Goal: Communication & Community: Answer question/provide support

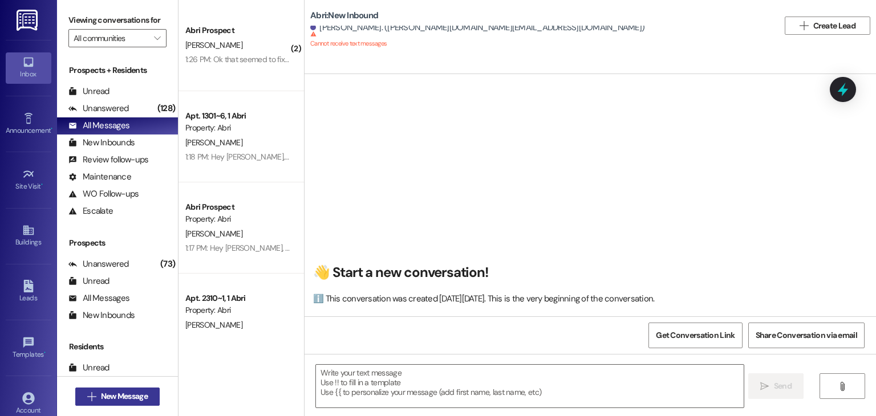
click at [103, 395] on span "New Message" at bounding box center [124, 397] width 47 height 12
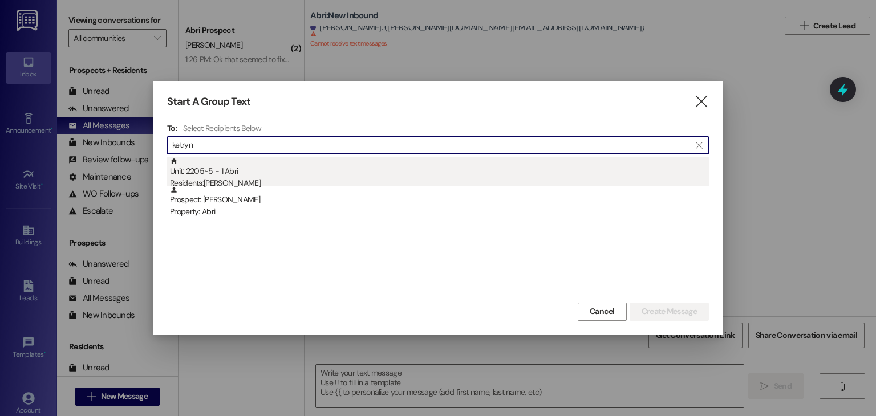
type input "ketryn"
click at [244, 179] on div "Residents: [PERSON_NAME]" at bounding box center [439, 183] width 539 height 12
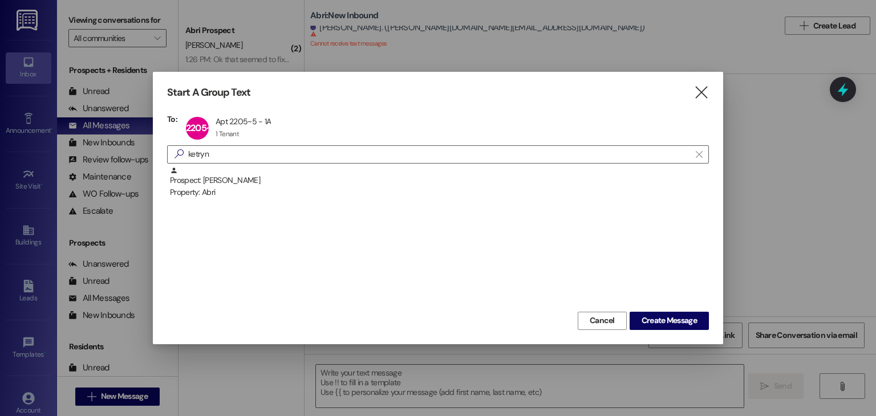
click at [643, 311] on div "Cancel Create Message" at bounding box center [438, 319] width 542 height 21
click at [650, 317] on span "Create Message" at bounding box center [669, 321] width 55 height 12
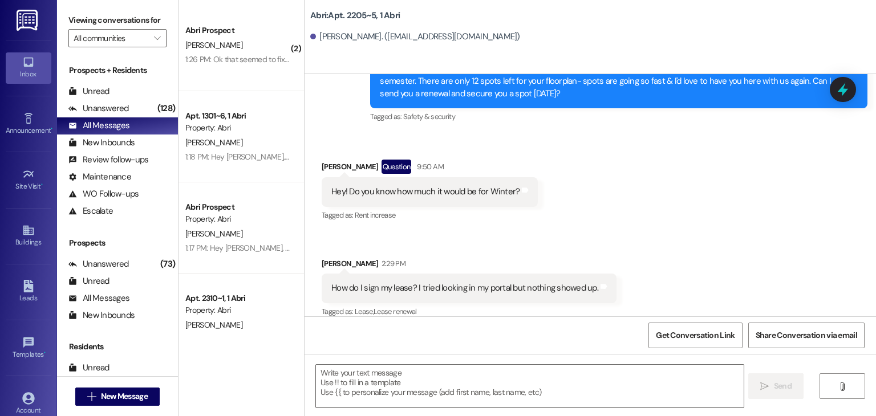
scroll to position [5331, 0]
click at [331, 380] on textarea at bounding box center [529, 386] width 427 height 43
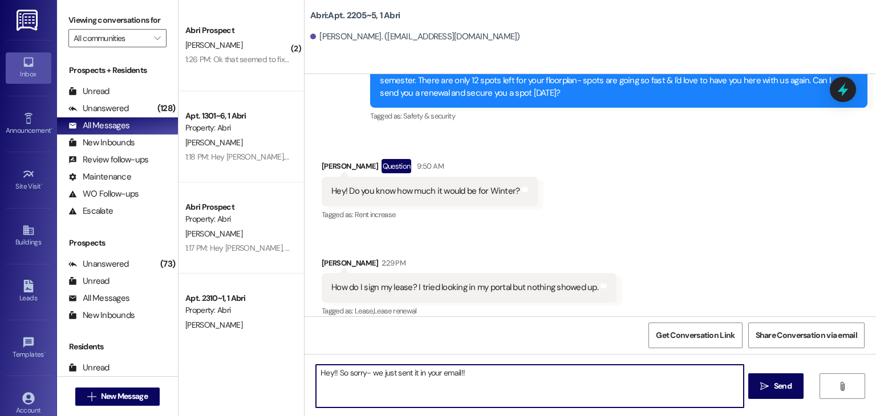
type textarea "Hey!! So sorry- we just sent it in your email!!"
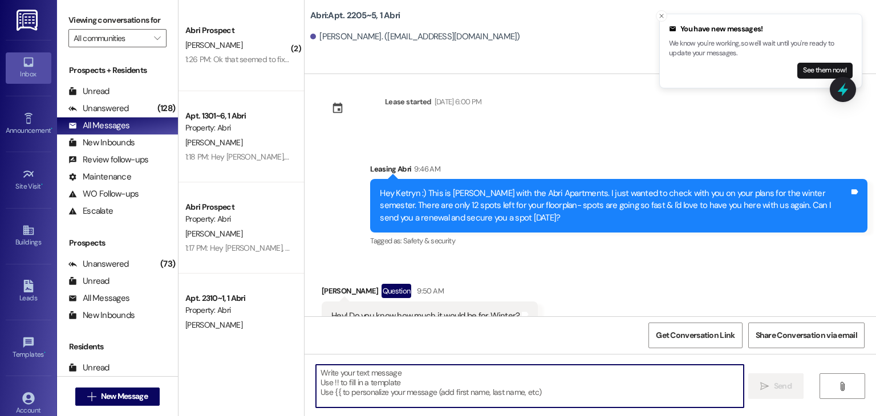
scroll to position [5205, 0]
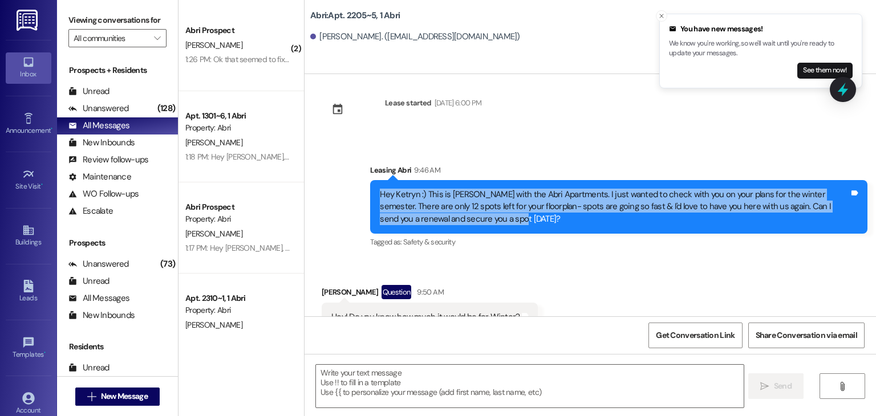
drag, startPoint x: 372, startPoint y: 180, endPoint x: 485, endPoint y: 209, distance: 116.6
click at [485, 209] on div "Hey Ketryn :) This is Kayla with the Abri Apartments. I just wanted to check wi…" at bounding box center [615, 207] width 472 height 37
copy div "Hey Ketryn :) This is Kayla with the Abri Apartments. I just wanted to check wi…"
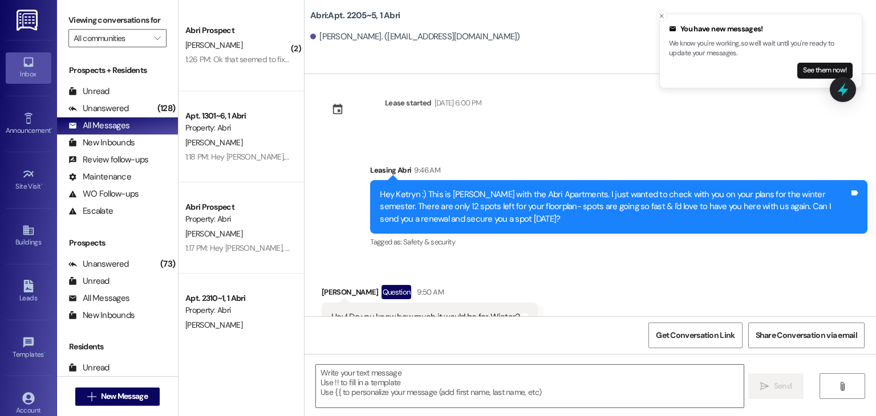
click at [488, 234] on div "Tagged as: Safety & security Click to highlight conversations about Safety & se…" at bounding box center [618, 242] width 497 height 17
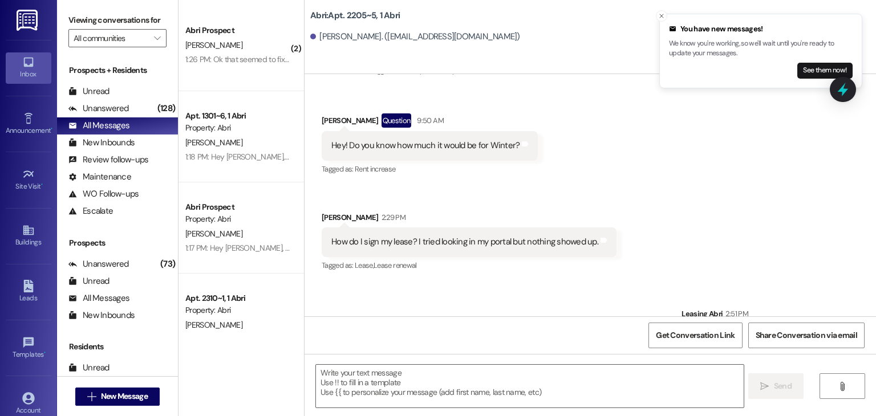
scroll to position [5490, 0]
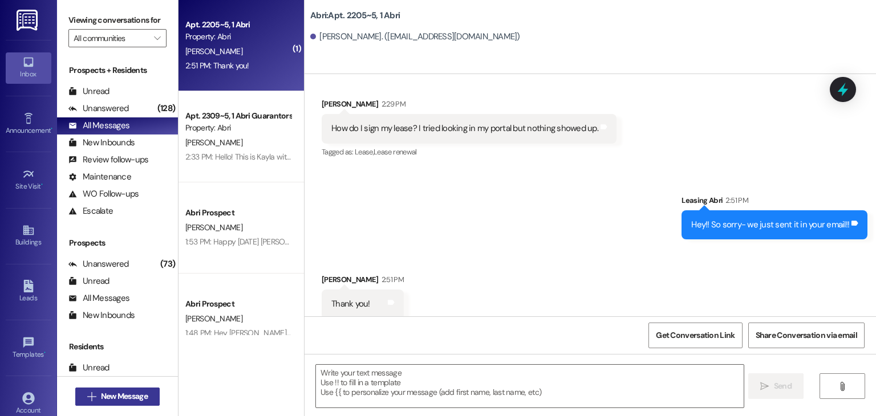
click at [137, 398] on span "New Message" at bounding box center [124, 397] width 47 height 12
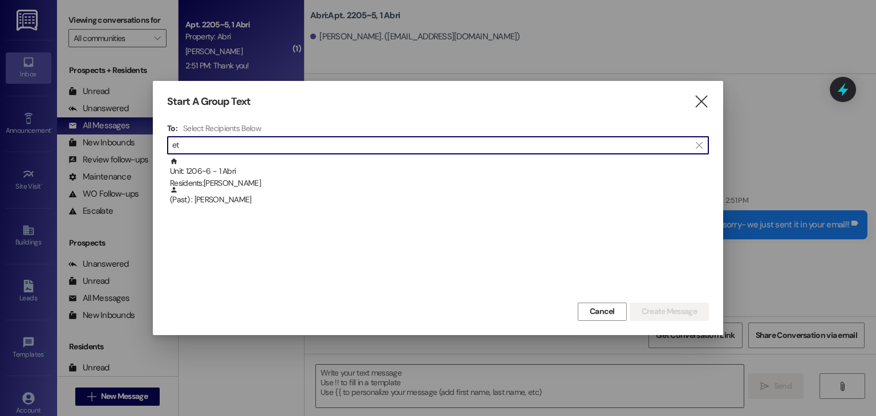
type input "e"
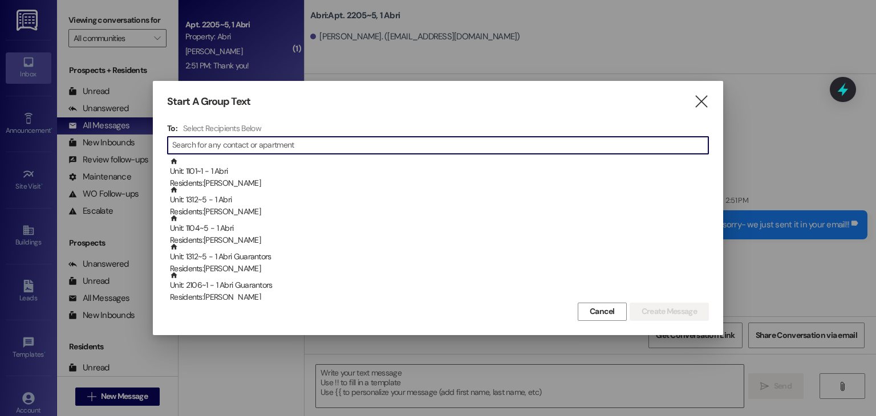
click at [704, 85] on div "Start A Group Text  To: Select Recipients Below  Unit: 1101~1 - 1 Abri Reside…" at bounding box center [438, 208] width 570 height 254
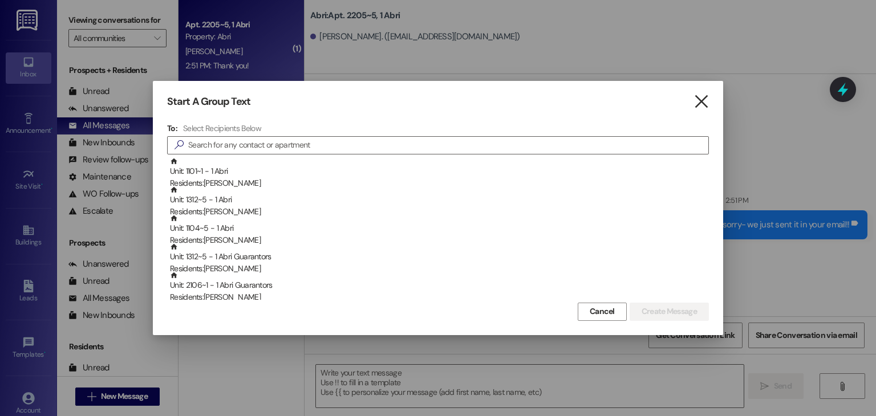
click at [703, 98] on icon "" at bounding box center [701, 102] width 15 height 12
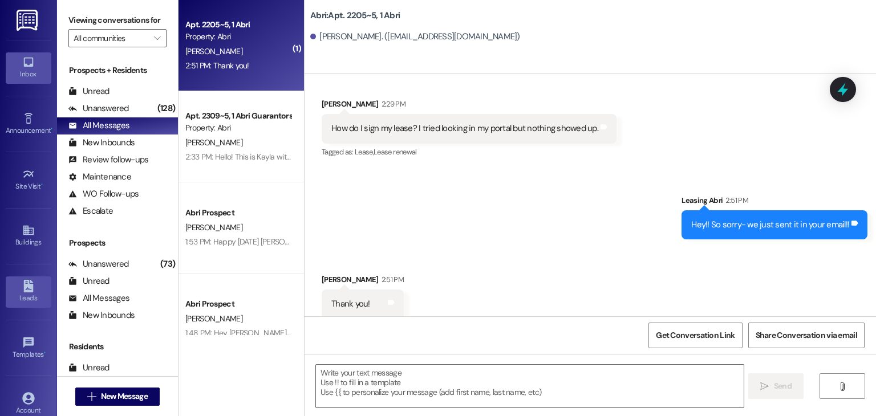
click at [26, 295] on div "Leads" at bounding box center [28, 298] width 57 height 11
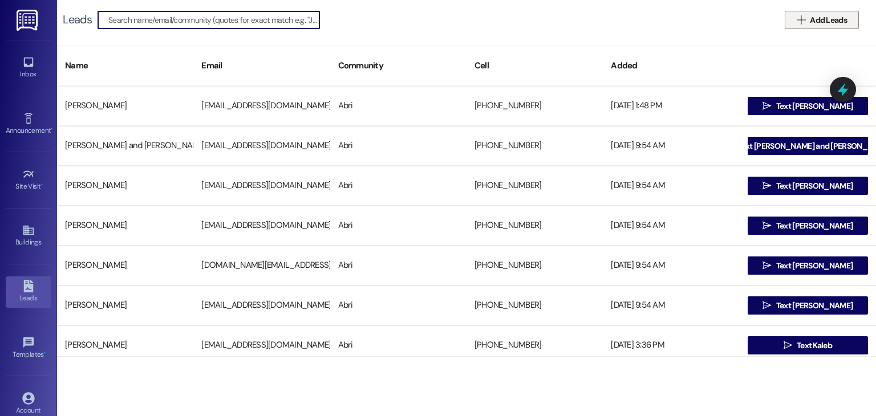
click at [824, 23] on span "Add Leads" at bounding box center [828, 20] width 37 height 12
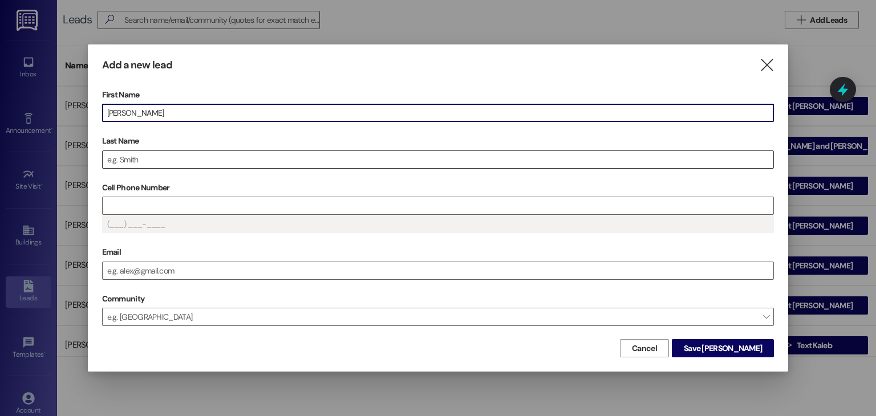
click at [230, 153] on input "Last Name" at bounding box center [438, 159] width 671 height 17
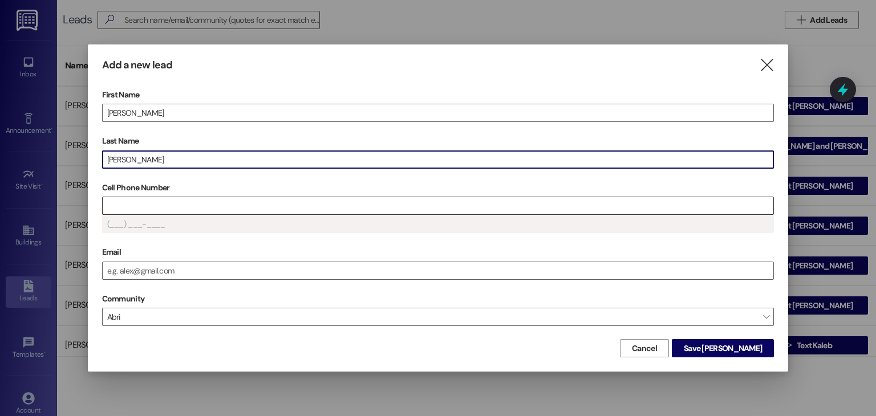
click at [200, 202] on input "Cell Phone Number" at bounding box center [438, 205] width 671 height 17
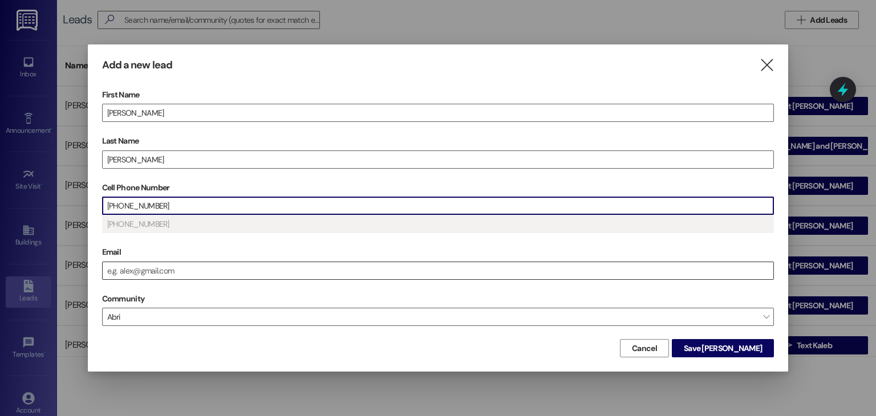
click at [147, 263] on input "Email" at bounding box center [438, 270] width 671 height 17
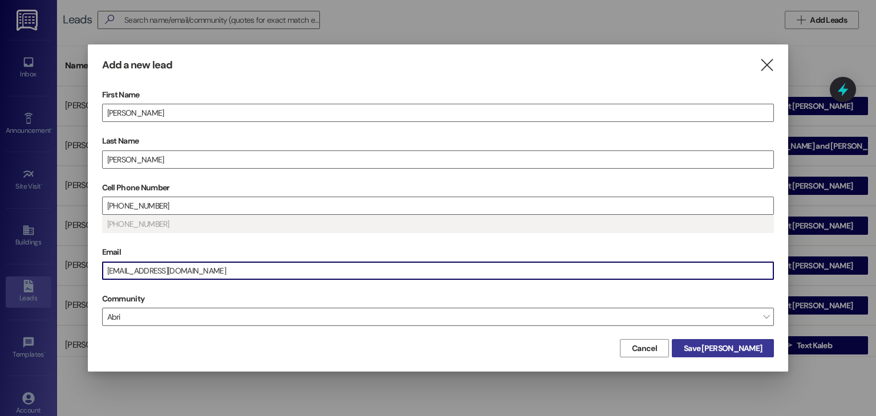
click at [745, 343] on span "Save Ethan" at bounding box center [723, 349] width 78 height 12
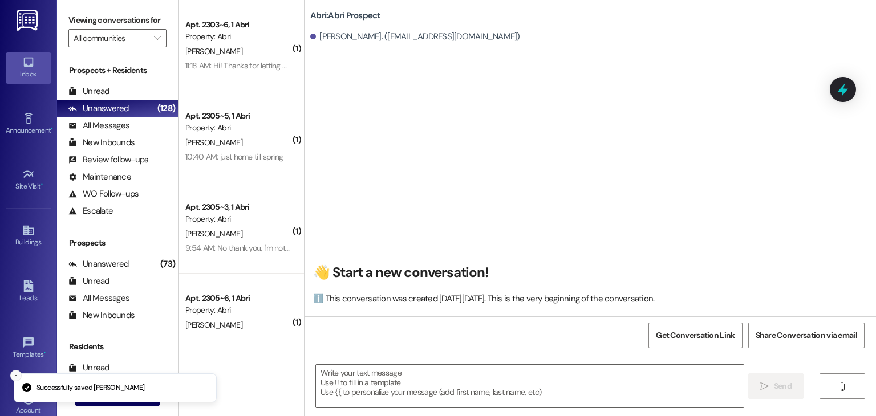
click at [16, 370] on button "Close toast" at bounding box center [15, 375] width 11 height 11
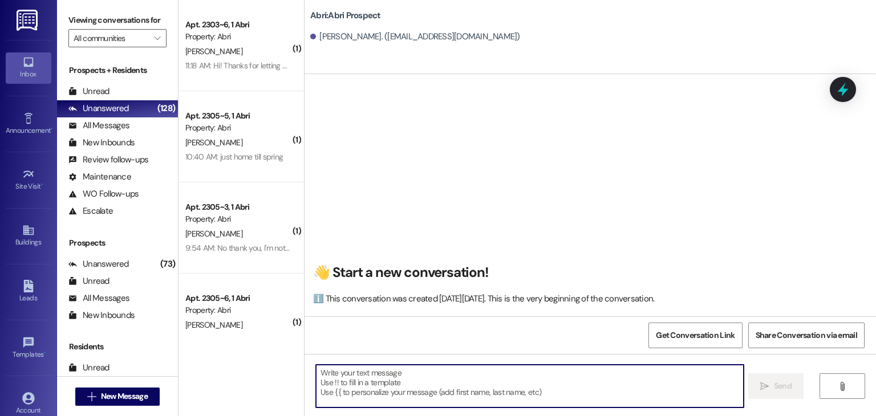
click at [481, 378] on textarea at bounding box center [529, 386] width 427 height 43
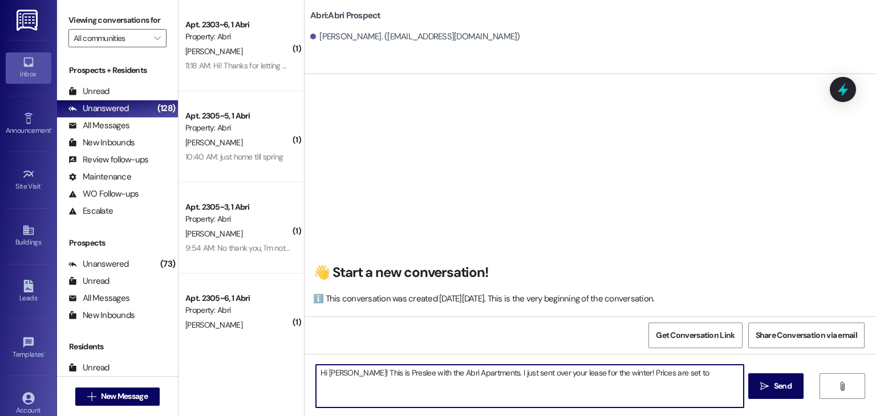
click at [614, 368] on textarea "Hi Ethan! This is Preslee with the Abri Apartments. I just sent over your lease…" at bounding box center [529, 386] width 427 height 43
click at [432, 379] on textarea "Hi Ethan! This is Preslee with the Abri Apartments. I just sent over your lease…" at bounding box center [529, 386] width 427 height 43
click at [419, 384] on textarea "Hi Ethan! This is Preslee with the Abri Apartments. I just sent over your lease…" at bounding box center [529, 386] width 427 height 43
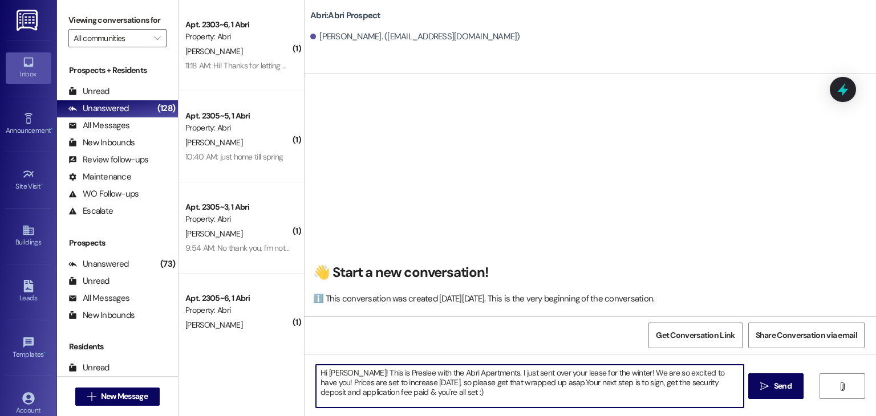
type textarea "Hi Ethan! This is Preslee with the Abri Apartments. I just sent over your lease…"
click at [440, 392] on textarea "Hi Ethan! This is Preslee with the Abri Apartments. I just sent over your lease…" at bounding box center [529, 386] width 427 height 43
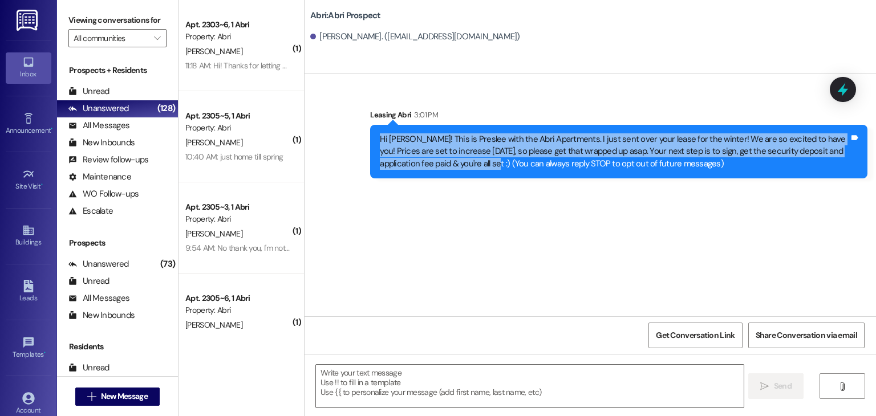
drag, startPoint x: 375, startPoint y: 140, endPoint x: 449, endPoint y: 165, distance: 78.3
click at [449, 165] on div "Hi [PERSON_NAME]! This is Preslee with the Abri Apartments. I just sent over yo…" at bounding box center [614, 151] width 469 height 37
copy div "Hi Ethan! This is Preslee with the Abri Apartments. I just sent over your lease…"
click at [436, 186] on div "Sent via SMS Leasing Abri 3:01 PM Hi Ethan! This is Preslee with the Abri Apart…" at bounding box center [619, 143] width 514 height 87
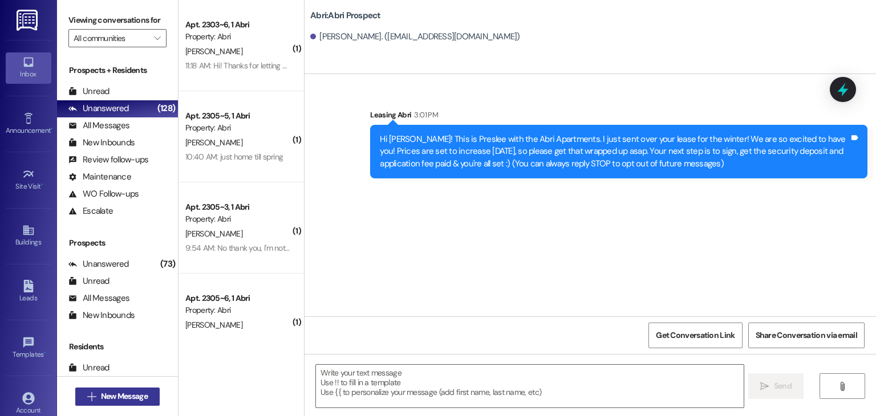
click at [117, 393] on span "New Message" at bounding box center [124, 397] width 47 height 12
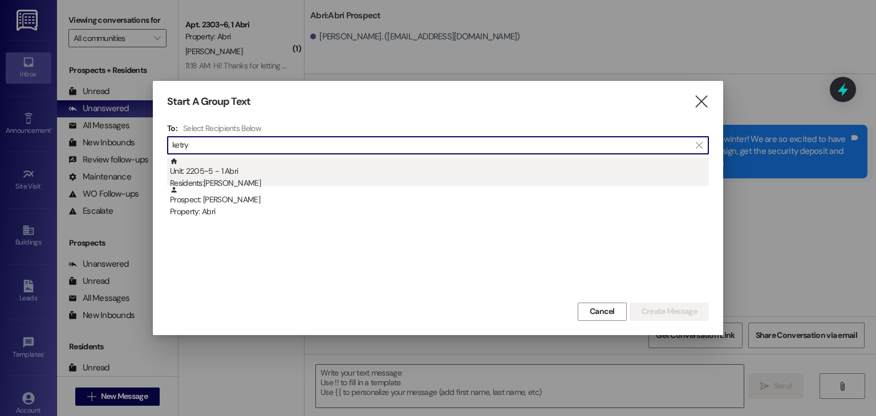
type input "ketry"
click at [253, 179] on div "Residents: Ketryn Tubaugh" at bounding box center [439, 183] width 539 height 12
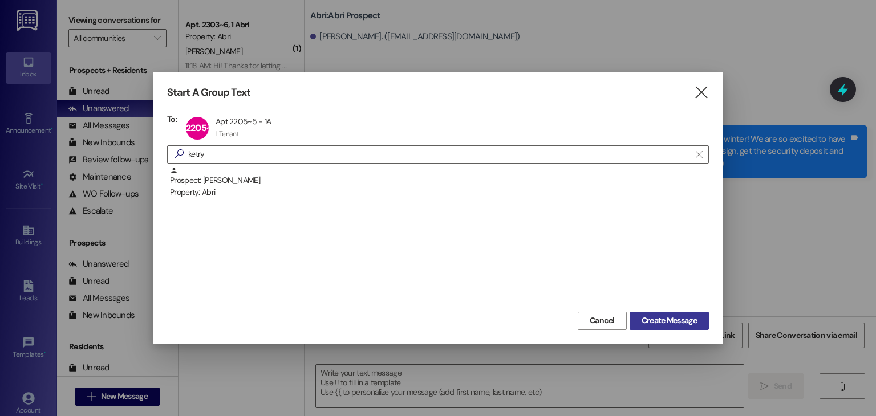
click at [662, 319] on span "Create Message" at bounding box center [669, 321] width 55 height 12
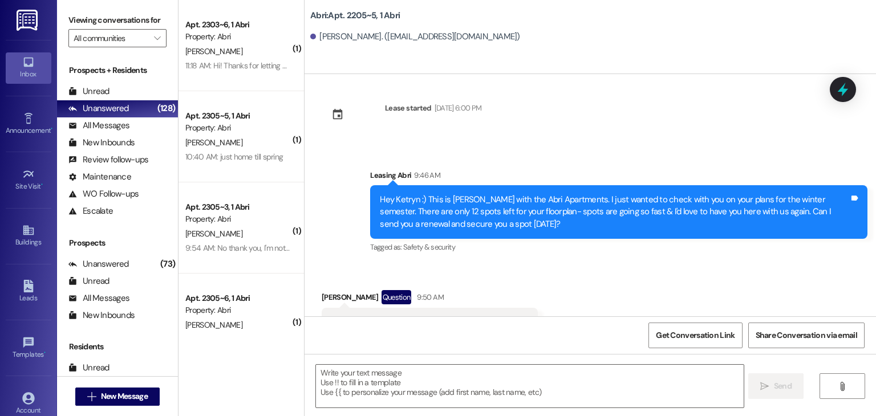
scroll to position [5165, 0]
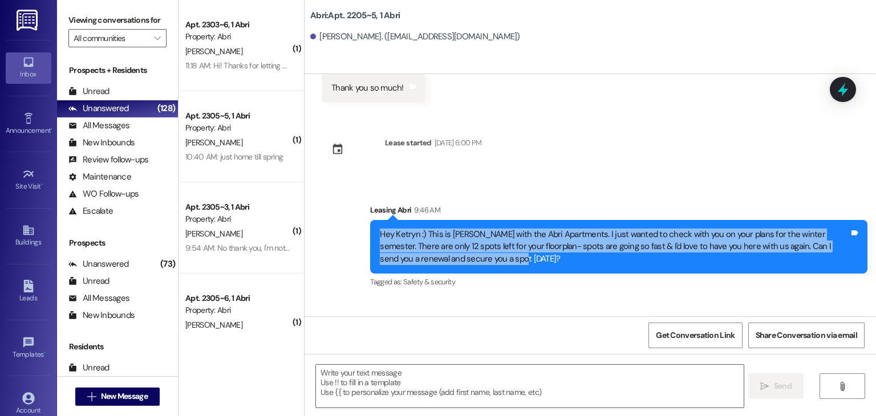
drag, startPoint x: 374, startPoint y: 220, endPoint x: 468, endPoint y: 244, distance: 96.6
click at [468, 244] on div "Hey Ketryn :) This is Kayla with the Abri Apartments. I just wanted to check wi…" at bounding box center [614, 247] width 469 height 37
copy div "Hey Ketryn :) This is Kayla with the Abri Apartments. I just wanted to check wi…"
click at [488, 254] on div "Hey Ketryn :) This is Kayla with the Abri Apartments. I just wanted to check wi…" at bounding box center [618, 247] width 497 height 54
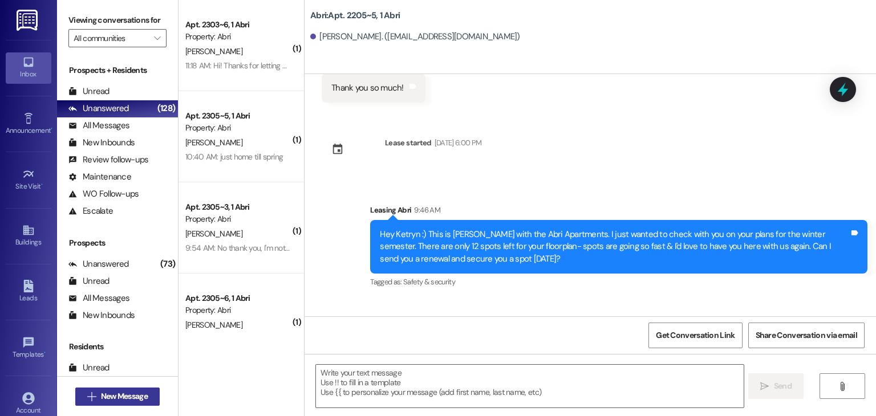
click at [128, 391] on span "New Message" at bounding box center [124, 397] width 47 height 12
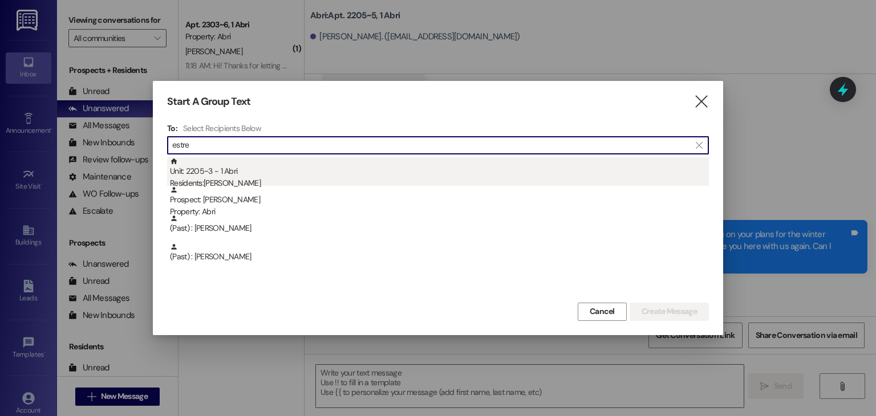
type input "estre"
click at [218, 179] on div "Residents: Estrella Luna" at bounding box center [439, 183] width 539 height 12
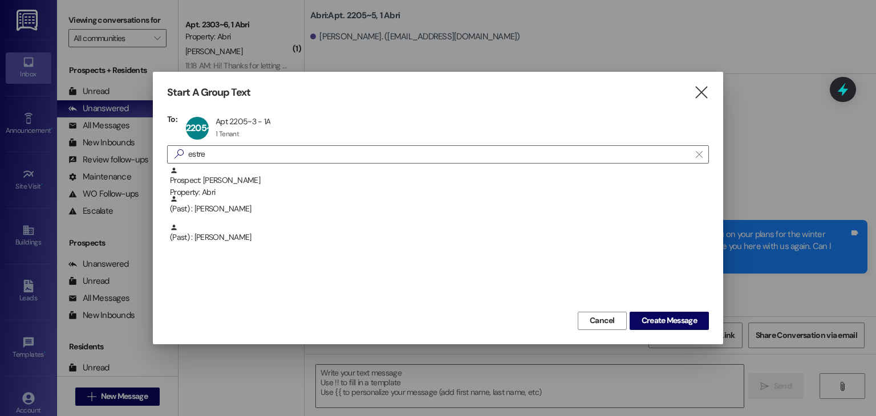
click at [645, 331] on div "Start A Group Text  To: 2205~3 Apt 2205~3 - 1A Apt 2205~3 - 1A 1 Tenant 1 Tena…" at bounding box center [438, 208] width 570 height 272
click at [642, 318] on span "Create Message" at bounding box center [669, 321] width 55 height 12
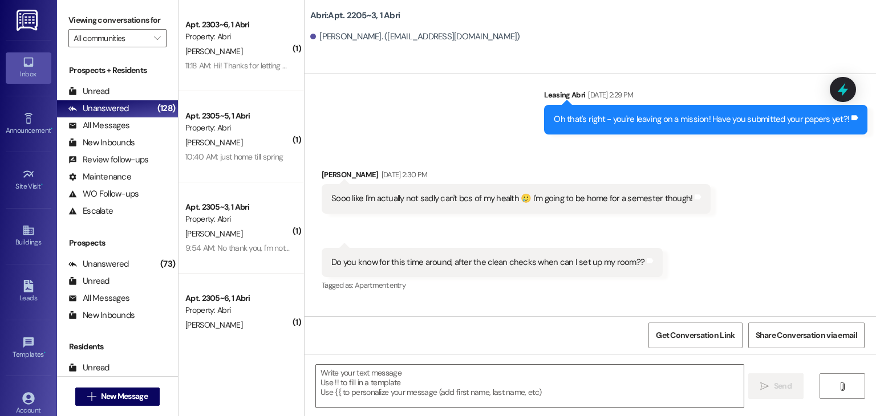
scroll to position [23709, 0]
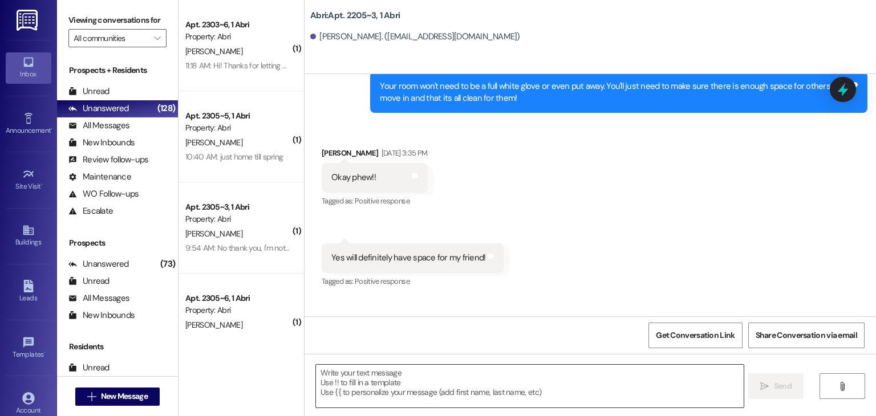
click at [358, 377] on textarea at bounding box center [529, 386] width 427 height 43
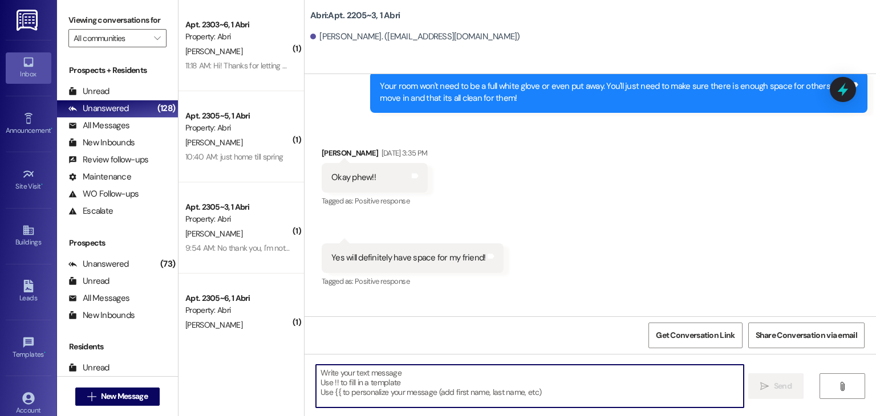
paste textarea "Hey Ketryn :) This is Kayla with the Abri Apartments. I just wanted to check wi…"
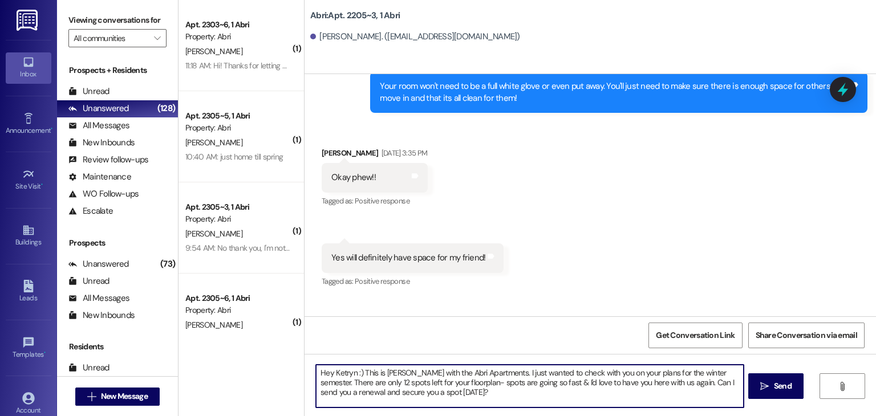
click at [349, 371] on textarea "Hey Ketryn :) This is Kayla with the Abri Apartments. I just wanted to check wi…" at bounding box center [529, 386] width 427 height 43
click at [398, 374] on textarea "Hey Estrella :) This is Kayla with the Abri Apartments. I just wanted to check …" at bounding box center [529, 386] width 427 height 43
click at [449, 394] on textarea "Hey Estrella :) This is Preslee with the Abri Apartments. I just wanted to chec…" at bounding box center [529, 386] width 427 height 43
click at [367, 384] on textarea "Hey Estrella :) This is Preslee with the Abri Apartments. I just wanted to chec…" at bounding box center [529, 386] width 427 height 43
type textarea "Hey Estrella :) This is Preslee with the Abri Apartments. I just wanted to chec…"
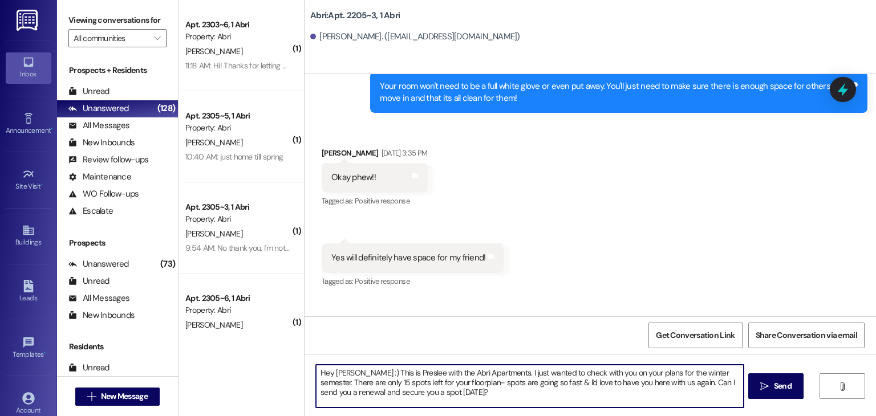
click at [448, 392] on textarea "Hey Estrella :) This is Preslee with the Abri Apartments. I just wanted to chec…" at bounding box center [529, 386] width 427 height 43
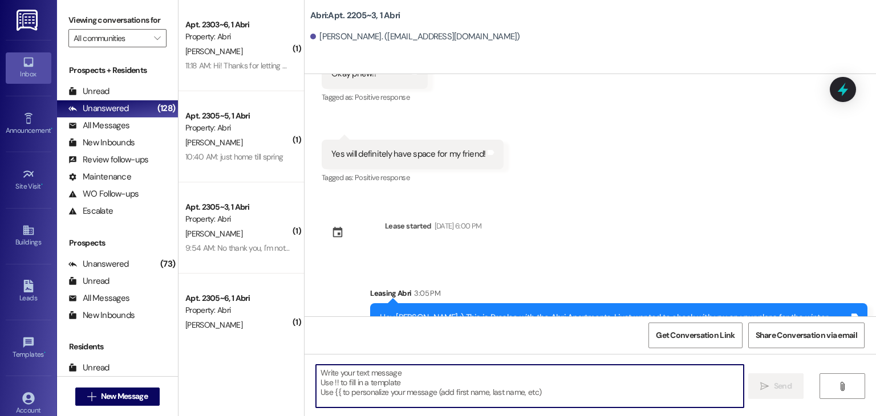
scroll to position [23755, 0]
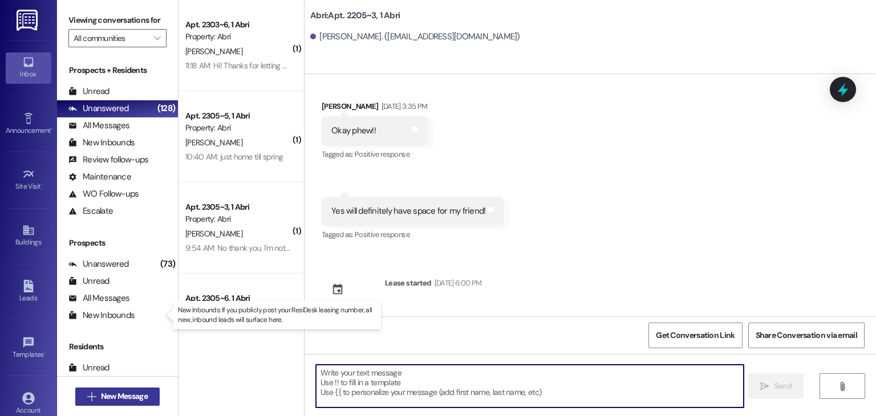
click at [123, 396] on span "New Message" at bounding box center [124, 397] width 47 height 12
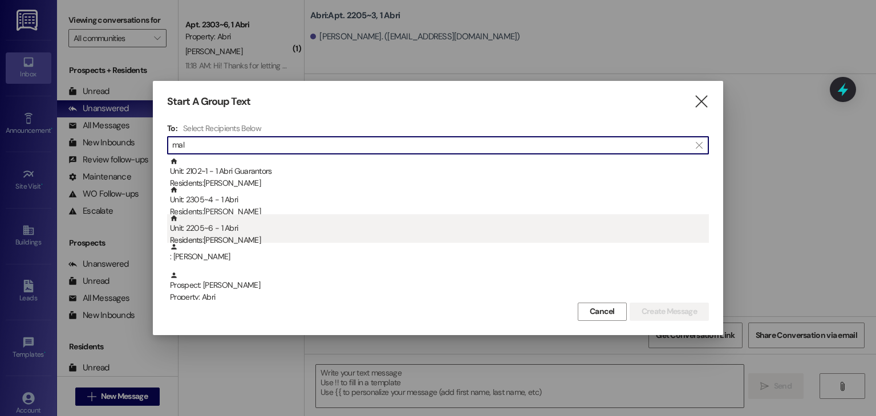
type input "mal"
click at [194, 232] on div "Unit: 2205~6 - 1 Abri Residents: Maleese Phillips" at bounding box center [439, 230] width 539 height 33
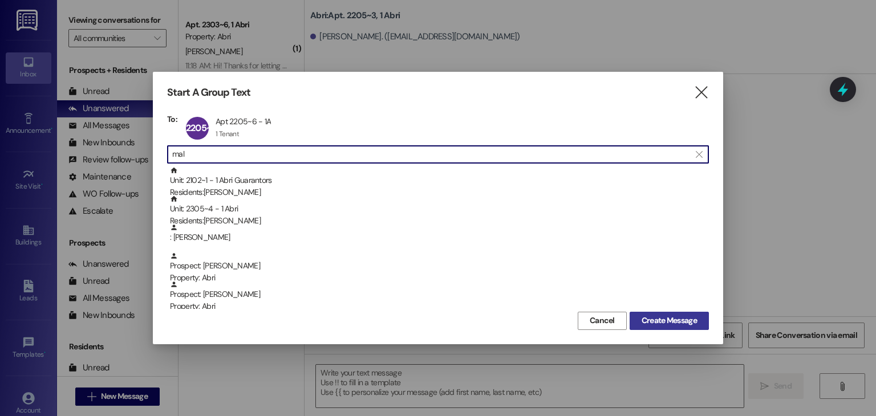
click at [672, 322] on span "Create Message" at bounding box center [669, 321] width 55 height 12
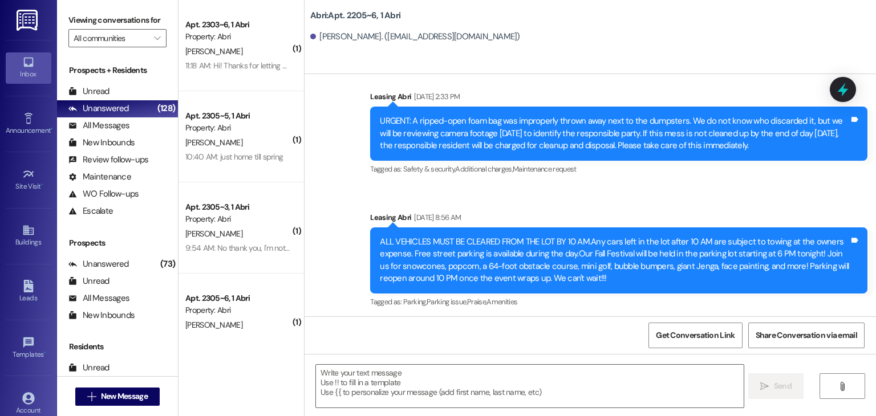
scroll to position [6366, 0]
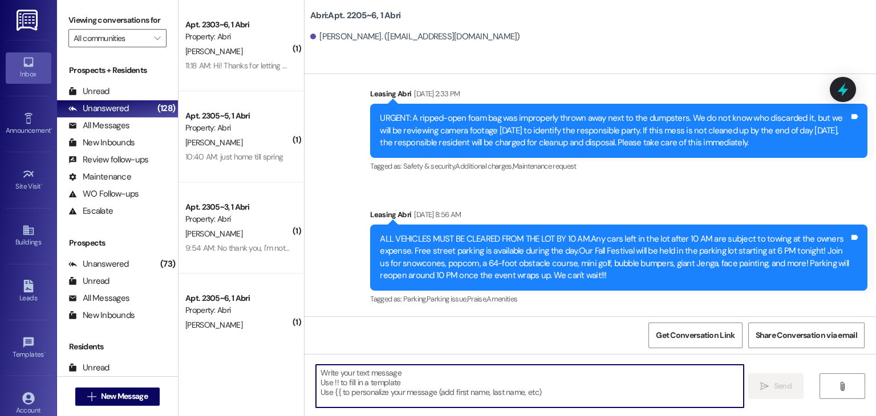
click at [388, 383] on textarea at bounding box center [529, 386] width 427 height 43
paste textarea "Hey Ketryn :) This is Kayla with the Abri Apartments. I just wanted to check wi…"
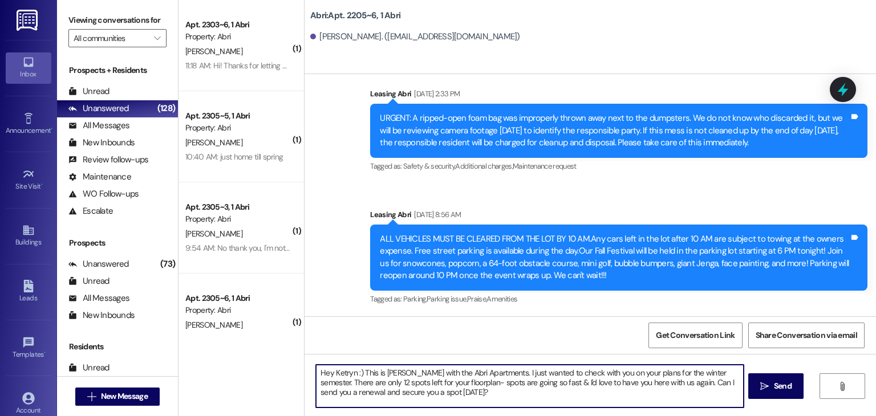
click at [349, 372] on textarea "Hey Ketryn :) This is Kayla with the Abri Apartments. I just wanted to check wi…" at bounding box center [529, 386] width 427 height 43
click at [402, 375] on textarea "Hey Maleese :) This is Kayla with the Abri Apartments. I just wanted to check w…" at bounding box center [529, 386] width 427 height 43
click at [477, 405] on textarea "Hey Maleese :) This is Preslee with the Abri Apartments. I just wanted to check…" at bounding box center [529, 386] width 427 height 43
click at [370, 382] on textarea "Hey Maleese :) This is Preslee with the Abri Apartments. I just wanted to check…" at bounding box center [529, 386] width 427 height 43
type textarea "Hey Maleese :) This is Preslee with the Abri Apartments. I just wanted to check…"
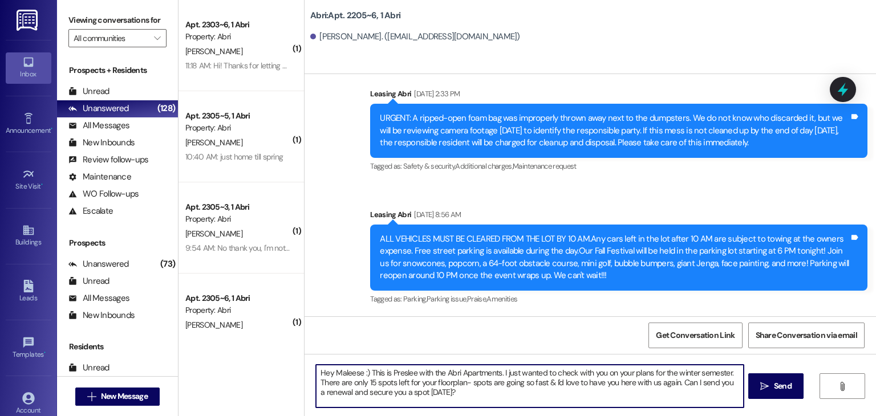
click at [474, 394] on textarea "Hey Maleese :) This is Preslee with the Abri Apartments. I just wanted to check…" at bounding box center [529, 386] width 427 height 43
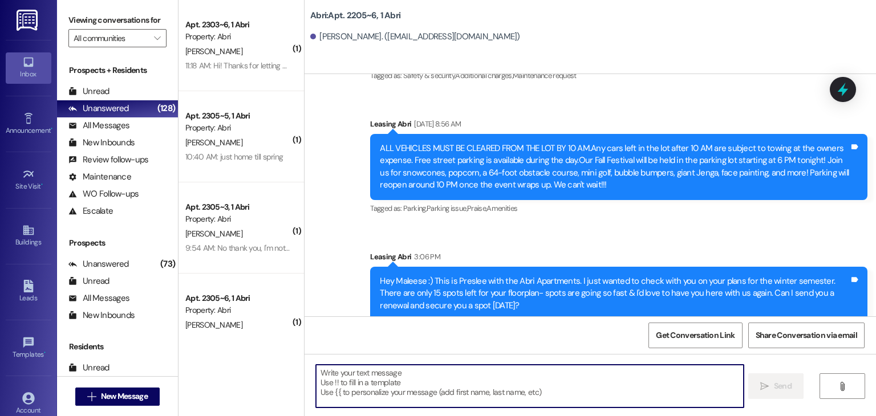
scroll to position [6470, 0]
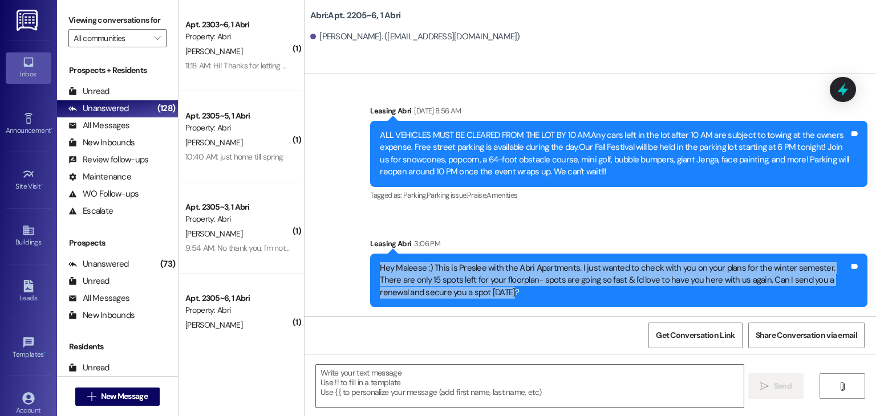
drag, startPoint x: 375, startPoint y: 265, endPoint x: 500, endPoint y: 301, distance: 129.8
click at [500, 301] on div "Hey Maleese :) This is Preslee with the Abri Apartments. I just wanted to check…" at bounding box center [618, 281] width 497 height 54
copy div "Hey Maleese :) This is Preslee with the Abri Apartments. I just wanted to check…"
click at [500, 301] on div "Hey Maleese :) This is Preslee with the Abri Apartments. I just wanted to check…" at bounding box center [618, 281] width 497 height 54
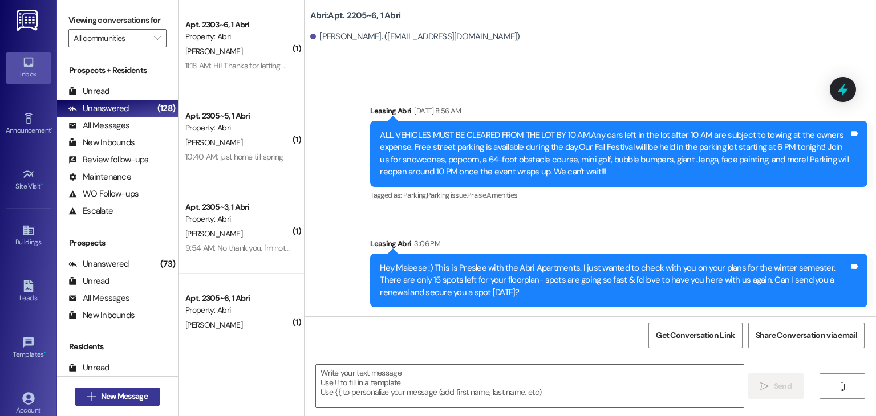
click at [123, 394] on span "New Message" at bounding box center [124, 397] width 47 height 12
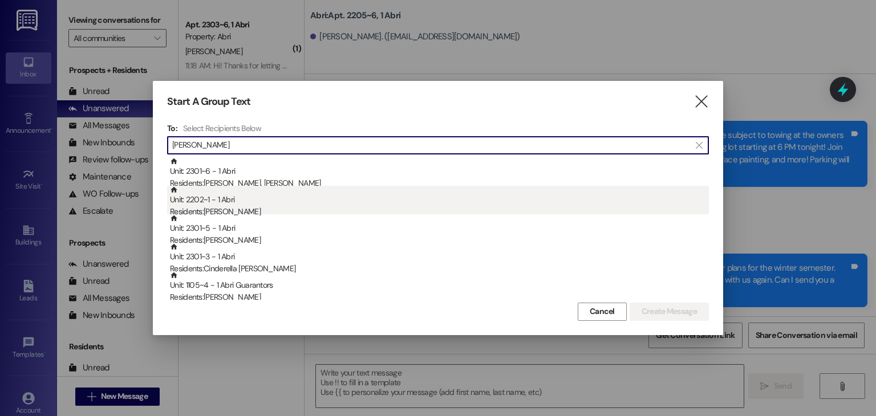
type input "ella"
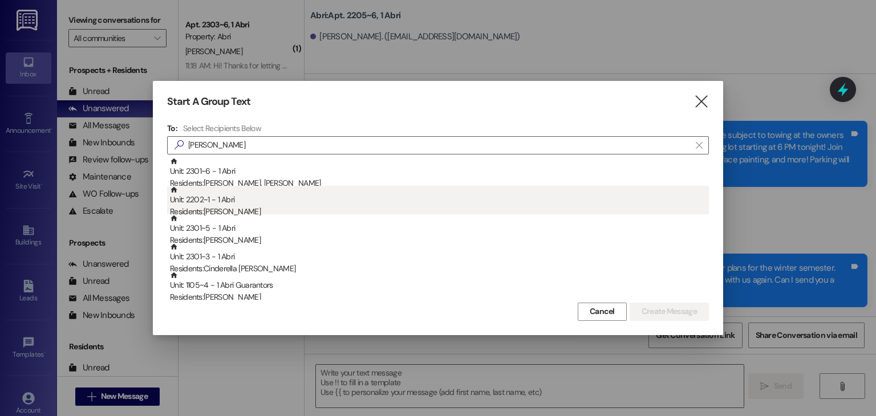
click at [223, 213] on div "Residents: Ella Boldt" at bounding box center [439, 212] width 539 height 12
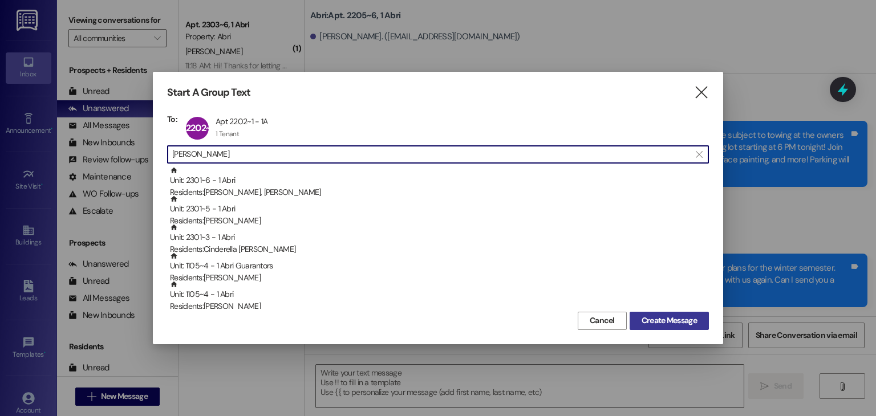
click at [696, 315] on span "Create Message" at bounding box center [669, 321] width 55 height 12
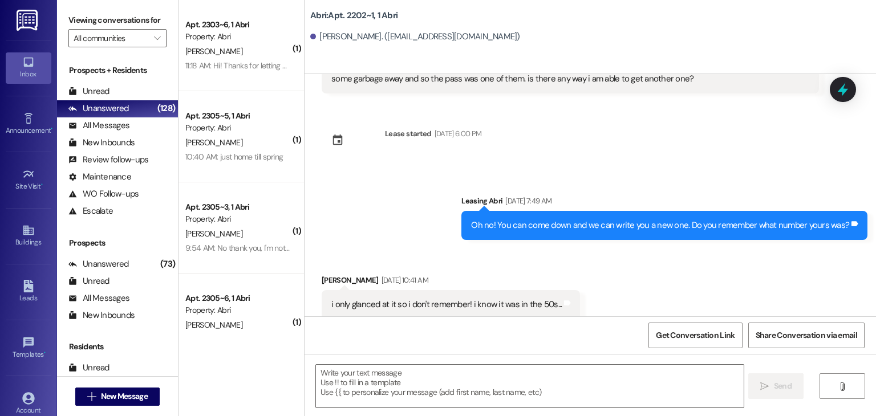
scroll to position [3047, 0]
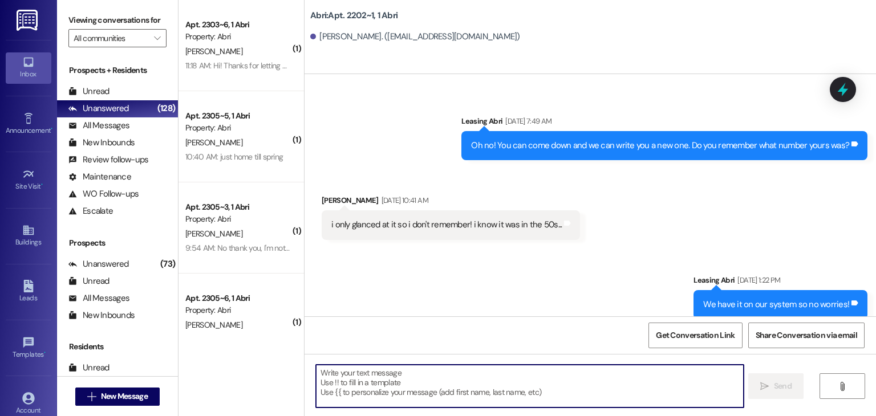
click at [376, 384] on textarea at bounding box center [529, 386] width 427 height 43
paste textarea "Hey Maleese :) This is Preslee with the Abri Apartments. I just wanted to check…"
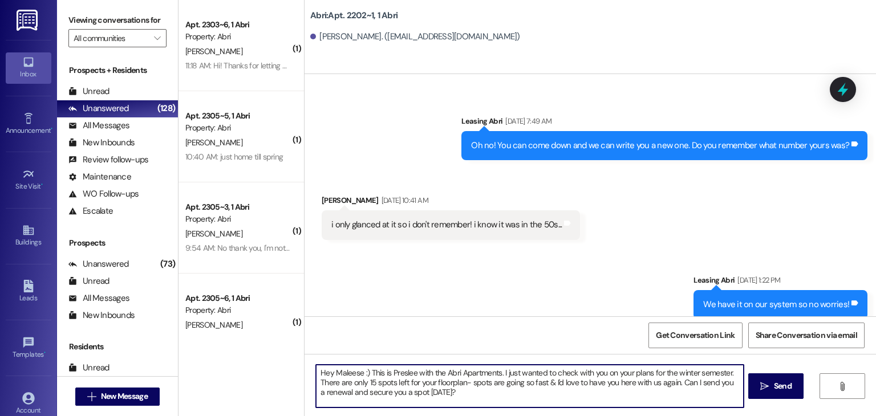
click at [355, 373] on textarea "Hey Maleese :) This is Preslee with the Abri Apartments. I just wanted to check…" at bounding box center [529, 386] width 427 height 43
type textarea "Hey Ella :) This is Preslee with the Abri Apartments. I just wanted to check wi…"
click at [416, 398] on textarea "Hey Ella :) This is Preslee with the Abri Apartments. I just wanted to check wi…" at bounding box center [529, 386] width 427 height 43
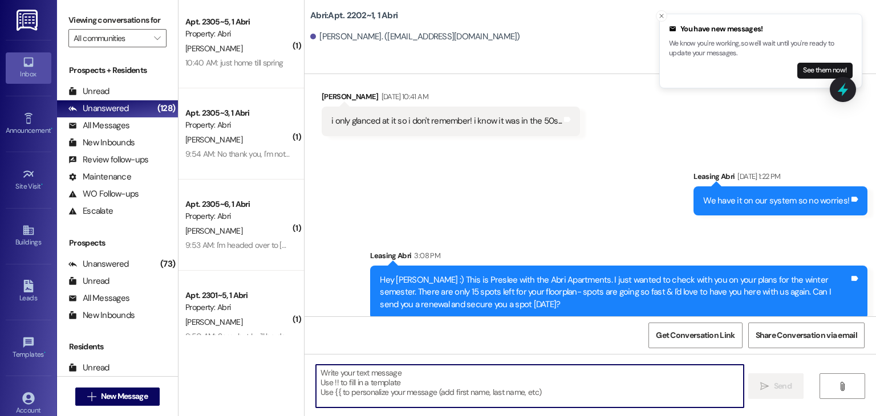
scroll to position [0, 0]
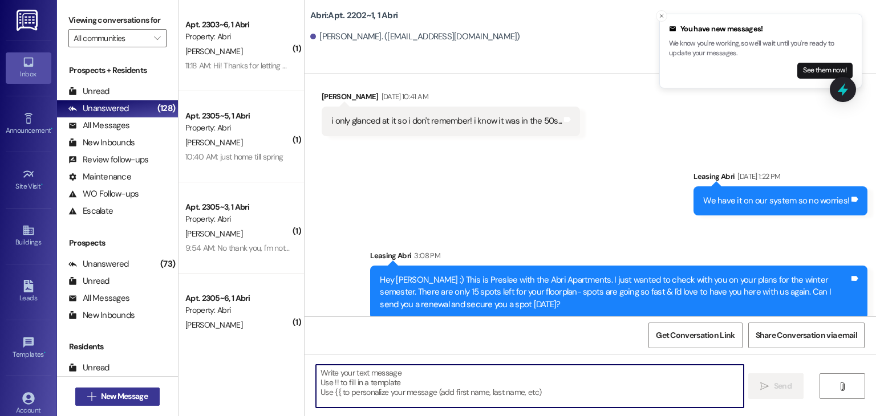
click at [149, 398] on button " New Message" at bounding box center [117, 397] width 84 height 18
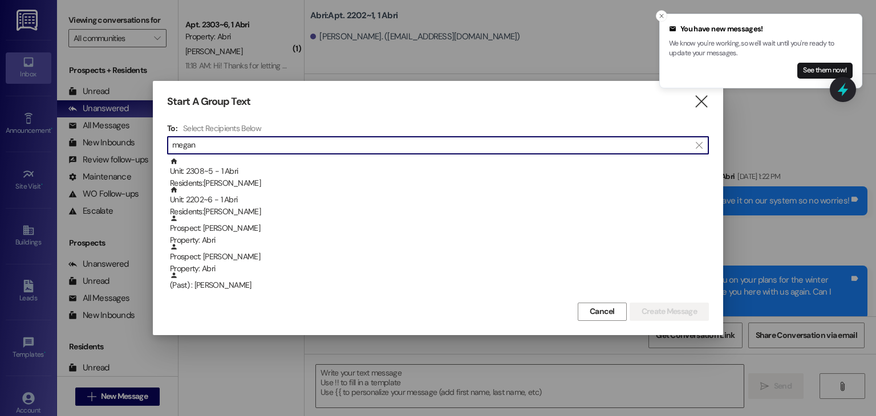
type input "megan"
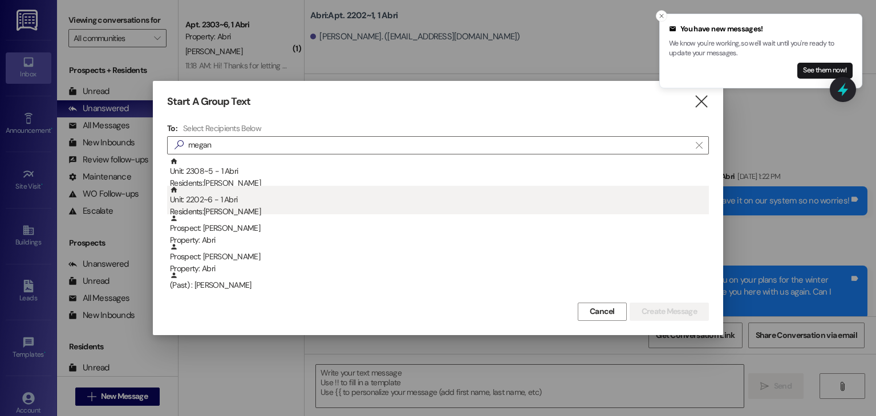
click at [261, 206] on div "Residents: Megan Ferrell" at bounding box center [439, 212] width 539 height 12
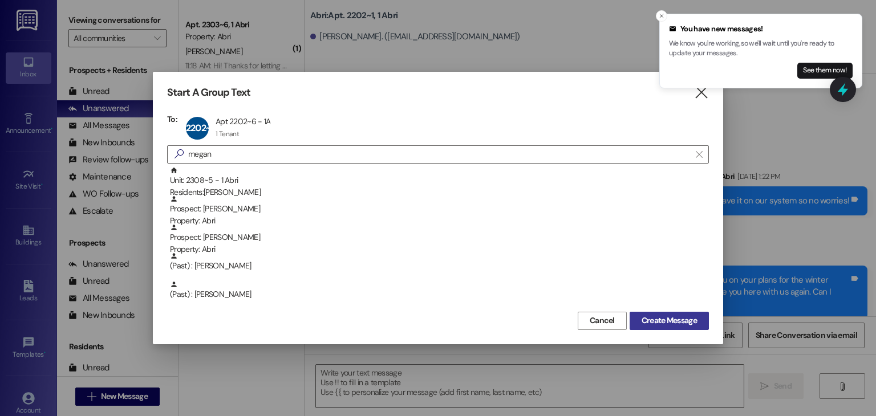
click at [667, 322] on span "Create Message" at bounding box center [669, 321] width 55 height 12
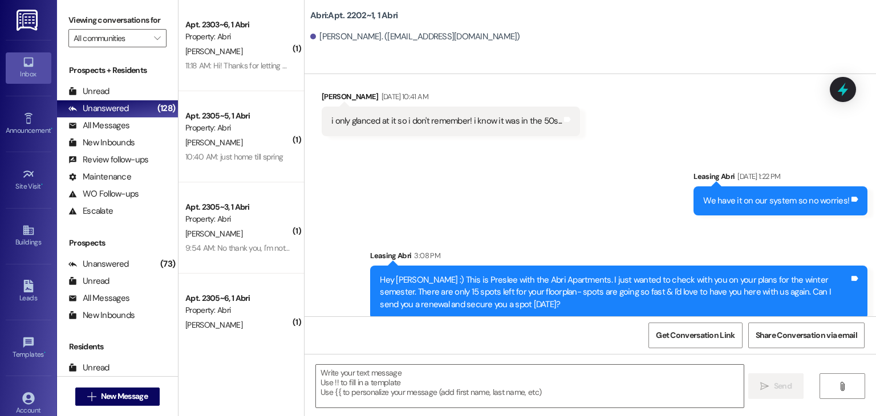
scroll to position [181, 0]
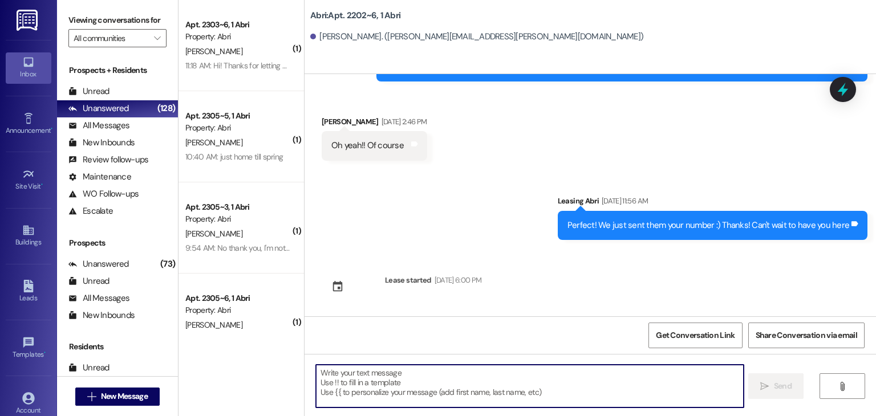
click at [335, 380] on textarea at bounding box center [529, 386] width 427 height 43
paste textarea "Hey Maleese :) This is Preslee with the Abri Apartments. I just wanted to check…"
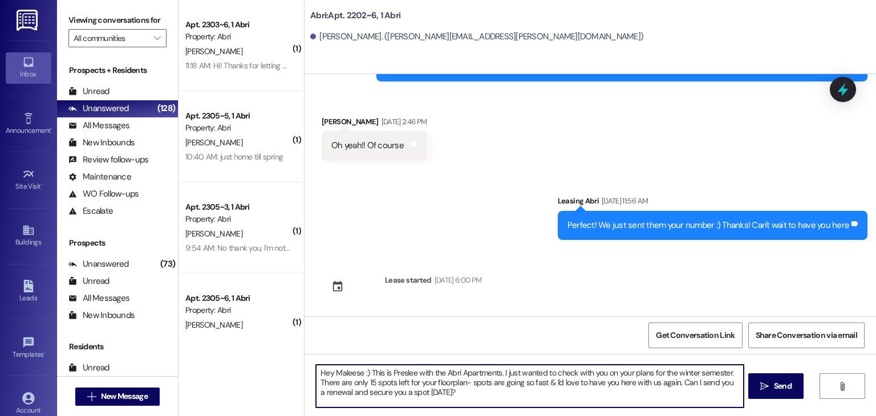
click at [354, 375] on textarea "Hey Maleese :) This is Preslee with the Abri Apartments. I just wanted to check…" at bounding box center [529, 386] width 427 height 43
type textarea "Hey Megan :) This is Preslee with the Abri Apartments. I just wanted to check w…"
click at [456, 394] on textarea "Hey Megan :) This is Preslee with the Abri Apartments. I just wanted to check w…" at bounding box center [529, 386] width 427 height 43
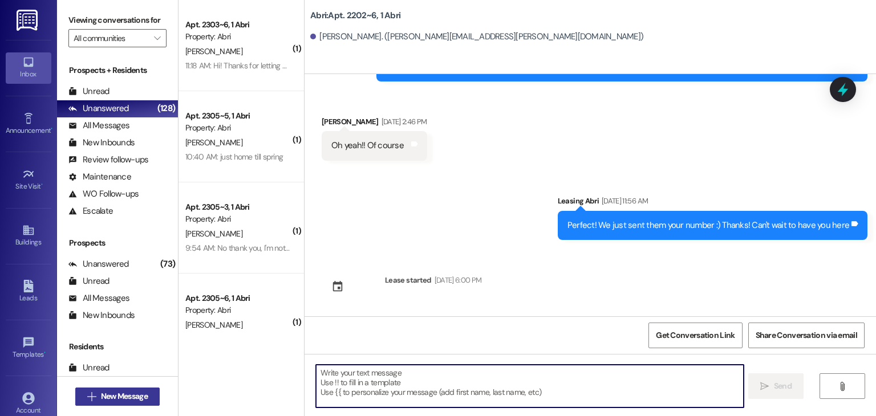
click at [111, 397] on span "New Message" at bounding box center [124, 397] width 47 height 12
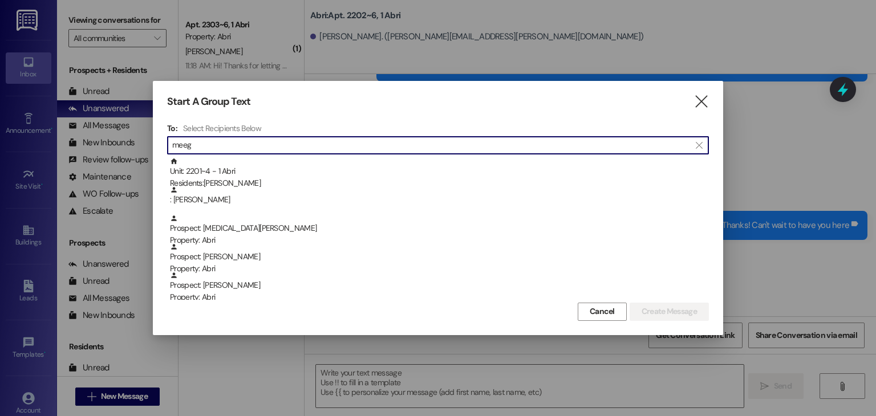
type input "meeg"
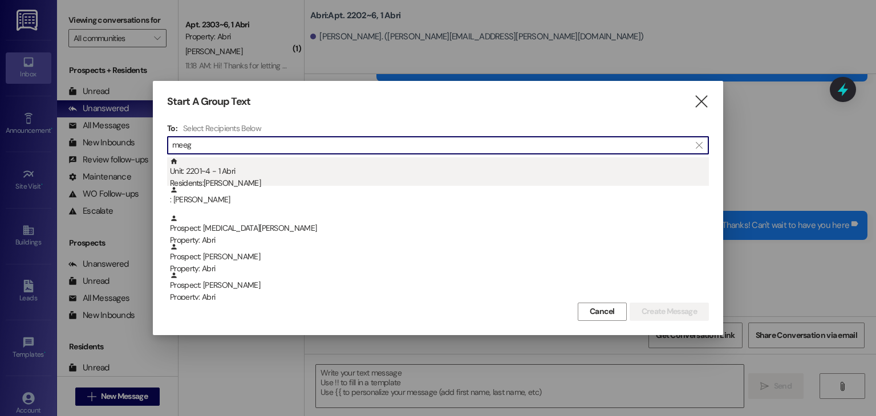
click at [230, 169] on div "Unit: 2201~4 - 1 Abri Residents: Gracie Meegan" at bounding box center [439, 173] width 539 height 33
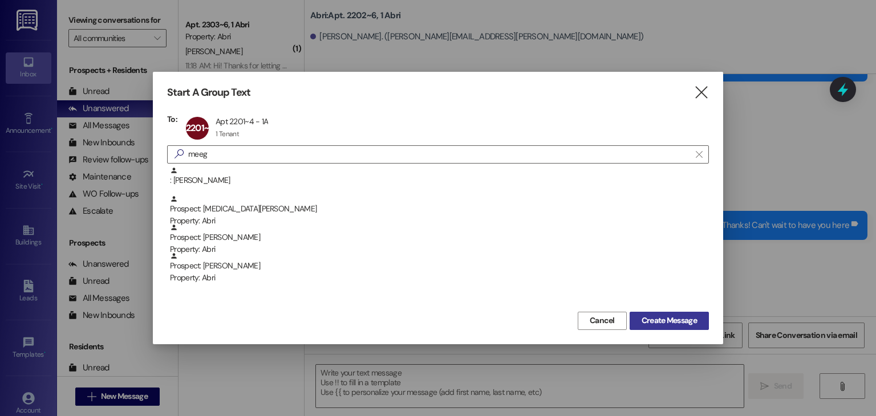
click at [649, 318] on span "Create Message" at bounding box center [669, 321] width 55 height 12
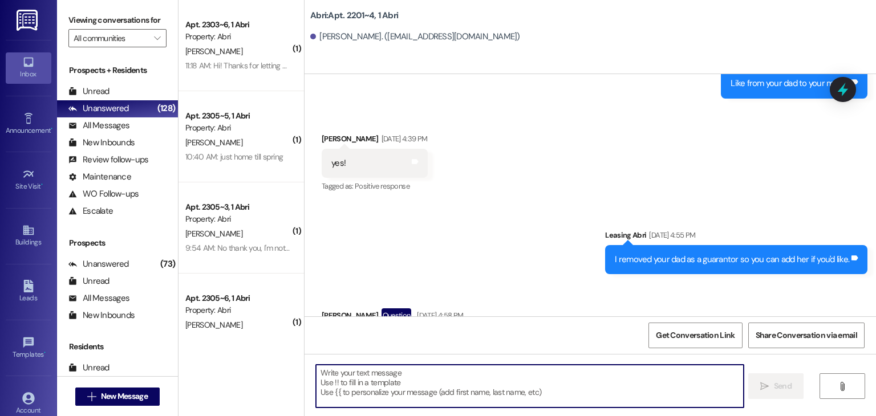
click at [412, 374] on textarea at bounding box center [529, 386] width 427 height 43
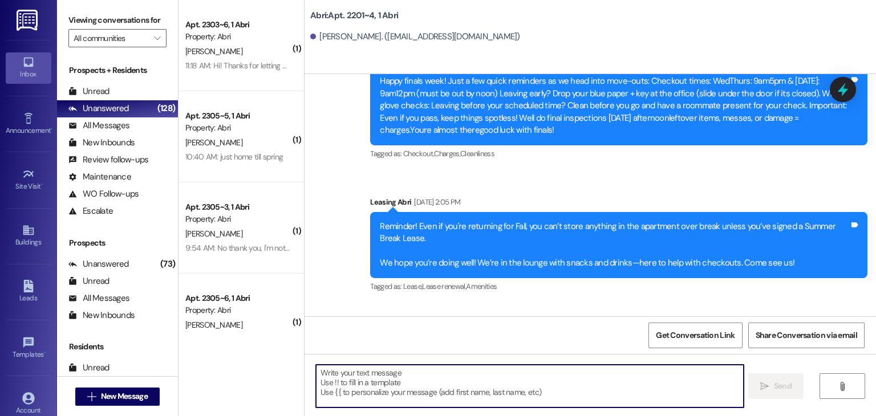
paste textarea "Hey Maleese :) This is Preslee with the Abri Apartments. I just wanted to check…"
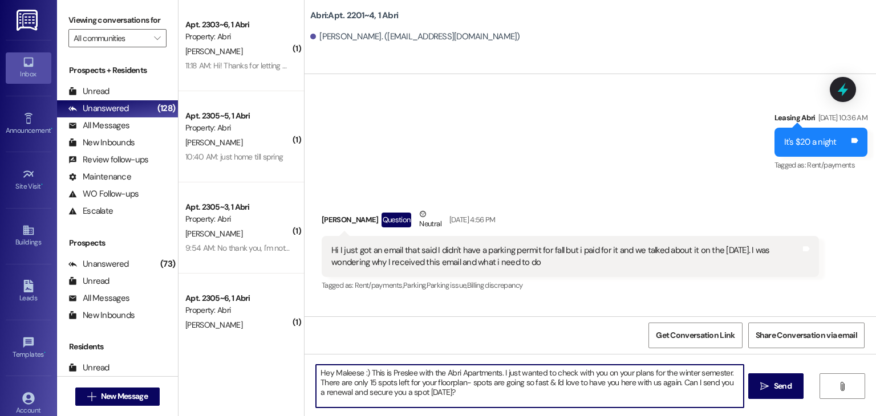
scroll to position [11998, 0]
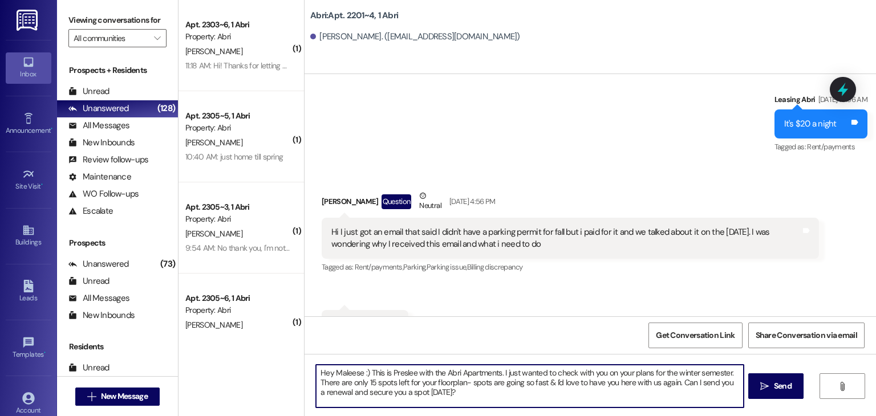
click at [354, 375] on textarea "Hey Maleese :) This is Preslee with the Abri Apartments. I just wanted to check…" at bounding box center [529, 386] width 427 height 43
click at [369, 384] on textarea "Hey Gracie :) This is Preslee with the Abri Apartments. I just wanted to check …" at bounding box center [529, 386] width 427 height 43
click at [441, 399] on textarea "Hey Gracie :) This is Preslee with the Abri Apartments. I just wanted to check …" at bounding box center [529, 386] width 427 height 43
click at [368, 380] on textarea "Hey Gracie :) This is Preslee with the Abri Apartments. I just wanted to check …" at bounding box center [529, 386] width 427 height 43
type textarea "Hey Gracie :) This is Preslee with the Abri Apartments. I just wanted to check …"
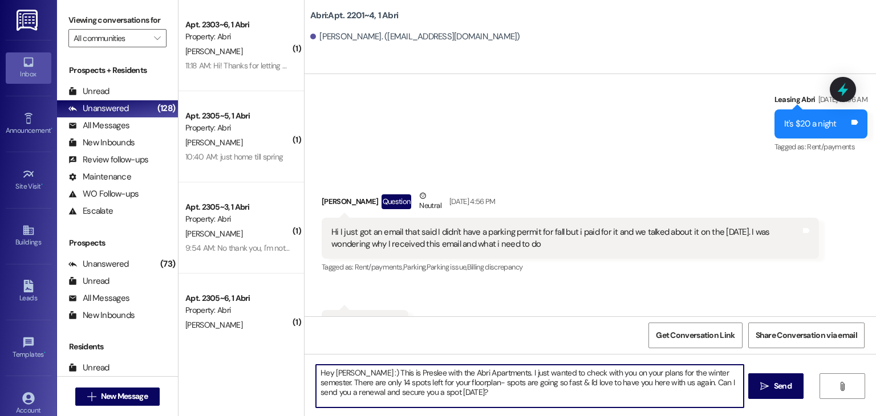
click at [443, 391] on textarea "Hey Gracie :) This is Preslee with the Abri Apartments. I just wanted to check …" at bounding box center [529, 386] width 427 height 43
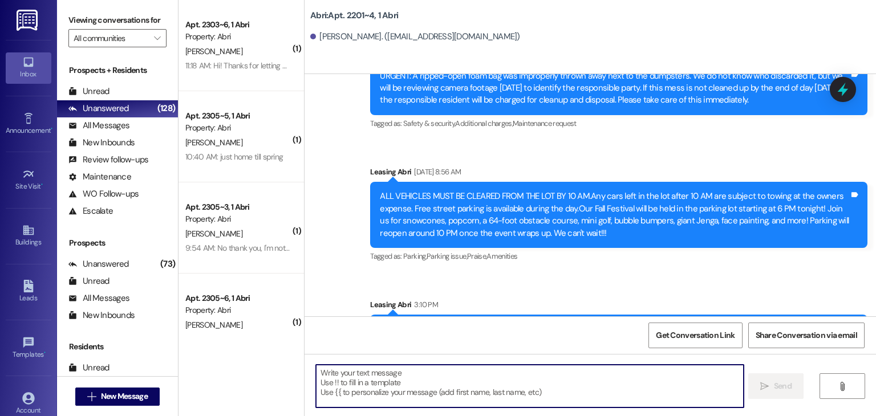
scroll to position [12356, 0]
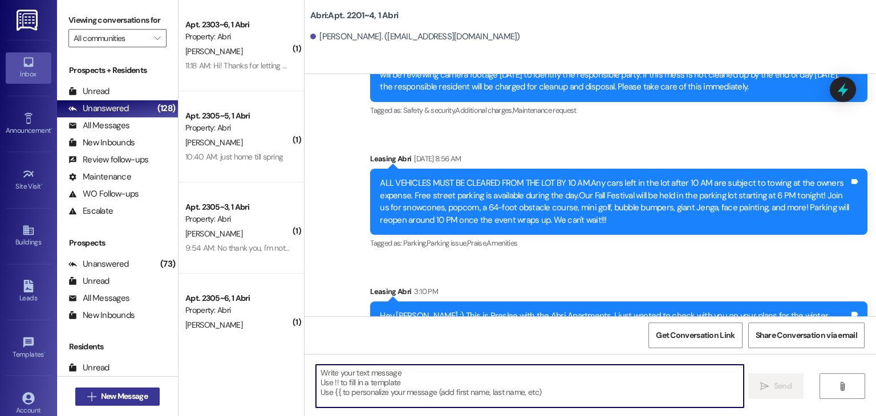
click at [135, 400] on span "New Message" at bounding box center [124, 397] width 47 height 12
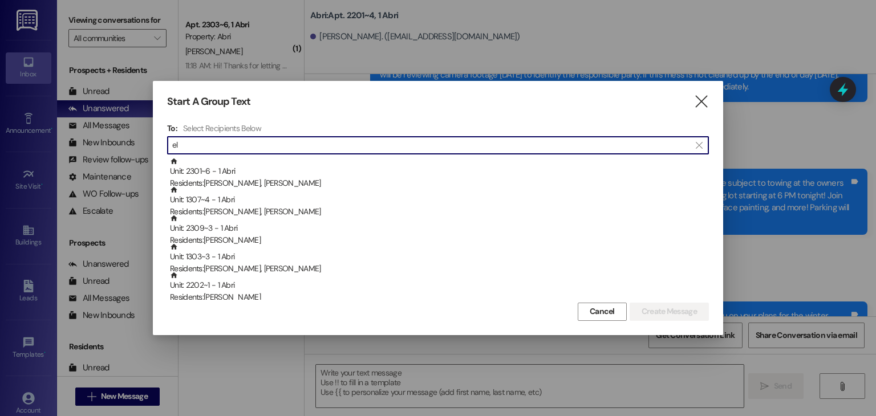
type input "e"
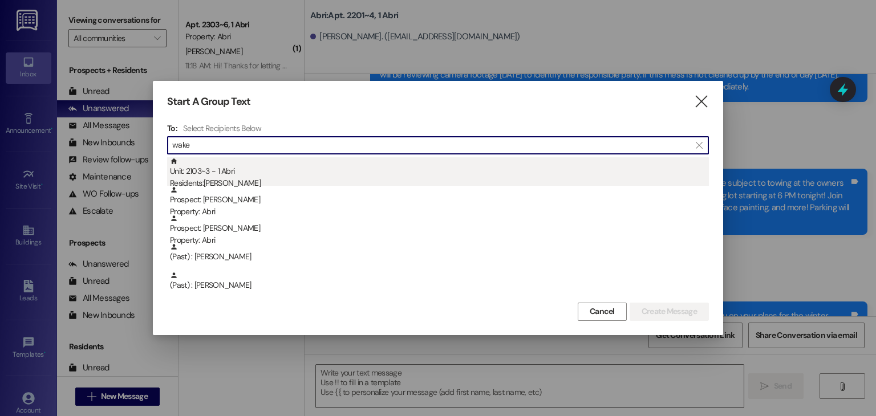
type input "wake"
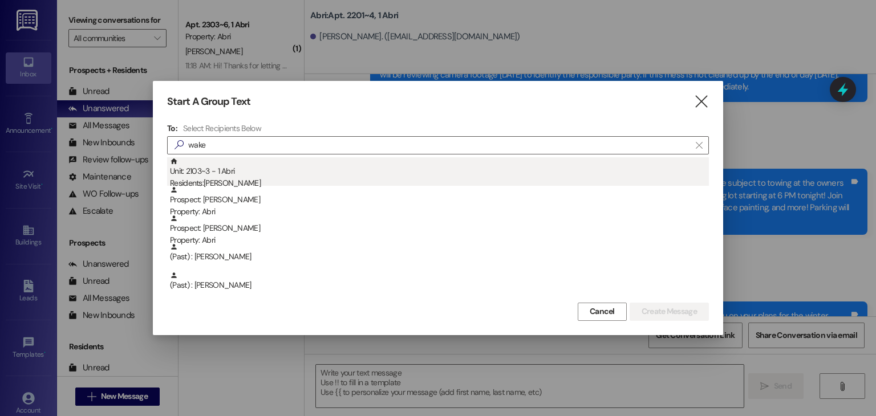
click at [212, 177] on div "Residents: Ellaina Wakeham" at bounding box center [439, 183] width 539 height 12
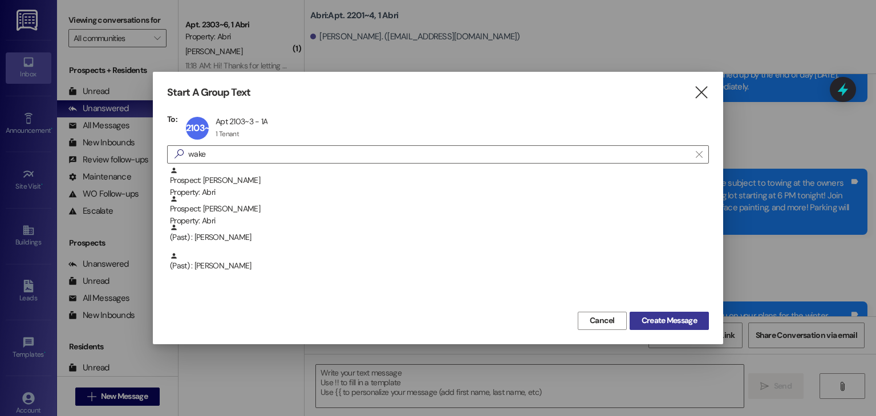
click at [667, 313] on button "Create Message" at bounding box center [669, 321] width 79 height 18
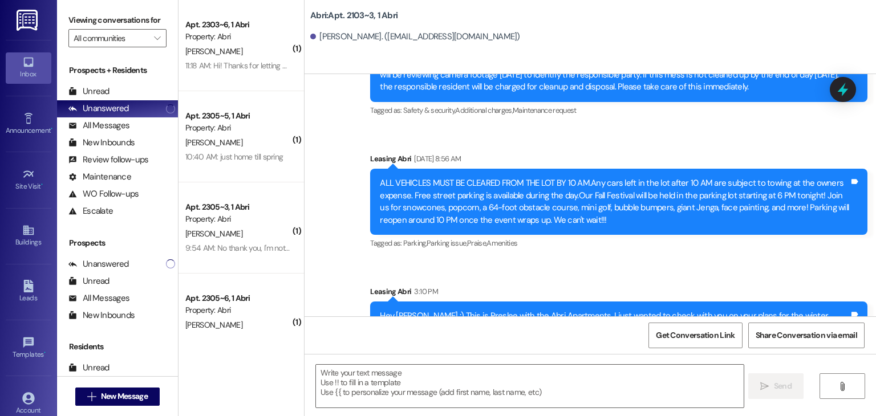
scroll to position [0, 0]
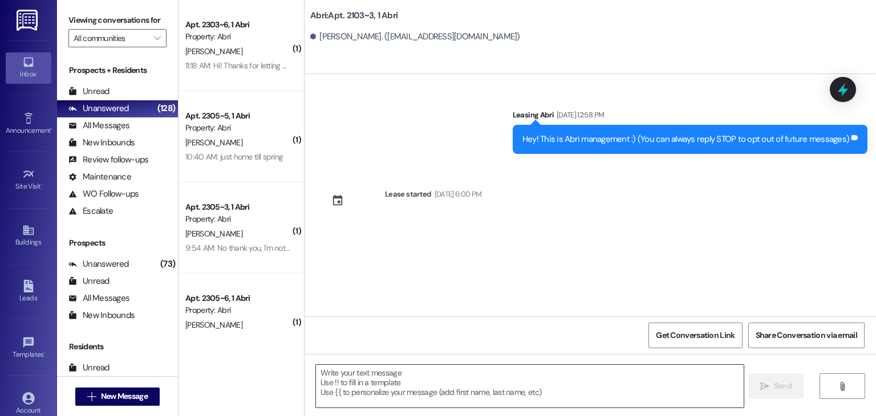
click at [383, 370] on textarea at bounding box center [529, 386] width 427 height 43
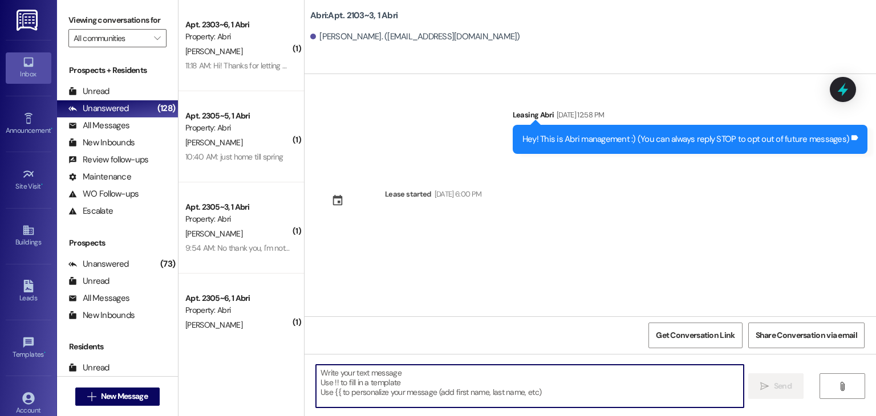
paste textarea "Hey Maleese :) This is Preslee with the Abri Apartments. I just wanted to check…"
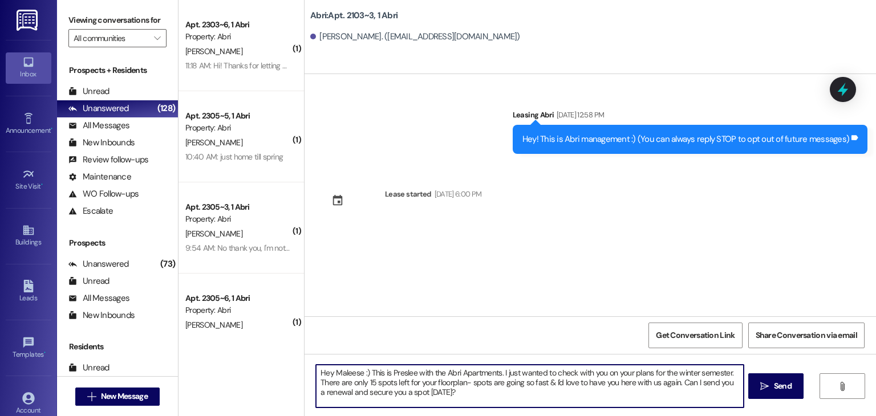
click at [356, 371] on textarea "Hey Maleese :) This is Preslee with the Abri Apartments. I just wanted to check…" at bounding box center [529, 386] width 427 height 43
type textarea "Hey Ellaina :) This is Preslee with the Abri Apartments. I just wanted to check…"
click at [452, 393] on textarea "Hey Ellaina :) This is Preslee with the Abri Apartments. I just wanted to check…" at bounding box center [529, 386] width 427 height 43
drag, startPoint x: 347, startPoint y: 372, endPoint x: 452, endPoint y: 384, distance: 105.6
click at [452, 384] on textarea "Hey Ellaina :) This is Preslee with the Abri Apartments. I just wanted to check…" at bounding box center [529, 386] width 427 height 43
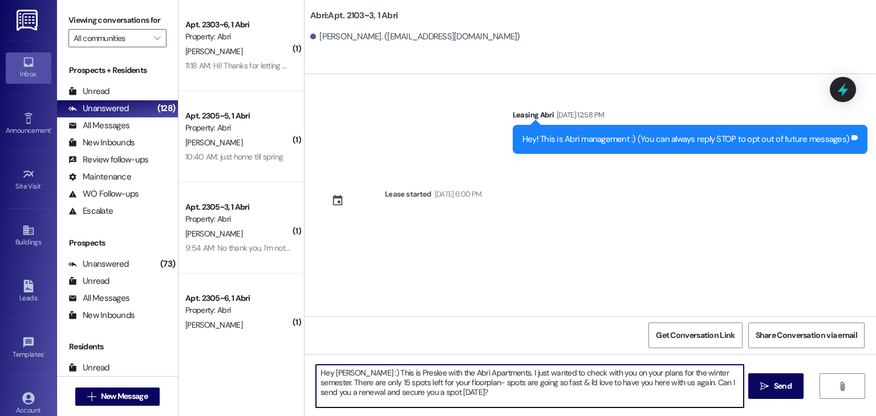
click at [446, 396] on textarea "Hey Ellaina :) This is Preslee with the Abri Apartments. I just wanted to check…" at bounding box center [529, 386] width 427 height 43
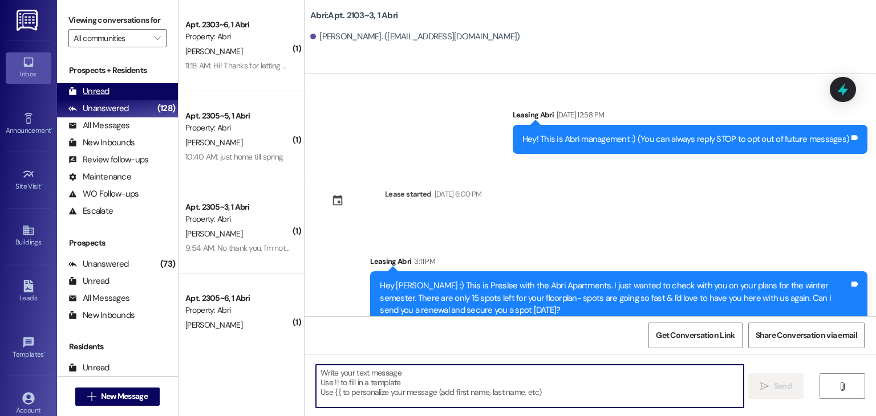
click at [115, 84] on div "Unread (0)" at bounding box center [117, 91] width 121 height 17
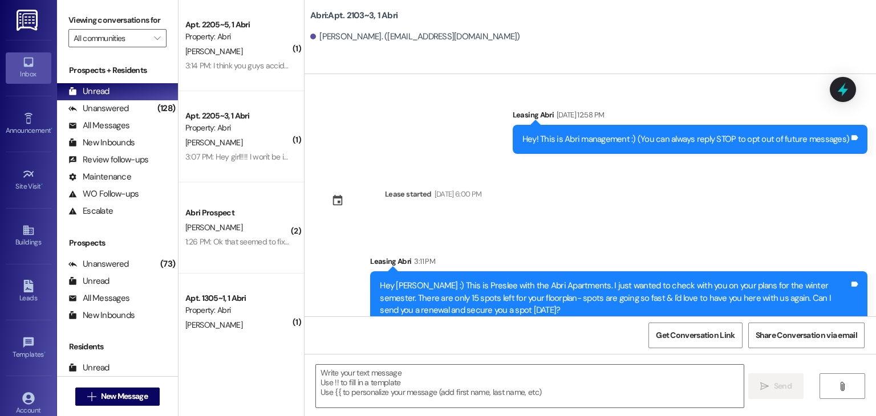
click at [237, 43] on div "Apt. 2205~5, 1 Abri Property: Abri" at bounding box center [238, 31] width 108 height 27
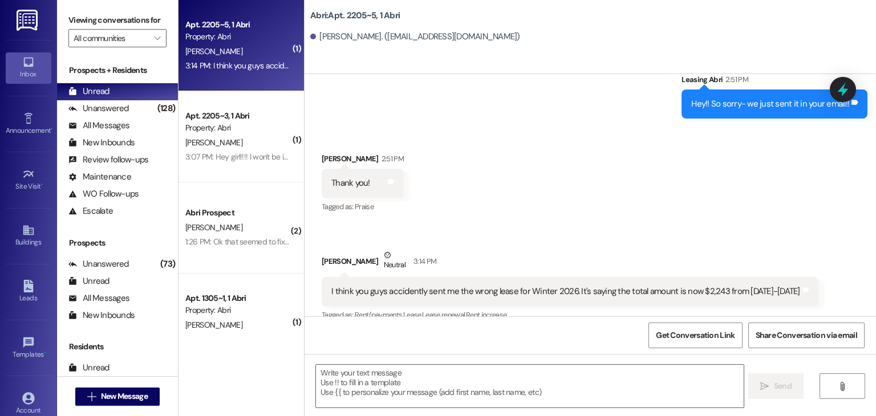
scroll to position [5615, 0]
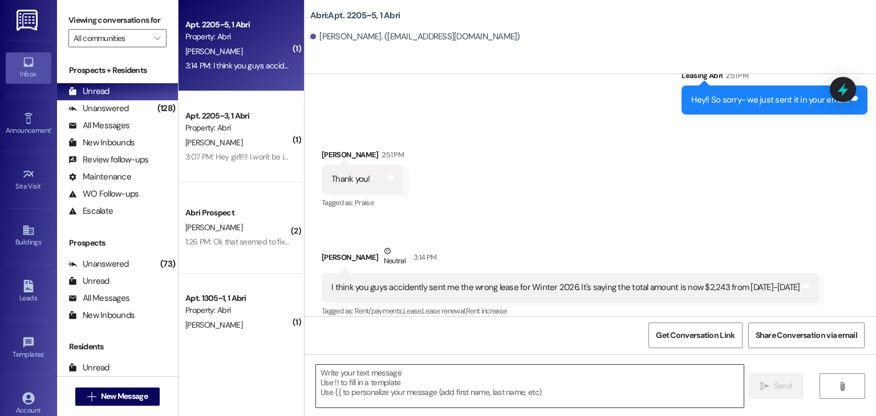
click at [358, 381] on textarea at bounding box center [529, 386] width 427 height 43
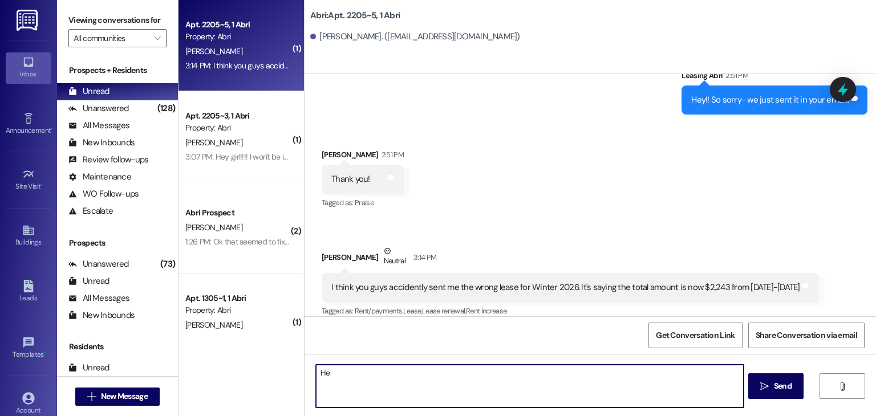
type textarea "H"
type textarea "The security deposit & application fee won't get charged to you again- thats the"
drag, startPoint x: 591, startPoint y: 370, endPoint x: 313, endPoint y: 372, distance: 277.8
click at [316, 372] on textarea "The security deposit & application fee won't get charged to you again- thats the" at bounding box center [529, 386] width 427 height 43
click at [568, 371] on textarea "I just double checked- our dates on the document we sent over are for 2026. Did…" at bounding box center [529, 386] width 427 height 43
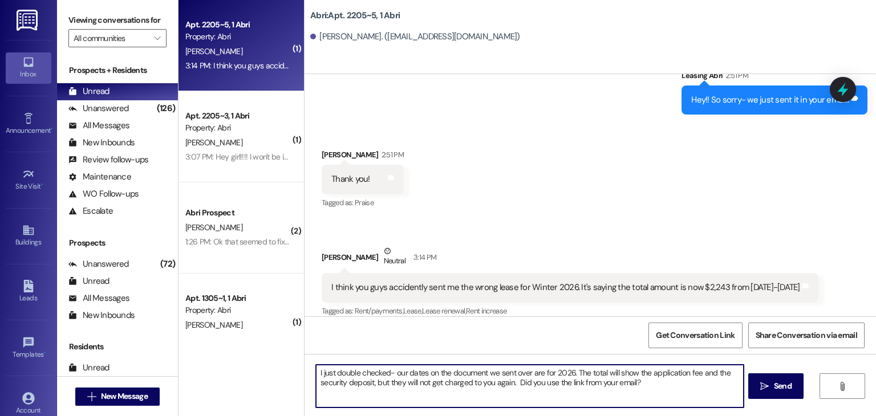
type textarea "I just double checked- our dates on the document we sent over are for 2026. The…"
click at [642, 382] on textarea "I just double checked- our dates on the document we sent over are for 2026. The…" at bounding box center [529, 386] width 427 height 43
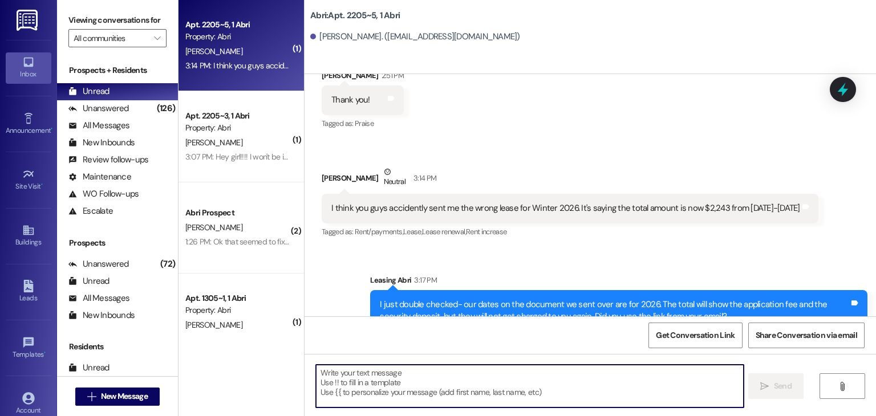
scroll to position [5707, 0]
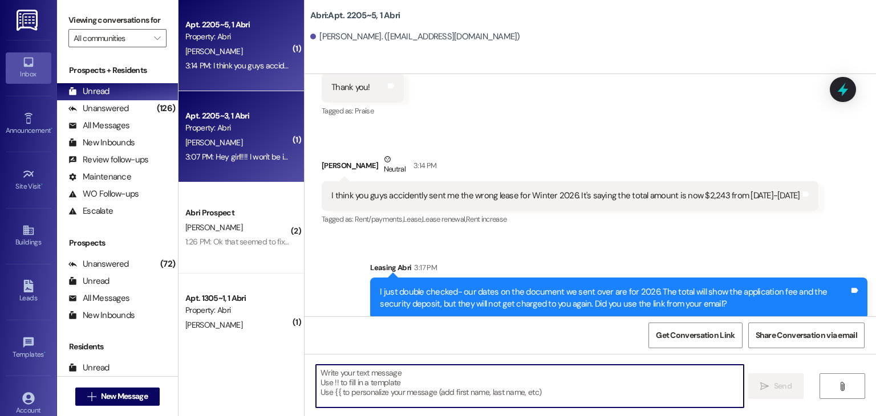
click at [255, 129] on div "Property: Abri" at bounding box center [238, 128] width 106 height 12
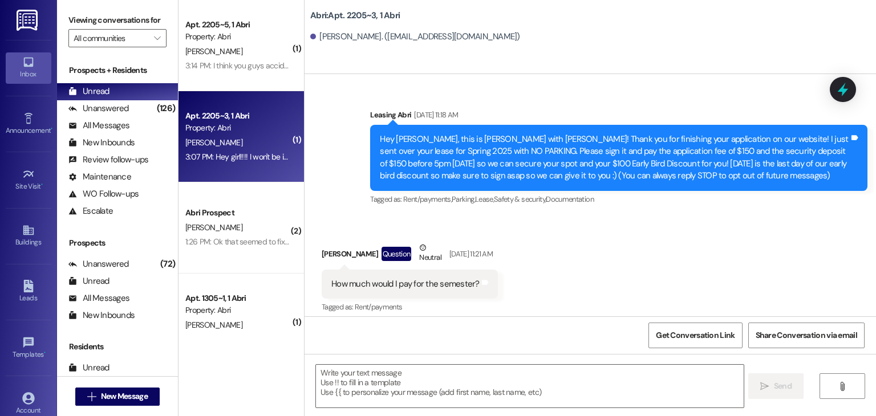
scroll to position [23949, 0]
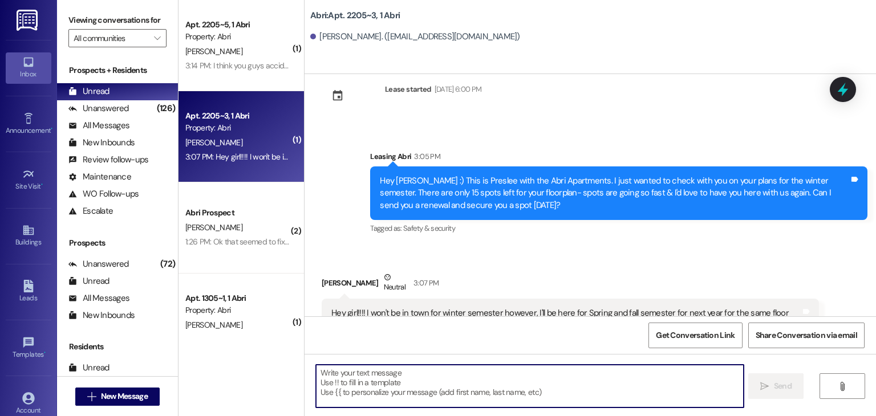
click at [387, 371] on textarea at bounding box center [529, 386] width 427 height 43
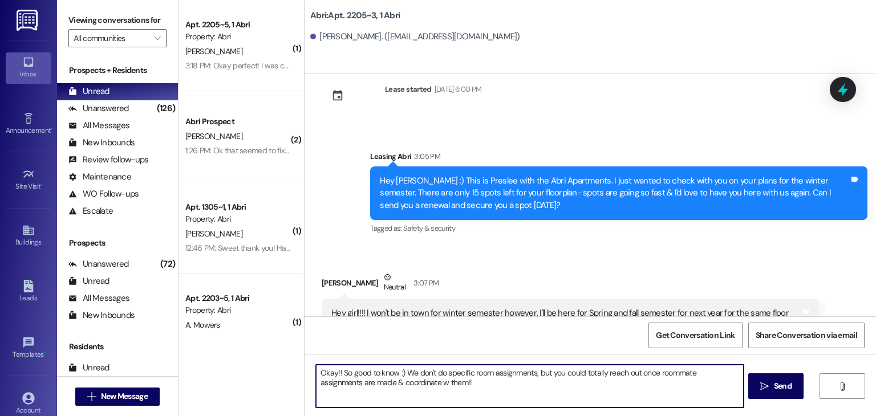
type textarea "Okay!! So good to know :) We don't do specific room assignments, but you could …"
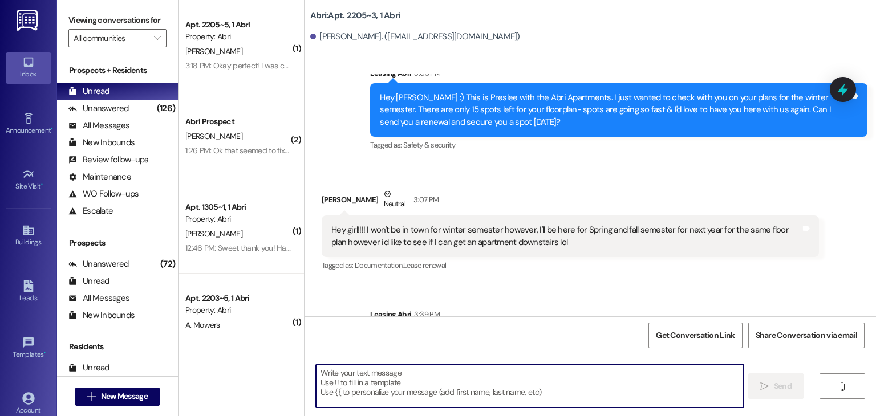
scroll to position [24041, 0]
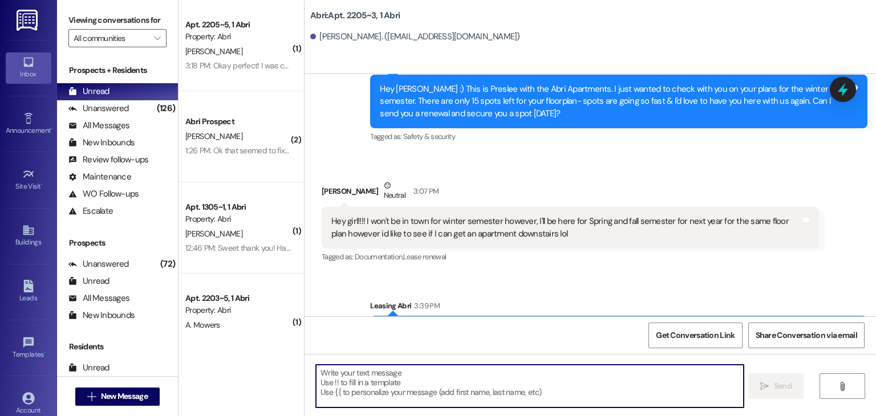
click at [419, 390] on textarea at bounding box center [529, 386] width 427 height 43
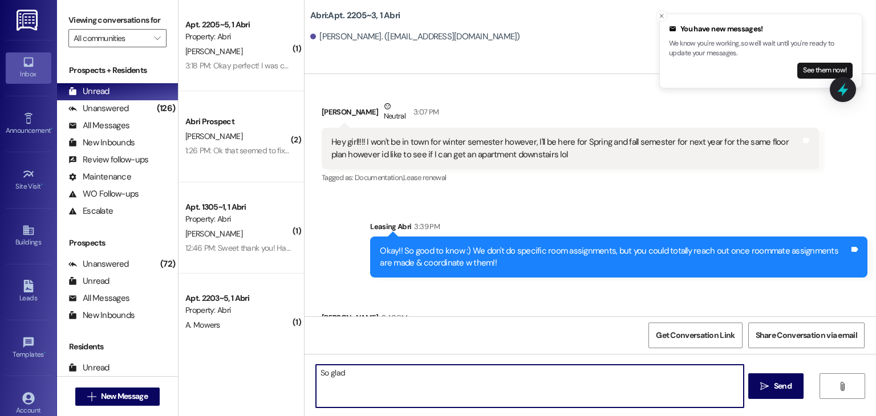
scroll to position [24200, 0]
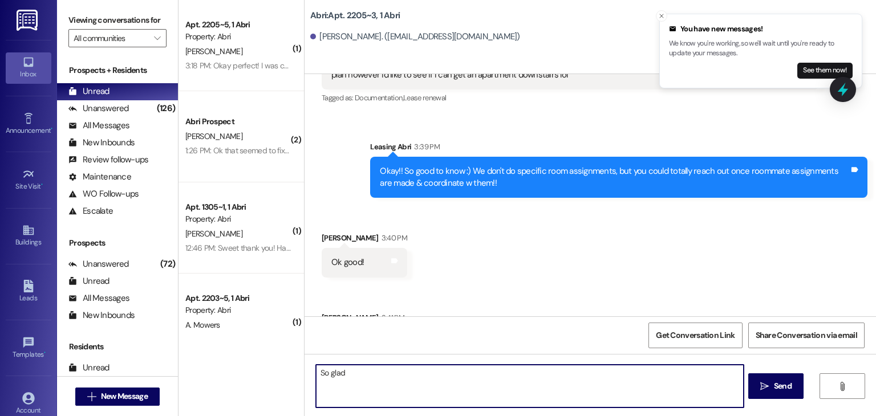
click at [382, 372] on textarea "So glad" at bounding box center [529, 386] width 427 height 43
type textarea "S"
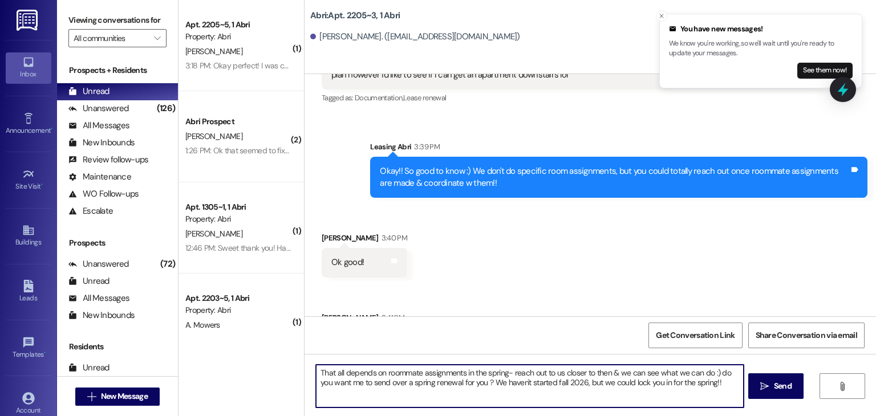
type textarea "That all depends on roommate assignments in the spring- reach out to us closer …"
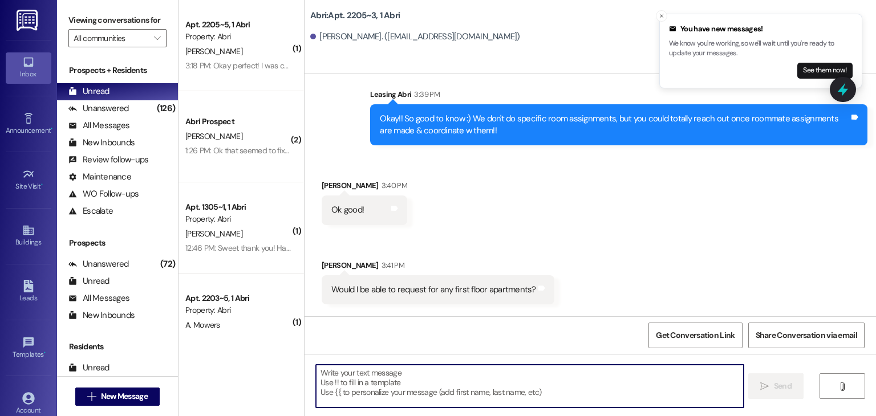
scroll to position [24292, 0]
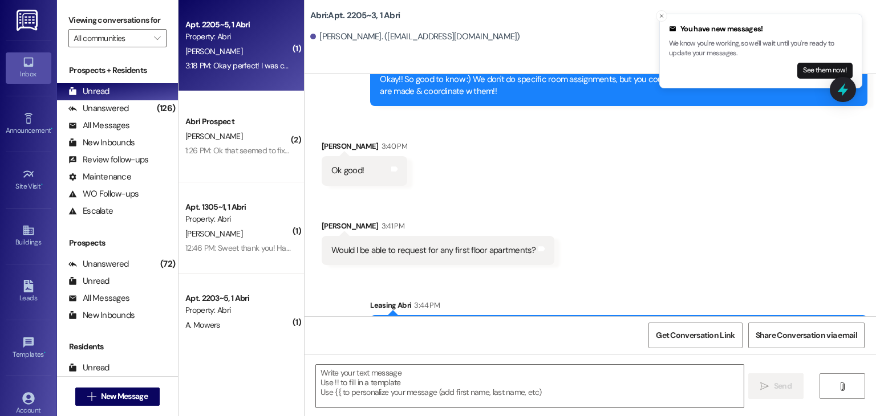
click at [259, 90] on div "Apt. 2205~5, 1 Abri Property: Abri K. Tubaugh 3:18 PM: Okay perfect! I was conf…" at bounding box center [241, 45] width 125 height 91
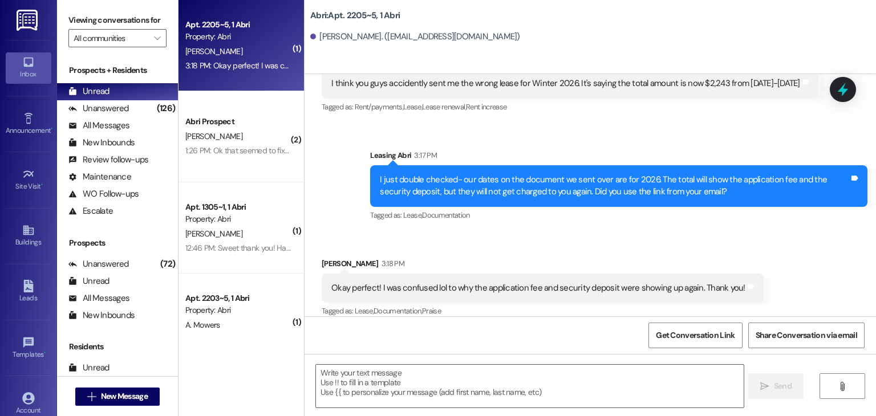
scroll to position [5820, 0]
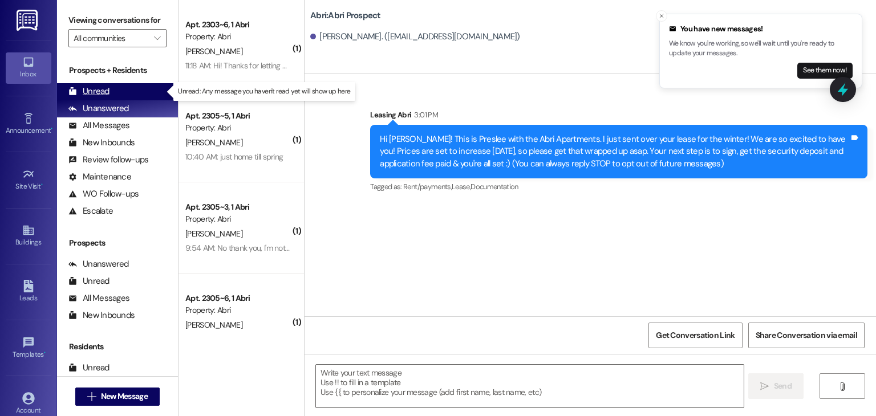
click at [114, 91] on div "Unread (0)" at bounding box center [117, 91] width 121 height 17
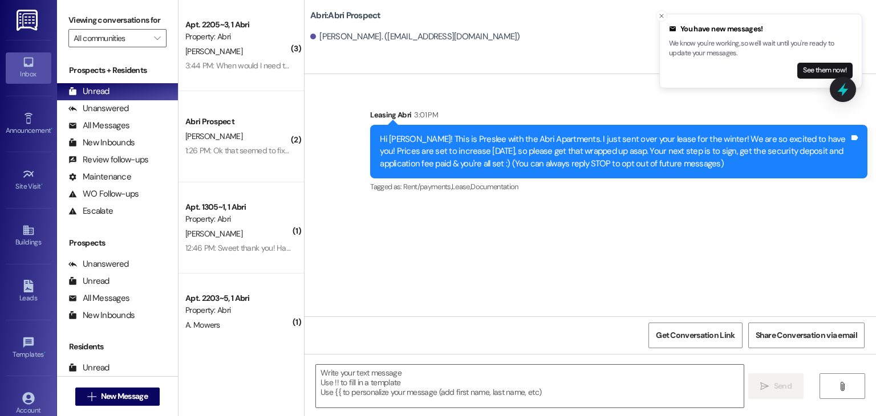
click at [256, 49] on div "[PERSON_NAME]" at bounding box center [238, 51] width 108 height 14
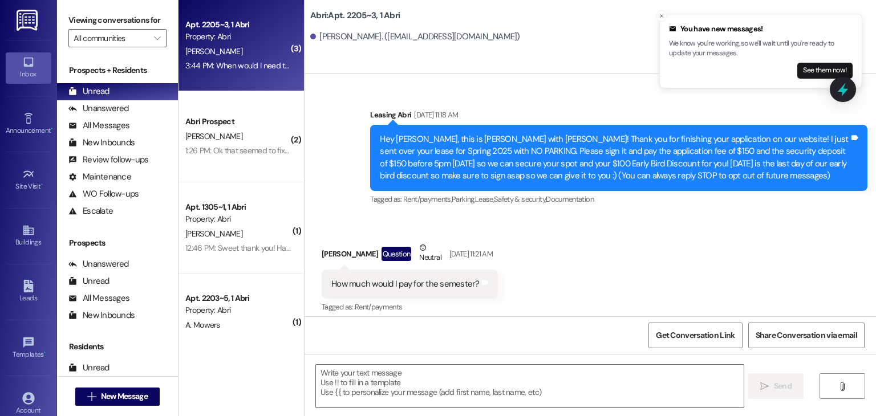
scroll to position [24418, 0]
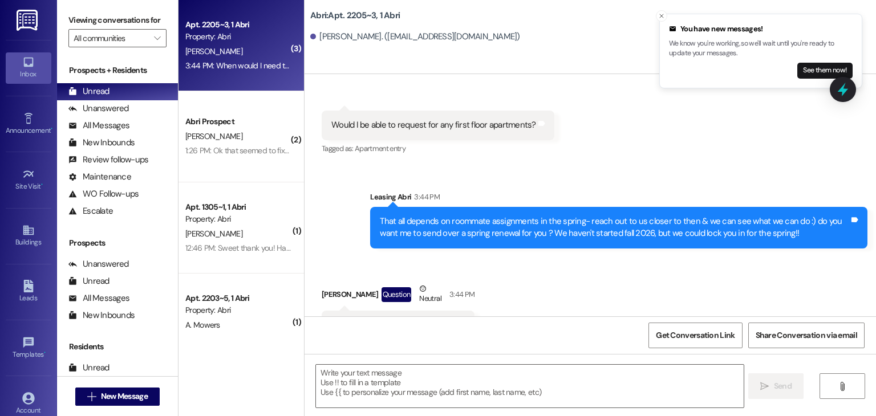
click at [432, 363] on div " Send " at bounding box center [591, 397] width 572 height 86
click at [428, 372] on textarea at bounding box center [529, 386] width 427 height 43
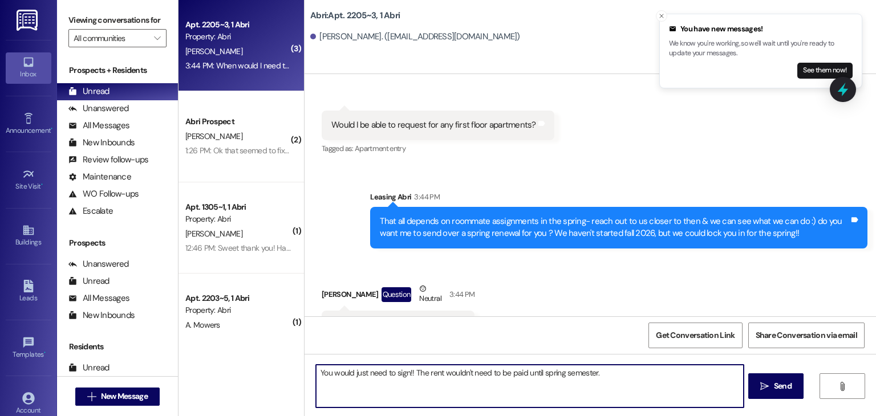
type textarea "You would just need to sign!! The rent wouldn't need to be paid until spring se…"
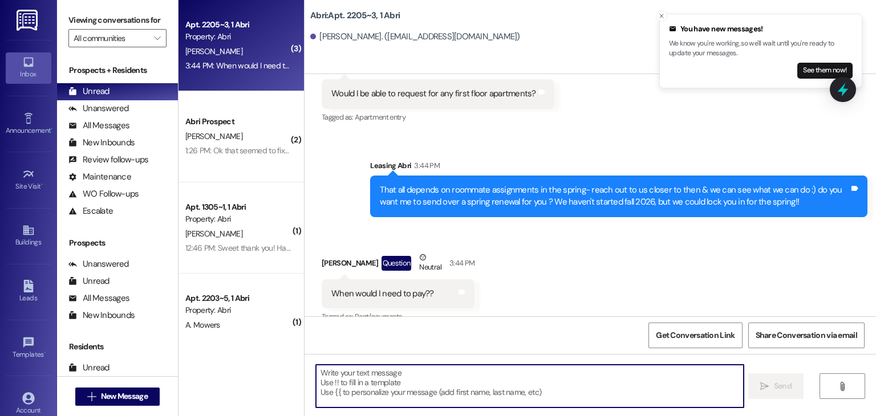
scroll to position [24497, 0]
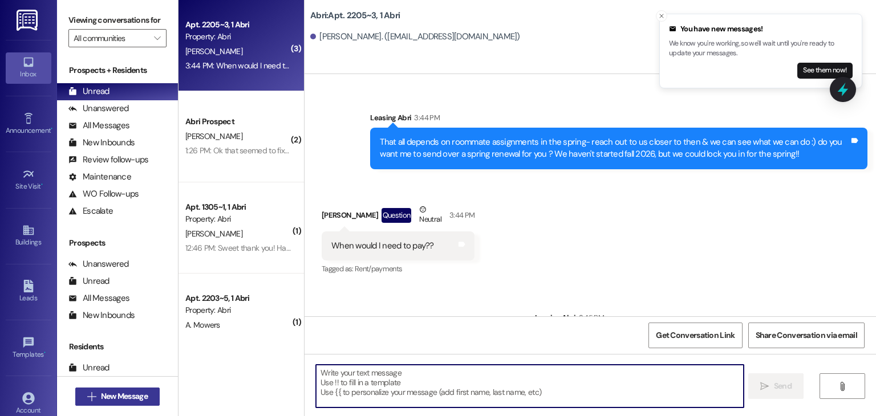
click at [106, 401] on span "New Message" at bounding box center [124, 397] width 47 height 12
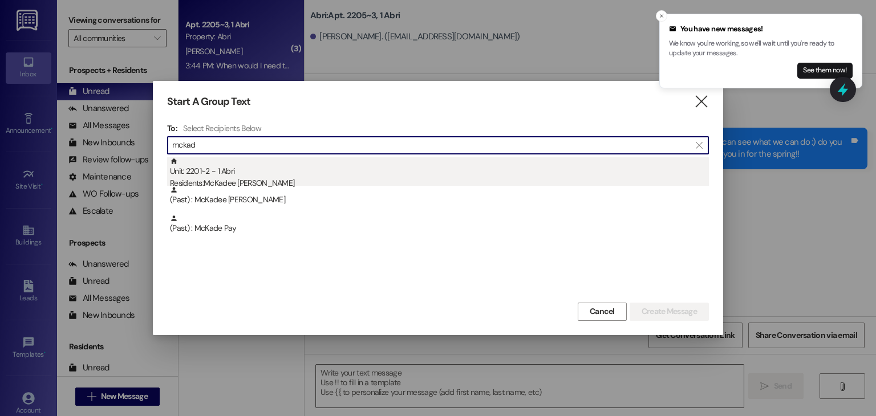
type input "mckad"
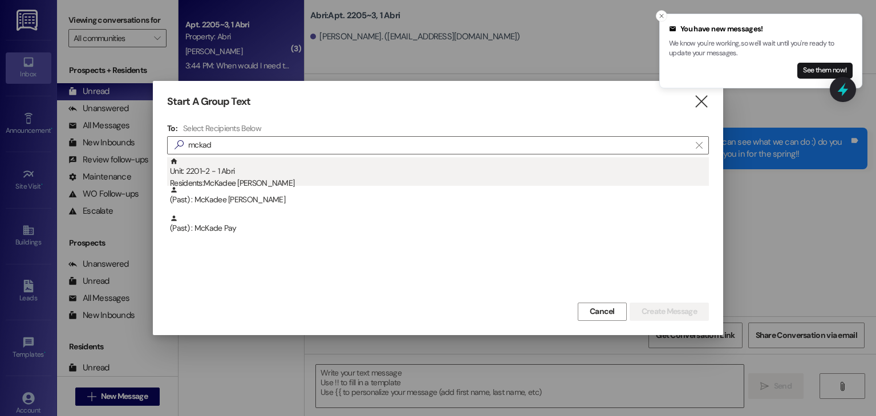
click at [203, 172] on div "Unit: 2201~2 - 1 Abri Residents: McKadee [PERSON_NAME]" at bounding box center [439, 173] width 539 height 33
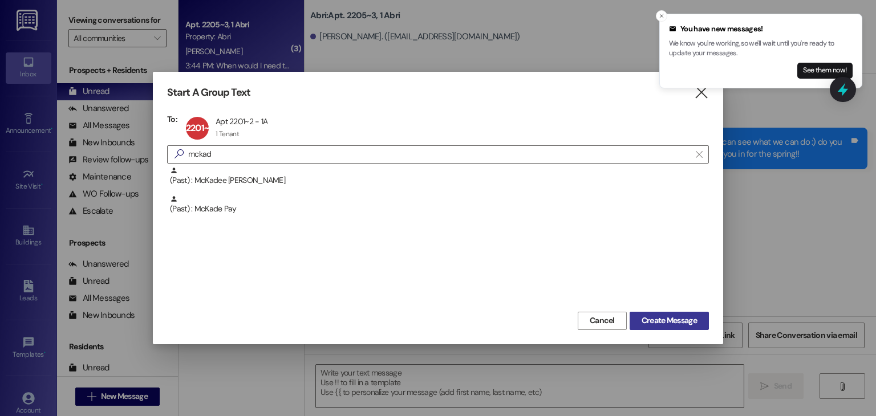
click at [662, 325] on span "Create Message" at bounding box center [669, 321] width 55 height 12
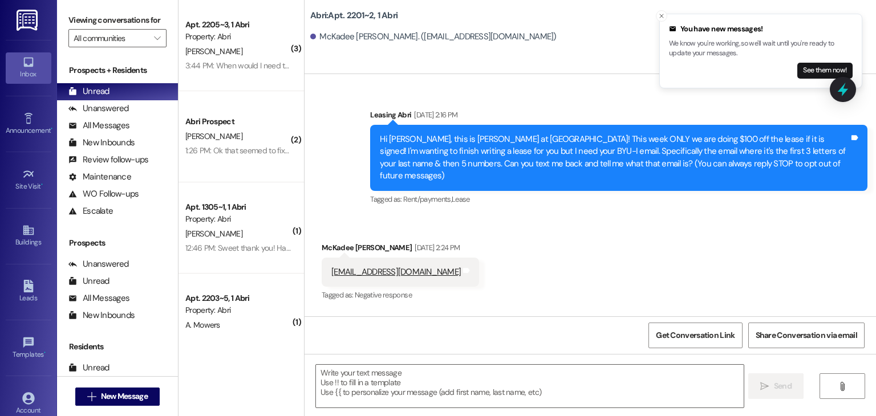
scroll to position [23751, 0]
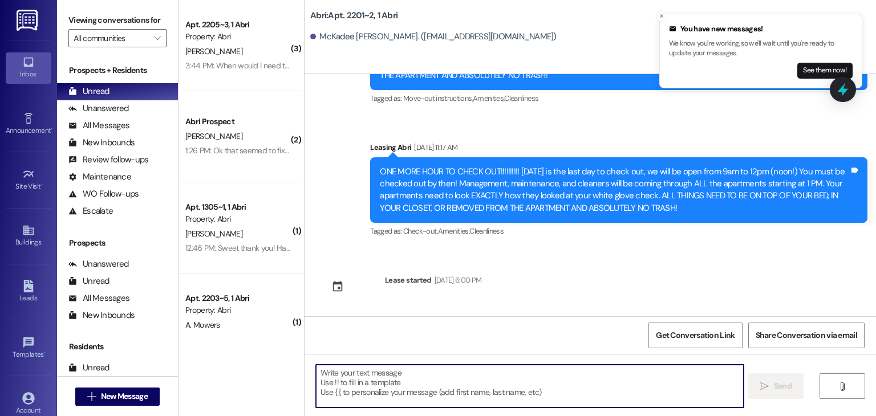
click at [349, 368] on textarea at bounding box center [529, 386] width 427 height 43
paste textarea "Hey Maleese :) This is Preslee with the Abri Apartments. I just wanted to check…"
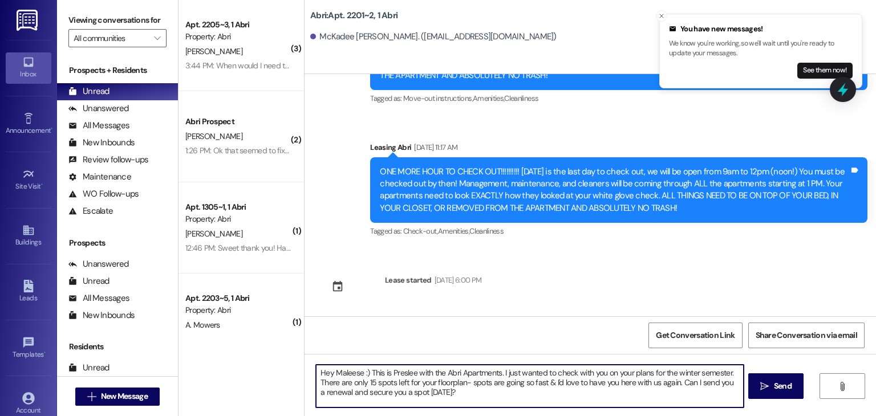
click at [354, 372] on textarea "Hey Maleese :) This is Preslee with the Abri Apartments. I just wanted to check…" at bounding box center [529, 386] width 427 height 43
click at [481, 407] on textarea "Hey McKadee :) This is Preslee with the Abri Apartments. I just wanted to check…" at bounding box center [529, 386] width 427 height 43
click at [369, 384] on textarea "Hey McKadee :) This is Preslee with the Abri Apartments. I just wanted to check…" at bounding box center [529, 386] width 427 height 43
type textarea "Hey McKadee :) This is Preslee with the Abri Apartments. I just wanted to check…"
click at [463, 395] on textarea "Hey McKadee :) This is Preslee with the Abri Apartments. I just wanted to check…" at bounding box center [529, 386] width 427 height 43
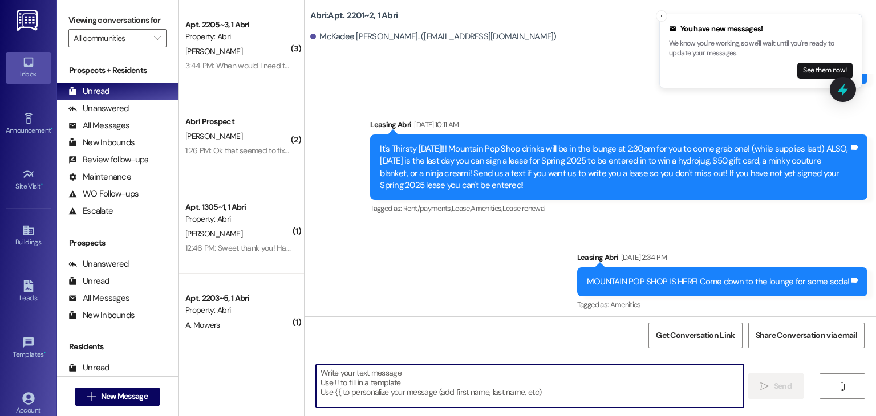
scroll to position [19105, 0]
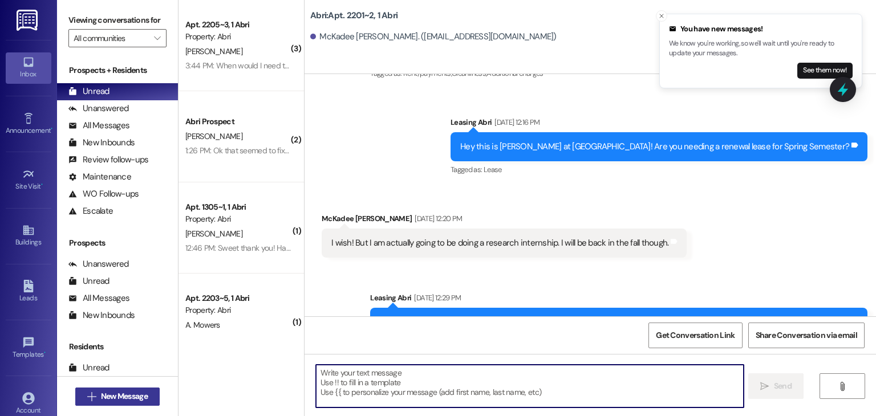
click at [106, 395] on span "New Message" at bounding box center [124, 397] width 47 height 12
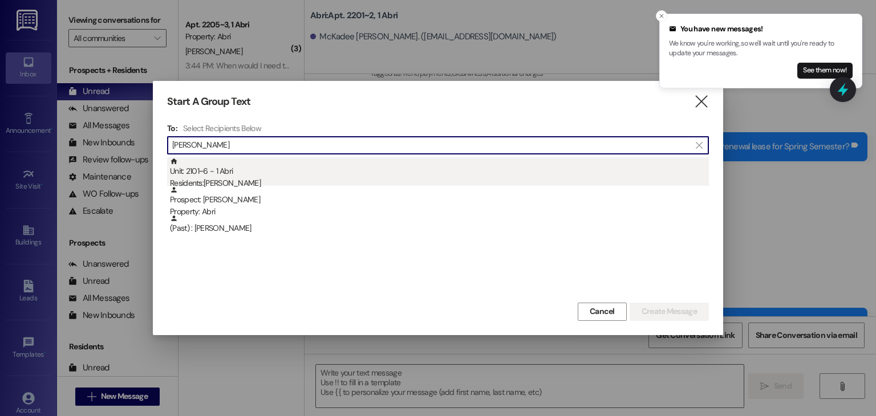
type input "anna fer"
click at [231, 168] on div "Unit: 2101~6 - 1 Abri Residents: Anna Ferguson" at bounding box center [439, 173] width 539 height 33
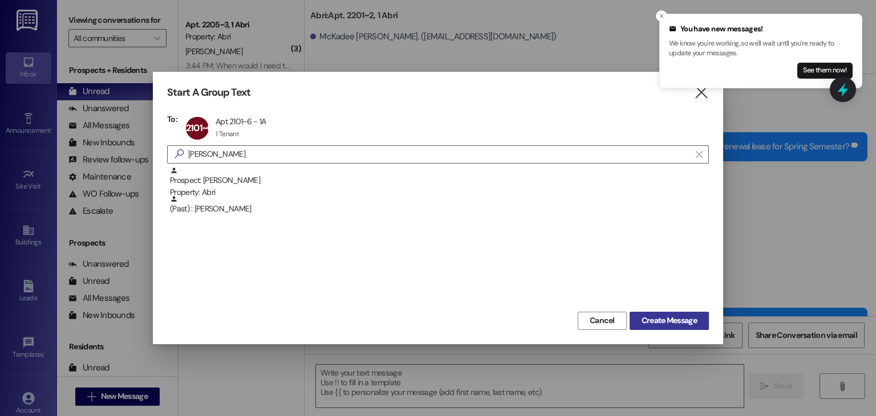
click at [646, 325] on span "Create Message" at bounding box center [669, 321] width 55 height 12
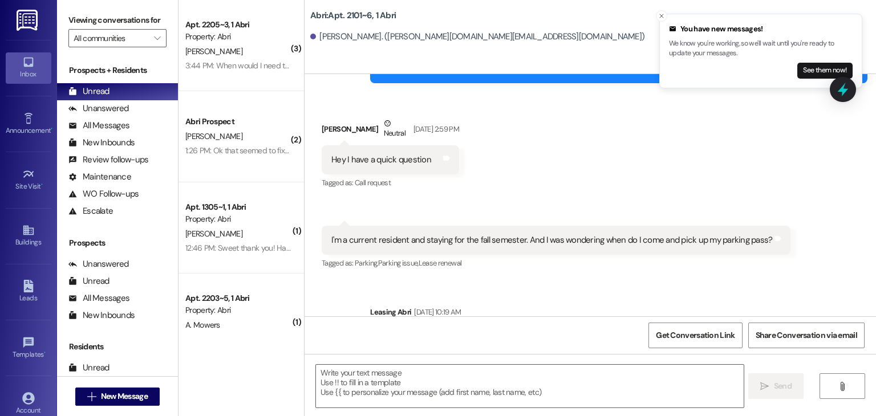
scroll to position [18924, 0]
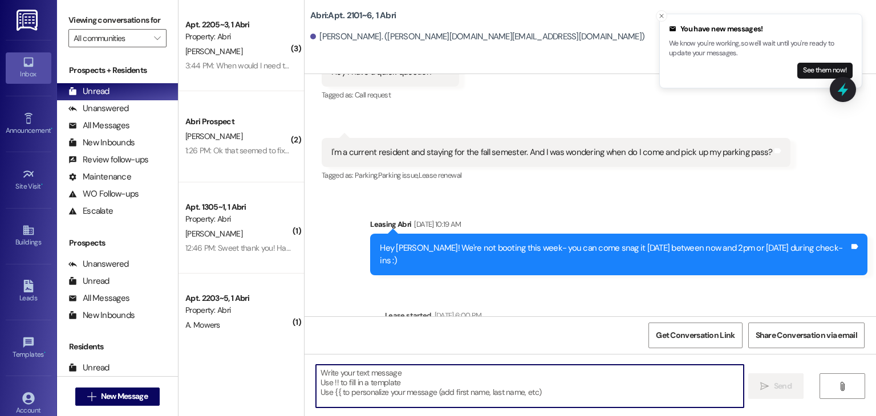
click at [338, 388] on textarea at bounding box center [529, 386] width 427 height 43
paste textarea "Hey Maleese :) This is Preslee with the Abri Apartments. I just wanted to check…"
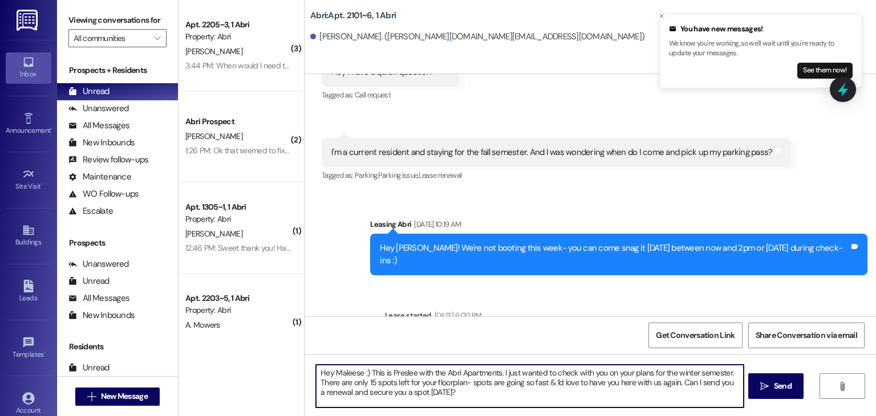
click at [356, 370] on textarea "Hey Maleese :) This is Preslee with the Abri Apartments. I just wanted to check…" at bounding box center [529, 386] width 427 height 43
click at [350, 381] on textarea "Hey Anna :) This is Preslee with the Abri Apartments. I just wanted to check wi…" at bounding box center [529, 386] width 427 height 43
type textarea "Hey Anna :) This is Preslee with the Abri Apartments. I just wanted to check wi…"
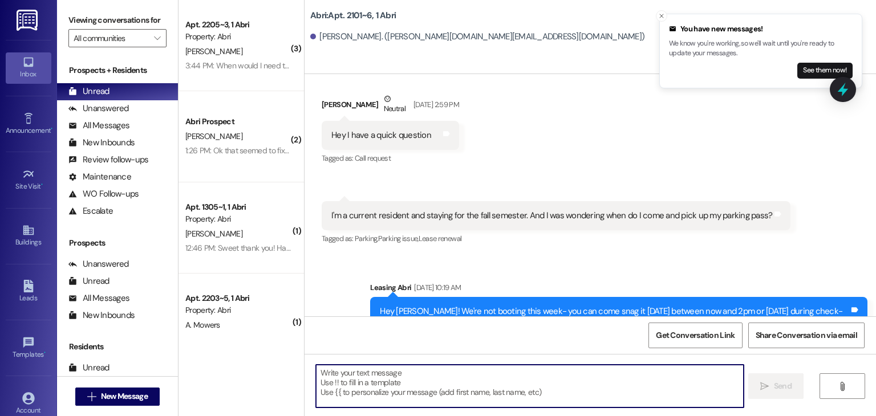
scroll to position [19028, 0]
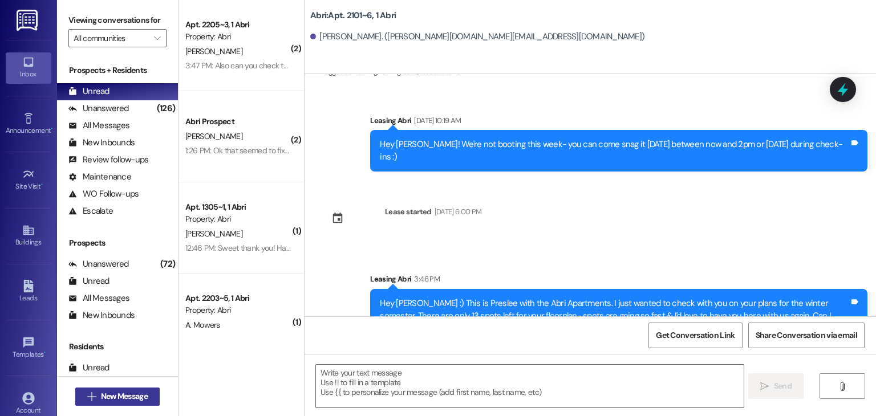
click at [135, 400] on span "New Message" at bounding box center [124, 397] width 47 height 12
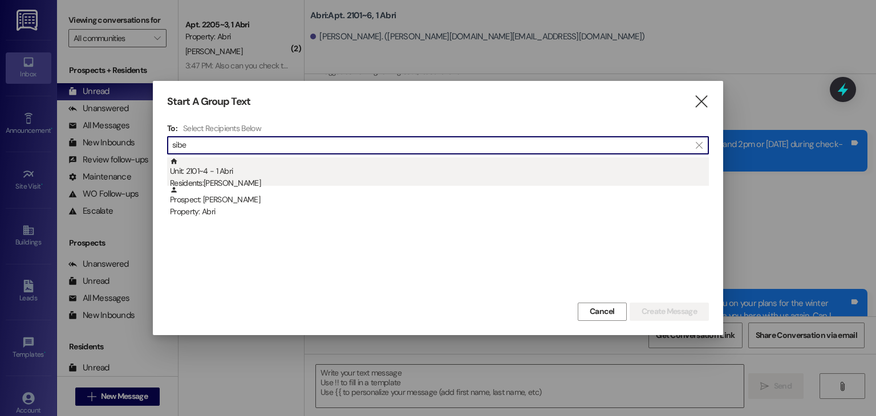
type input "sibe"
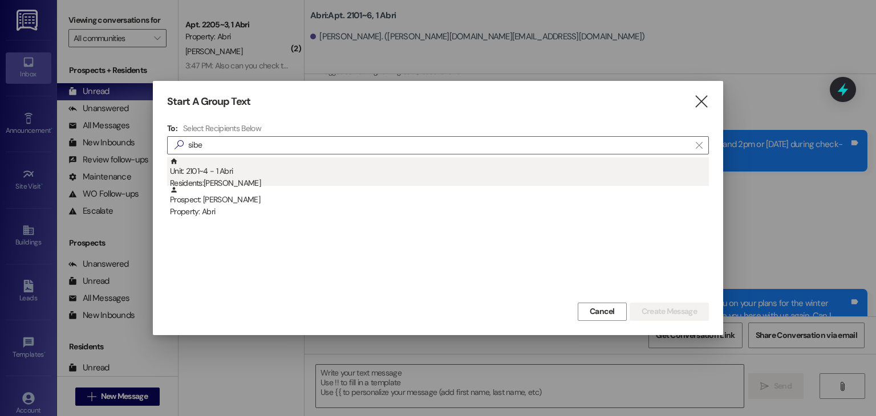
click at [209, 183] on div "Residents: Sibel Watson" at bounding box center [439, 183] width 539 height 12
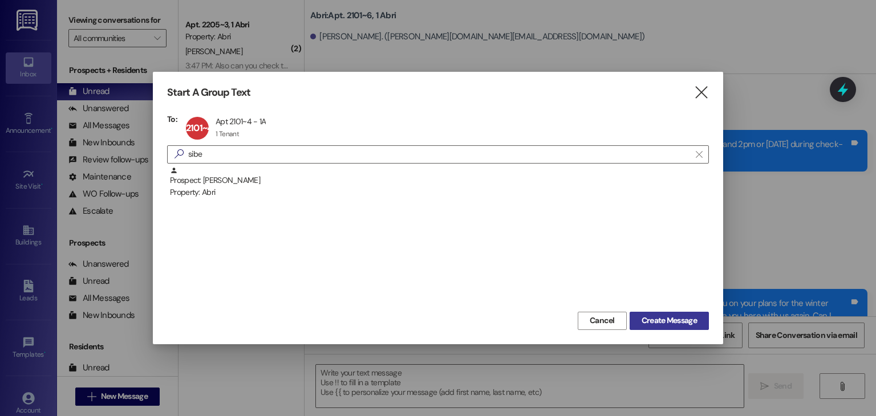
click at [690, 321] on span "Create Message" at bounding box center [669, 321] width 55 height 12
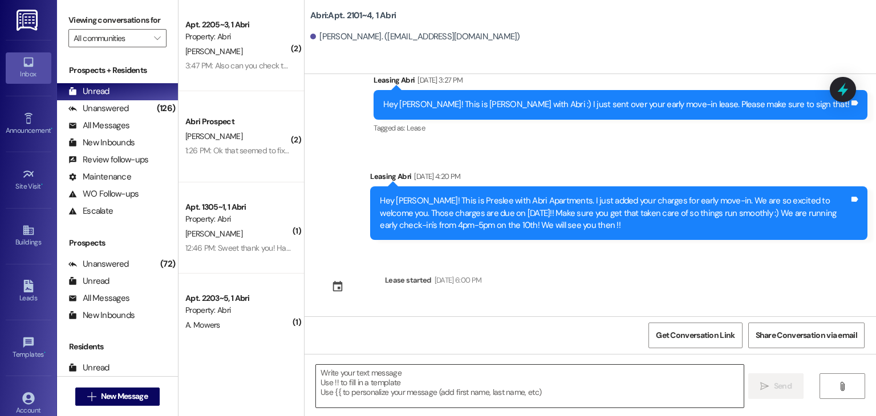
scroll to position [1399, 0]
click at [368, 383] on textarea at bounding box center [529, 386] width 427 height 43
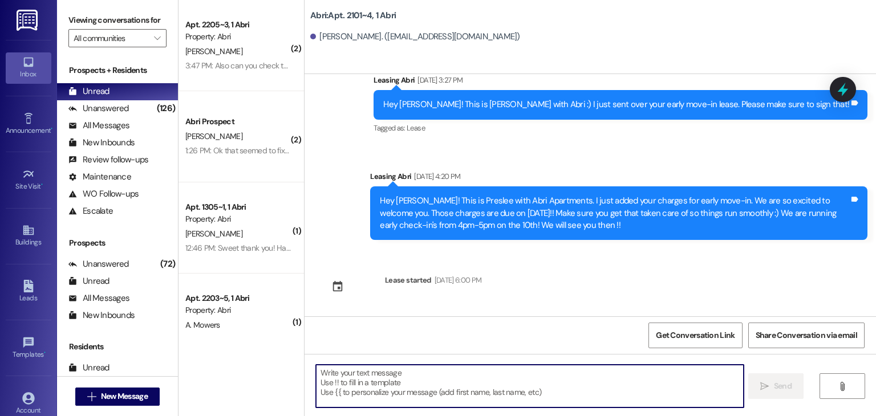
paste textarea "Hey Maleese :) This is Preslee with the Abri Apartments. I just wanted to check…"
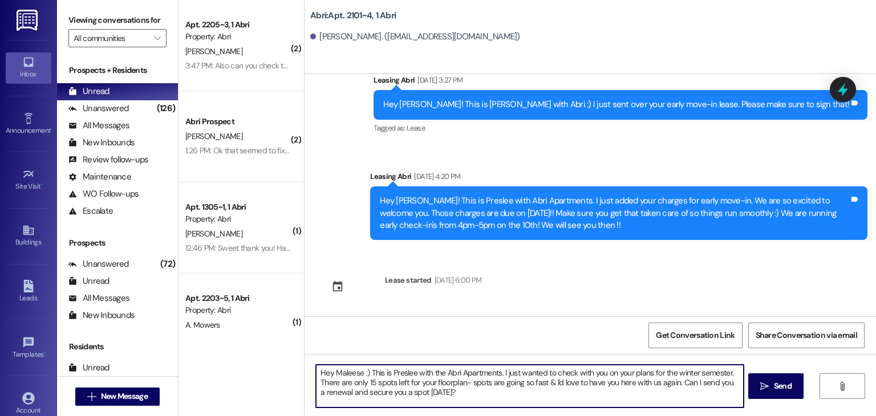
click at [354, 371] on textarea "Hey Maleese :) This is Preslee with the Abri Apartments. I just wanted to check…" at bounding box center [529, 386] width 427 height 43
click at [347, 380] on textarea "Hey Sibel :) This is Preslee with the Abri Apartments. I just wanted to check w…" at bounding box center [529, 386] width 427 height 43
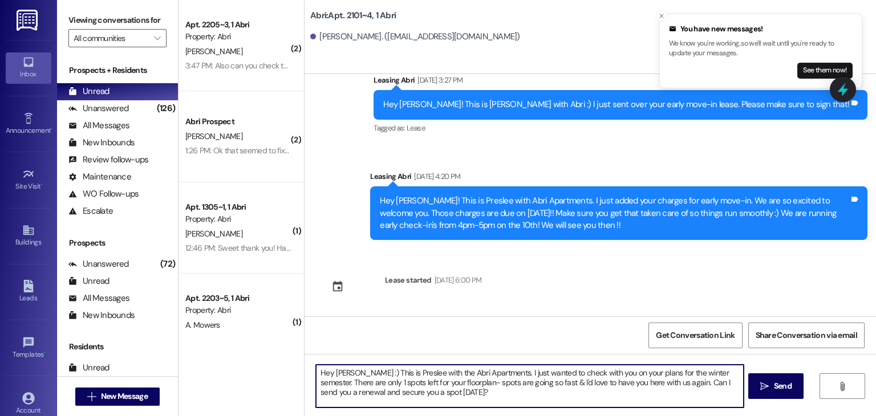
type textarea "Hey Sibel :) This is Preslee with the Abri Apartments. I just wanted to check w…"
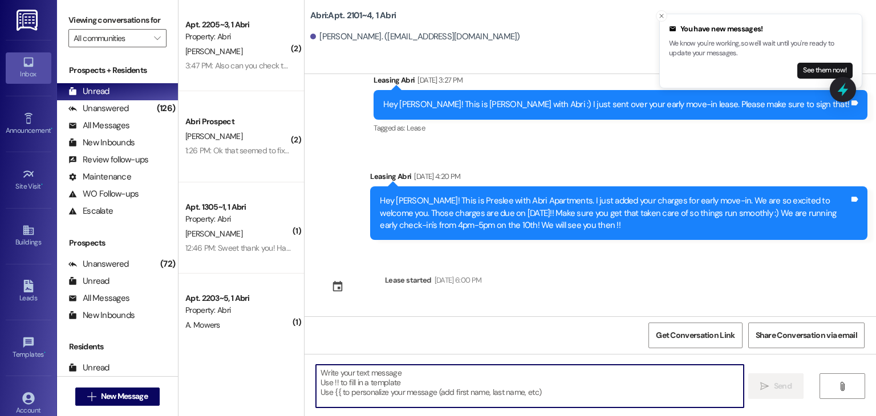
scroll to position [1503, 0]
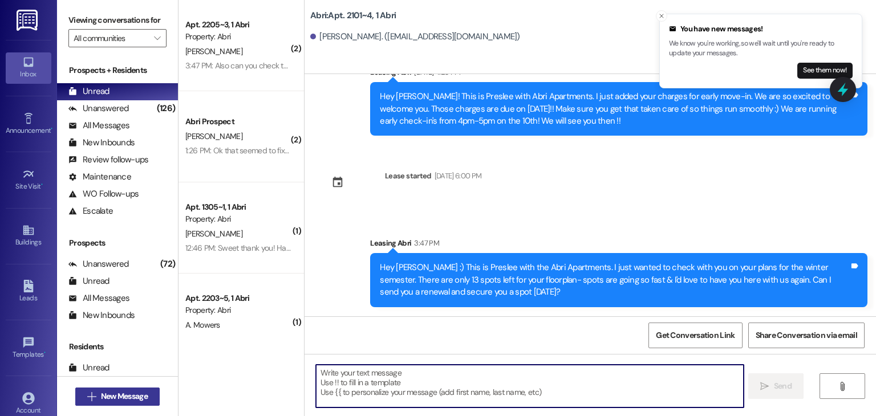
click at [123, 392] on span "New Message" at bounding box center [124, 397] width 47 height 12
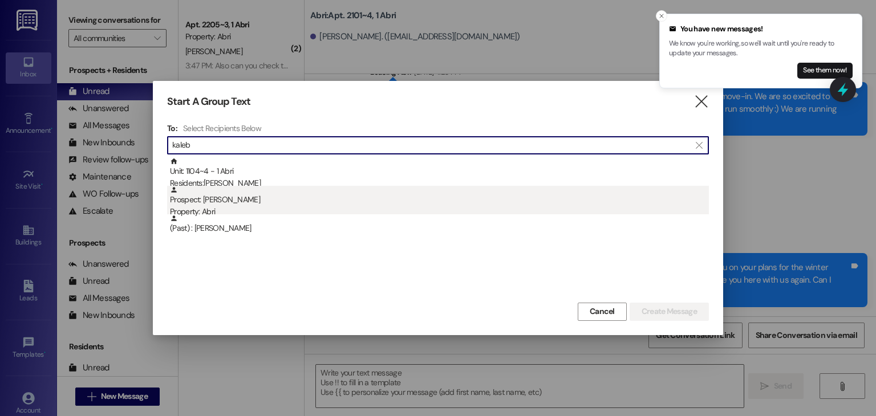
type input "kaleb"
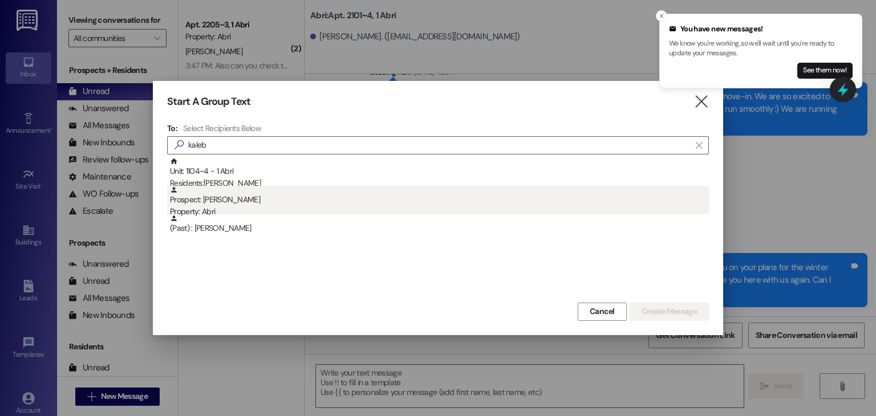
click at [240, 213] on div "Property: Abri" at bounding box center [439, 212] width 539 height 12
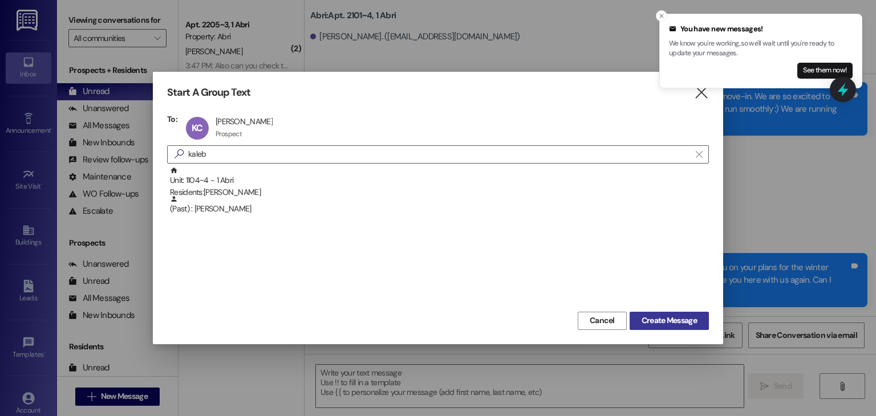
click at [650, 317] on span "Create Message" at bounding box center [669, 321] width 55 height 12
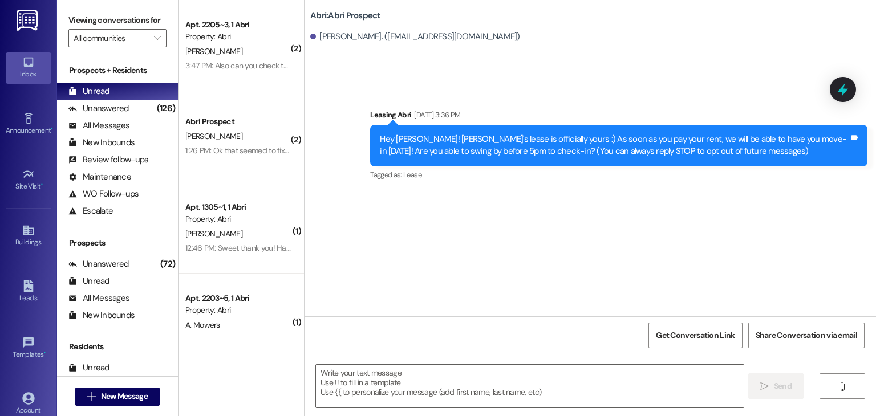
scroll to position [0, 0]
click at [375, 386] on textarea at bounding box center [529, 386] width 427 height 43
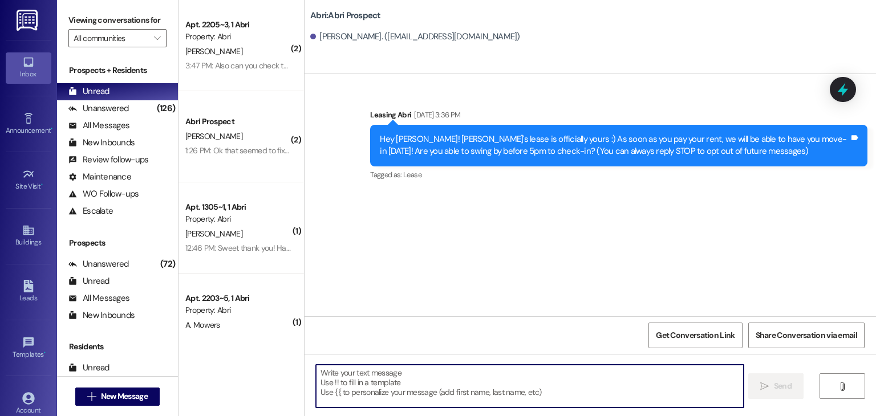
paste textarea "Hey Maleese :) This is Preslee with the Abri Apartments. I just wanted to check…"
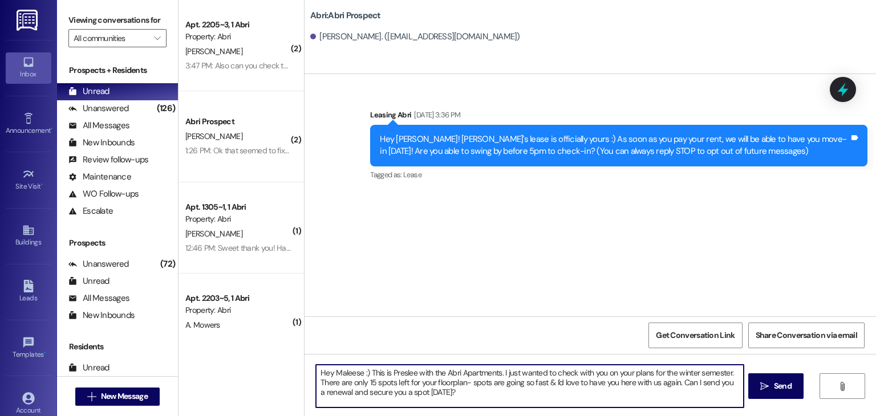
click at [355, 371] on textarea "Hey Maleese :) This is Preslee with the Abri Apartments. I just wanted to check…" at bounding box center [529, 386] width 427 height 43
click at [444, 395] on textarea "Hey Kaleb :) This is Preslee with the Abri Apartments. I just wanted to check w…" at bounding box center [529, 386] width 427 height 43
click at [368, 385] on textarea "Hey Kaleb :) This is Preslee with the Abri Apartments. I just wanted to check w…" at bounding box center [529, 386] width 427 height 43
click at [456, 391] on textarea "Hey Kaleb :) This is Preslee with the Abri Apartments. I just wanted to check w…" at bounding box center [529, 386] width 427 height 43
click at [367, 382] on textarea "Hey Kaleb :) This is Preslee with the Abri Apartments. I just wanted to check w…" at bounding box center [529, 386] width 427 height 43
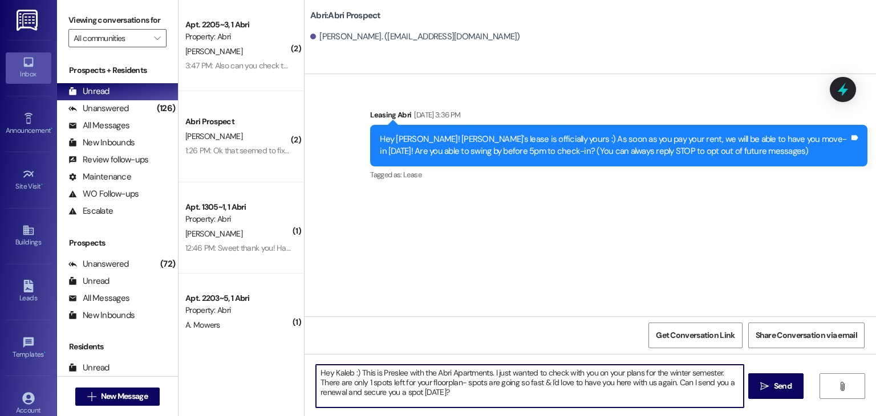
type textarea "Hey Kaleb :) This is Preslee with the Abri Apartments. I just wanted to check w…"
click at [443, 396] on textarea "Hey Kaleb :) This is Preslee with the Abri Apartments. I just wanted to check w…" at bounding box center [529, 386] width 427 height 43
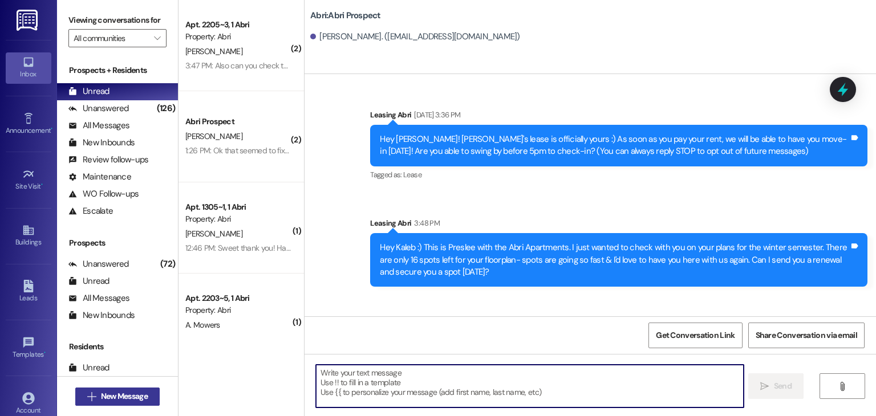
click at [143, 394] on span "New Message" at bounding box center [124, 397] width 47 height 12
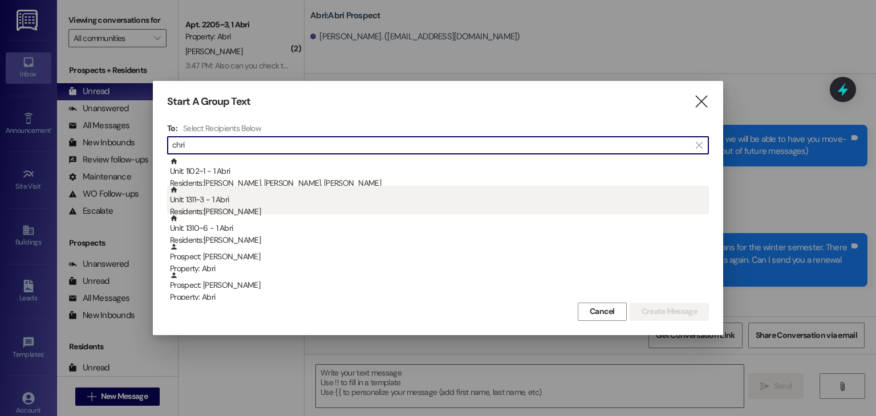
type input "chri"
click at [254, 208] on div "Residents: Christopher Brown" at bounding box center [439, 212] width 539 height 12
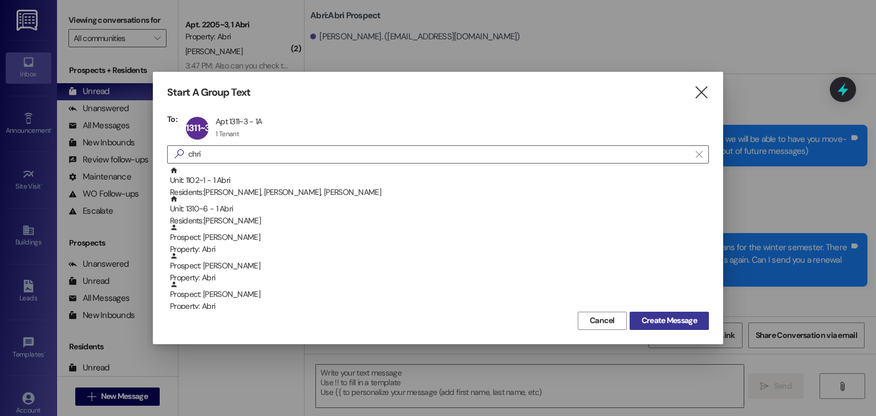
click at [675, 319] on span "Create Message" at bounding box center [669, 321] width 55 height 12
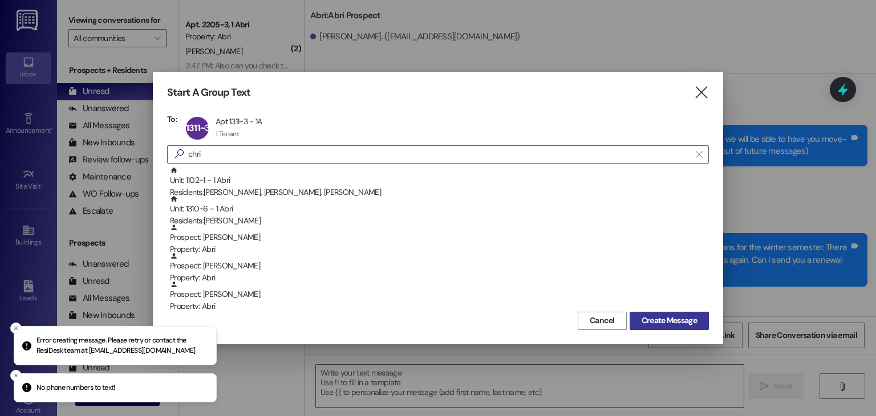
click at [666, 320] on span "Create Message" at bounding box center [669, 321] width 55 height 12
click at [700, 99] on icon "" at bounding box center [701, 93] width 15 height 12
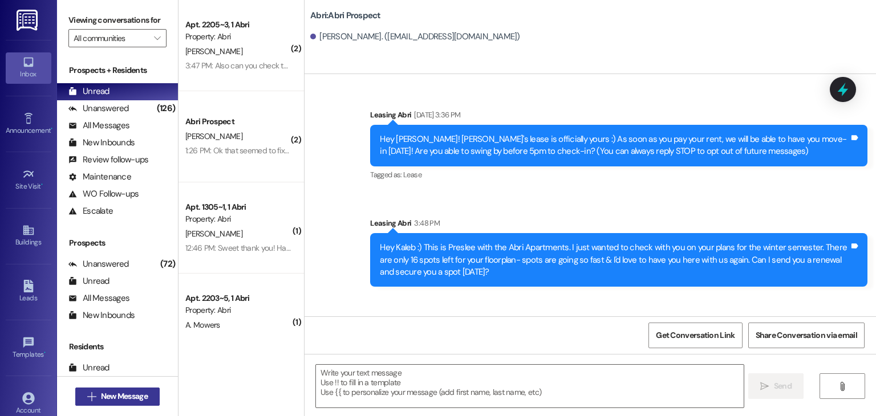
click at [147, 394] on span "New Message" at bounding box center [124, 397] width 51 height 12
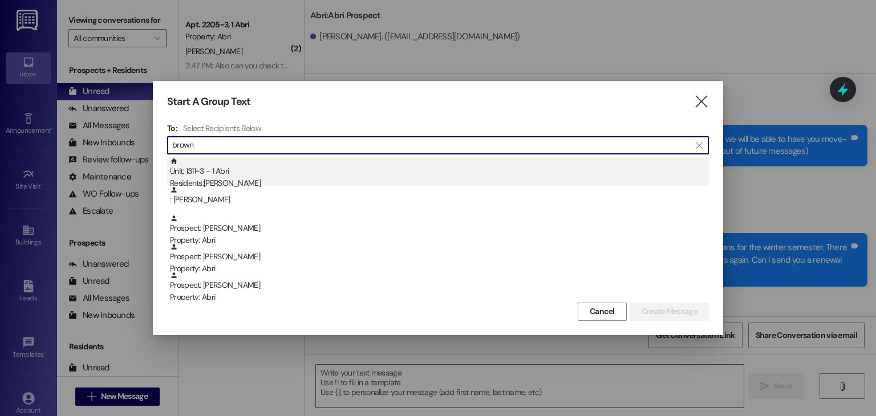
type input "brown"
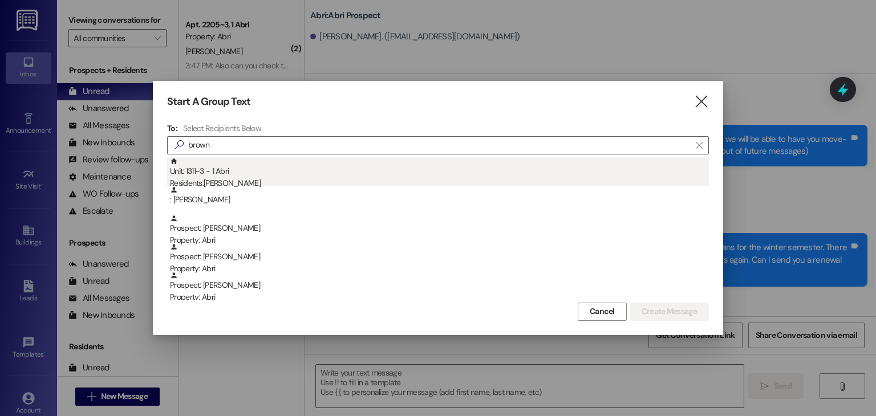
click at [274, 165] on div "Unit: 1311~3 - 1 Abri Residents: Christopher Brown" at bounding box center [439, 173] width 539 height 33
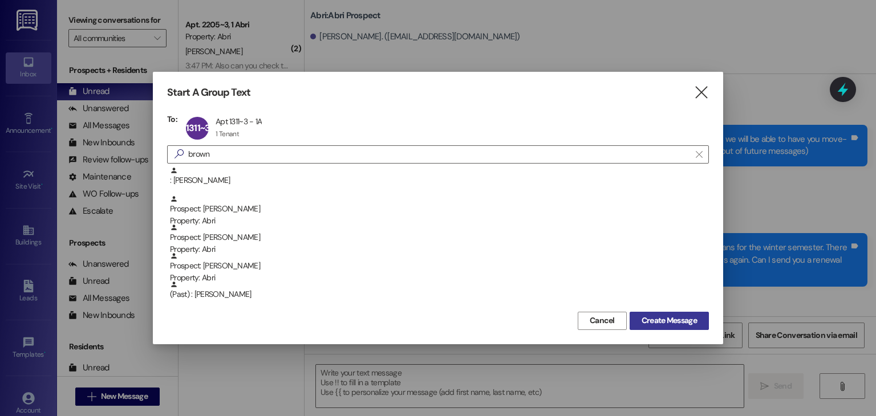
click at [637, 316] on button "Create Message" at bounding box center [669, 321] width 79 height 18
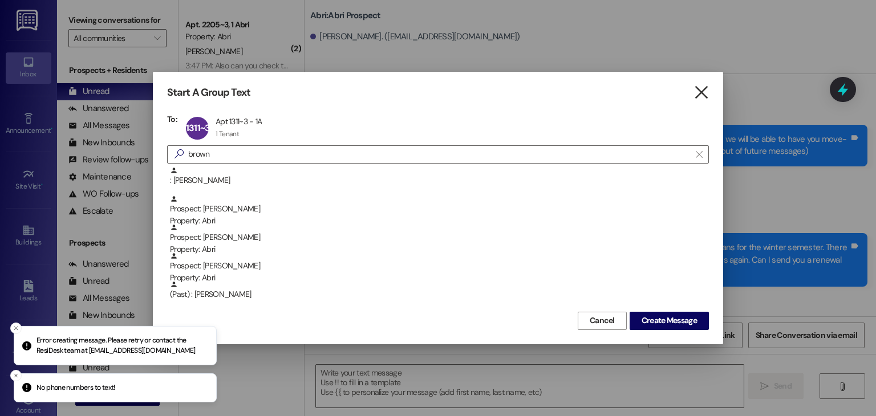
click at [708, 92] on icon "" at bounding box center [701, 93] width 15 height 12
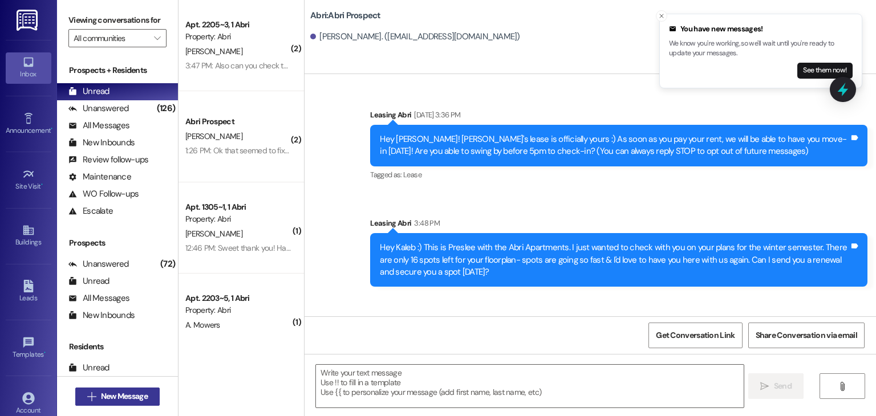
click at [112, 396] on span "New Message" at bounding box center [124, 397] width 47 height 12
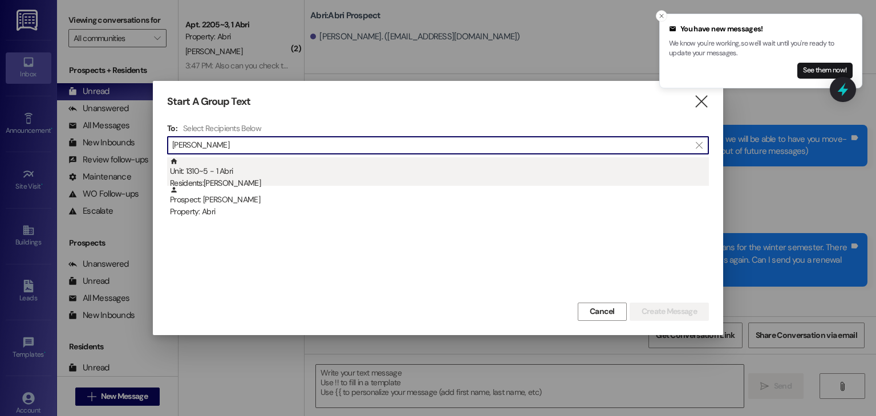
type input "jacob hel"
click at [213, 179] on div "Residents: Jacob Helton" at bounding box center [439, 183] width 539 height 12
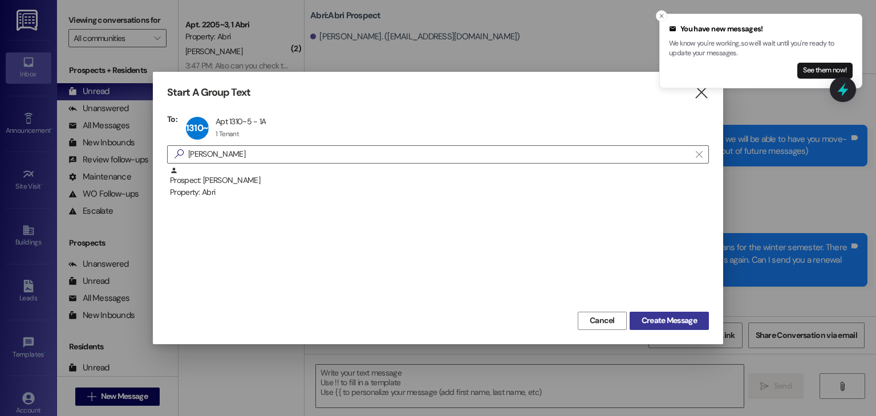
click at [669, 317] on span "Create Message" at bounding box center [669, 321] width 55 height 12
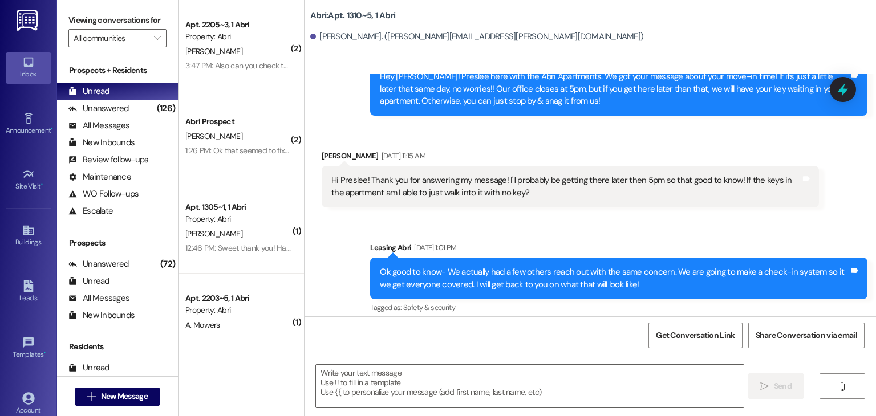
scroll to position [2503, 0]
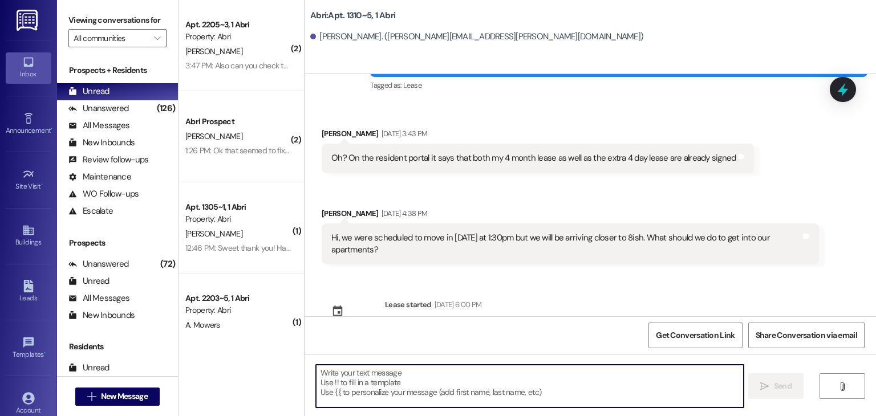
click at [358, 377] on textarea at bounding box center [529, 386] width 427 height 43
paste textarea "Hey Maleese :) This is Preslee with the Abri Apartments. I just wanted to check…"
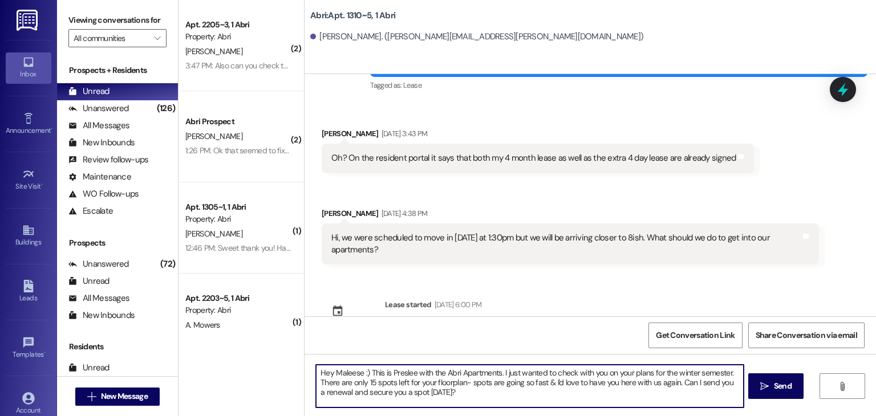
click at [354, 373] on textarea "Hey Maleese :) This is Preslee with the Abri Apartments. I just wanted to check…" at bounding box center [529, 386] width 427 height 43
type textarea "Hey Jacob :) This is Preslee with the Abri Apartments. I just wanted to check w…"
click at [443, 393] on textarea "Hey Jacob :) This is Preslee with the Abri Apartments. I just wanted to check w…" at bounding box center [529, 386] width 427 height 43
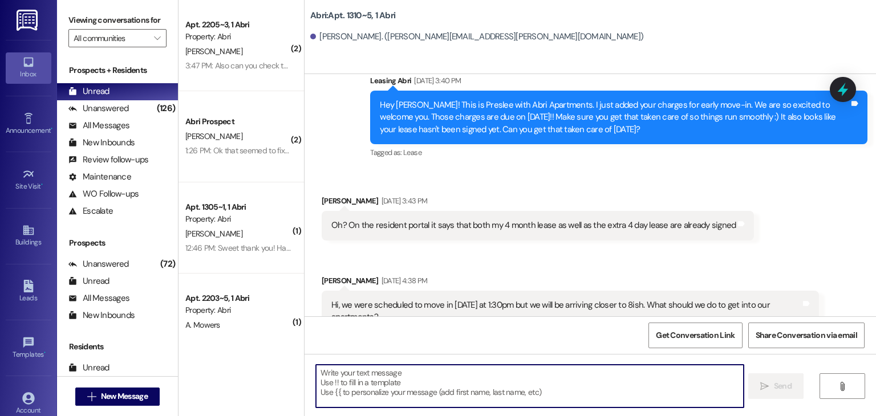
scroll to position [2607, 0]
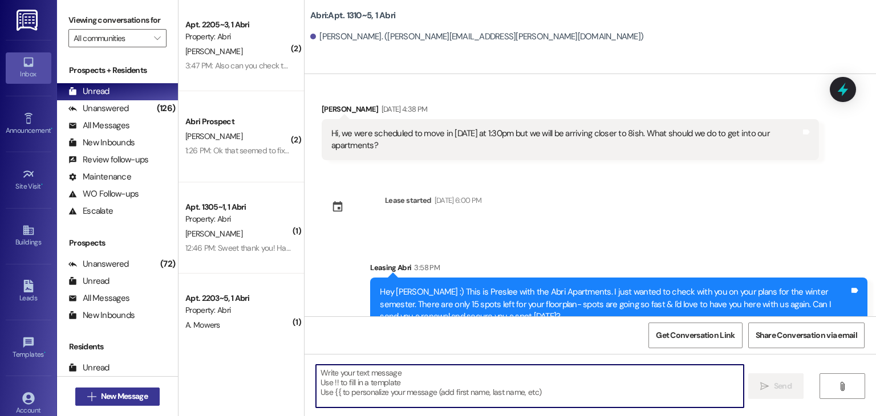
click at [144, 393] on span "New Message" at bounding box center [124, 397] width 47 height 12
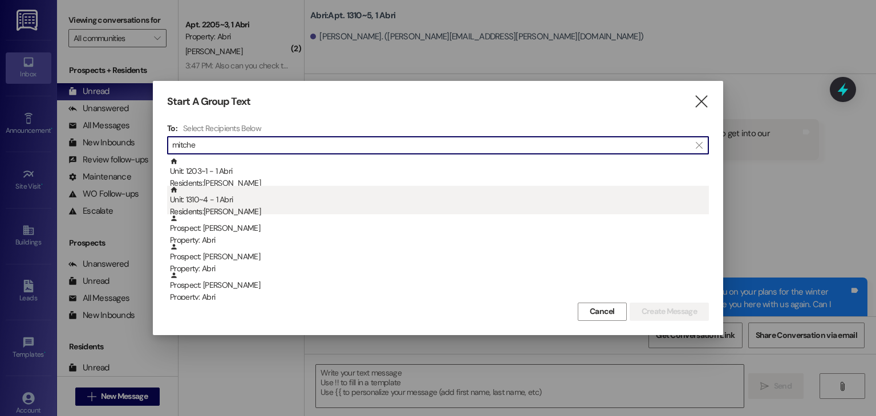
type input "mitche"
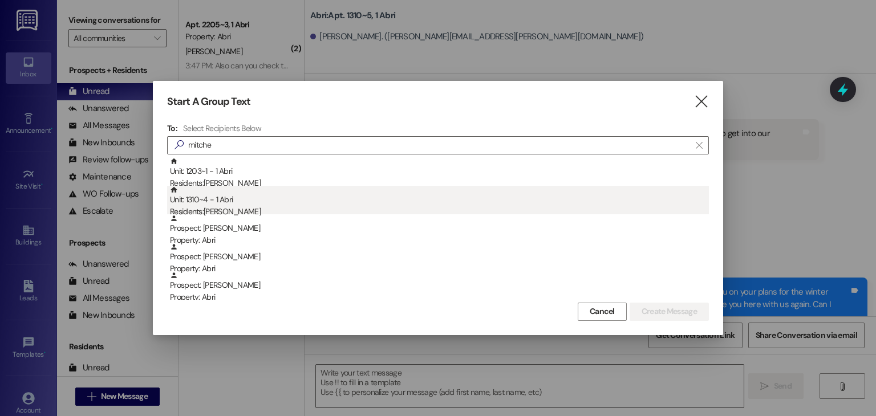
click at [192, 196] on div "Unit: 1310~4 - 1 Abri Residents: Mitchell Cram" at bounding box center [439, 202] width 539 height 33
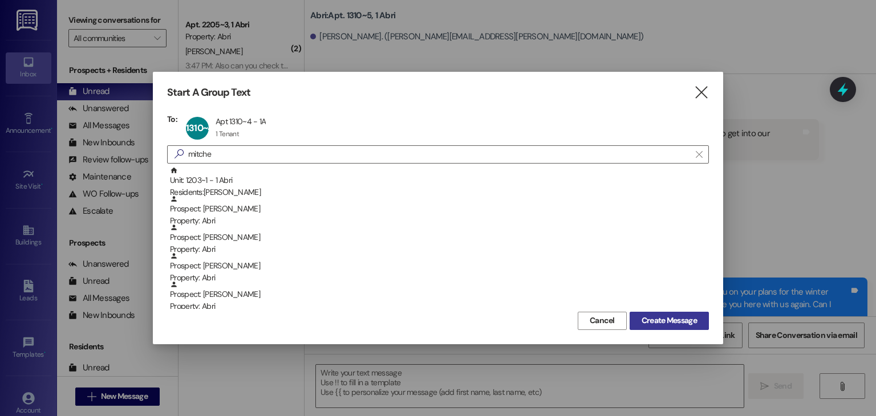
click at [650, 322] on span "Create Message" at bounding box center [669, 321] width 55 height 12
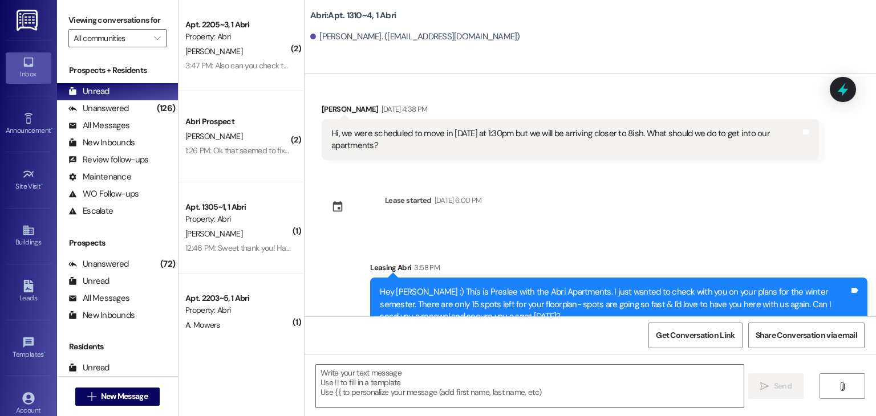
scroll to position [0, 0]
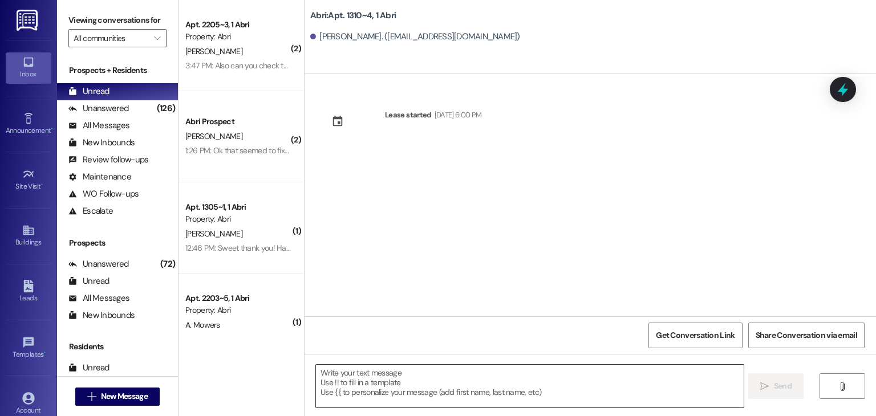
click at [353, 373] on textarea at bounding box center [529, 386] width 427 height 43
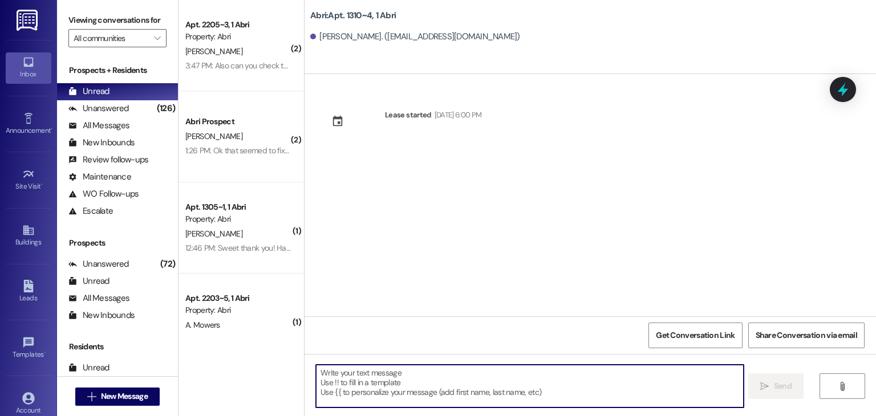
paste textarea "Hey Maleese :) This is Preslee with the Abri Apartments. I just wanted to check…"
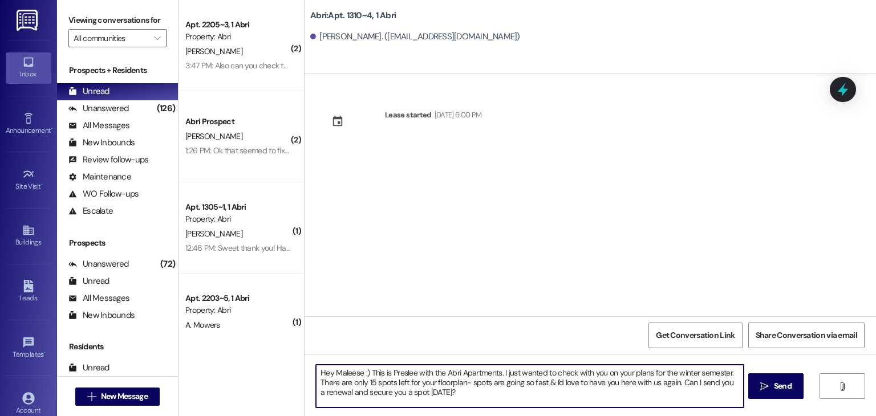
click at [355, 374] on textarea "Hey Maleese :) This is Preslee with the Abri Apartments. I just wanted to check…" at bounding box center [529, 386] width 427 height 43
click at [370, 382] on textarea "Hey Mitchell :) This is Preslee with the Abri Apartments. I just wanted to chec…" at bounding box center [529, 386] width 427 height 43
type textarea "Hey Mitchell :) This is Preslee with the Abri Apartments. I just wanted to chec…"
click at [453, 390] on textarea "Hey Mitchell :) This is Preslee with the Abri Apartments. I just wanted to chec…" at bounding box center [529, 386] width 427 height 43
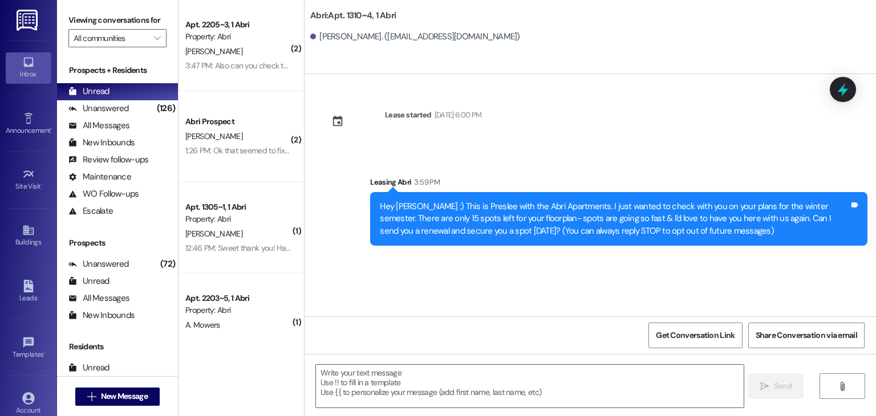
click at [140, 384] on div " New Message" at bounding box center [117, 397] width 84 height 29
click at [139, 394] on span "New Message" at bounding box center [124, 397] width 47 height 12
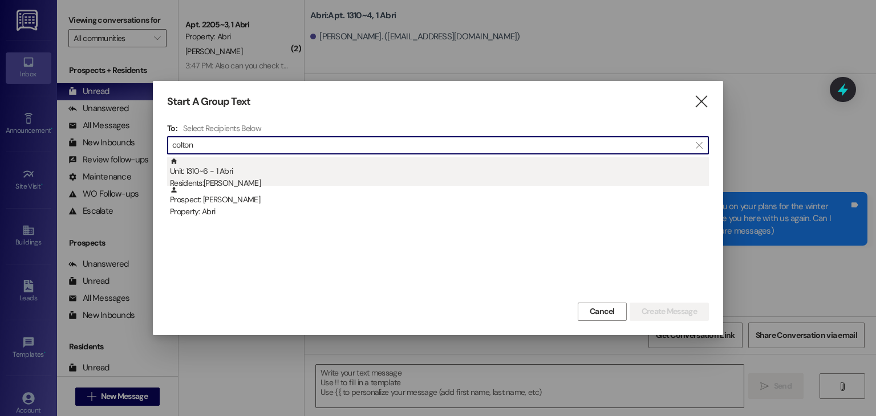
type input "colton"
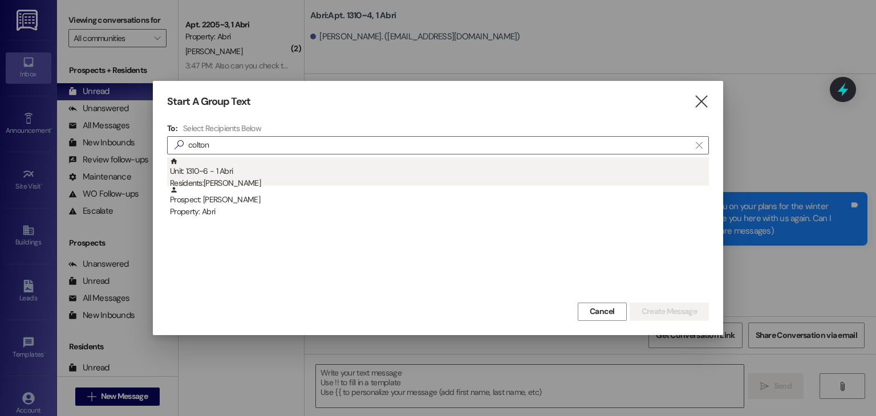
click at [176, 179] on div "Residents: Colton Christensen" at bounding box center [439, 183] width 539 height 12
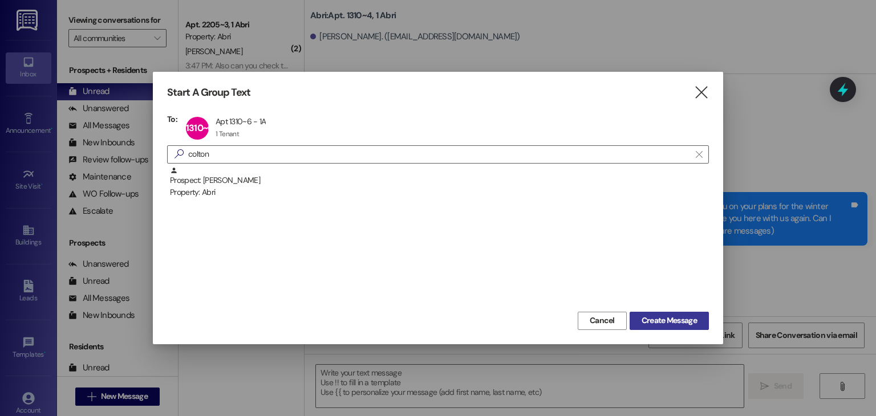
click at [659, 326] on span "Create Message" at bounding box center [669, 321] width 55 height 12
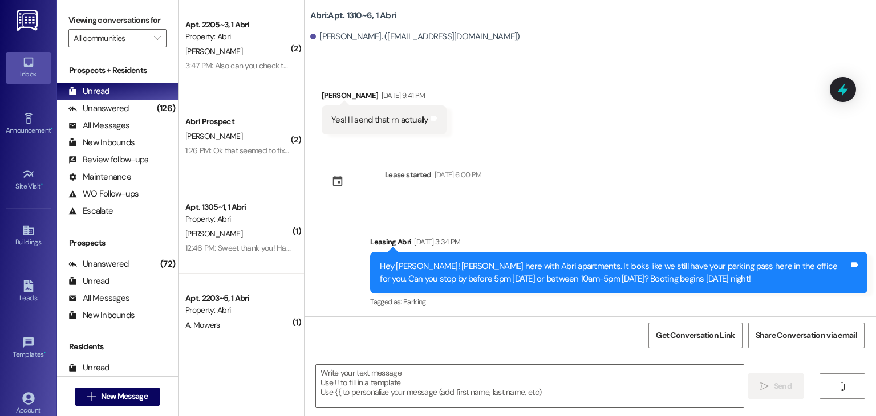
scroll to position [803, 0]
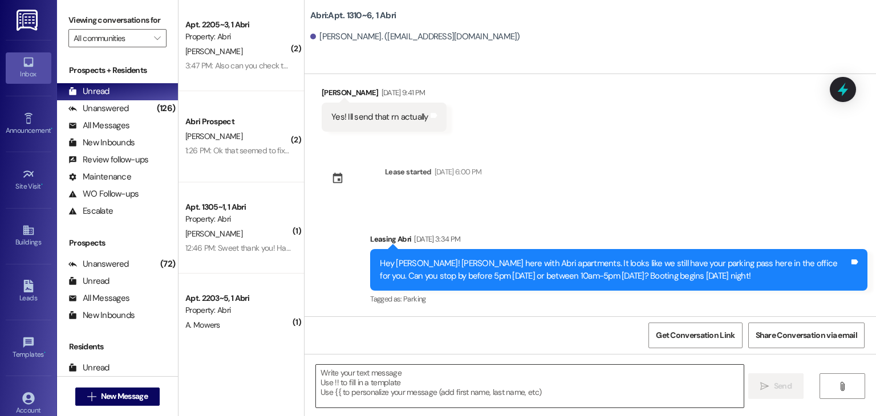
click at [358, 385] on textarea at bounding box center [529, 386] width 427 height 43
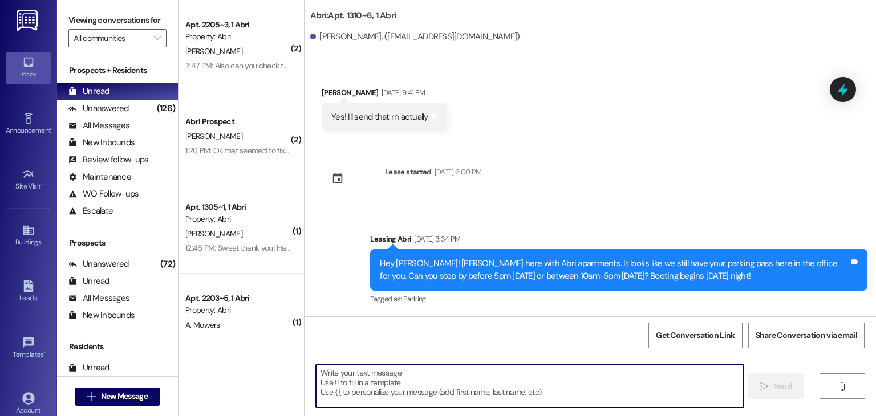
paste textarea "Hey Maleese :) This is Preslee with the Abri Apartments. I just wanted to check…"
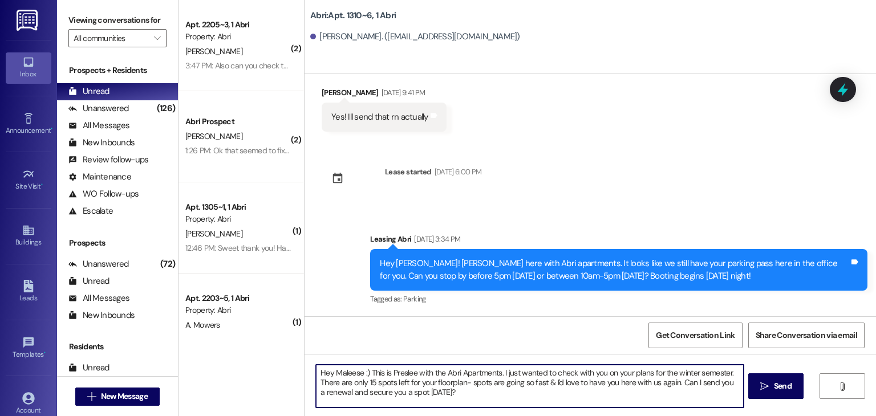
click at [355, 375] on textarea "Hey Maleese :) This is Preslee with the Abri Apartments. I just wanted to check…" at bounding box center [529, 386] width 427 height 43
type textarea "Hey Colton :) This is Preslee with the Abri Apartments. I just wanted to check …"
click at [453, 397] on textarea "Hey Colton :) This is Preslee with the Abri Apartments. I just wanted to check …" at bounding box center [529, 386] width 427 height 43
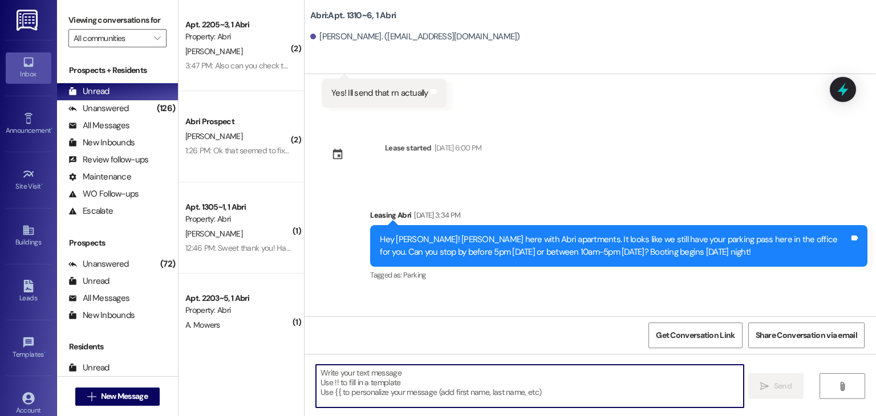
scroll to position [907, 0]
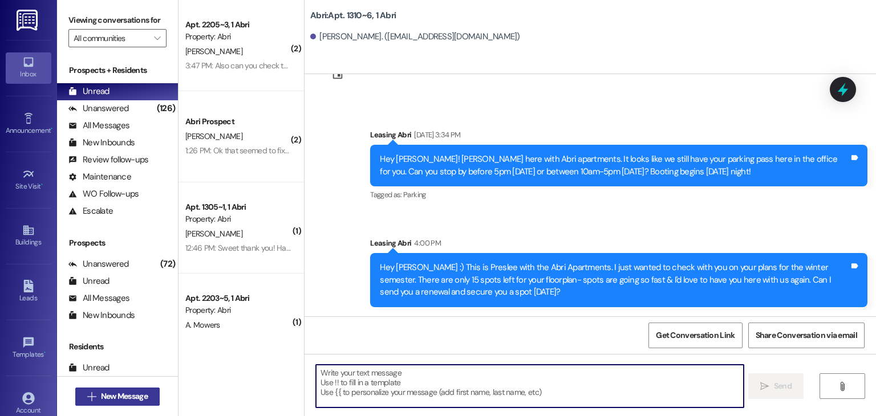
click at [137, 391] on span "New Message" at bounding box center [124, 397] width 47 height 12
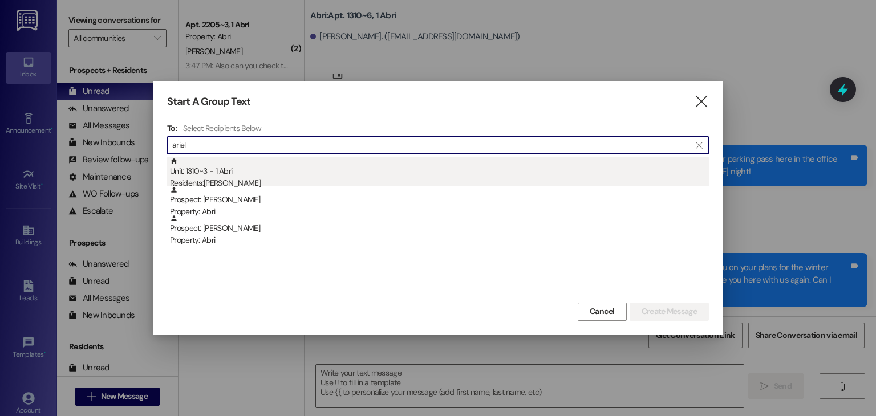
type input "ariel"
click at [282, 181] on div "Residents: Ariel Flores" at bounding box center [439, 183] width 539 height 12
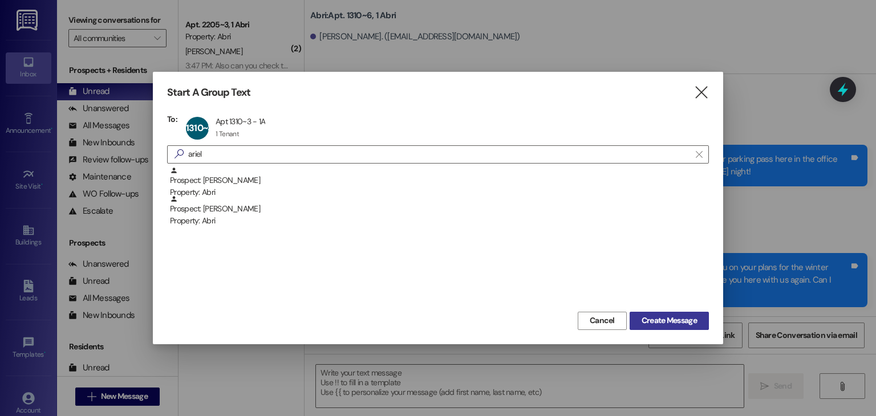
click at [667, 323] on span "Create Message" at bounding box center [669, 321] width 55 height 12
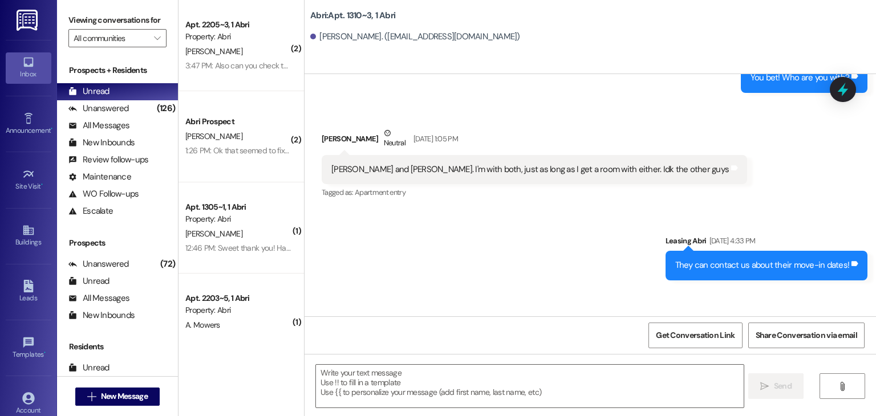
scroll to position [5698, 0]
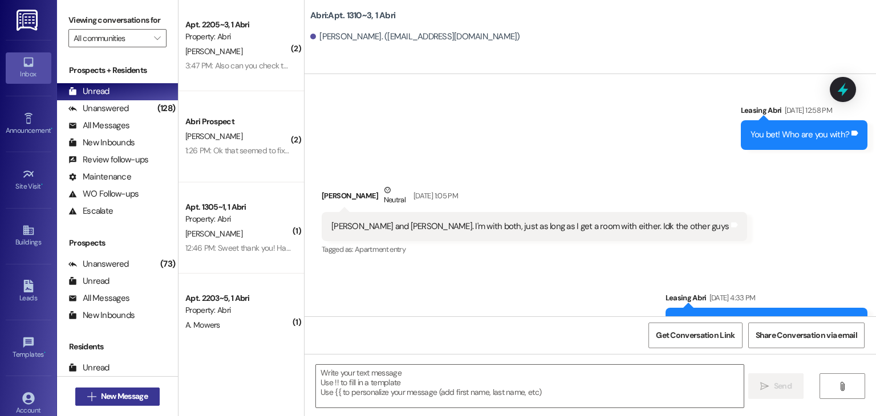
click at [137, 395] on span "New Message" at bounding box center [124, 397] width 47 height 12
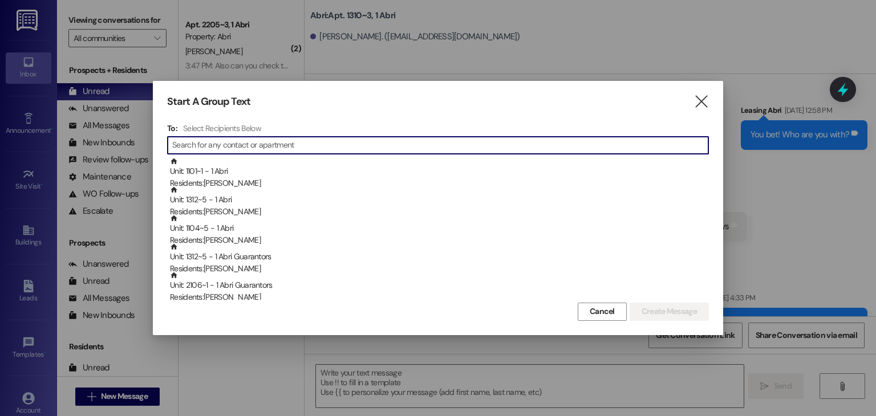
click at [723, 85] on div "Start A Group Text  To: Select Recipients Below  Unit: 1101~1 - 1 Abri Reside…" at bounding box center [438, 208] width 570 height 254
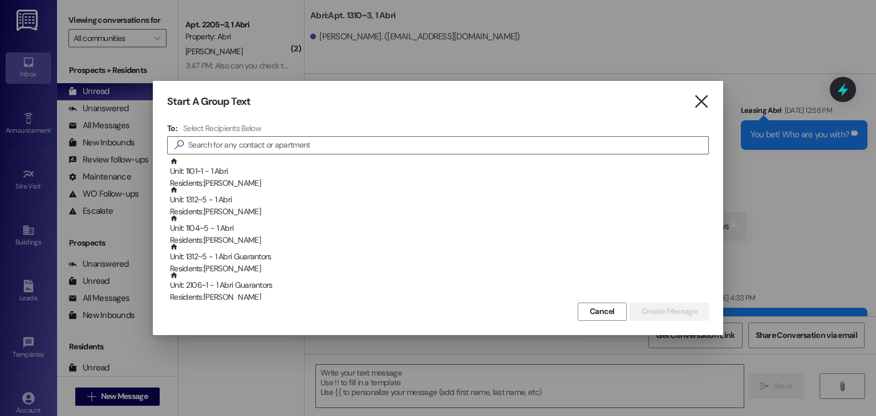
click at [705, 104] on icon "" at bounding box center [701, 102] width 15 height 12
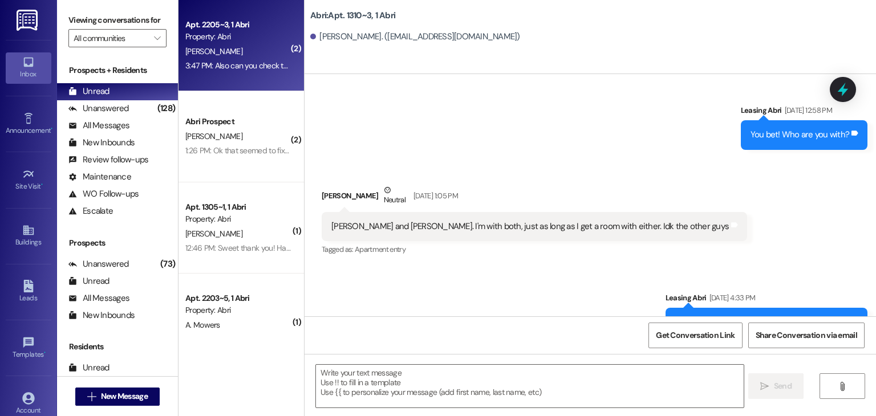
click at [252, 15] on div "Apt. 2205~3, 1 Abri Property: Abri E. Luna 3:47 PM: Also can you check the rema…" at bounding box center [241, 45] width 125 height 91
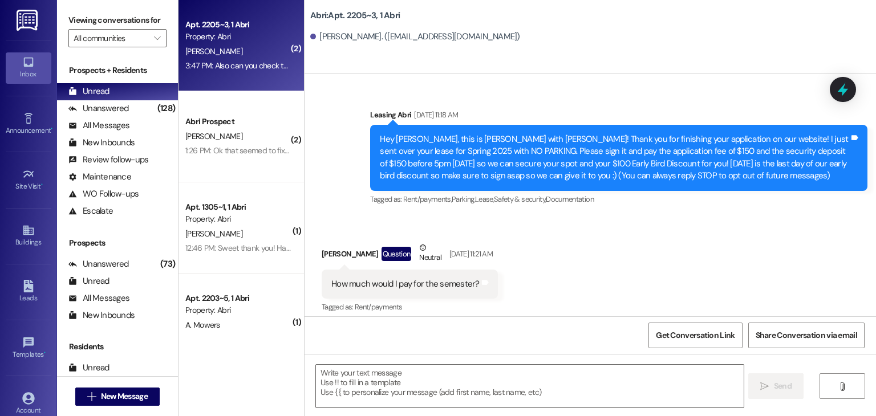
scroll to position [24754, 0]
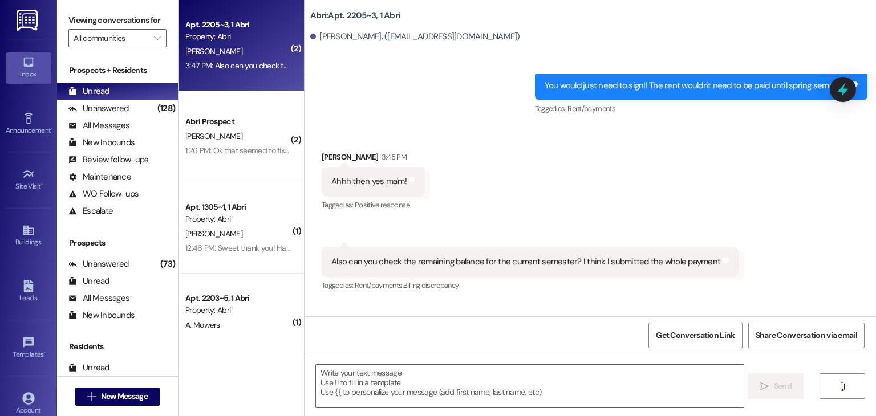
click at [444, 363] on div " Send " at bounding box center [591, 397] width 572 height 86
click at [447, 377] on textarea at bounding box center [529, 386] width 427 height 43
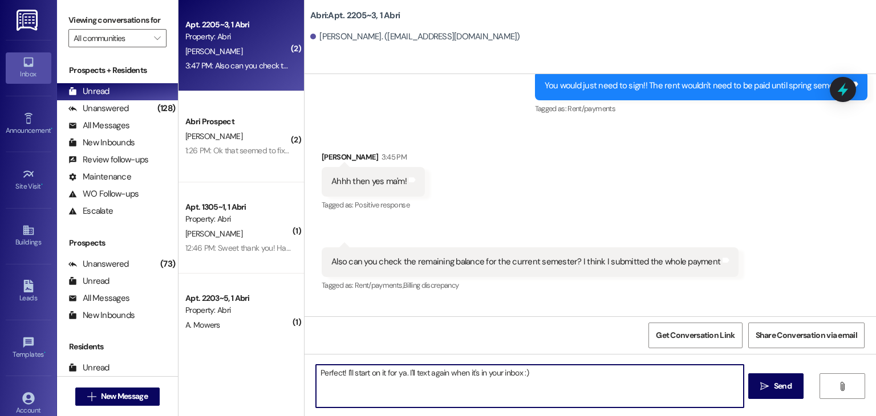
type textarea "Perfect! I'll start on it for ya. I'll text again when it's in your inbox :)"
type textarea "Y"
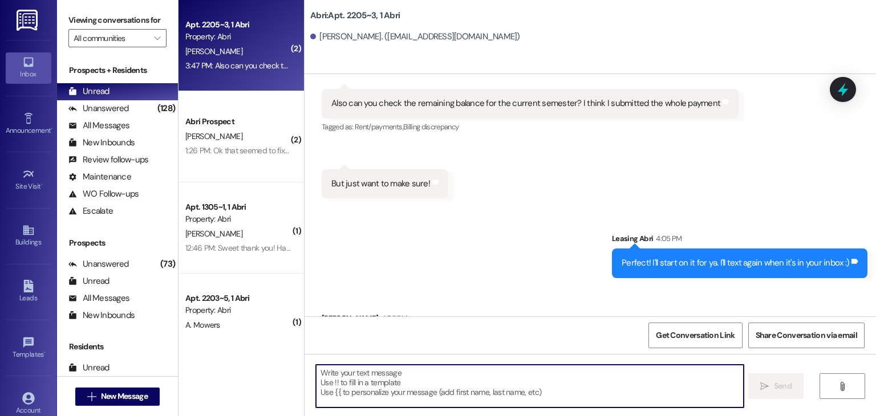
scroll to position [24913, 0]
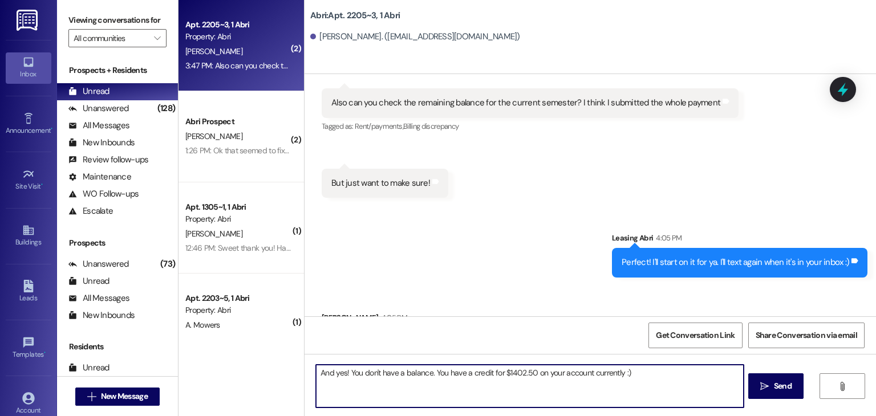
type textarea "And yes! You don't have a balance. You have a credit for $1402.50 on your accou…"
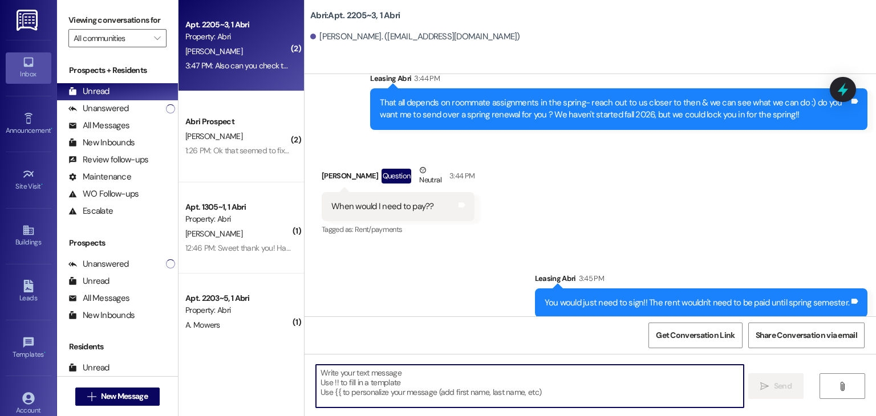
scroll to position [24992, 0]
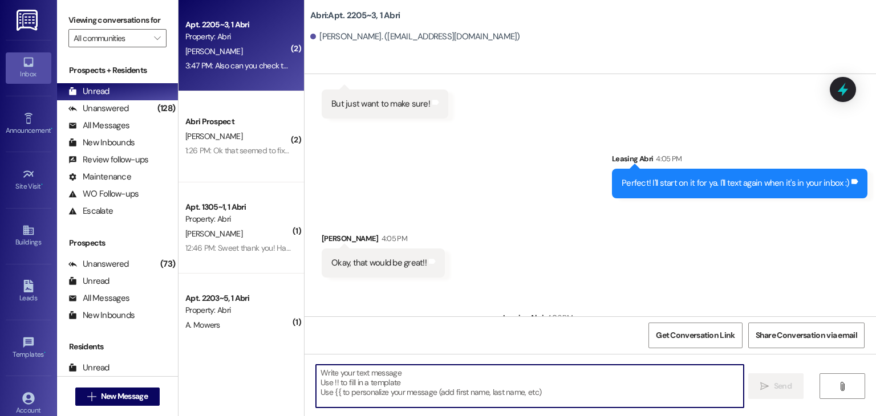
click at [417, 378] on textarea at bounding box center [529, 386] width 427 height 43
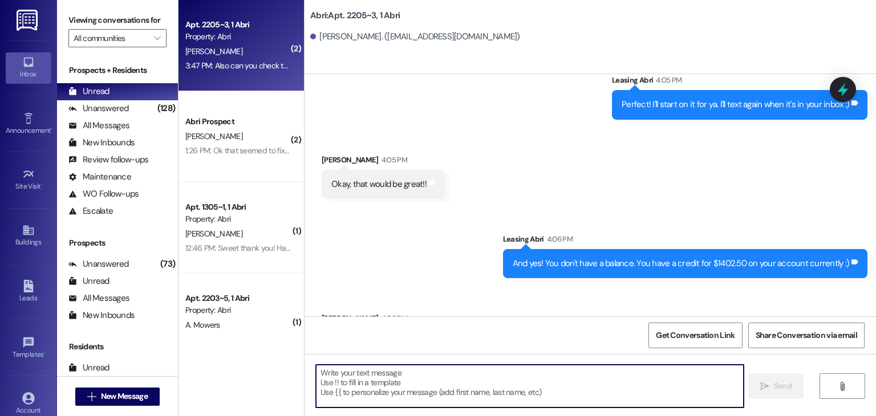
scroll to position [25072, 0]
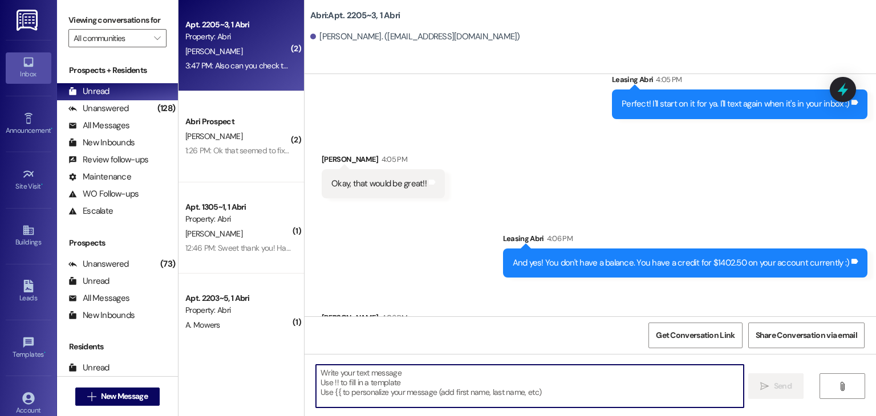
click at [413, 373] on textarea at bounding box center [529, 386] width 427 height 43
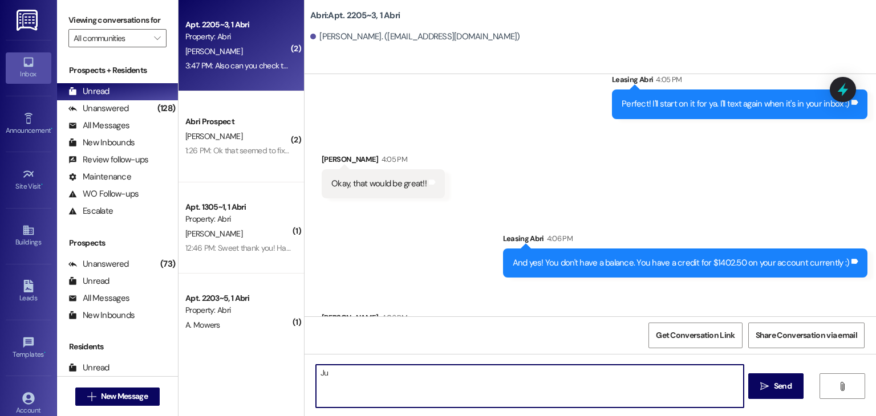
type textarea "J"
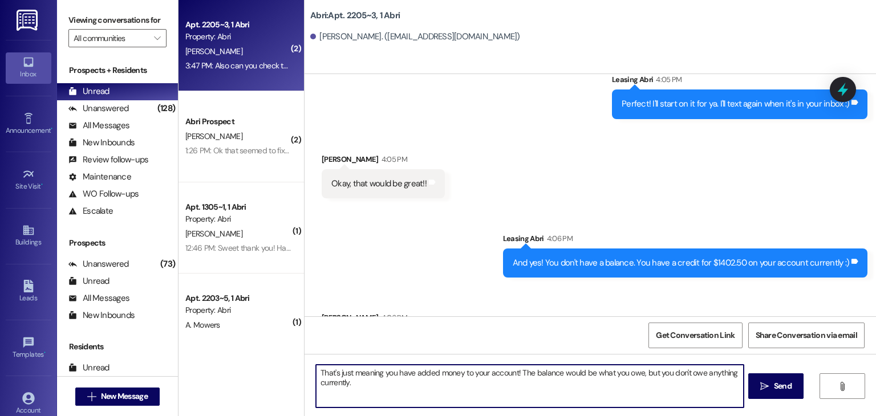
type textarea "That's just meaning you have added money to your account! The balance would be …"
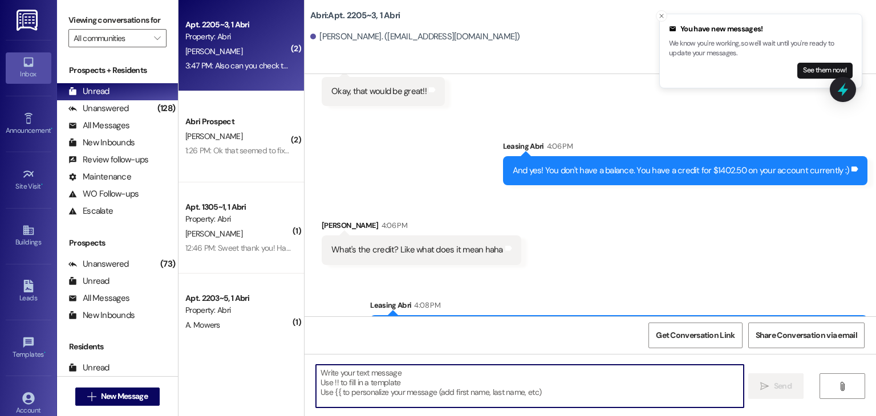
scroll to position [25243, 0]
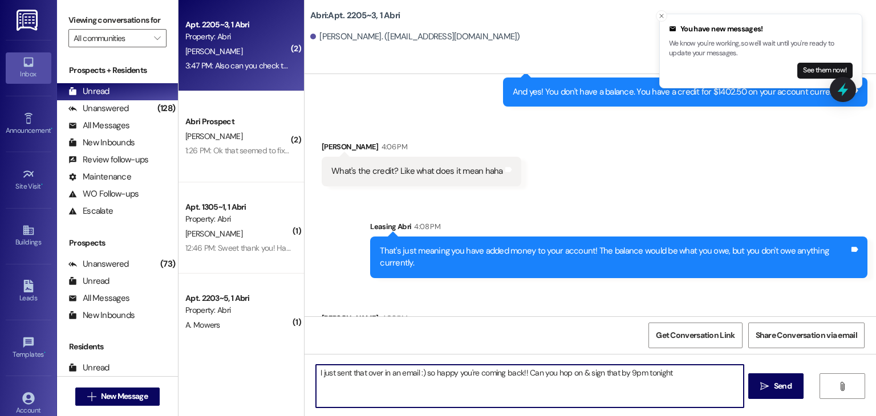
type textarea "I just sent that over in an email :) so happy you're coming back!! Can you hop …"
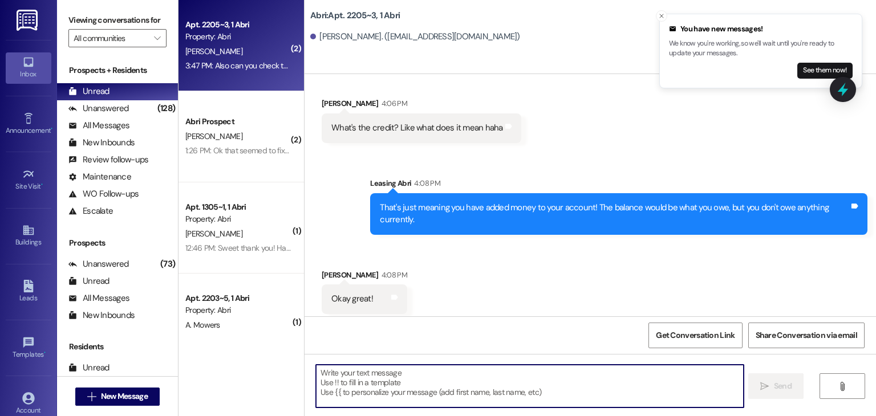
scroll to position [25323, 0]
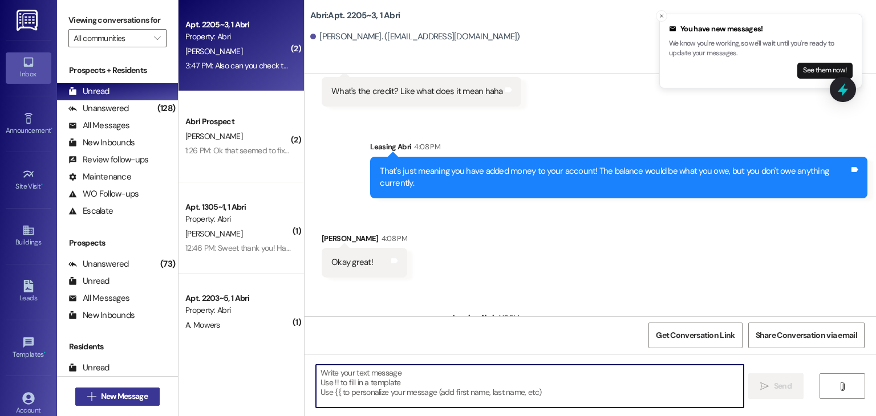
click at [105, 395] on span "New Message" at bounding box center [124, 397] width 47 height 12
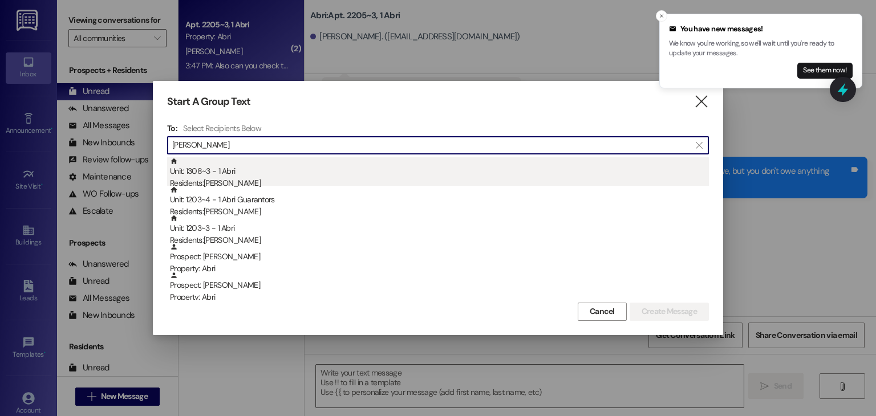
type input "derek"
click at [265, 173] on div "Unit: 1308~3 - 1 Abri Residents: Derek Hanna" at bounding box center [439, 173] width 539 height 33
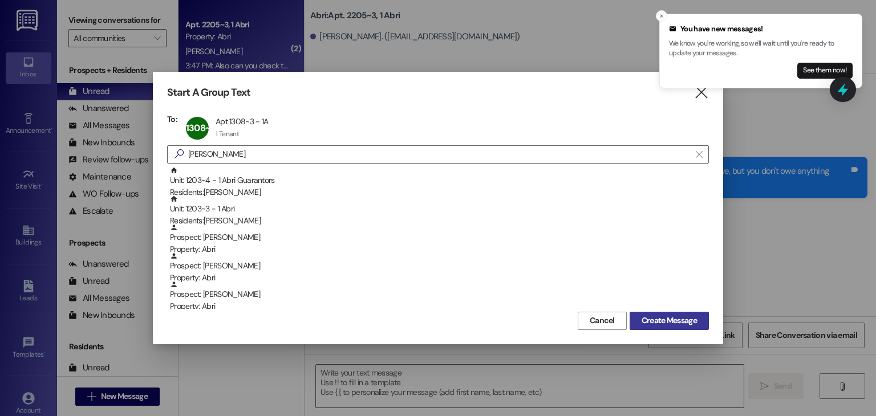
click at [649, 318] on span "Create Message" at bounding box center [669, 321] width 55 height 12
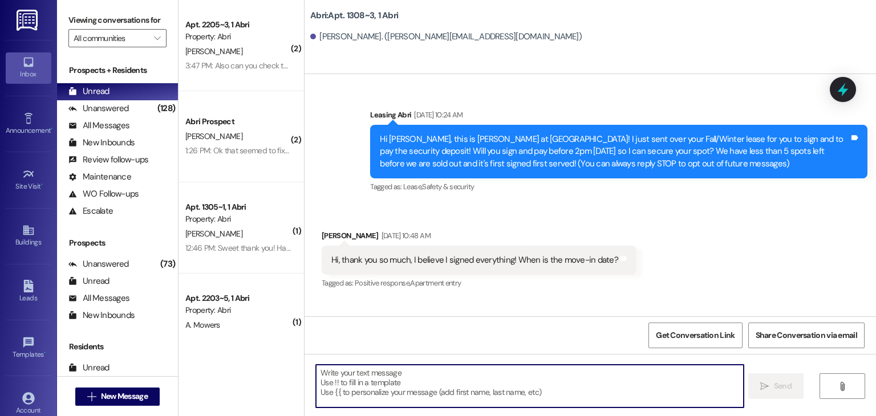
click at [440, 382] on textarea at bounding box center [529, 386] width 427 height 43
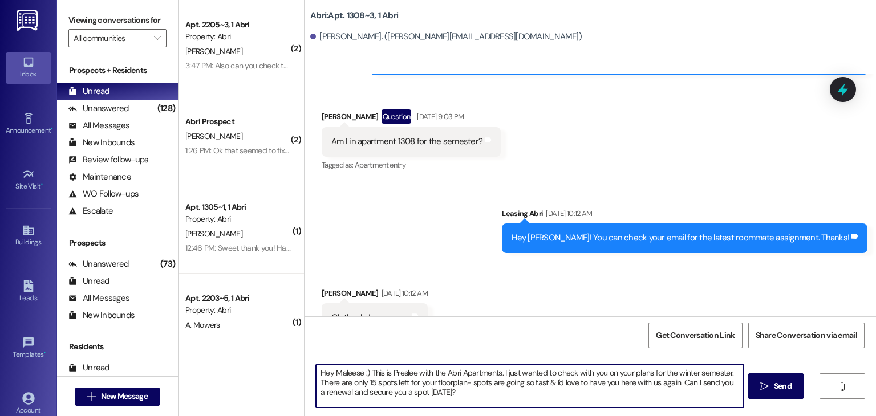
click at [356, 374] on textarea "Hey Maleese :) This is Preslee with the Abri Apartments. I just wanted to check…" at bounding box center [529, 386] width 427 height 43
type textarea "Hey Derek :) This is Preslee with the Abri Apartments. I just wanted to check w…"
click at [456, 399] on textarea "Hey Derek :) This is Preslee with the Abri Apartments. I just wanted to check w…" at bounding box center [529, 386] width 427 height 43
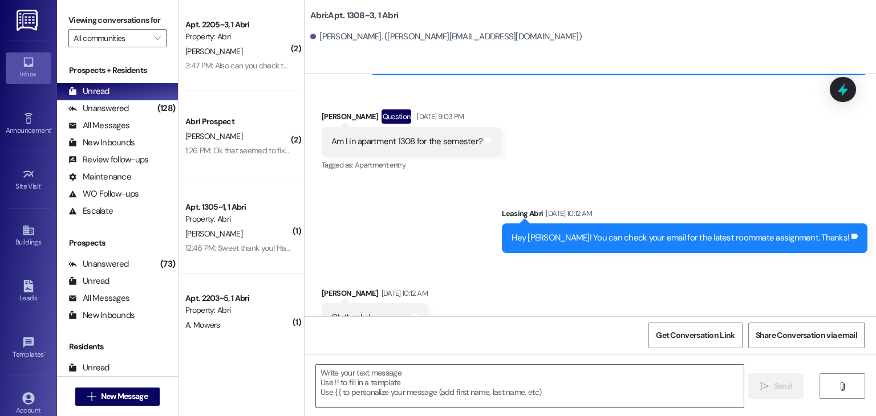
scroll to position [27224, 0]
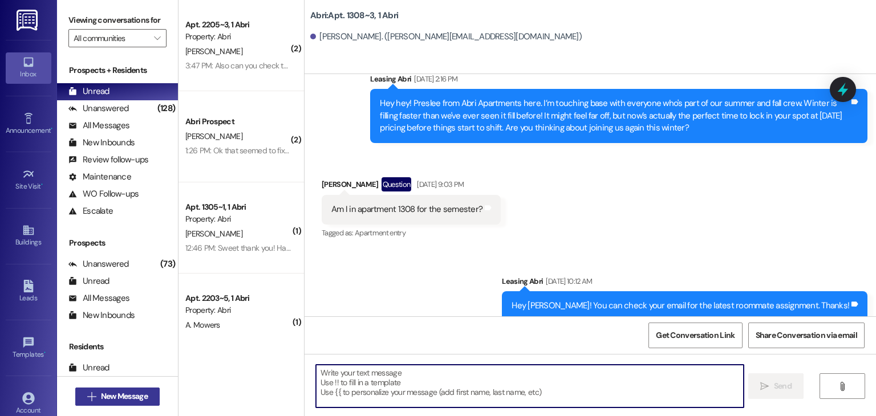
click at [141, 400] on span "New Message" at bounding box center [124, 397] width 47 height 12
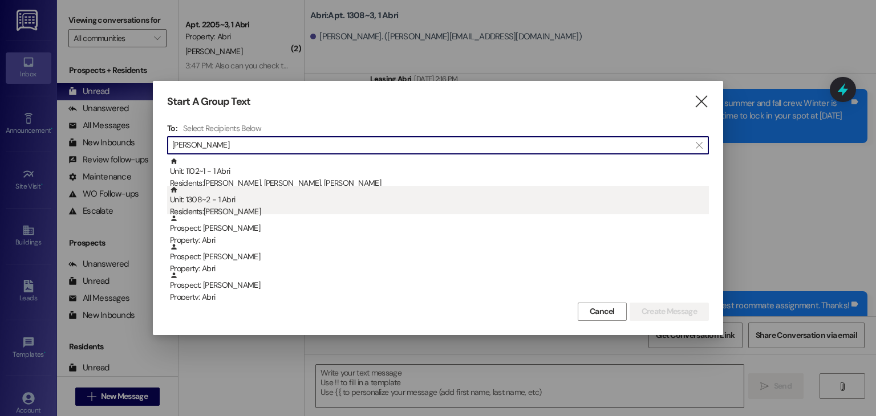
type input "tanner"
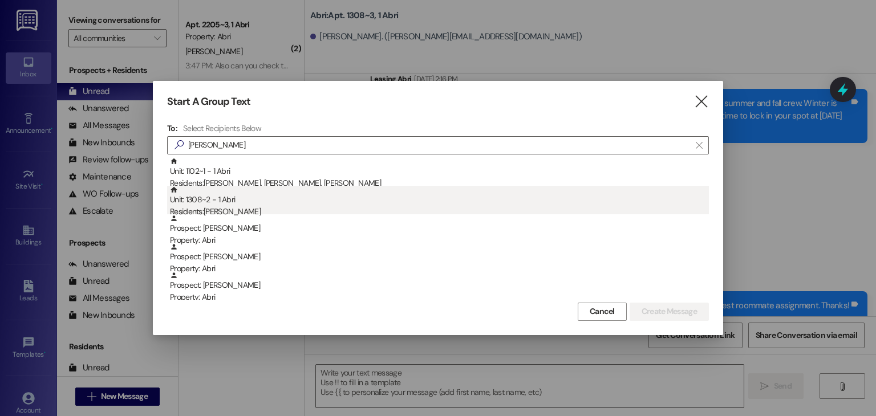
click at [225, 192] on div "Unit: 1308~2 - 1 Abri Residents: tanner willis" at bounding box center [439, 202] width 539 height 33
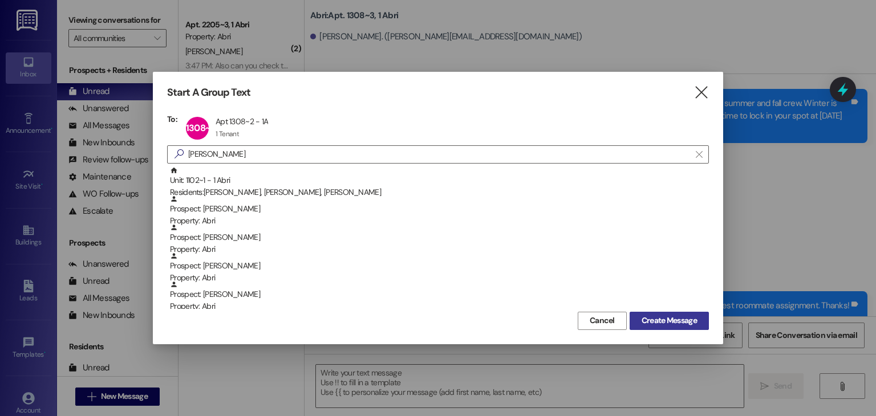
click at [647, 322] on span "Create Message" at bounding box center [669, 321] width 55 height 12
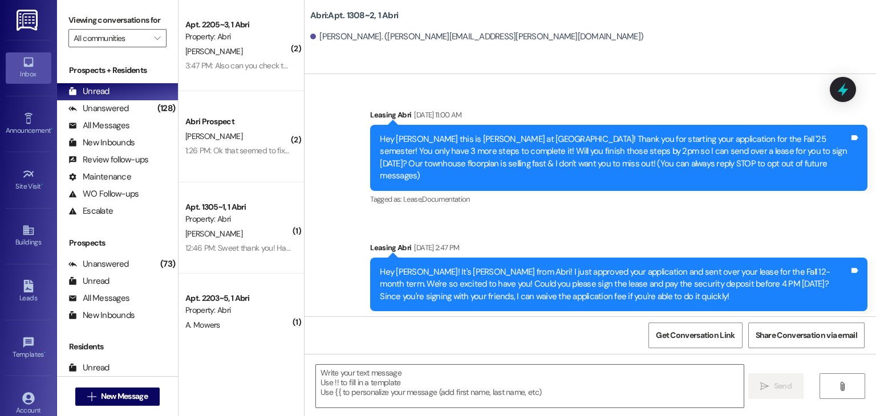
scroll to position [1846, 0]
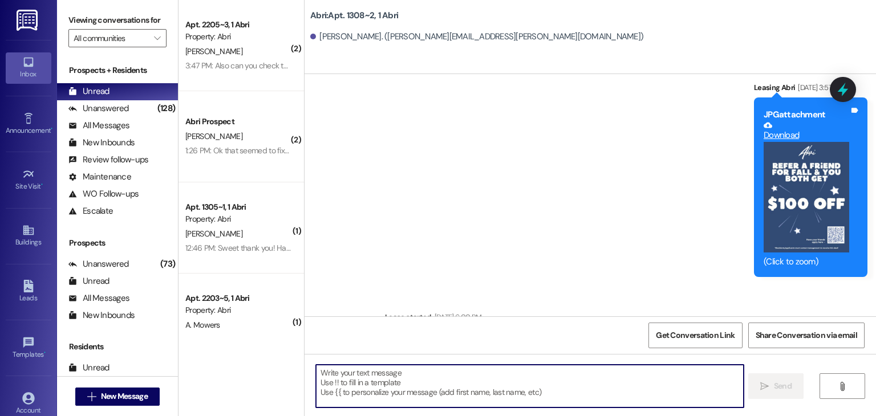
click at [341, 371] on textarea at bounding box center [529, 386] width 427 height 43
paste textarea "Hey Maleese :) This is Preslee with the Abri Apartments. I just wanted to check…"
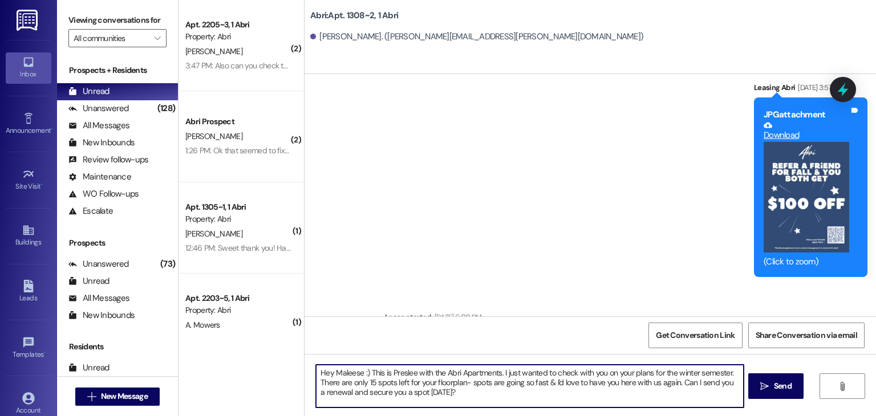
click at [356, 374] on textarea "Hey Maleese :) This is Preslee with the Abri Apartments. I just wanted to check…" at bounding box center [529, 386] width 427 height 43
type textarea "Hey Tanner :) This is Preslee with the Abri Apartments. I just wanted to check …"
click at [460, 392] on textarea "Hey Tanner :) This is Preslee with the Abri Apartments. I just wanted to check …" at bounding box center [529, 386] width 427 height 43
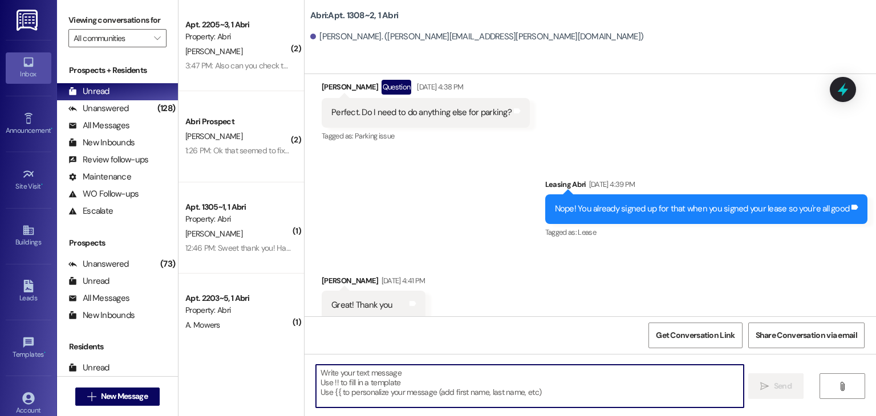
scroll to position [1549, 0]
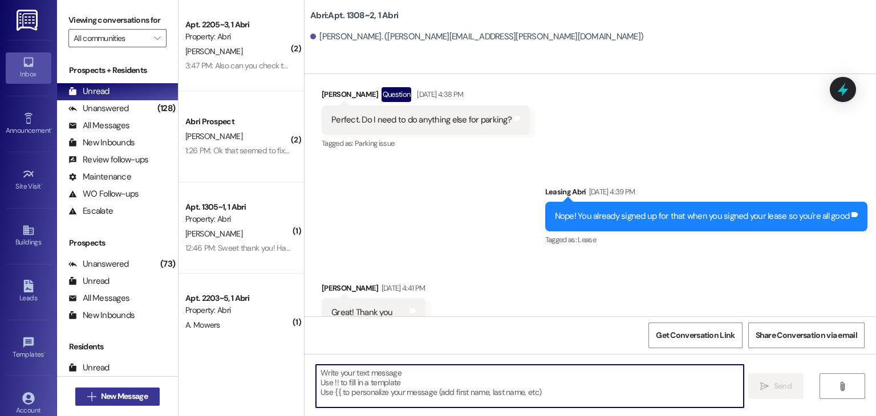
click at [128, 392] on span "New Message" at bounding box center [124, 397] width 47 height 12
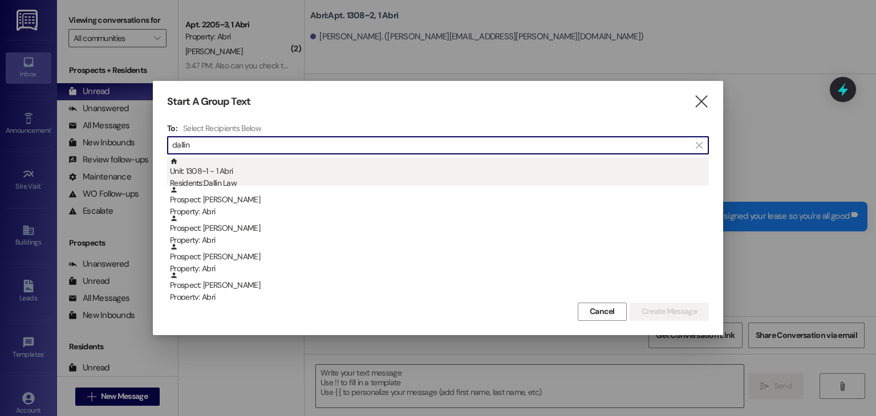
type input "dallin"
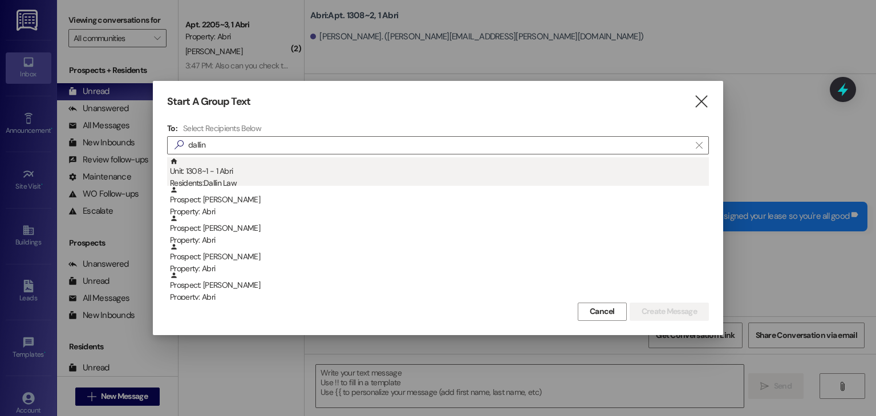
click at [278, 181] on div "Residents: Dallin Law" at bounding box center [439, 183] width 539 height 12
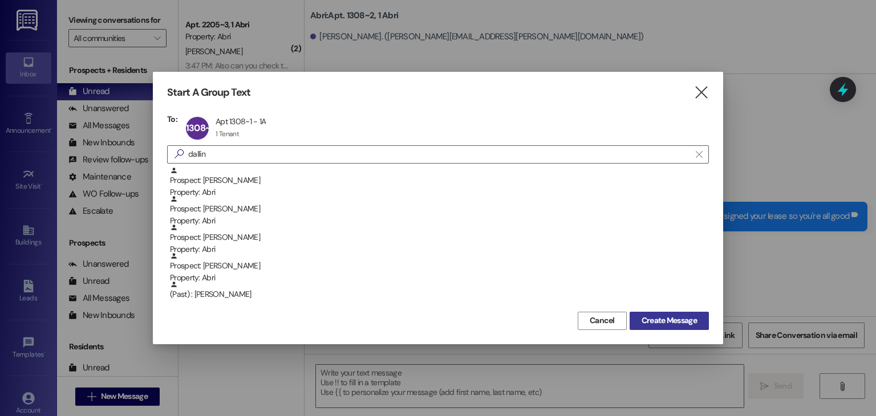
click at [680, 325] on span "Create Message" at bounding box center [669, 321] width 55 height 12
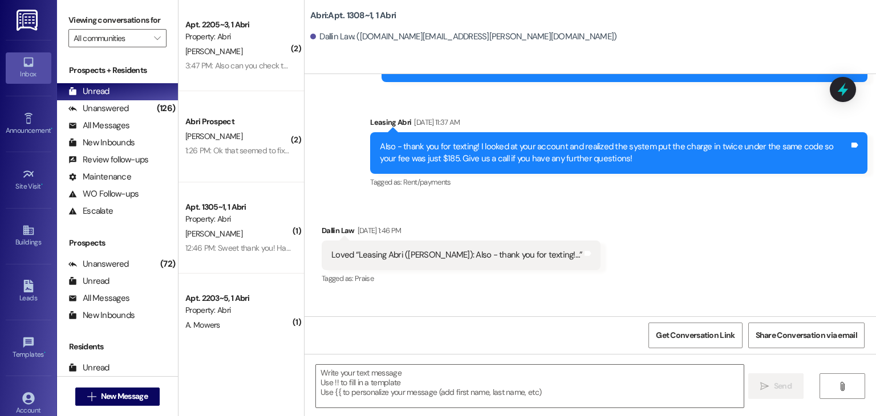
scroll to position [31095, 0]
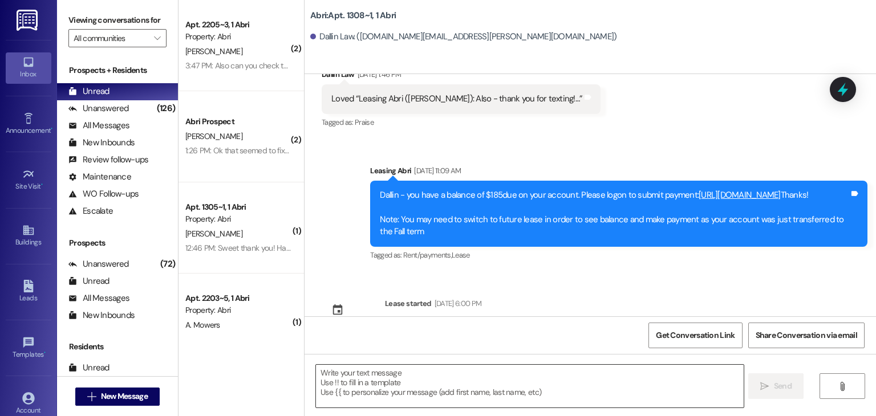
click at [326, 370] on textarea at bounding box center [529, 386] width 427 height 43
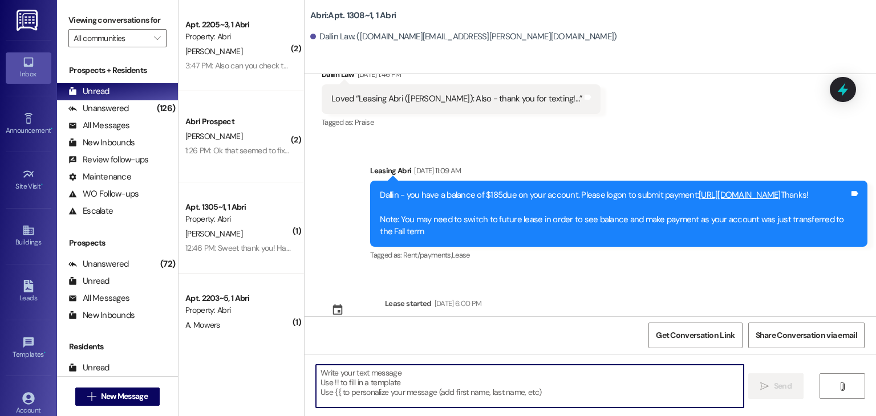
paste textarea "Hey Maleese :) This is Preslee with the Abri Apartments. I just wanted to check…"
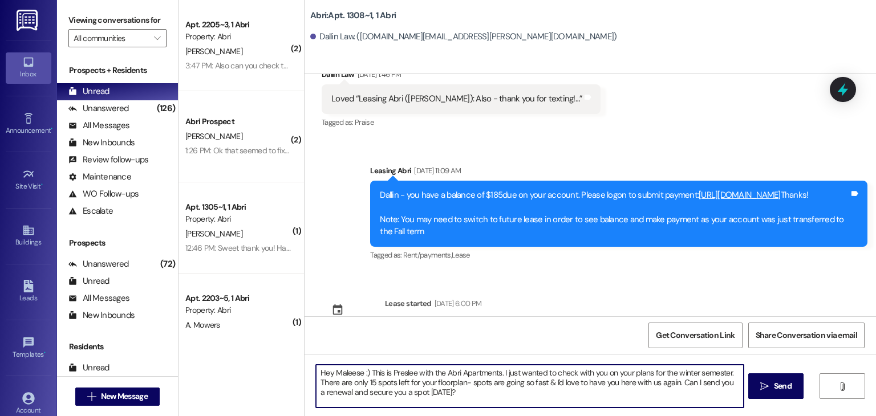
click at [354, 378] on textarea "Hey Maleese :) This is Preslee with the Abri Apartments. I just wanted to check…" at bounding box center [529, 386] width 427 height 43
click at [356, 375] on textarea "Hey Maleese :) This is Preslee with the Abri Apartments. I just wanted to check…" at bounding box center [529, 386] width 427 height 43
type textarea "Hey Dallin :) This is Preslee with the Abri Apartments. I just wanted to check …"
click at [445, 394] on textarea "Hey Dallin :) This is Preslee with the Abri Apartments. I just wanted to check …" at bounding box center [529, 386] width 427 height 43
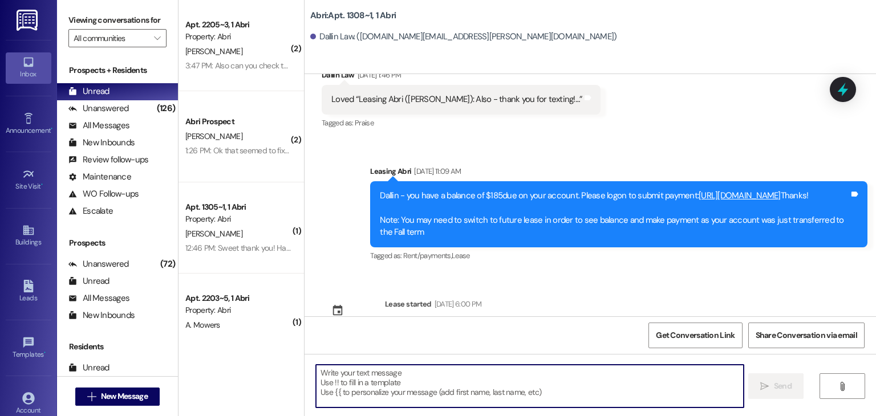
scroll to position [31199, 0]
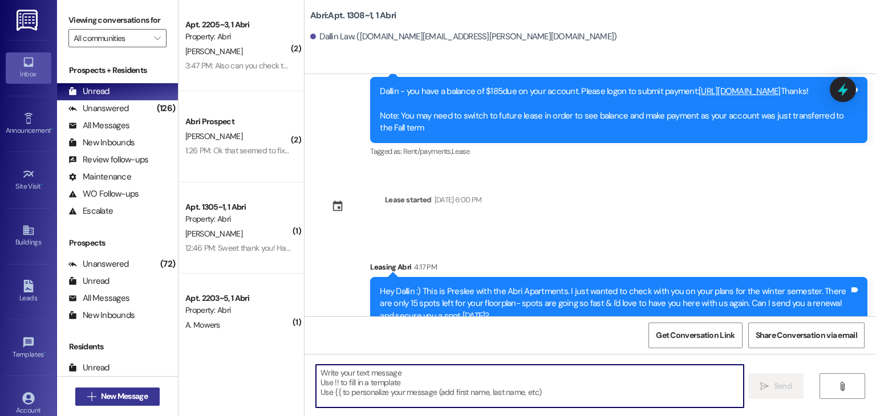
click at [125, 403] on button " New Message" at bounding box center [117, 397] width 84 height 18
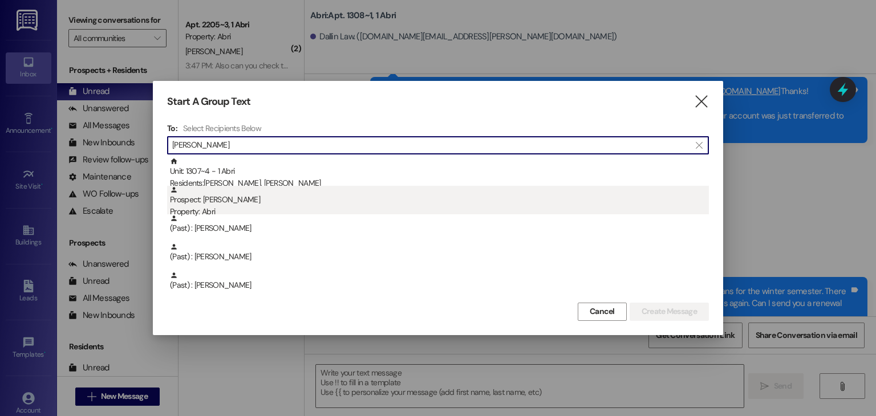
type input "elias"
click at [221, 199] on div "Prospect: Elias Smith Property: Abri" at bounding box center [439, 202] width 539 height 33
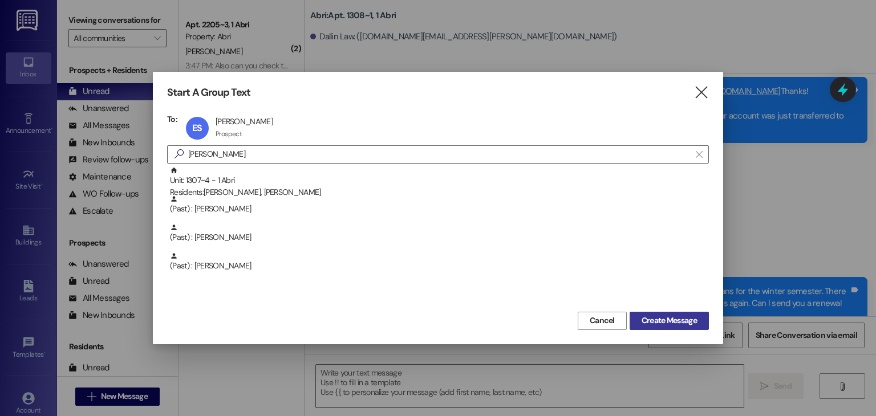
click at [642, 318] on span "Create Message" at bounding box center [669, 321] width 55 height 12
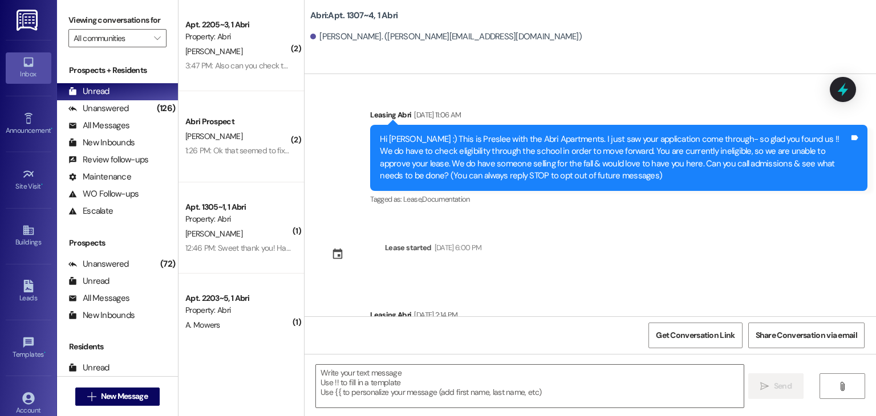
scroll to position [550, 0]
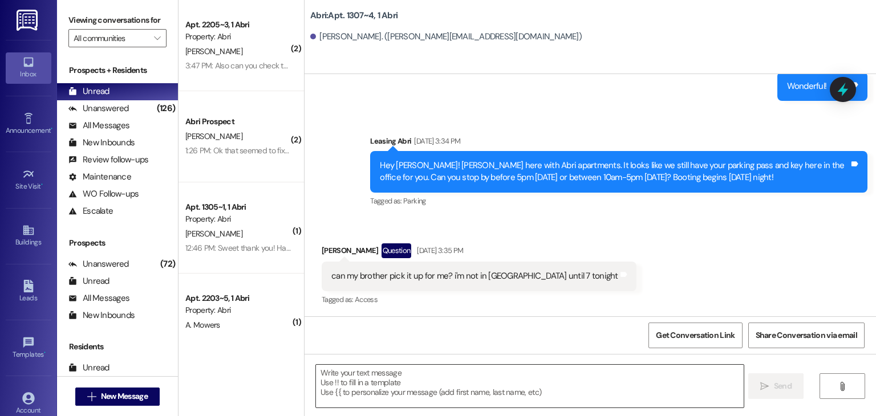
click at [452, 374] on textarea at bounding box center [529, 386] width 427 height 43
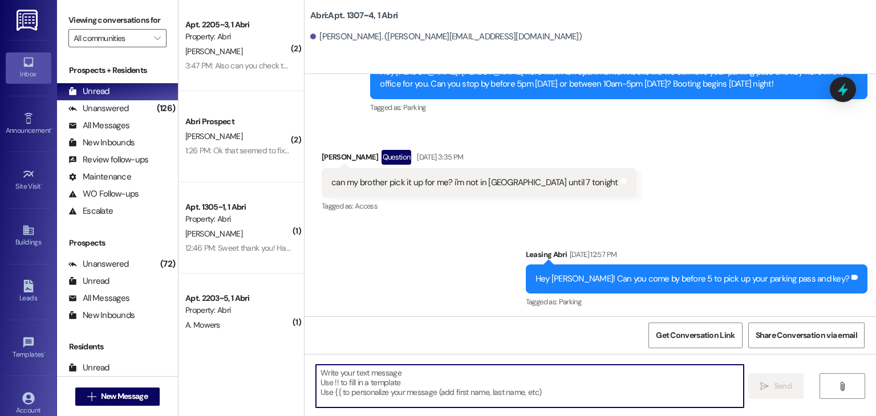
scroll to position [647, 0]
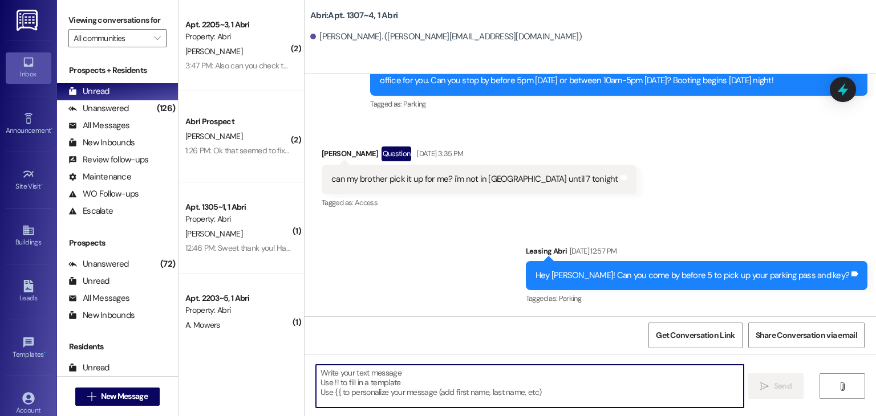
click at [405, 368] on textarea at bounding box center [529, 386] width 427 height 43
paste textarea "Hey Maleese :) This is Preslee with the Abri Apartments. I just wanted to check…"
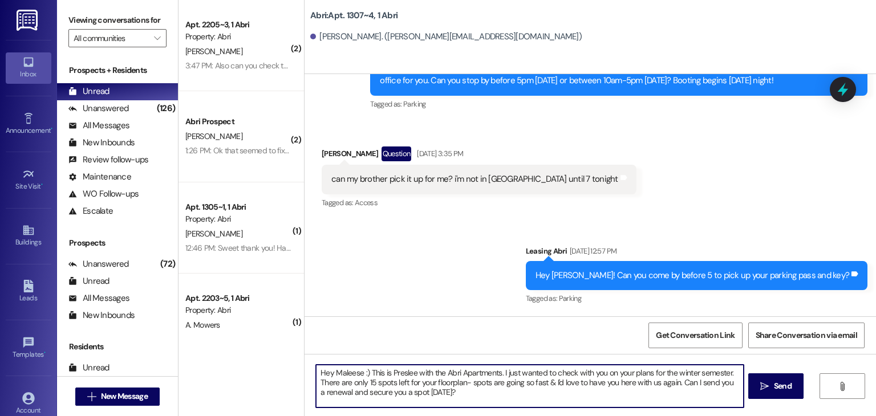
click at [356, 370] on textarea "Hey Maleese :) This is Preslee with the Abri Apartments. I just wanted to check…" at bounding box center [529, 386] width 427 height 43
type textarea "Hey Elias :) This is Preslee with the Abri Apartments. I just wanted to check w…"
click at [440, 398] on textarea "Hey Elias :) This is Preslee with the Abri Apartments. I just wanted to check w…" at bounding box center [529, 386] width 427 height 43
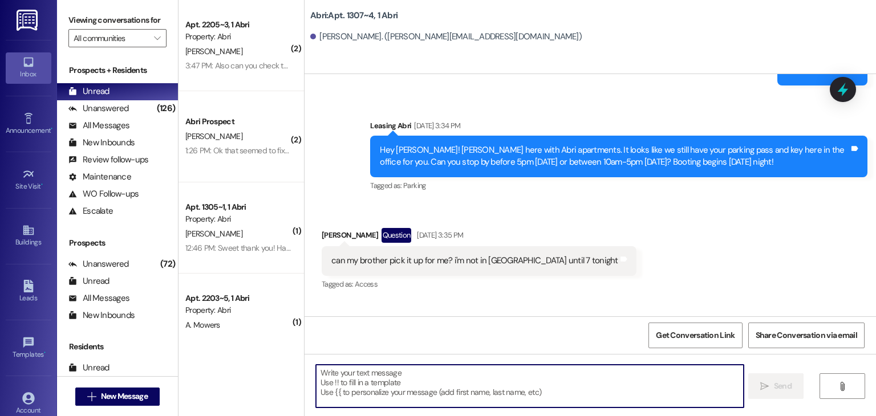
scroll to position [550, 0]
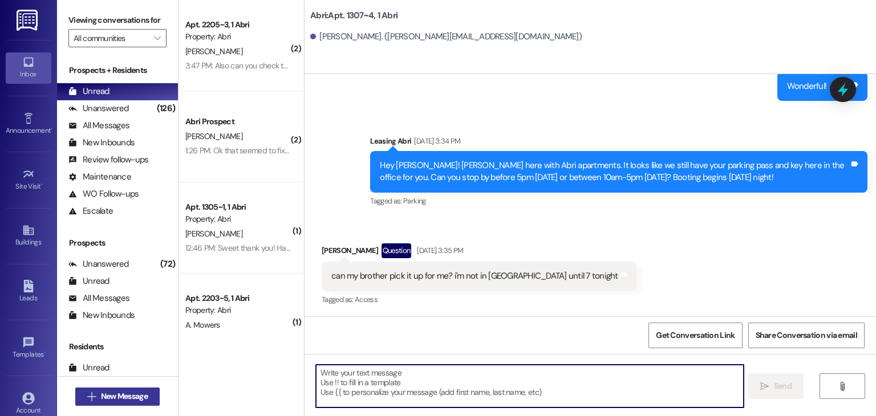
click at [139, 391] on span "New Message" at bounding box center [124, 397] width 47 height 12
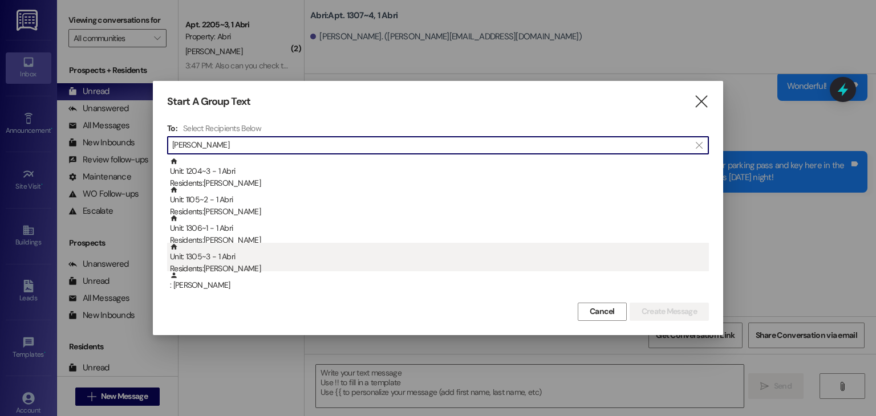
type input "andrew"
click at [258, 260] on div "Unit: 1305~3 - 1 Abri Residents: Andrew Kinney" at bounding box center [439, 259] width 539 height 33
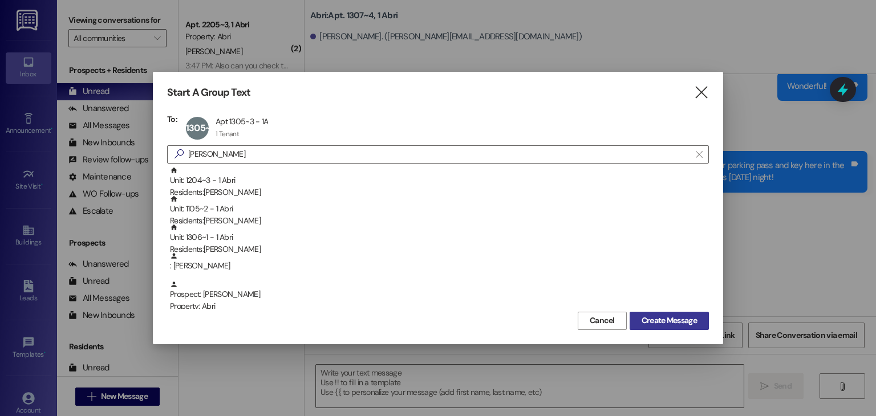
click at [656, 313] on button "Create Message" at bounding box center [669, 321] width 79 height 18
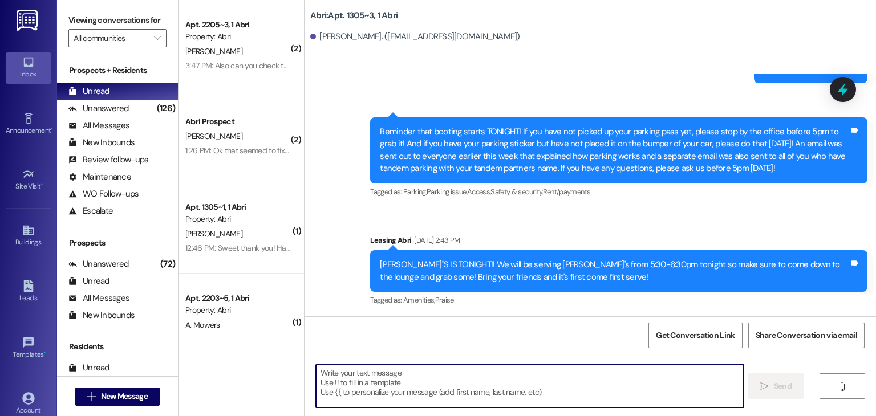
click at [418, 375] on textarea at bounding box center [529, 386] width 427 height 43
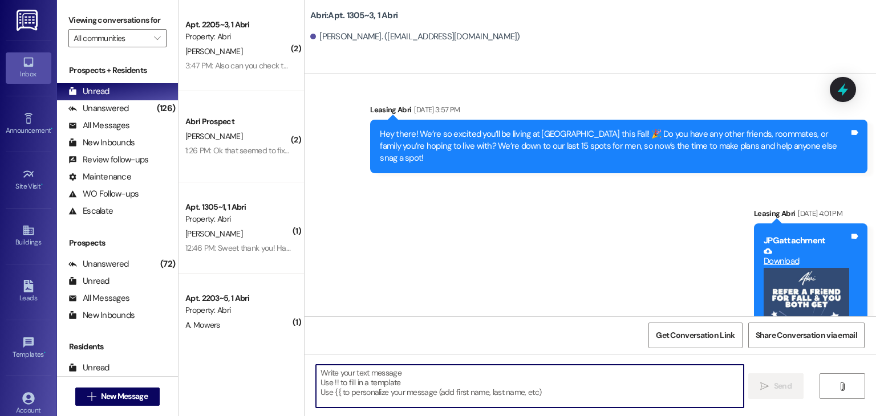
scroll to position [7671, 0]
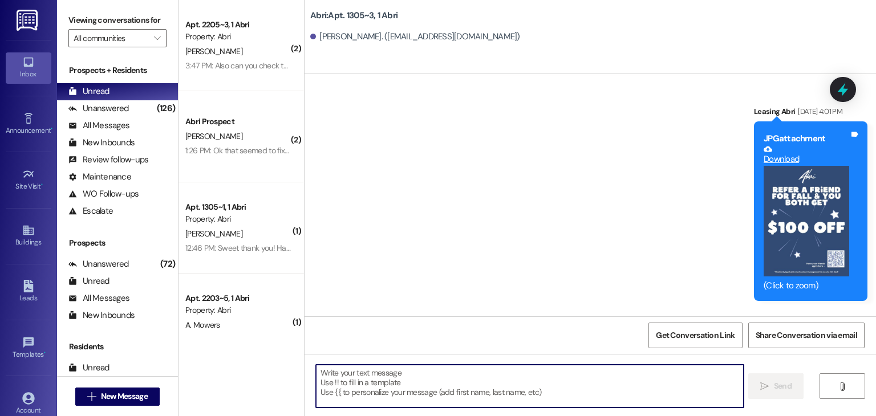
paste textarea "Hey Maleese :) This is Preslee with the Abri Apartments. I just wanted to check…"
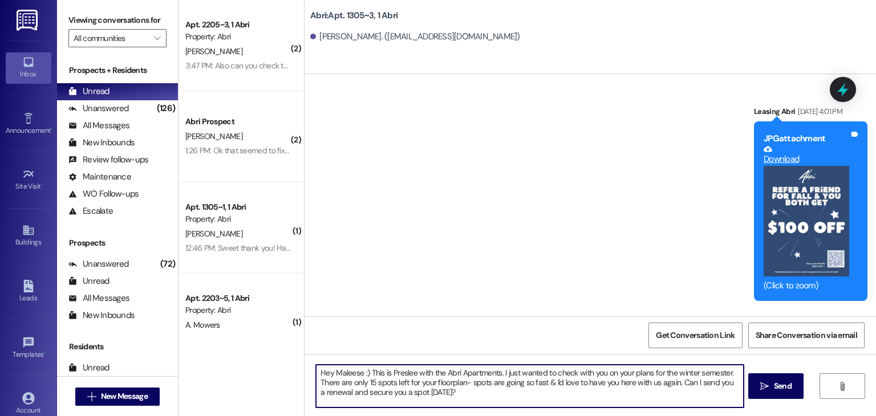
click at [355, 374] on textarea "Hey Maleese :) This is Preslee with the Abri Apartments. I just wanted to check…" at bounding box center [529, 386] width 427 height 43
type textarea "Hey Andrew :) This is Preslee with the Abri Apartments. I just wanted to check …"
click at [477, 396] on textarea "Hey Andrew :) This is Preslee with the Abri Apartments. I just wanted to check …" at bounding box center [529, 386] width 427 height 43
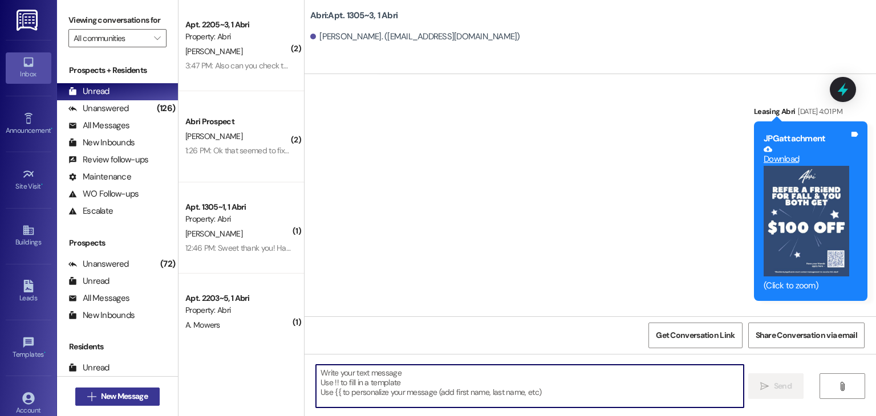
click at [145, 398] on span "New Message" at bounding box center [124, 397] width 51 height 12
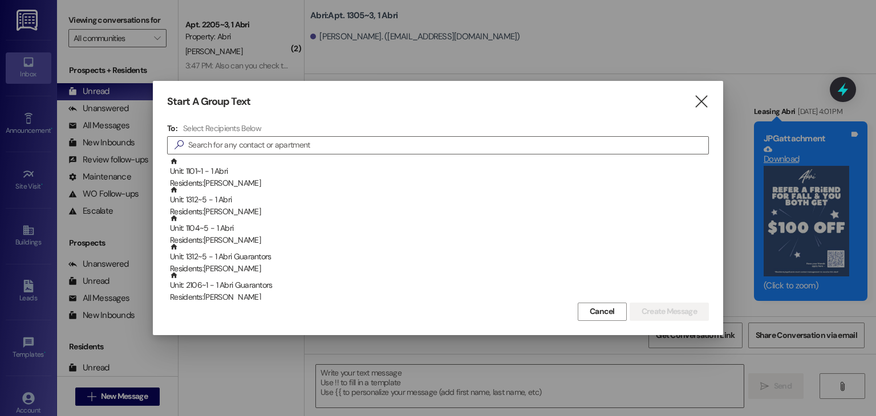
click at [710, 102] on div "Start A Group Text  To: Select Recipients Below  Unit: 1101~1 - 1 Abri Reside…" at bounding box center [438, 208] width 570 height 254
click at [702, 97] on icon "" at bounding box center [701, 102] width 15 height 12
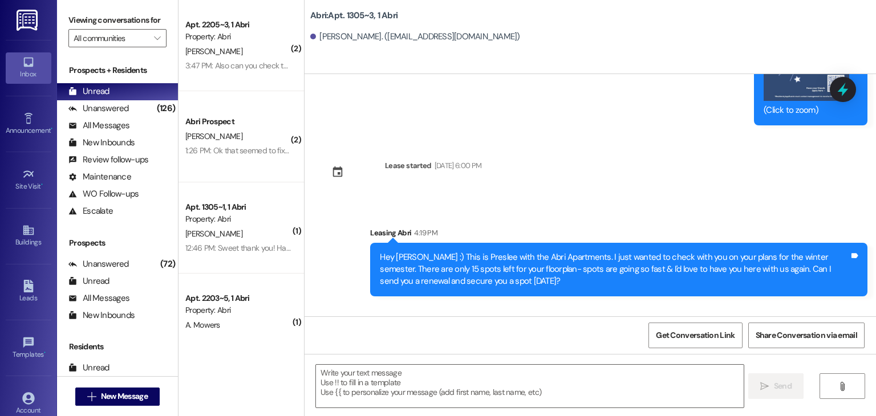
scroll to position [7855, 0]
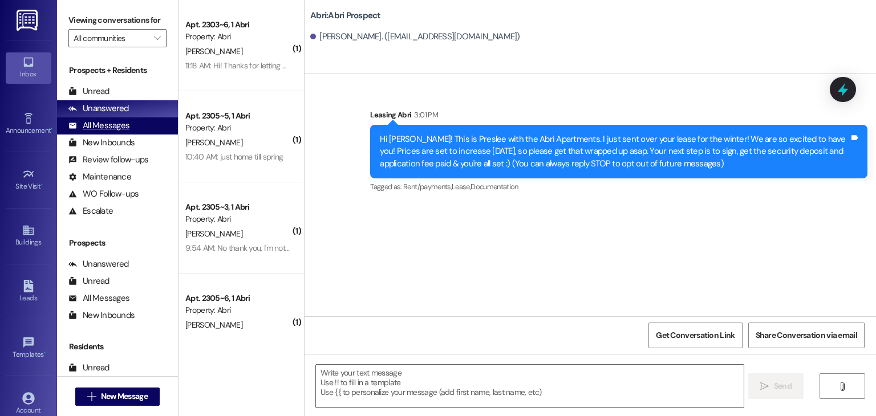
click at [134, 127] on div "All Messages (undefined)" at bounding box center [117, 125] width 121 height 17
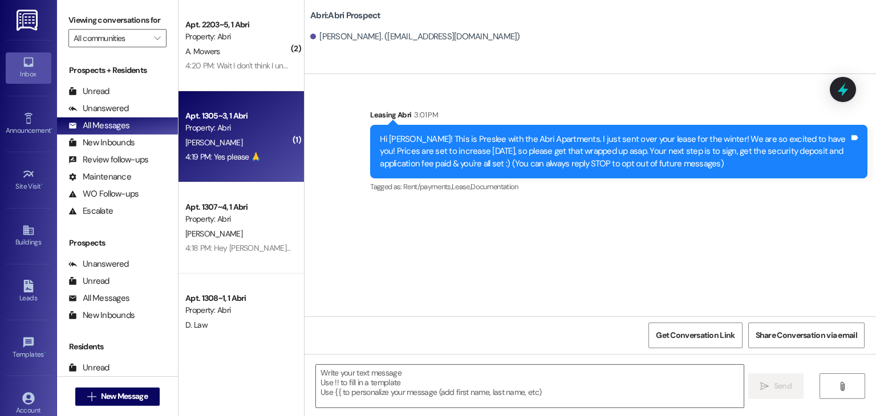
click at [194, 139] on span "A. Kinney" at bounding box center [213, 142] width 57 height 10
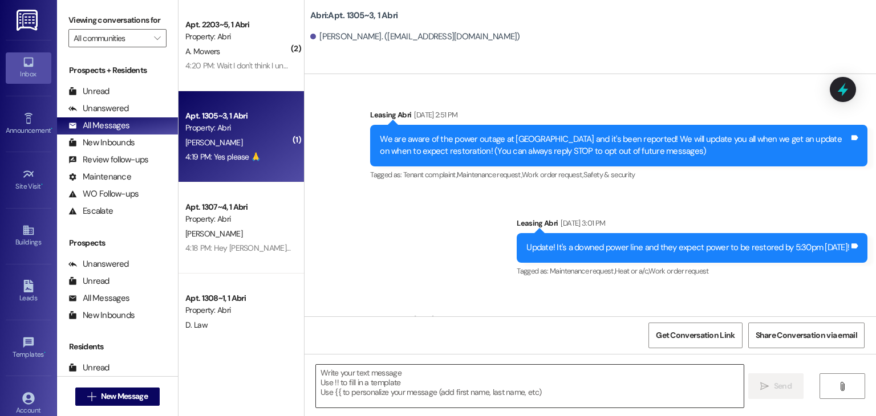
scroll to position [7890, 0]
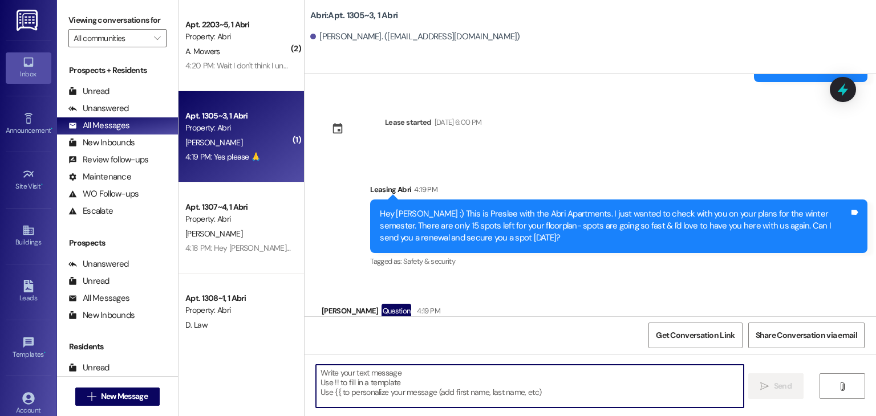
click at [389, 372] on textarea at bounding box center [529, 386] width 427 height 43
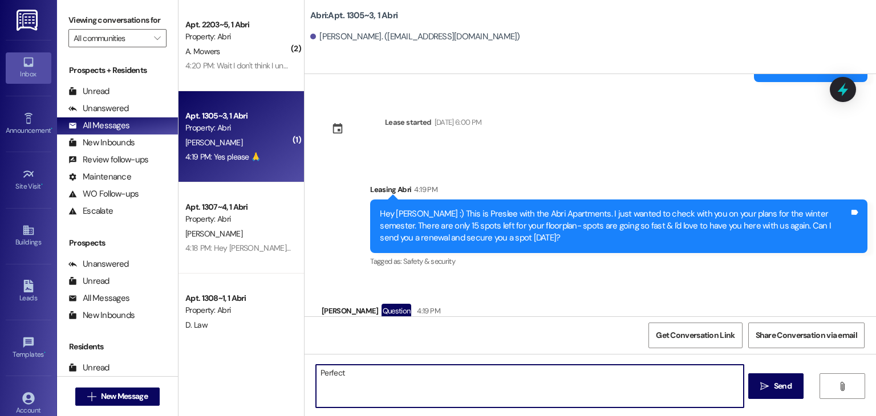
click at [316, 372] on textarea "Perfect" at bounding box center [529, 386] width 427 height 43
click at [382, 372] on textarea "YAY perfect" at bounding box center [529, 386] width 427 height 43
type textarea "YAY perfect. I'll write that up & text again when its in your inbox."
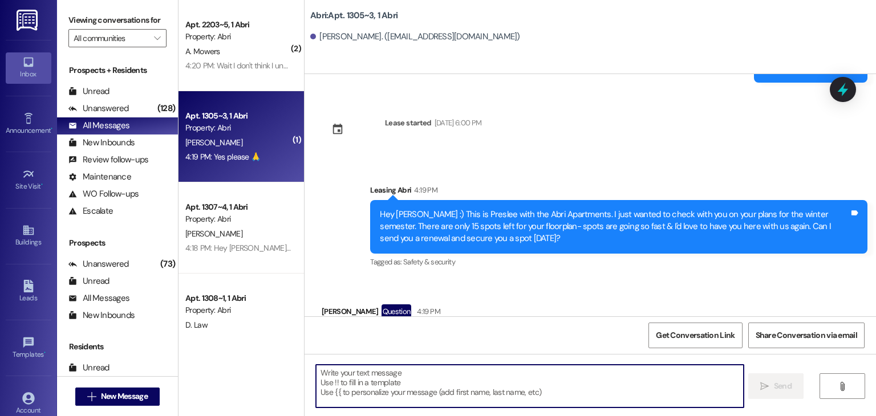
scroll to position [7970, 0]
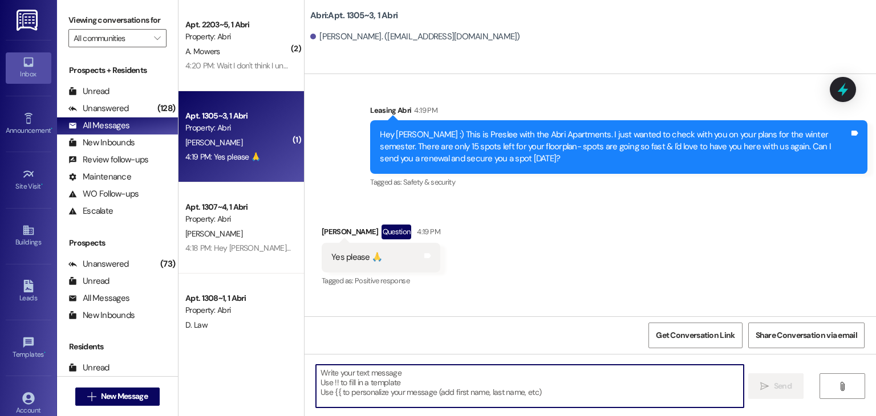
click at [447, 367] on textarea at bounding box center [529, 386] width 427 height 43
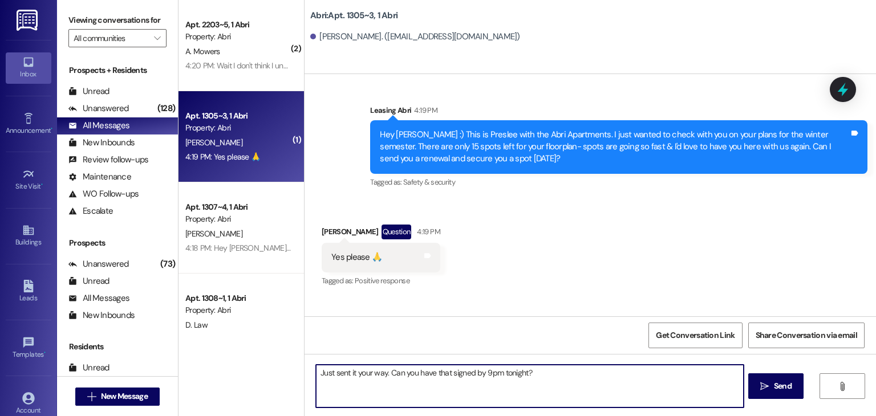
type textarea "Just sent it your way. Can you have that signed by 9pm tonight?"
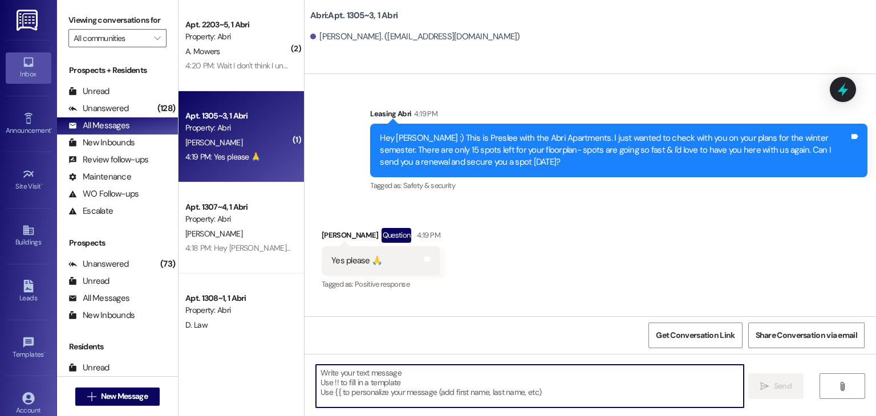
scroll to position [8050, 0]
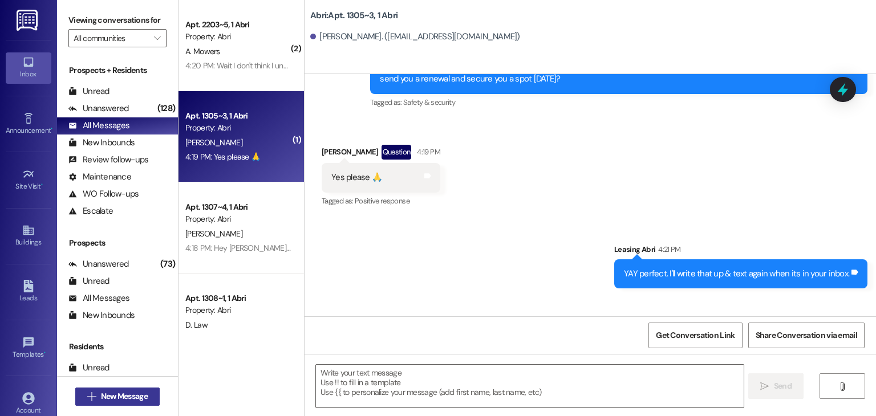
click at [92, 401] on span " New Message" at bounding box center [117, 397] width 65 height 12
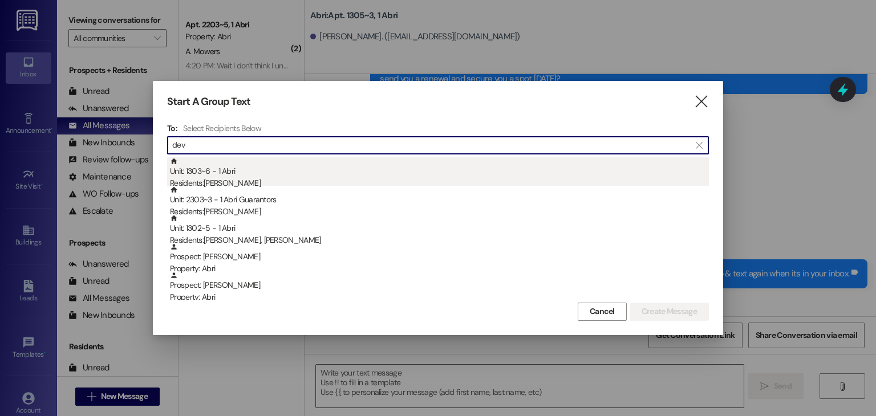
type input "dev"
click at [242, 174] on div "Unit: 1303~6 - 1 Abri Residents: Devein Peart" at bounding box center [439, 173] width 539 height 33
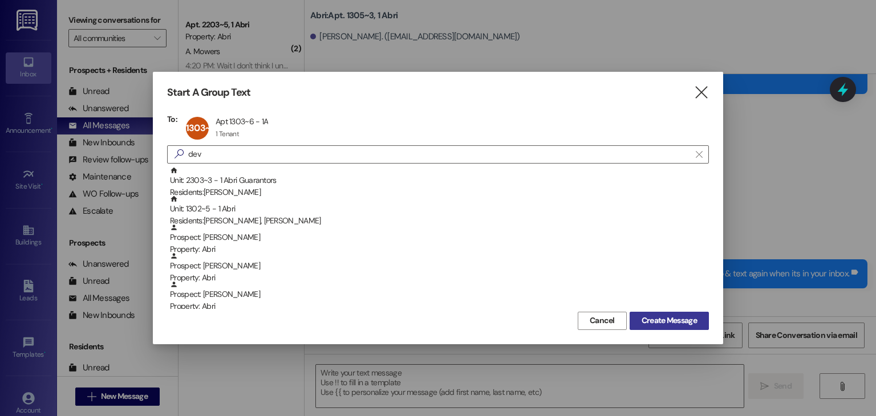
click at [690, 323] on span "Create Message" at bounding box center [669, 321] width 55 height 12
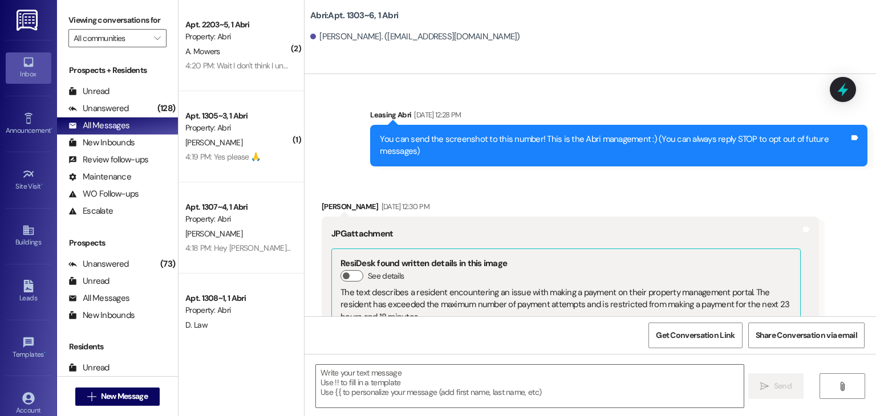
scroll to position [810, 0]
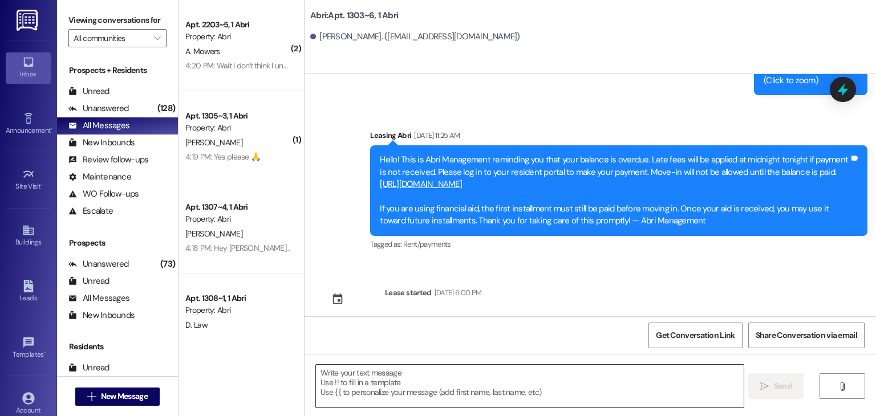
click at [350, 390] on textarea at bounding box center [529, 386] width 427 height 43
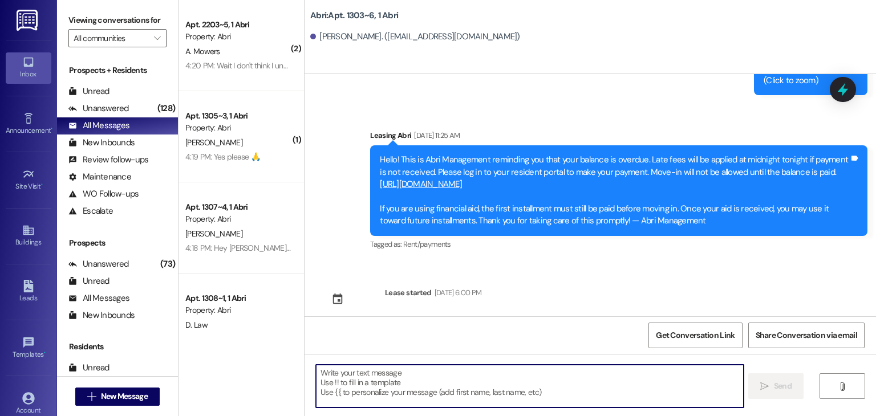
paste textarea "Hey Maleese :) This is Preslee with the Abri Apartments. I just wanted to check…"
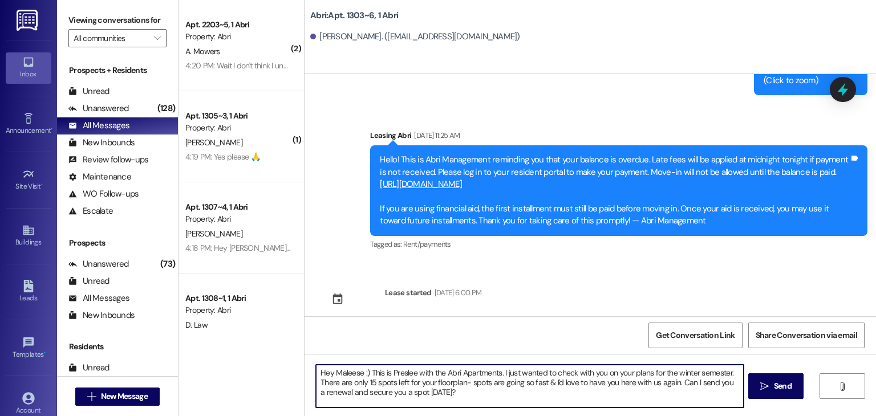
click at [355, 373] on textarea "Hey Maleese :) This is Preslee with the Abri Apartments. I just wanted to check…" at bounding box center [529, 386] width 427 height 43
click at [451, 396] on textarea "Hey Devein :) This is Preslee with the Abri Apartments. I just wanted to check …" at bounding box center [529, 386] width 427 height 43
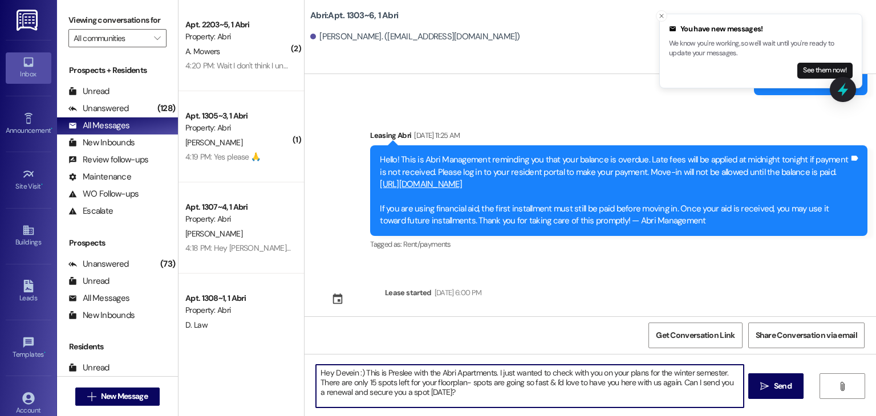
click at [368, 382] on textarea "Hey Devein :) This is Preslee with the Abri Apartments. I just wanted to check …" at bounding box center [529, 386] width 427 height 43
type textarea "Hey Devein :) This is Preslee with the Abri Apartments. I just wanted to check …"
click at [447, 392] on textarea "Hey Devein :) This is Preslee with the Abri Apartments. I just wanted to check …" at bounding box center [529, 386] width 427 height 43
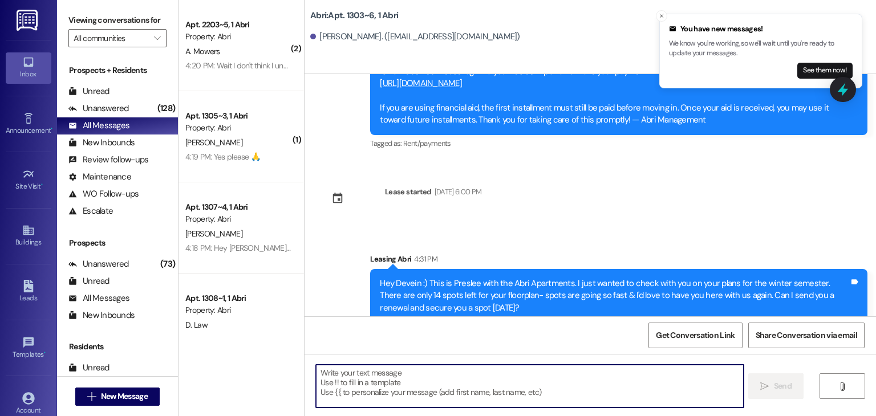
scroll to position [914, 0]
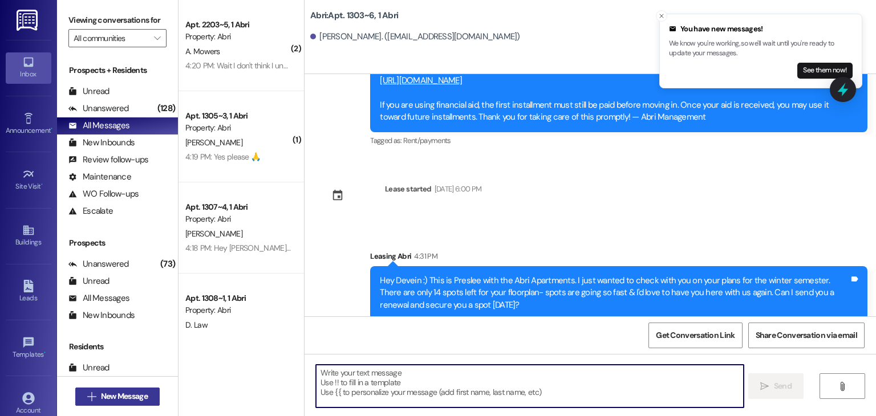
click at [129, 388] on button " New Message" at bounding box center [117, 397] width 84 height 18
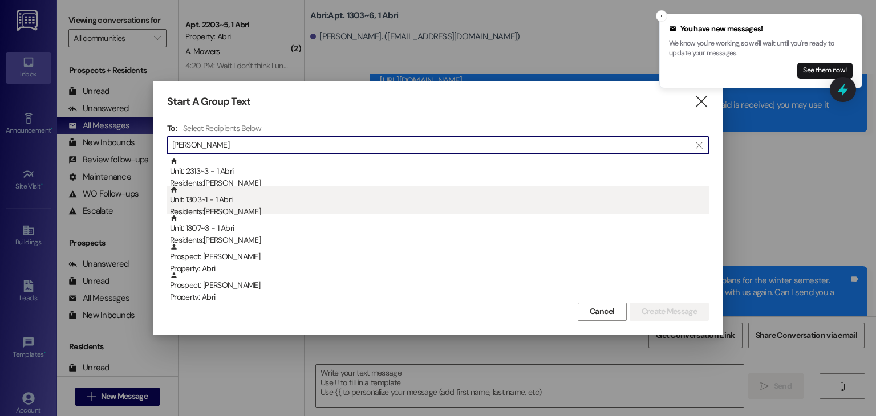
type input "mason"
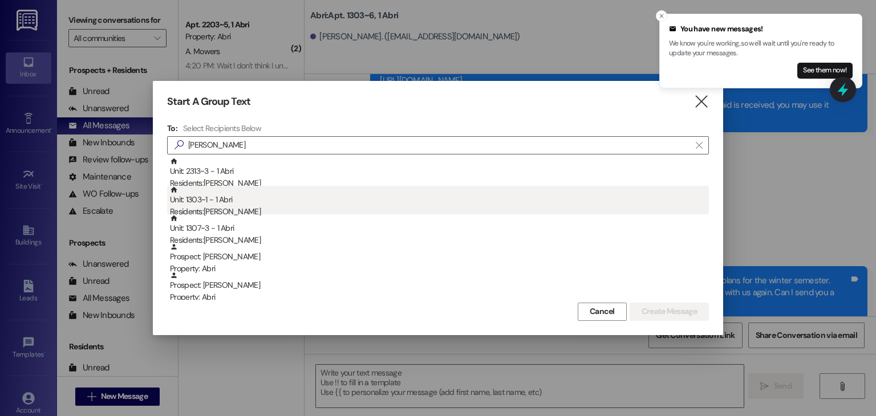
click at [363, 196] on div "Unit: 1303~1 - 1 Abri Residents: Mason Urish" at bounding box center [439, 202] width 539 height 33
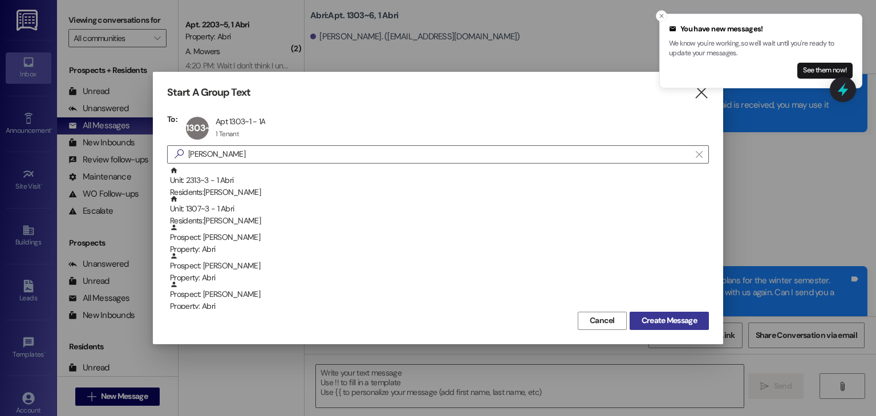
click at [646, 321] on span "Create Message" at bounding box center [669, 321] width 55 height 12
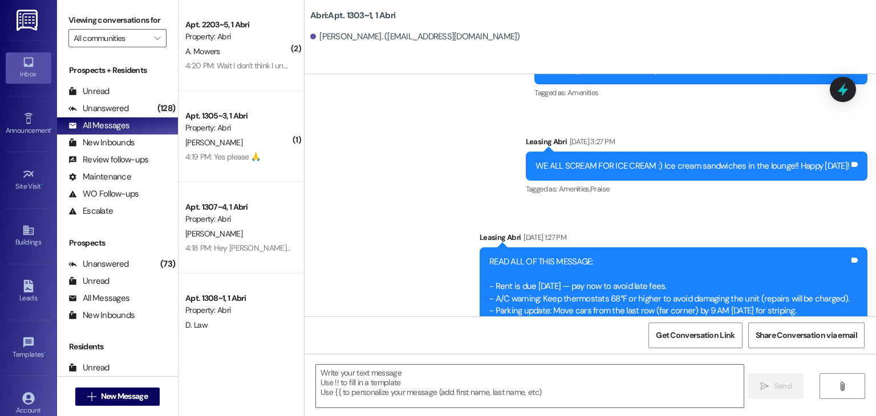
scroll to position [12305, 0]
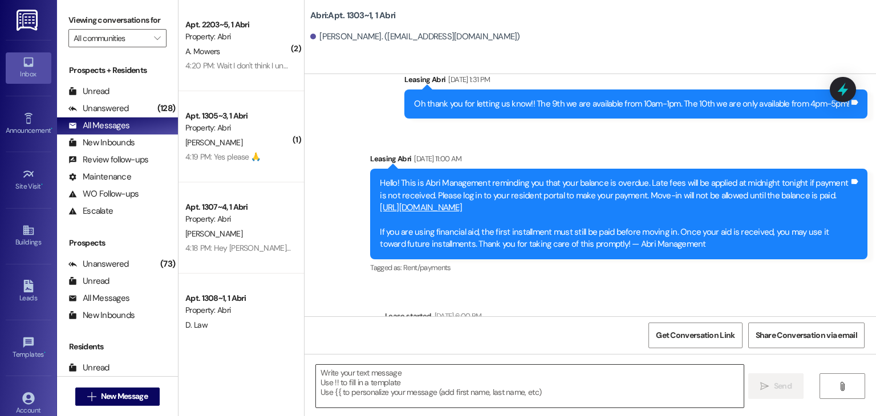
click at [338, 375] on textarea at bounding box center [529, 386] width 427 height 43
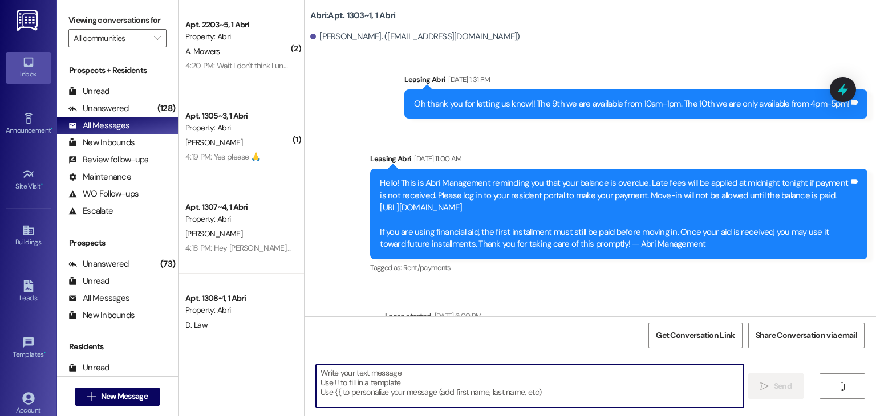
paste textarea "Hey Maleese :) This is Preslee with the Abri Apartments. I just wanted to check…"
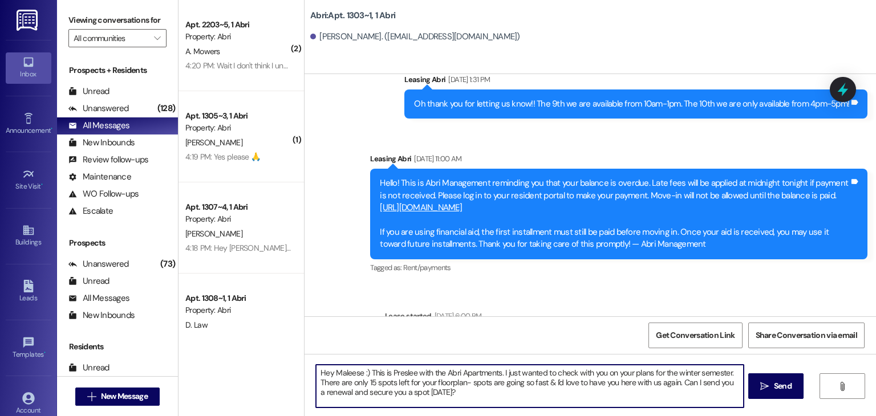
click at [355, 377] on textarea "Hey Maleese :) This is Preslee with the Abri Apartments. I just wanted to check…" at bounding box center [529, 386] width 427 height 43
click at [452, 396] on textarea "Hey Mason :) This is Preslee with the Abri Apartments. I just wanted to check w…" at bounding box center [529, 386] width 427 height 43
click at [370, 384] on textarea "Hey Mason :) This is Preslee with the Abri Apartments. I just wanted to check w…" at bounding box center [529, 386] width 427 height 43
type textarea "Hey Mason :) This is Preslee with the Abri Apartments. I just wanted to check w…"
click at [440, 396] on textarea "Hey Mason :) This is Preslee with the Abri Apartments. I just wanted to check w…" at bounding box center [529, 386] width 427 height 43
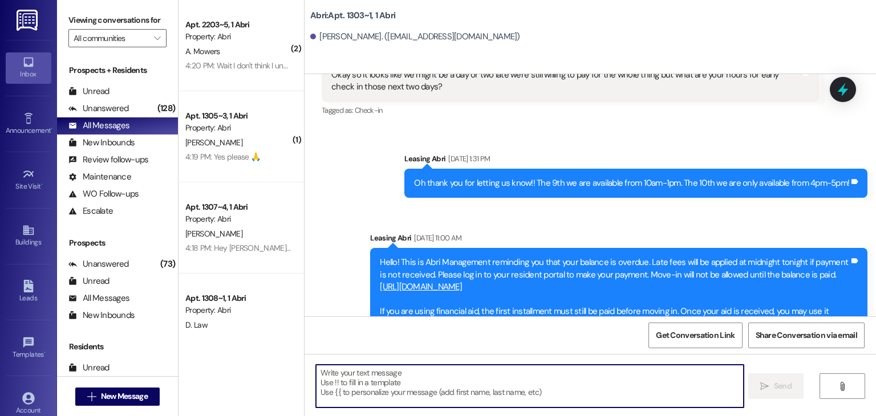
scroll to position [12408, 0]
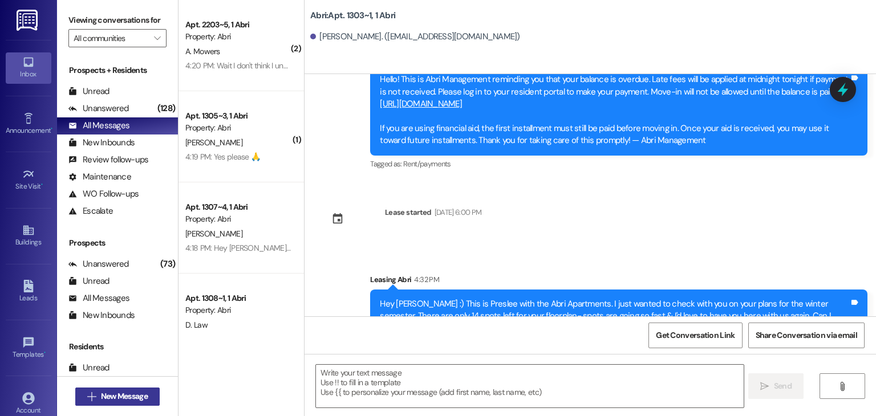
click at [135, 388] on button " New Message" at bounding box center [117, 397] width 84 height 18
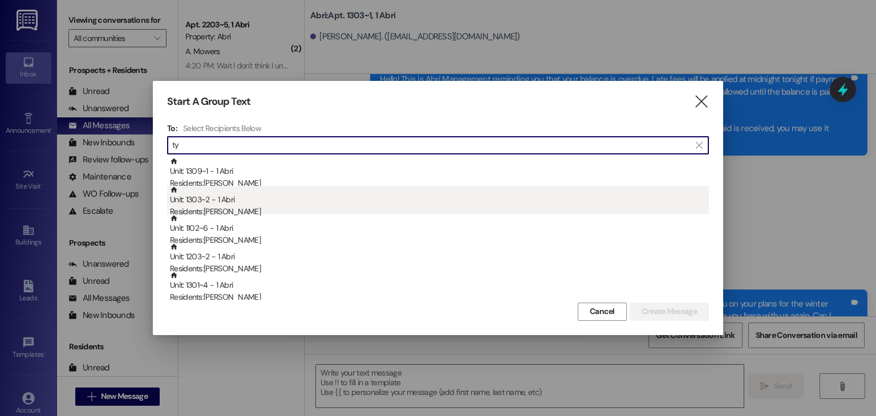
type input "ty"
click at [262, 192] on div "Unit: 1303~2 - 1 Abri Residents: Tyler Urish" at bounding box center [439, 202] width 539 height 33
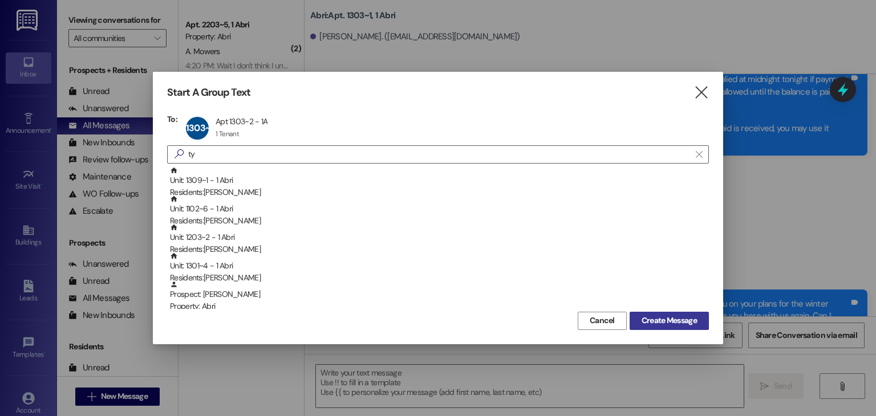
click at [664, 315] on span "Create Message" at bounding box center [669, 321] width 55 height 12
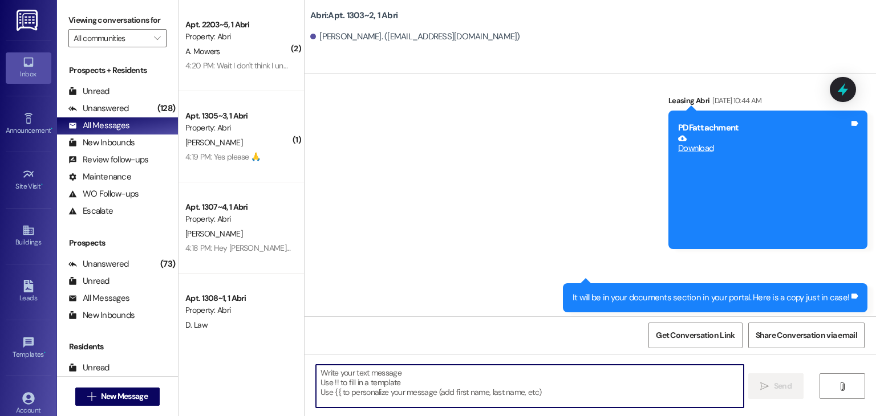
click at [445, 380] on textarea at bounding box center [529, 386] width 427 height 43
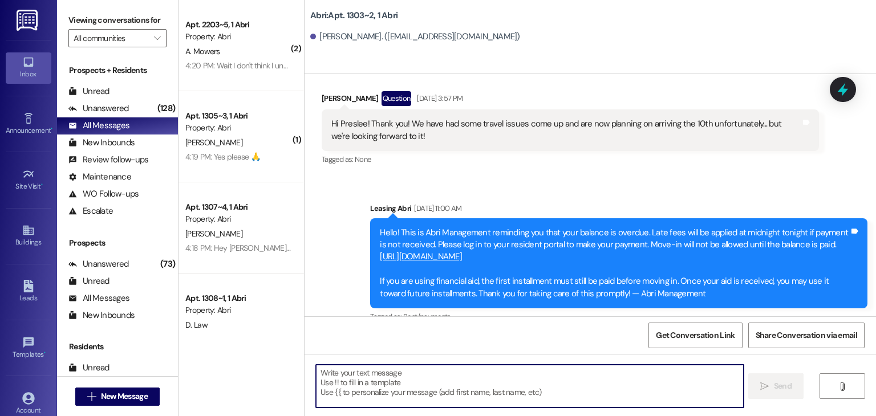
paste textarea "Hey Maleese :) This is Preslee with the Abri Apartments. I just wanted to check…"
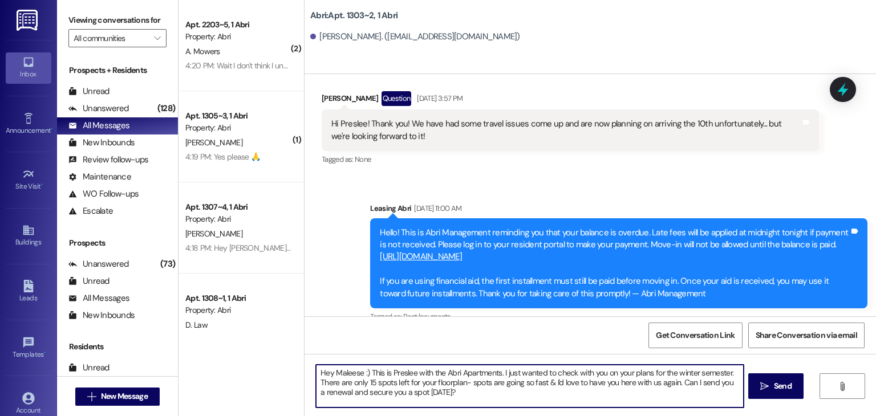
click at [356, 372] on textarea "Hey Maleese :) This is Preslee with the Abri Apartments. I just wanted to check…" at bounding box center [529, 386] width 427 height 43
click at [351, 381] on textarea "Hey Tyler :) This is Preslee with the Abri Apartments. I just wanted to check w…" at bounding box center [529, 386] width 427 height 43
type textarea "Hey Tyler :) This is Preslee with the Abri Apartments. I just wanted to check w…"
click at [411, 392] on textarea "Hey Tyler :) This is Preslee with the Abri Apartments. I just wanted to check w…" at bounding box center [529, 386] width 427 height 43
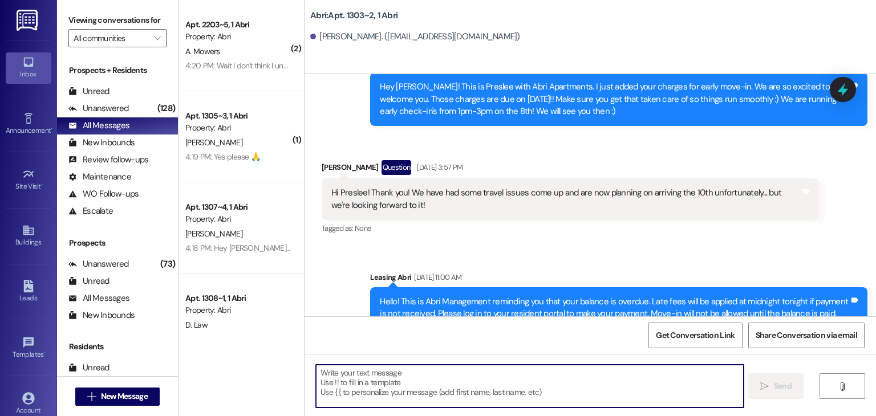
scroll to position [14026, 0]
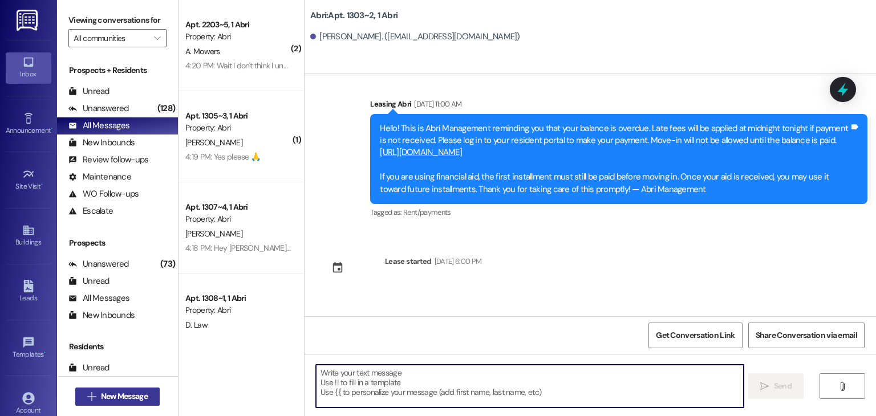
click at [135, 392] on span "New Message" at bounding box center [124, 397] width 47 height 12
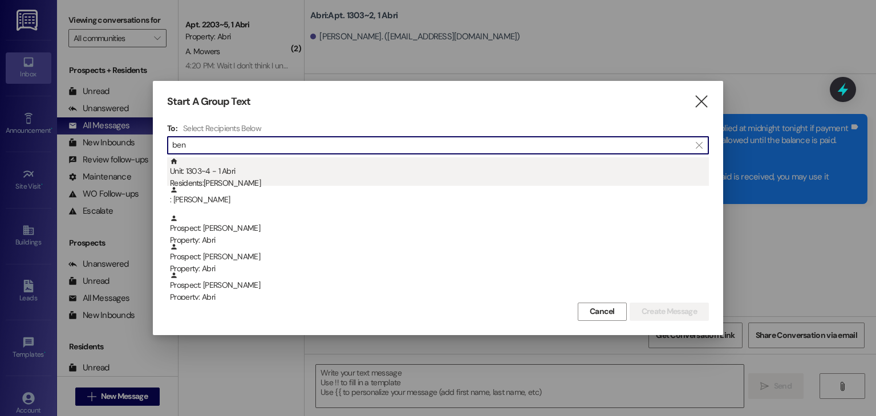
type input "ben"
click at [204, 180] on div "Residents: Benjamin Ward" at bounding box center [439, 183] width 539 height 12
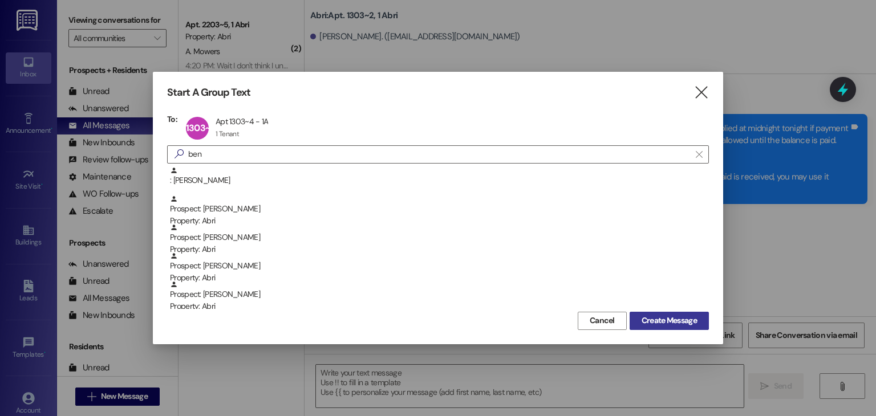
click at [689, 320] on span "Create Message" at bounding box center [669, 321] width 55 height 12
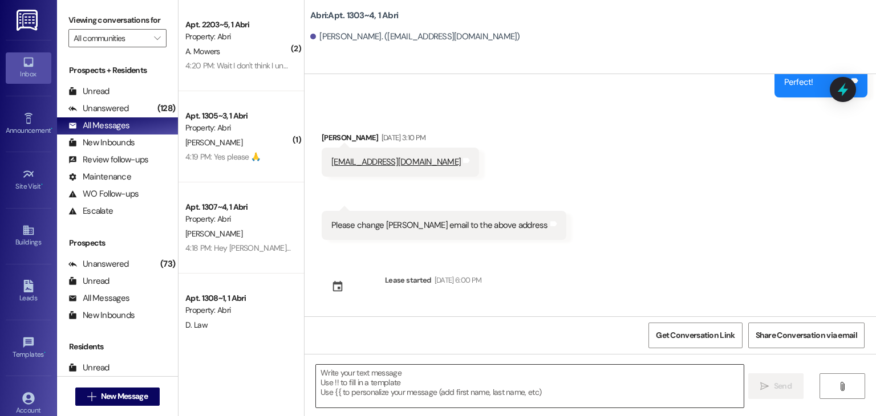
scroll to position [2058, 0]
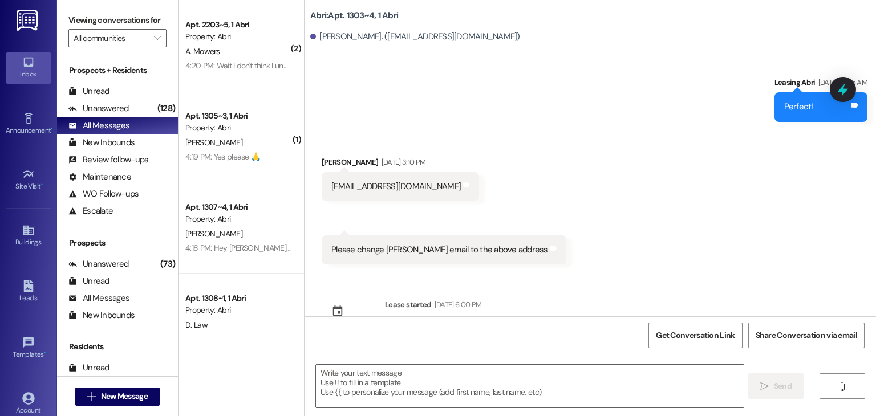
click at [111, 407] on div " New Message" at bounding box center [117, 397] width 84 height 29
click at [110, 394] on span "New Message" at bounding box center [124, 397] width 47 height 12
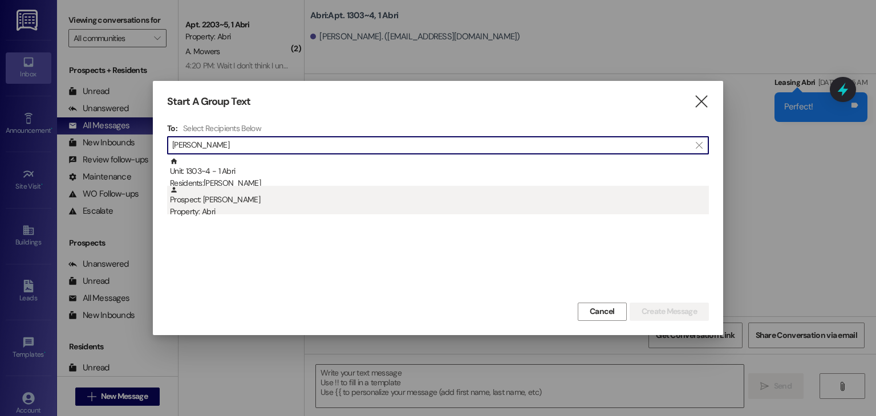
type input "benjamin wa"
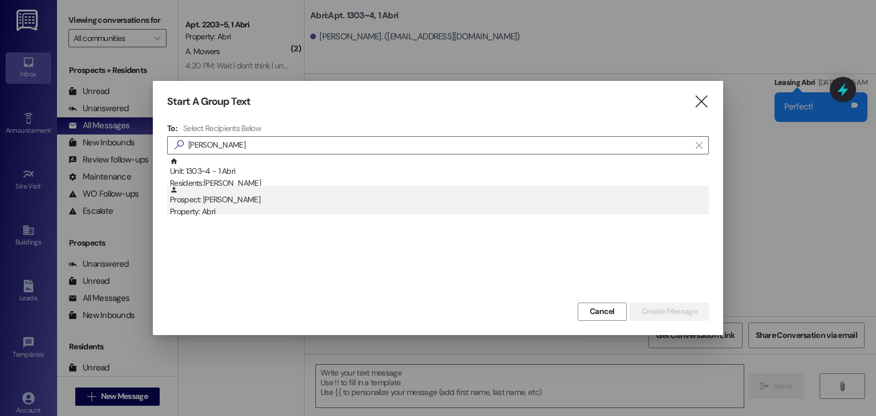
click at [213, 207] on div "Property: Abri" at bounding box center [439, 212] width 539 height 12
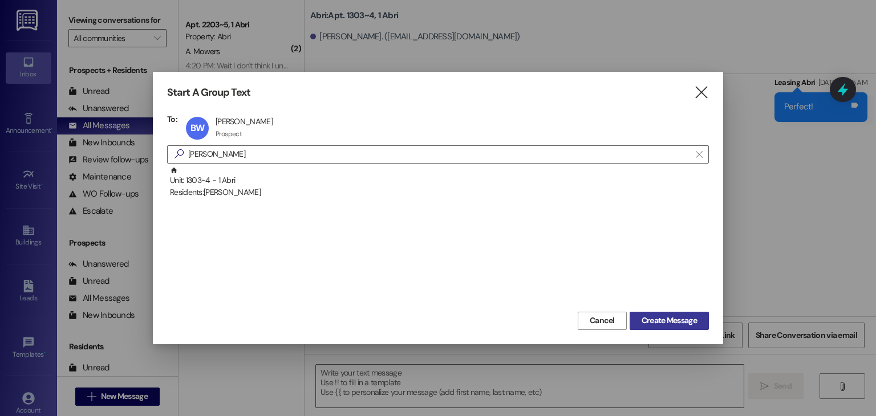
click at [659, 313] on button "Create Message" at bounding box center [669, 321] width 79 height 18
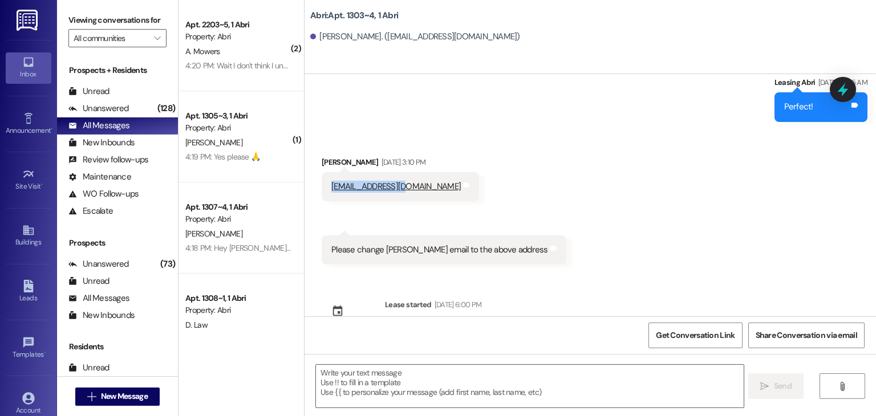
drag, startPoint x: 323, startPoint y: 163, endPoint x: 399, endPoint y: 171, distance: 76.2
click at [399, 172] on div "war25008@byui.edu Tags and notes" at bounding box center [400, 186] width 157 height 29
copy link "war25008@byui.edu"
click at [570, 198] on div "Received via SMS Benjamin Ward Sep 11, 2025 at 3:10 PM war25008@byui.edu Tags a…" at bounding box center [591, 202] width 572 height 143
click at [126, 398] on span "New Message" at bounding box center [124, 397] width 47 height 12
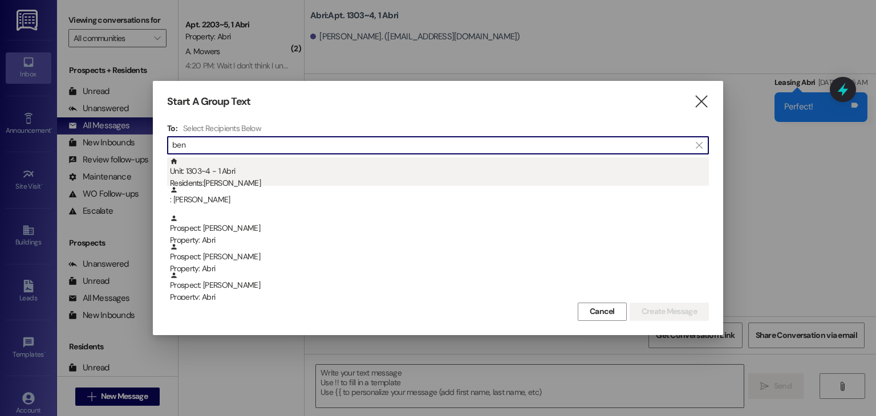
type input "ben"
click at [241, 177] on div "Residents: Benjamin Ward" at bounding box center [439, 183] width 539 height 12
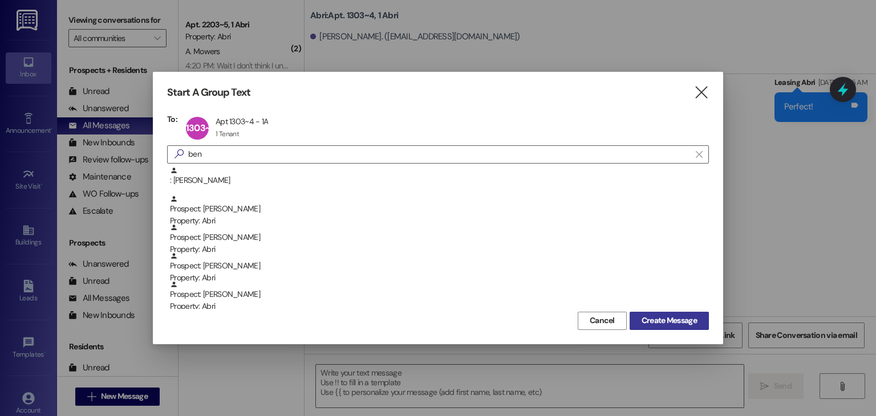
click at [645, 323] on span "Create Message" at bounding box center [669, 321] width 55 height 12
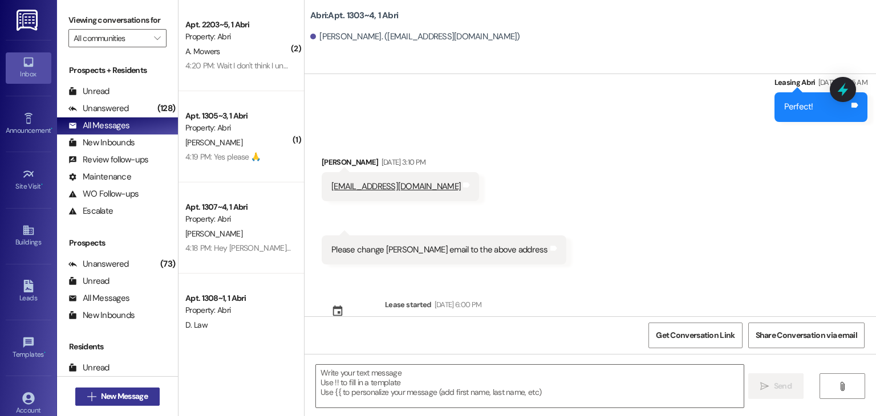
click at [119, 391] on span "New Message" at bounding box center [124, 397] width 47 height 12
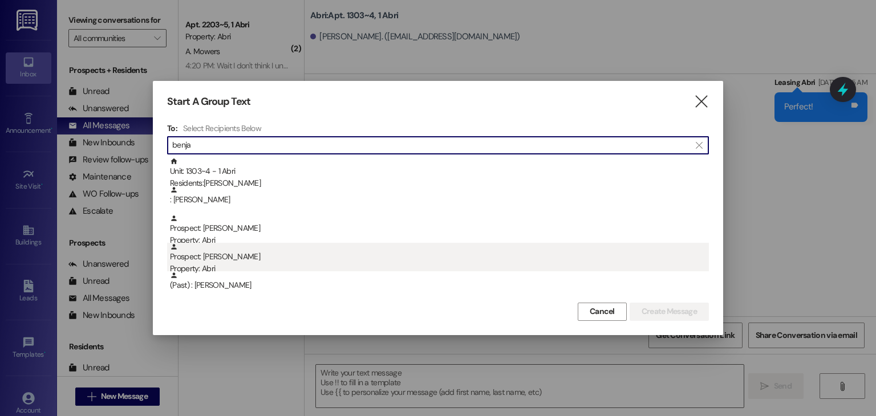
type input "benja"
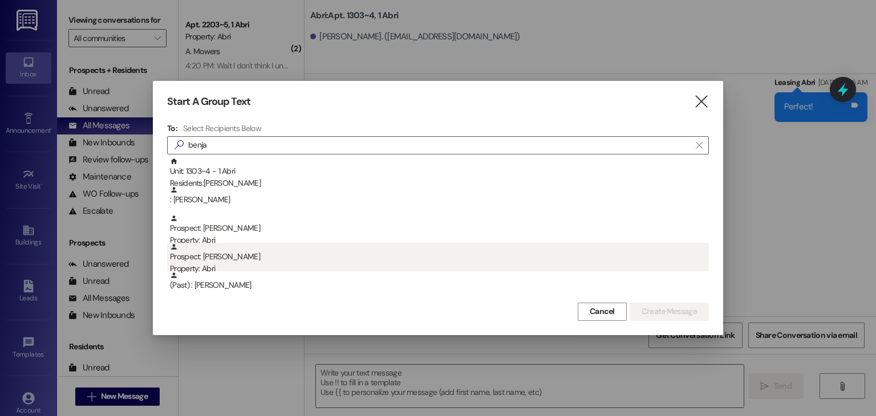
click at [194, 256] on div "Prospect: Benjamin Ward Property: Abri" at bounding box center [439, 259] width 539 height 33
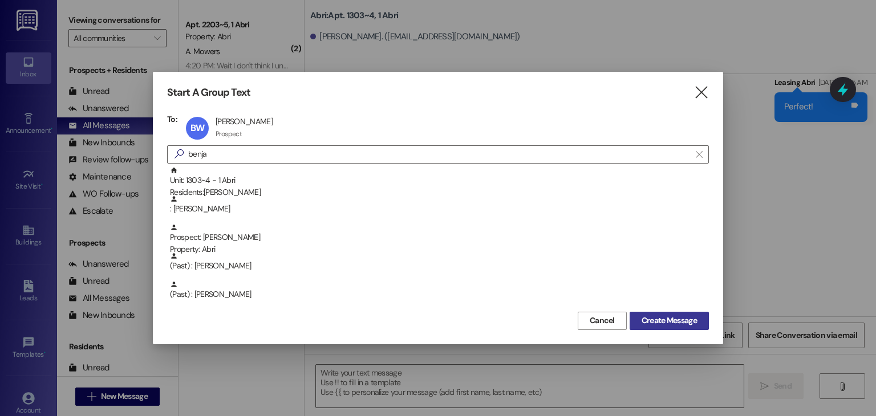
click at [672, 315] on span "Create Message" at bounding box center [669, 321] width 55 height 12
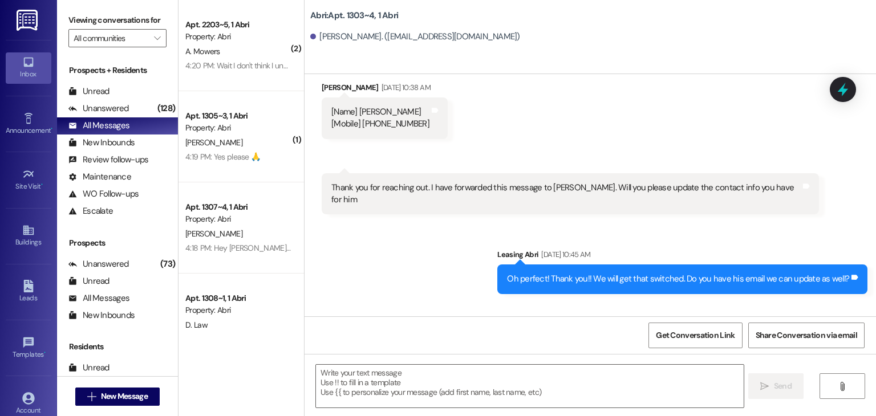
scroll to position [1545, 0]
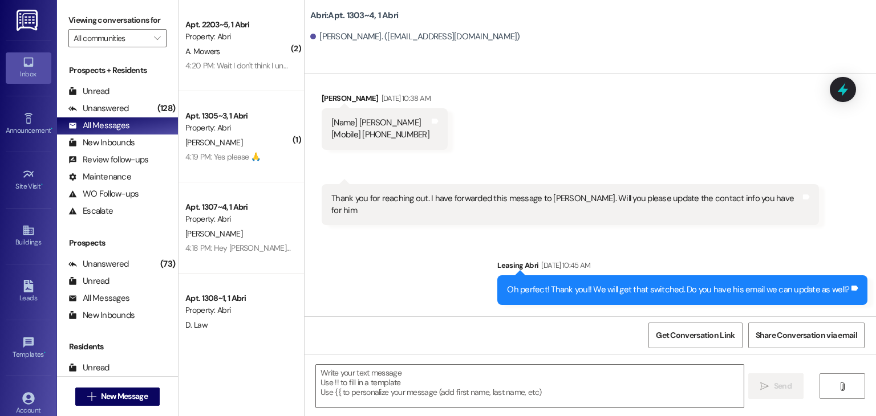
drag, startPoint x: 363, startPoint y: 124, endPoint x: 419, endPoint y: 127, distance: 56.0
click at [419, 127] on div "[Name] Ben Ward [Mobile] +1 208-226-4863" at bounding box center [380, 129] width 98 height 25
copy div "208-226-4863"
click at [421, 145] on div "Received via SMS Benjamin Ward Sep 11, 2025 at 10:38 AM [Name] Ben Ward [Mobile…" at bounding box center [384, 121] width 143 height 75
click at [145, 388] on button " New Message" at bounding box center [117, 397] width 84 height 18
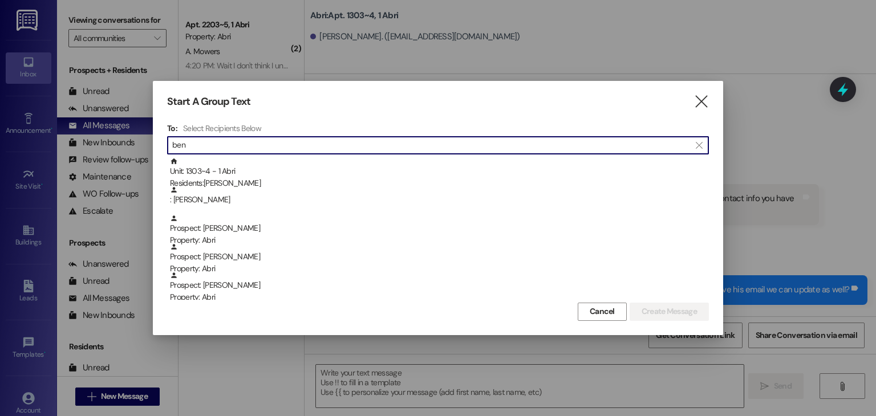
type input "ben"
click at [699, 87] on div "Start A Group Text  To: Select Recipients Below  ben  Unit: 1303~4 - 1 Abri …" at bounding box center [438, 208] width 570 height 254
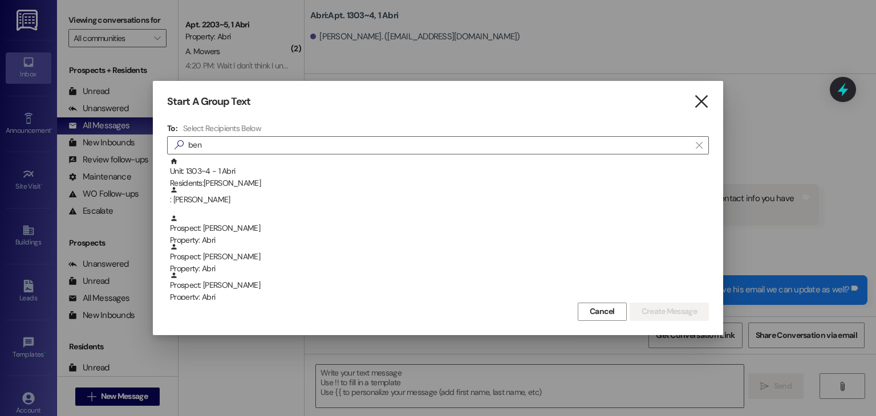
click at [700, 96] on icon "" at bounding box center [701, 102] width 15 height 12
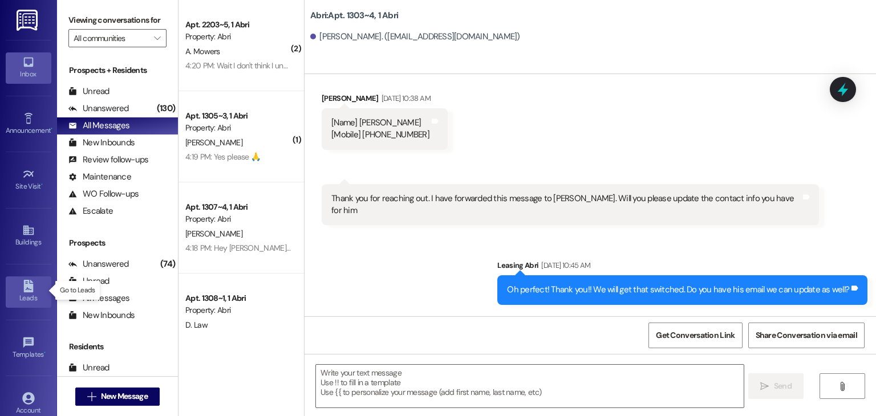
click at [10, 283] on link "Leads" at bounding box center [29, 292] width 46 height 31
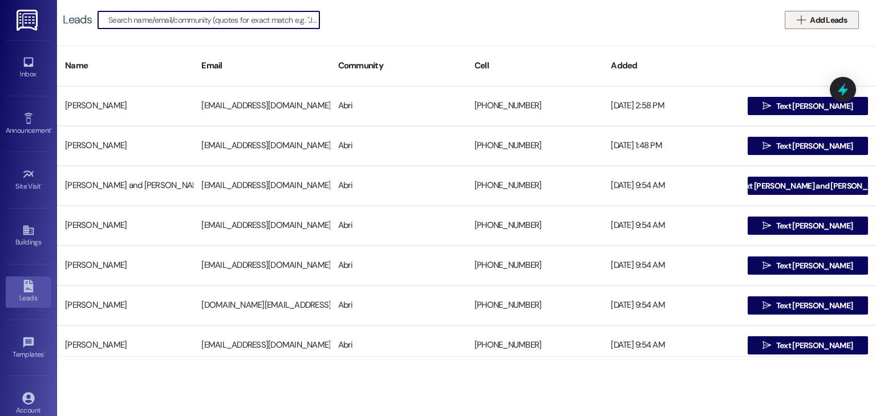
click at [845, 14] on span "Add Leads" at bounding box center [828, 20] width 37 height 12
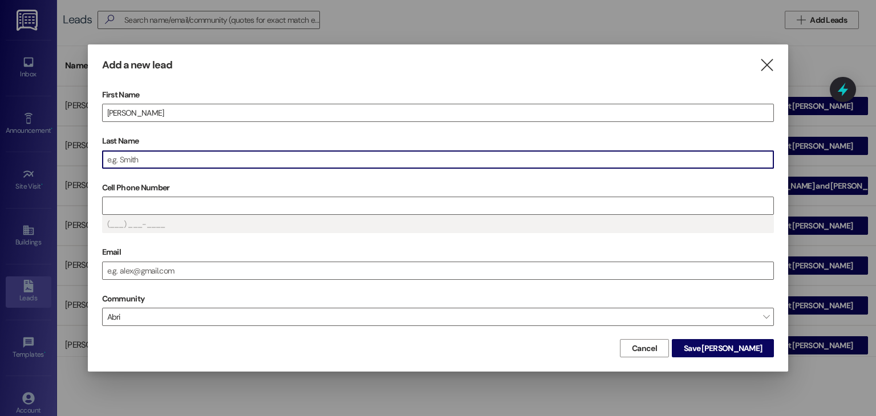
click at [190, 159] on input "Last Name" at bounding box center [438, 159] width 671 height 17
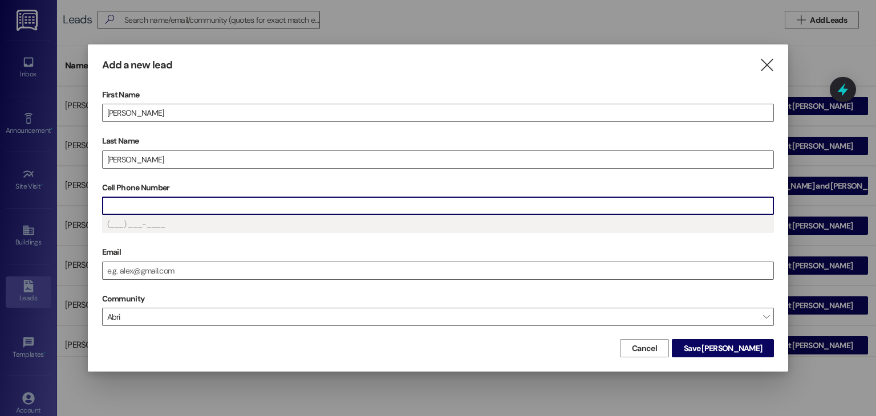
click at [178, 208] on input "Cell Phone Number" at bounding box center [438, 205] width 671 height 17
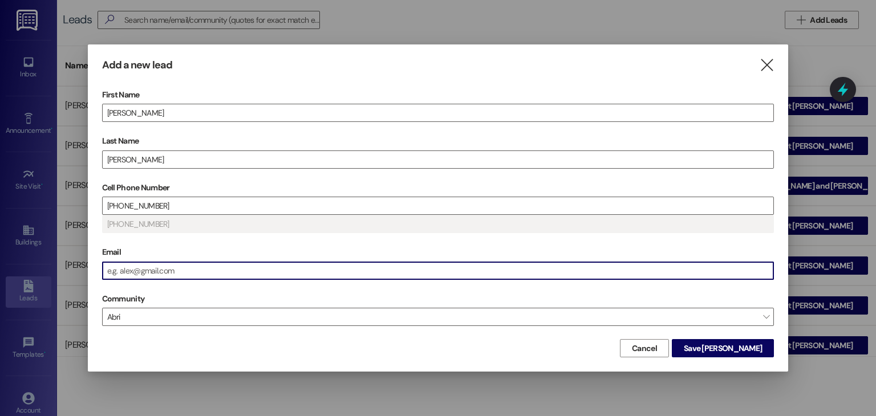
click at [142, 271] on input "Email" at bounding box center [438, 270] width 671 height 17
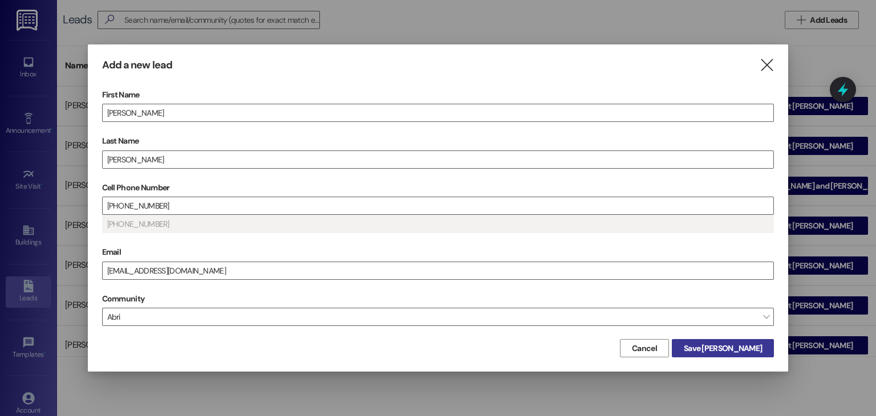
click at [742, 348] on span "Save Benjamin" at bounding box center [723, 349] width 78 height 12
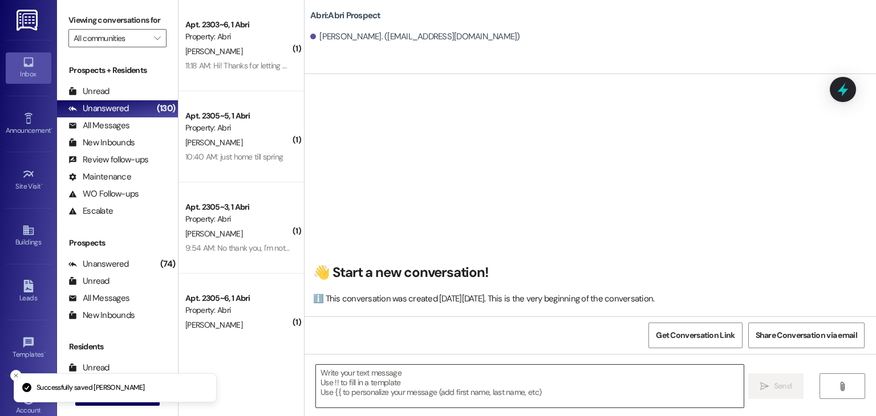
click at [391, 375] on textarea at bounding box center [529, 386] width 427 height 43
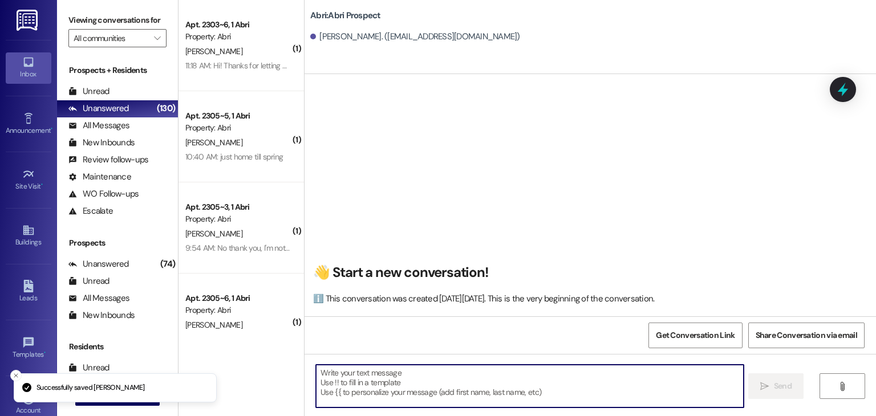
paste textarea "Hey Maleese :) This is Preslee with the Abri Apartments. I just wanted to check…"
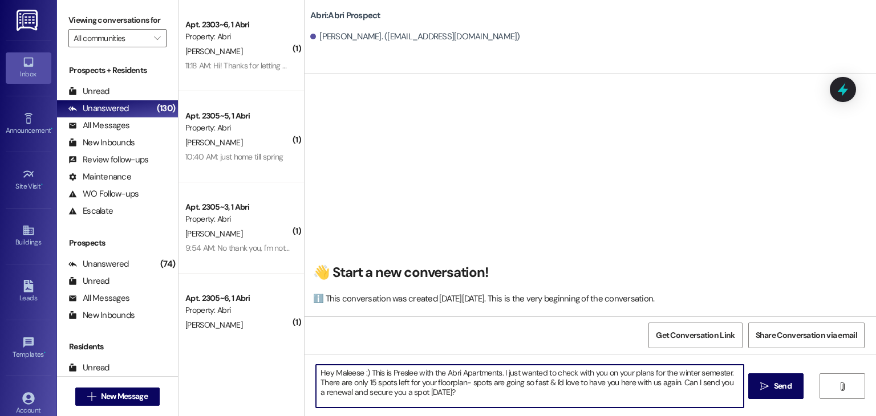
click at [355, 372] on textarea "Hey Maleese :) This is Preslee with the Abri Apartments. I just wanted to check…" at bounding box center [529, 386] width 427 height 43
click at [349, 380] on textarea "Hey Ben :) This is Preslee with the Abri Apartments. I just wanted to check wit…" at bounding box center [529, 386] width 427 height 43
type textarea "Hey [PERSON_NAME] :) This is Preslee with the Abri Apartments. I just wanted to…"
drag, startPoint x: 415, startPoint y: 391, endPoint x: 271, endPoint y: 361, distance: 146.3
click at [271, 361] on div "( 1 ) Apt. 2303~6, 1 Abri Property: Abri R. Hunsaker 11:18 AM: Hi! Thanks for l…" at bounding box center [528, 208] width 698 height 416
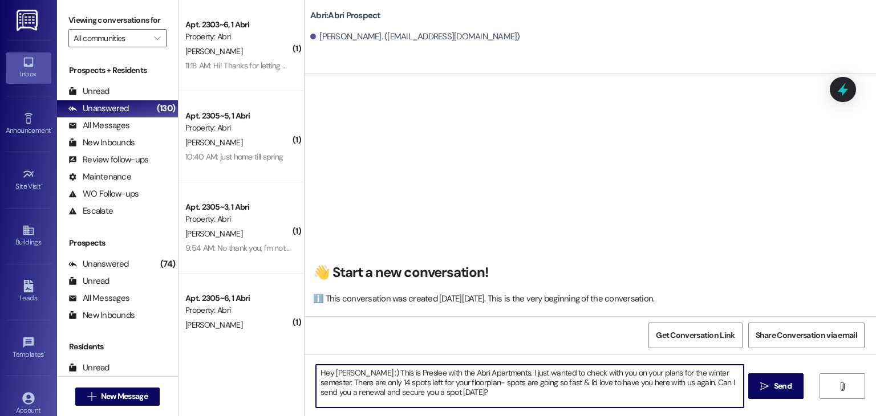
click at [426, 387] on textarea "Hey [PERSON_NAME] :) This is Preslee with the Abri Apartments. I just wanted to…" at bounding box center [529, 386] width 427 height 43
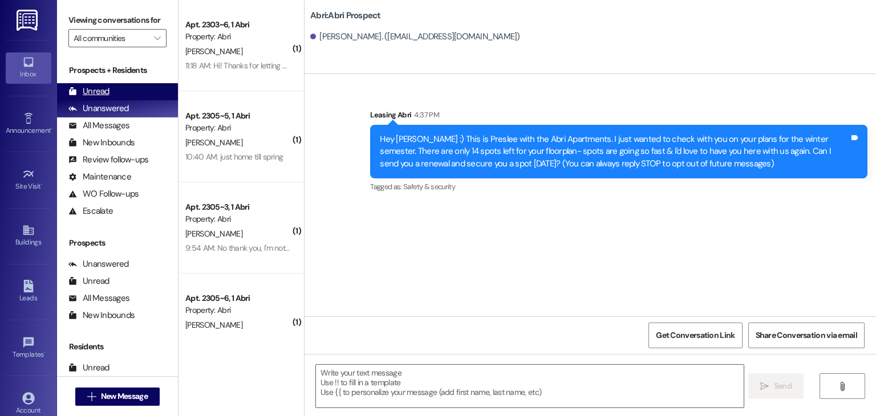
click at [116, 93] on div "Unread (0)" at bounding box center [117, 91] width 121 height 17
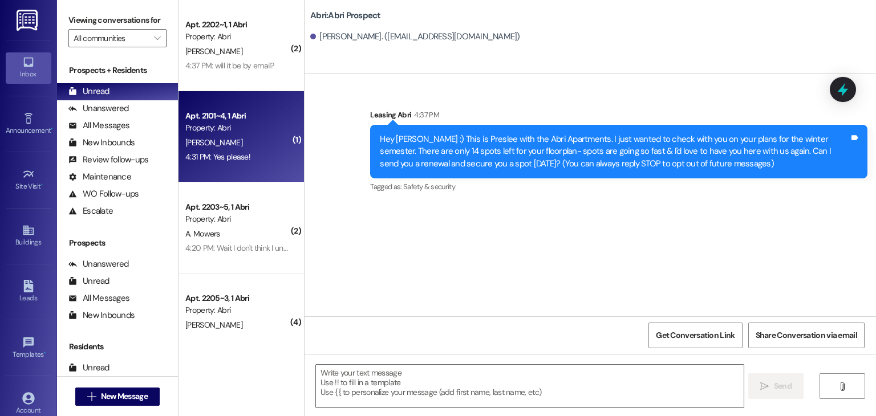
click at [205, 139] on span "S. Watson" at bounding box center [213, 142] width 57 height 10
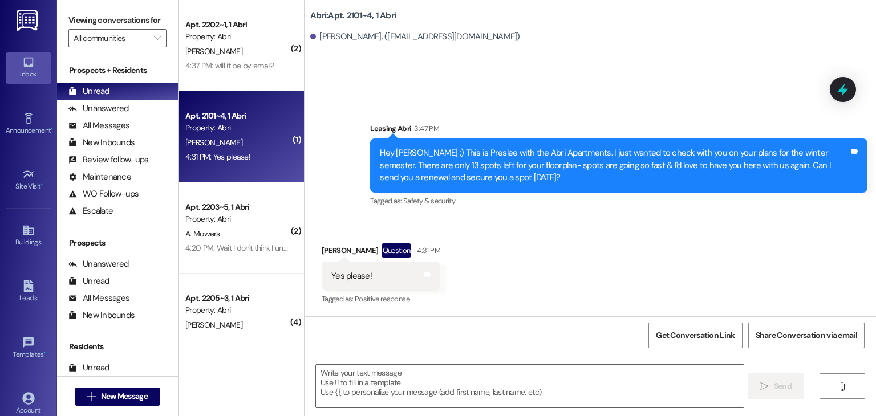
scroll to position [1619, 0]
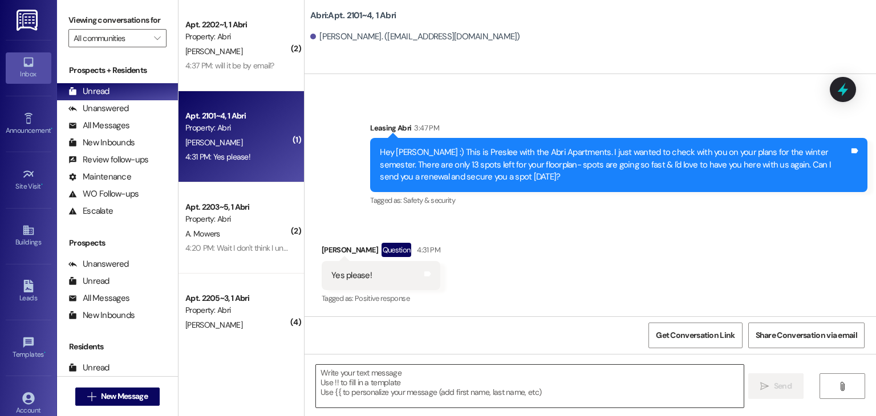
click at [354, 371] on textarea at bounding box center [529, 386] width 427 height 43
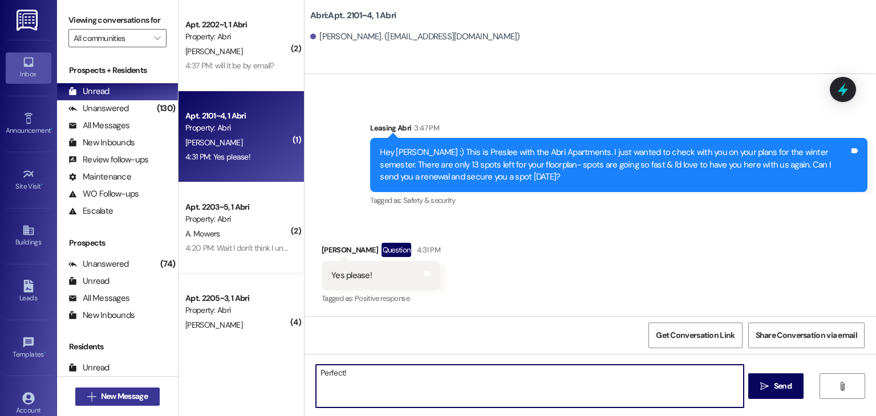
click at [144, 391] on span "New Message" at bounding box center [124, 397] width 47 height 12
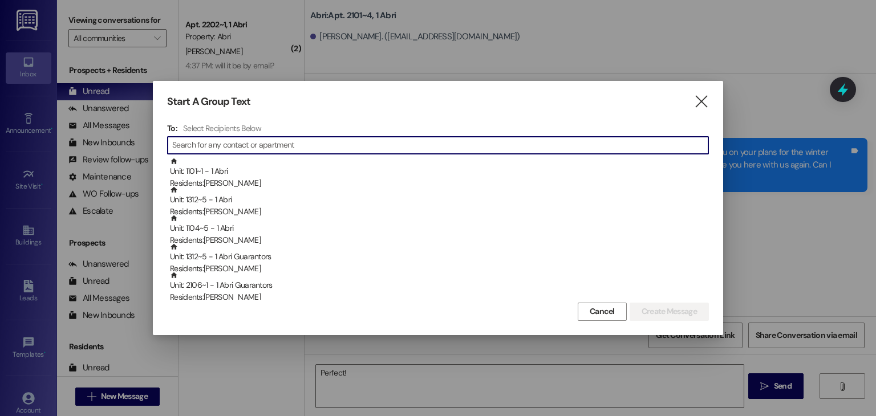
click at [670, 96] on div "Start A Group Text" at bounding box center [421, 101] width 508 height 13
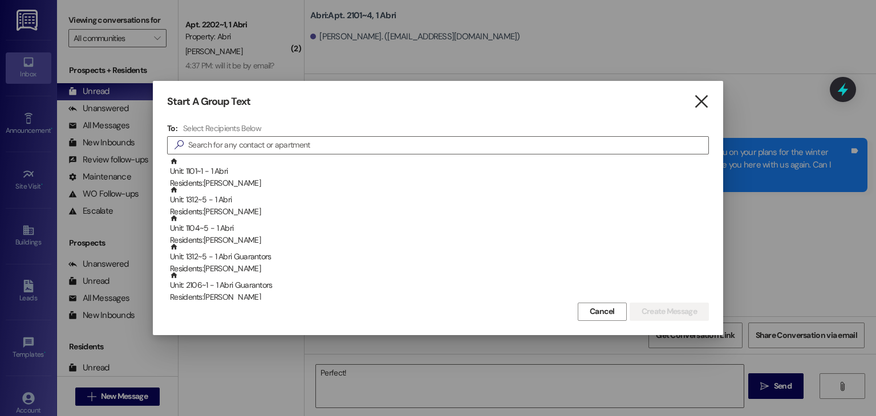
click at [698, 107] on icon "" at bounding box center [701, 102] width 15 height 12
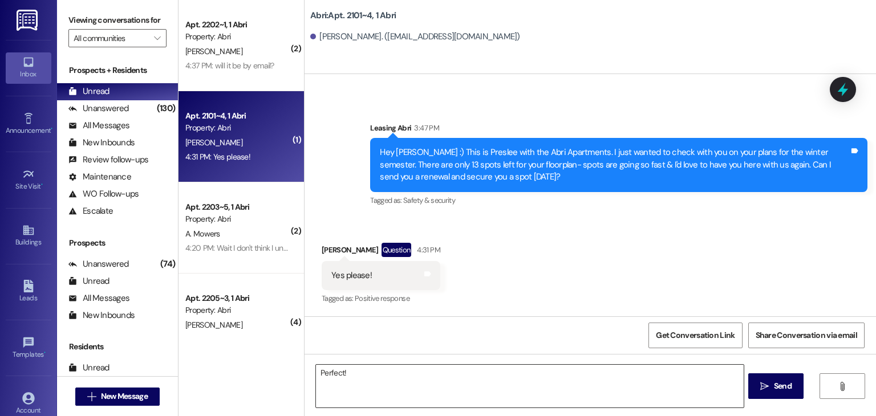
click at [363, 378] on textarea "Perfect!" at bounding box center [529, 386] width 427 height 43
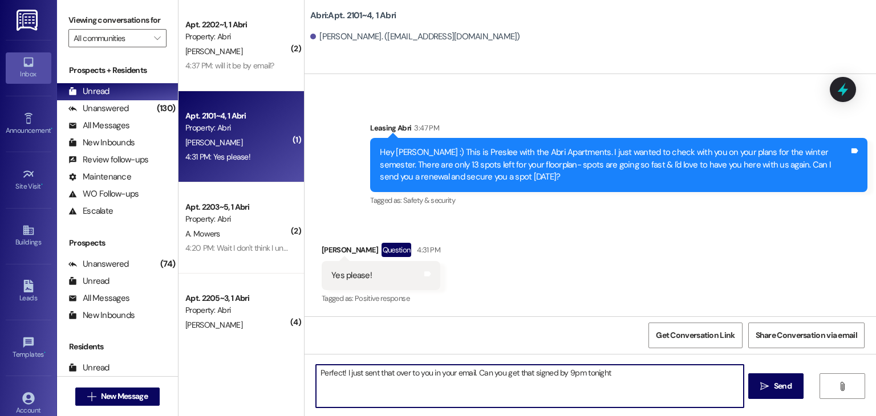
type textarea "Perfect! I just sent that over to you in your email. Can you get that signed by…"
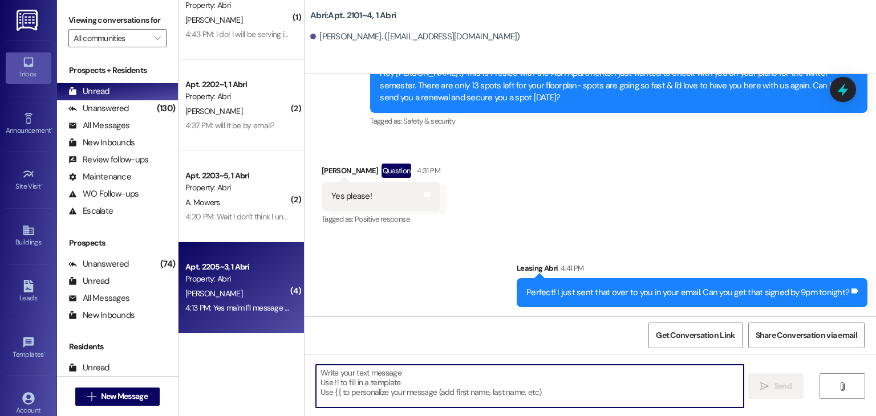
scroll to position [57, 0]
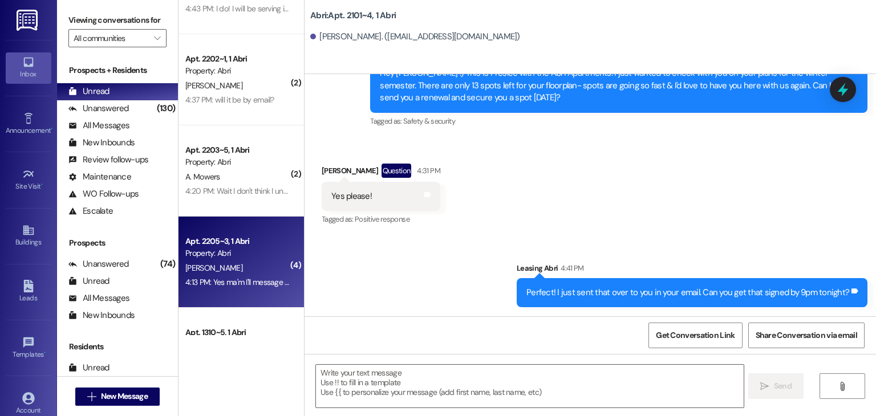
click at [249, 277] on div "4:13 PM: Yes ma'm I'll message you back when I've done it-shortly 4:13 PM: Yes …" at bounding box center [291, 282] width 213 height 10
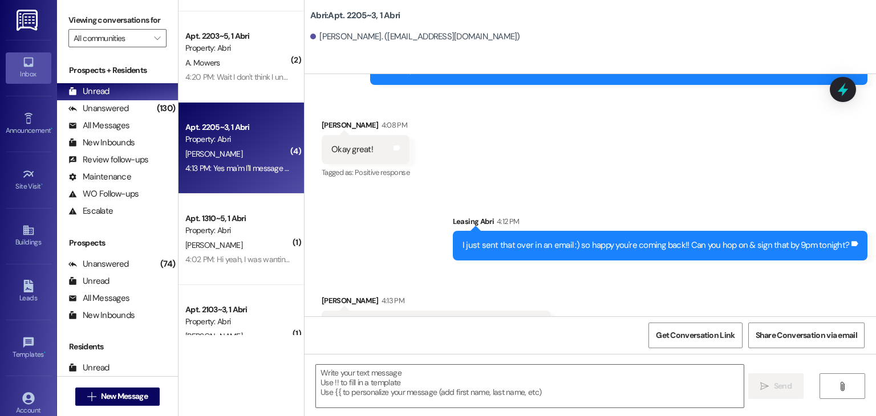
scroll to position [228, 0]
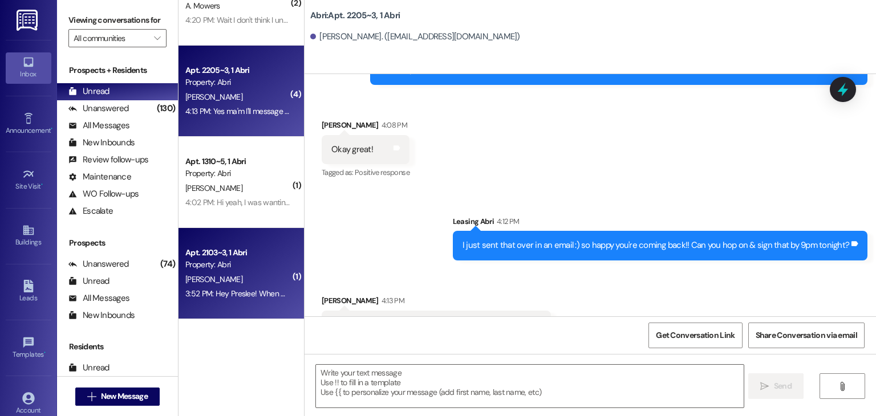
click at [237, 271] on div "Apt. 2103~3, 1 Abri Property: Abri" at bounding box center [238, 259] width 108 height 27
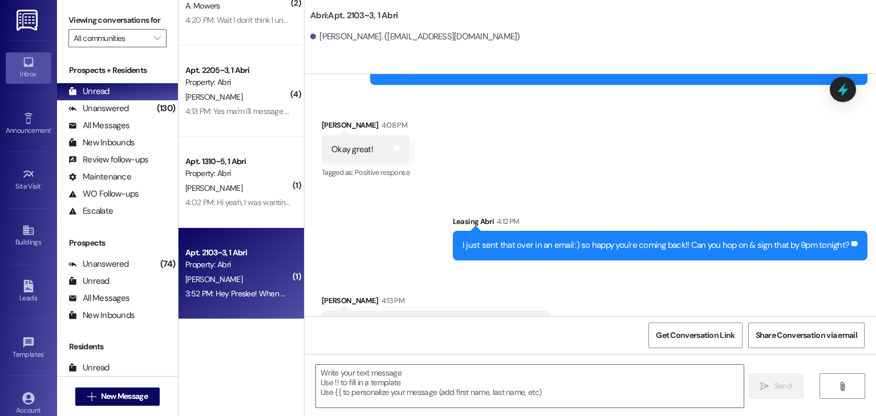
scroll to position [133, 0]
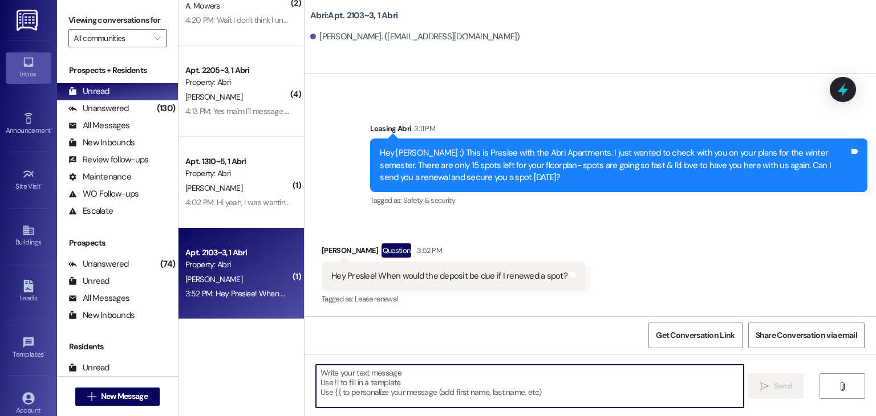
click at [423, 370] on textarea at bounding box center [529, 386] width 427 height 43
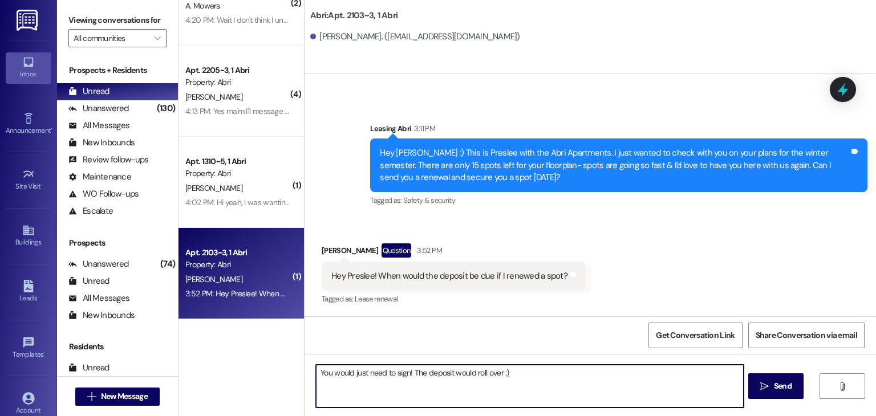
type textarea "You would just need to sign! The deposit would roll over :)"
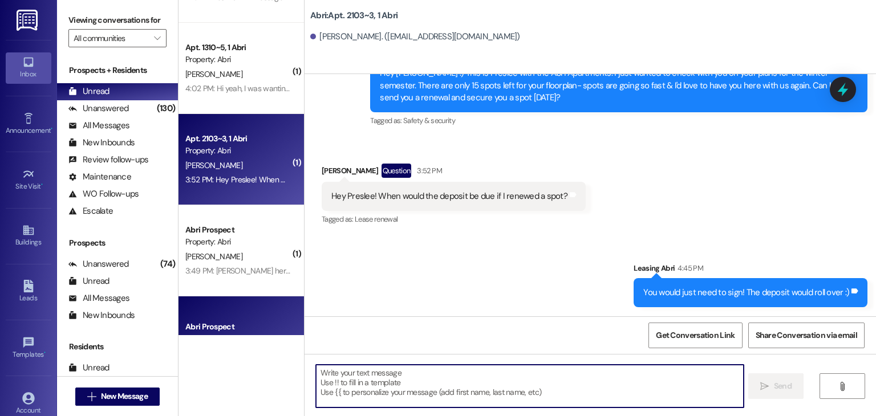
scroll to position [285, 0]
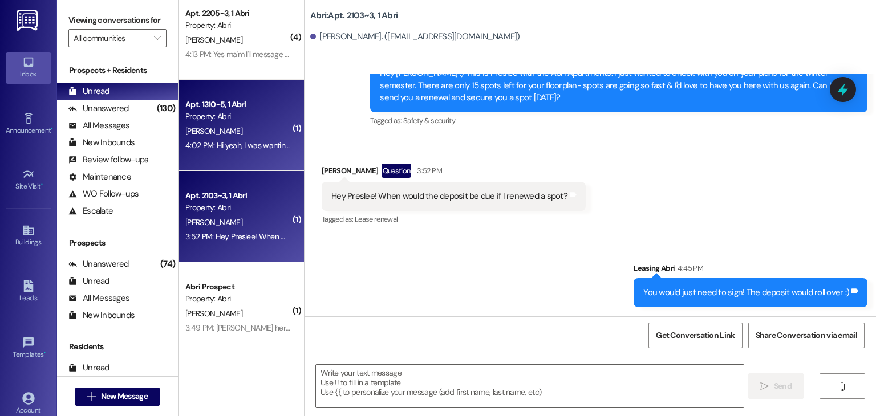
click at [224, 162] on div "Apt. 1310~5, 1 Abri Property: Abri J. Helton 4:02 PM: Hi yeah, I was wanting to…" at bounding box center [241, 125] width 125 height 91
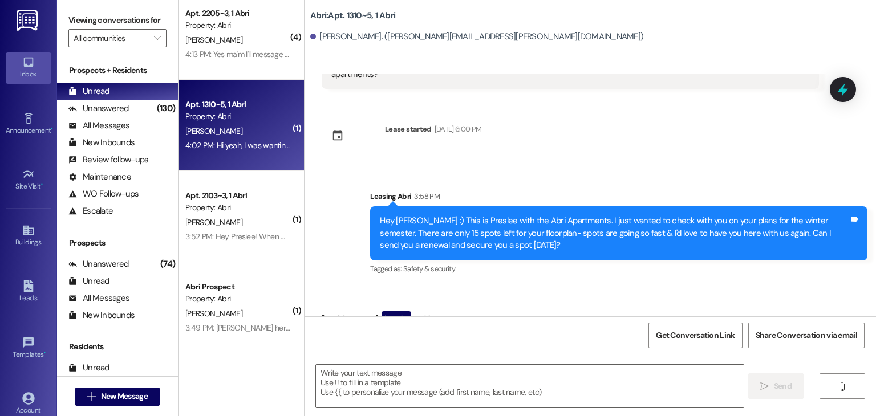
scroll to position [2722, 0]
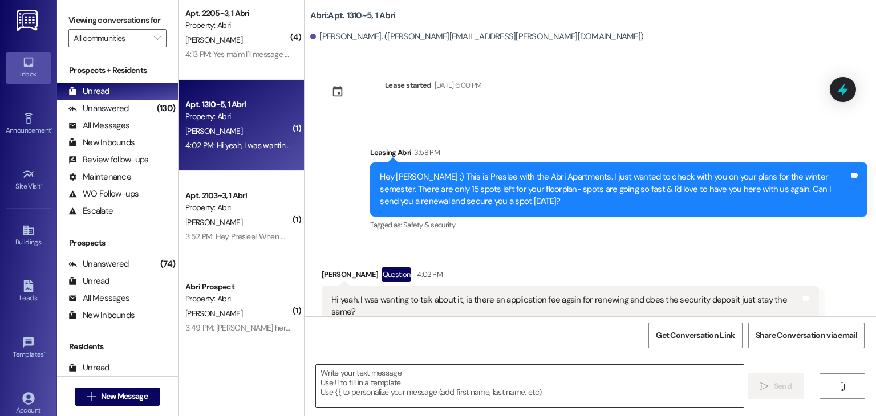
click at [435, 368] on textarea at bounding box center [529, 386] width 427 height 43
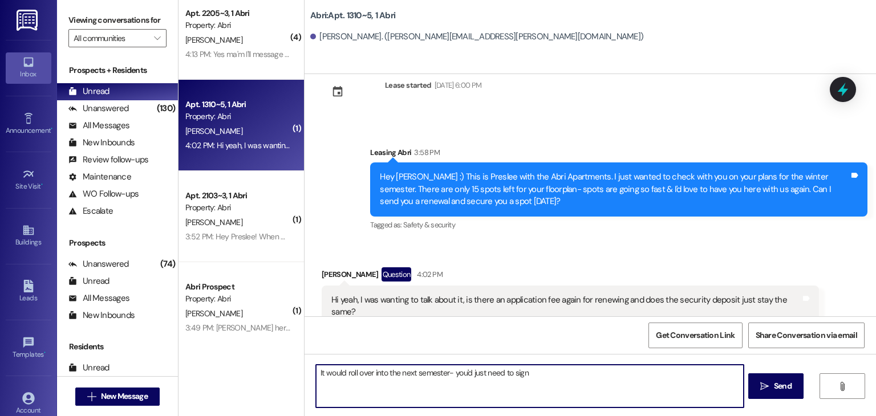
type textarea "It would roll over into the next semester- you'd just need to sign!"
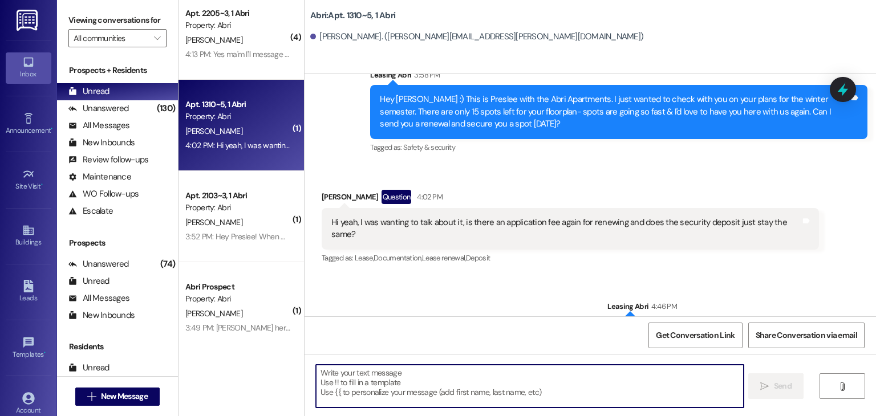
scroll to position [2802, 0]
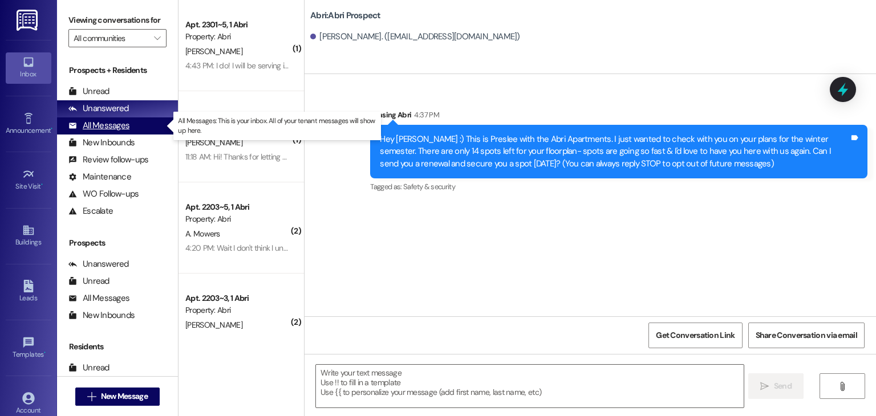
click at [139, 126] on div "All Messages (undefined)" at bounding box center [117, 125] width 121 height 17
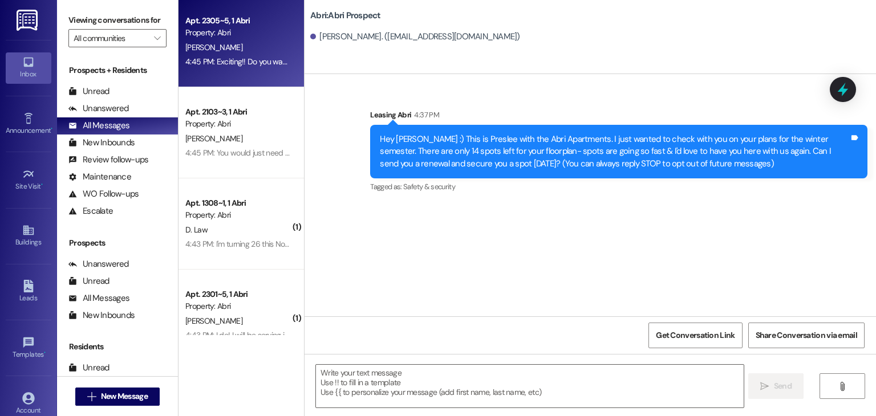
scroll to position [96, 0]
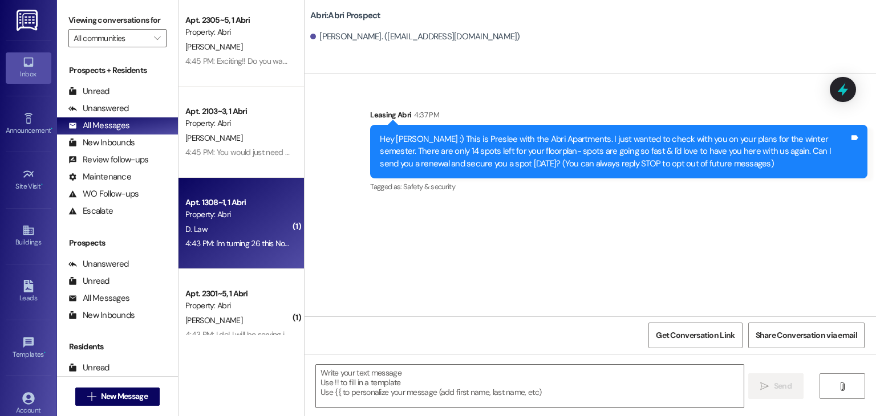
click at [254, 204] on div "Apt. 1308~1, 1 Abri" at bounding box center [238, 203] width 106 height 12
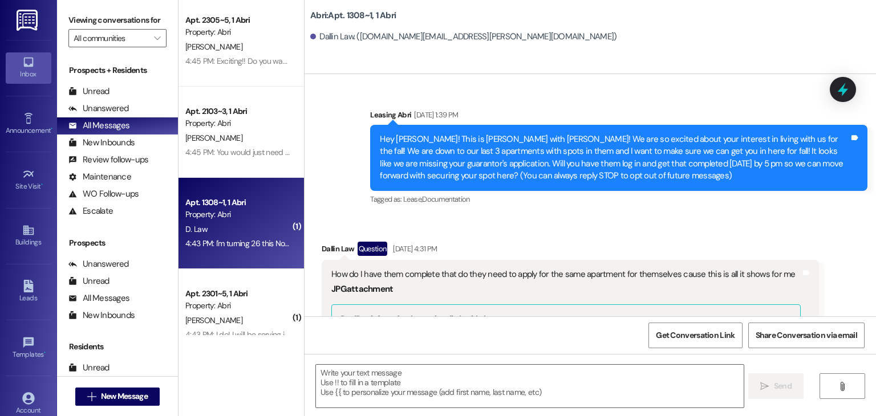
scroll to position [31295, 0]
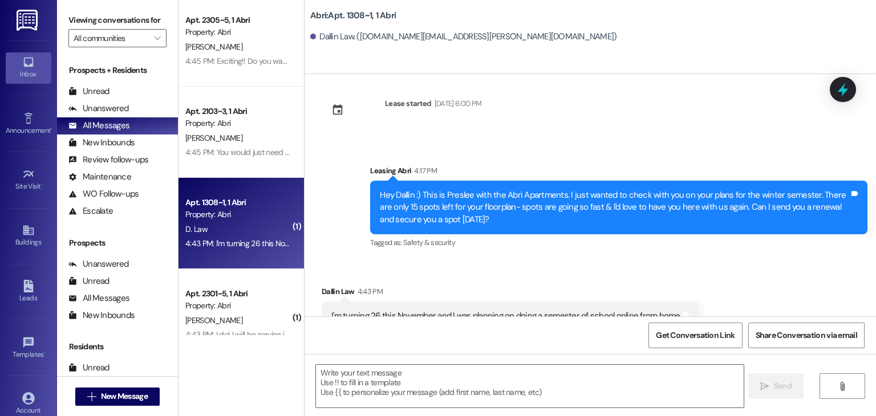
click at [363, 363] on div " Send " at bounding box center [591, 397] width 572 height 86
click at [364, 368] on textarea at bounding box center [529, 386] width 427 height 43
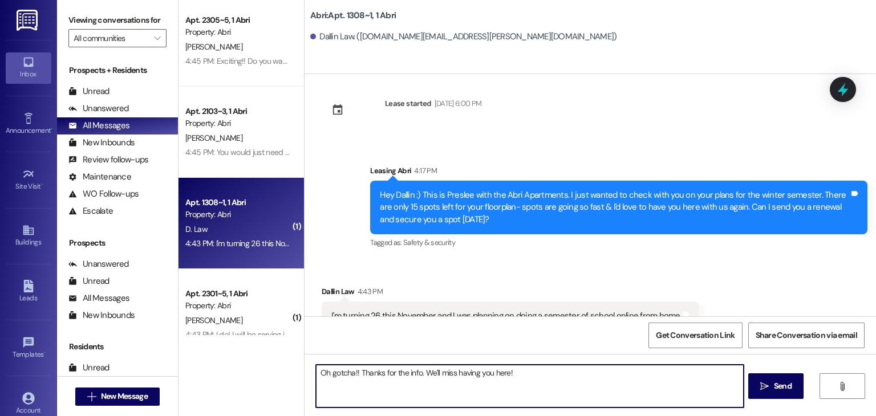
type textarea "Oh gotcha!! Thanks for the info. We'll miss having you here!"
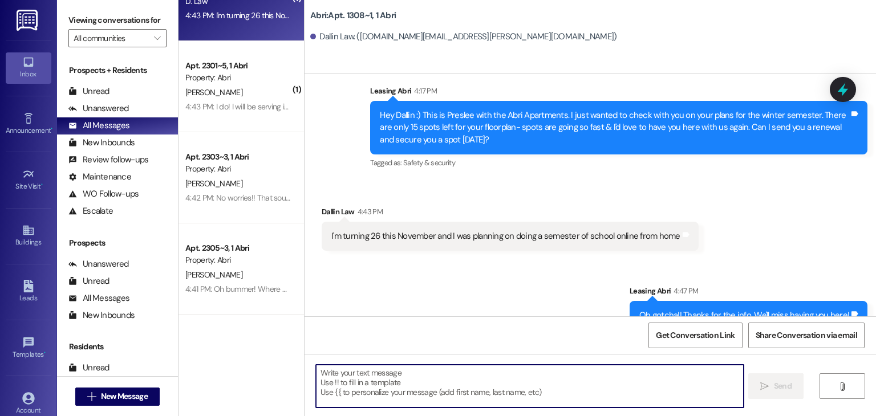
scroll to position [0, 0]
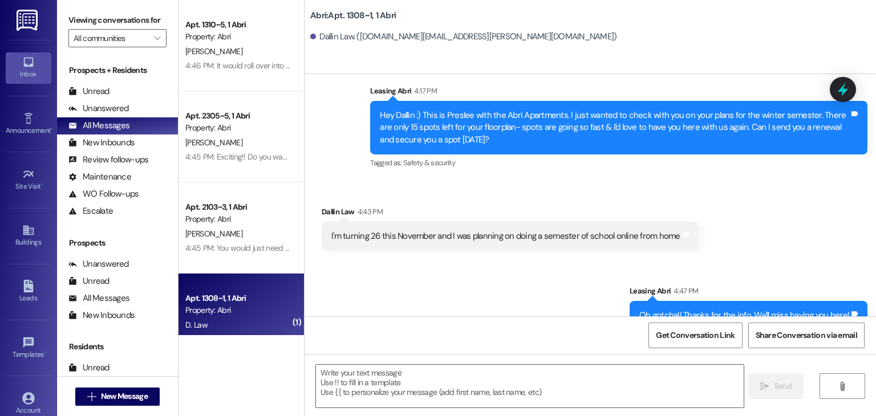
click at [406, 260] on div "Sent via SMS Leasing Abri 4:47 PM Oh gotcha!! Thanks for the info. We'll miss h…" at bounding box center [591, 299] width 572 height 79
click at [553, 260] on div "Sent via SMS Leasing Abri 4:47 PM Oh gotcha!! Thanks for the info. We'll miss h…" at bounding box center [591, 299] width 572 height 79
click at [99, 394] on span "New Message" at bounding box center [124, 397] width 51 height 12
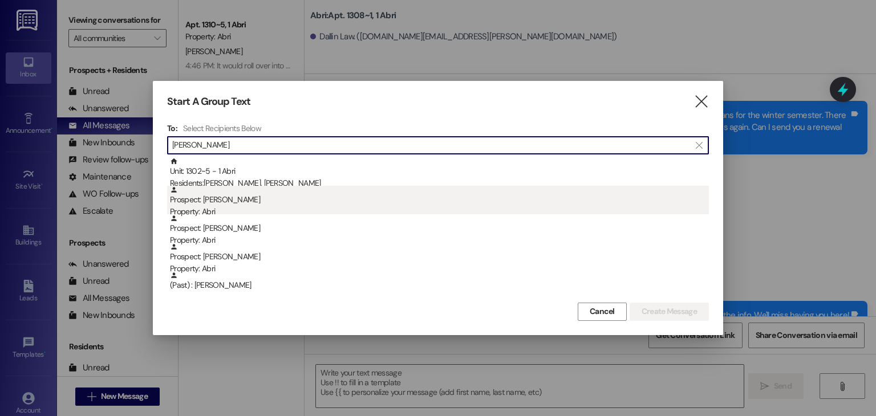
type input "[PERSON_NAME]"
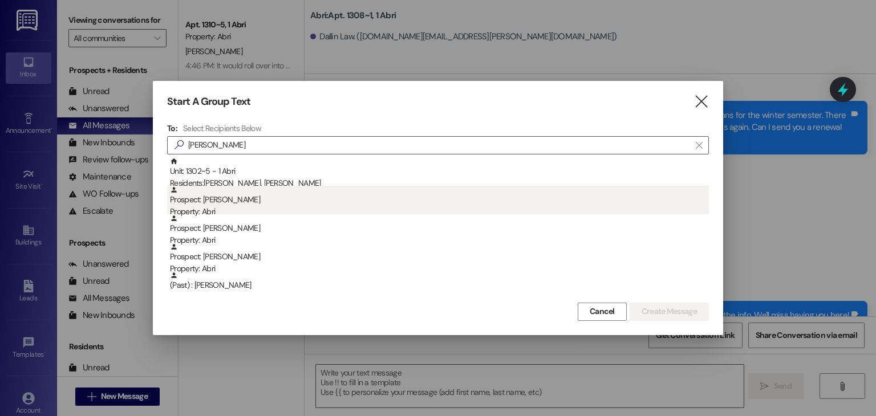
click at [220, 213] on div "Property: Abri" at bounding box center [439, 212] width 539 height 12
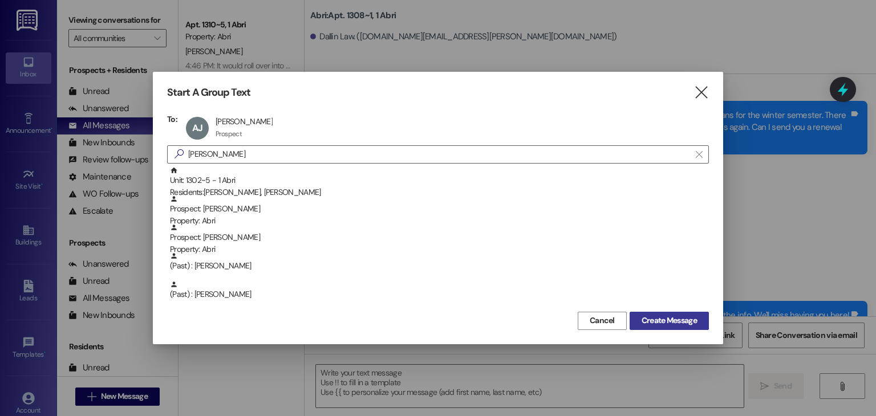
click at [656, 327] on button "Create Message" at bounding box center [669, 321] width 79 height 18
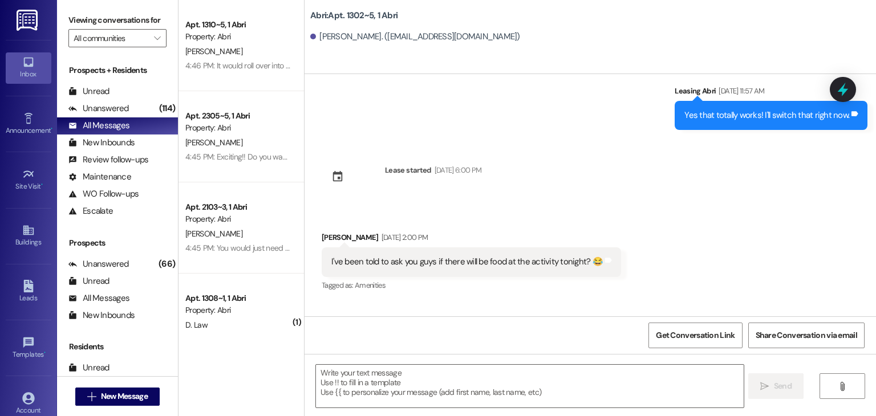
scroll to position [17530, 0]
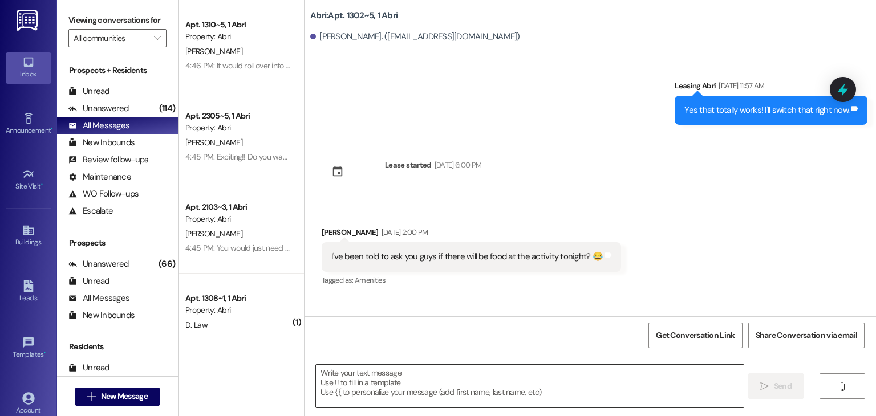
click at [354, 388] on textarea at bounding box center [529, 386] width 427 height 43
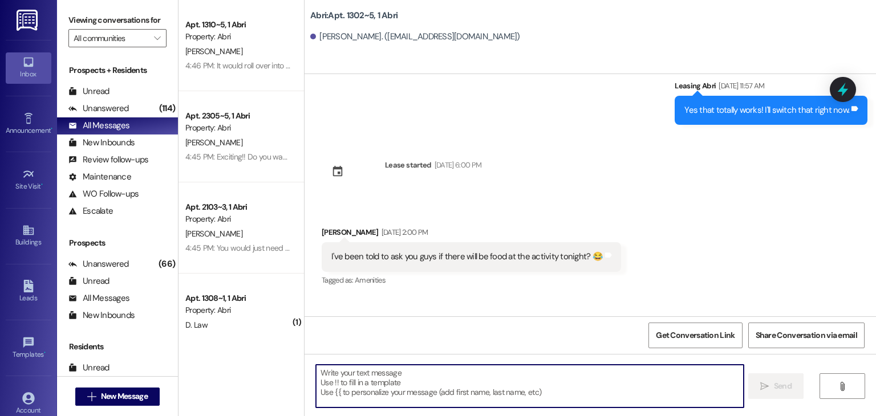
paste textarea "Hey [PERSON_NAME] :) This is Preslee with the Abri Apartments. I just wanted to…"
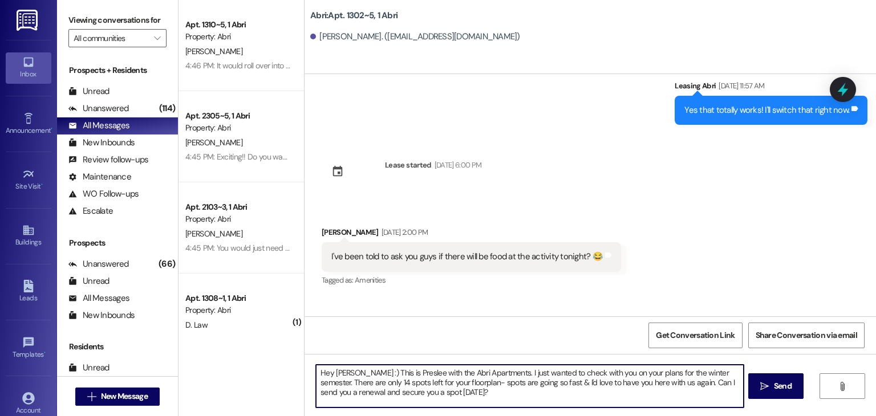
click at [341, 372] on textarea "Hey [PERSON_NAME] :) This is Preslee with the Abri Apartments. I just wanted to…" at bounding box center [529, 386] width 427 height 43
type textarea "Hey [PERSON_NAME] :) This is Preslee with the Abri Apartments. I just wanted to…"
click at [441, 395] on textarea "Hey [PERSON_NAME] :) This is Preslee with the Abri Apartments. I just wanted to…" at bounding box center [529, 386] width 427 height 43
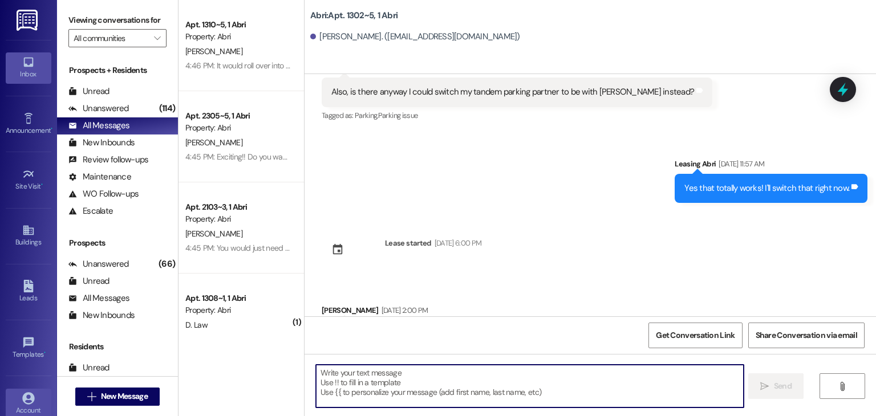
scroll to position [17450, 0]
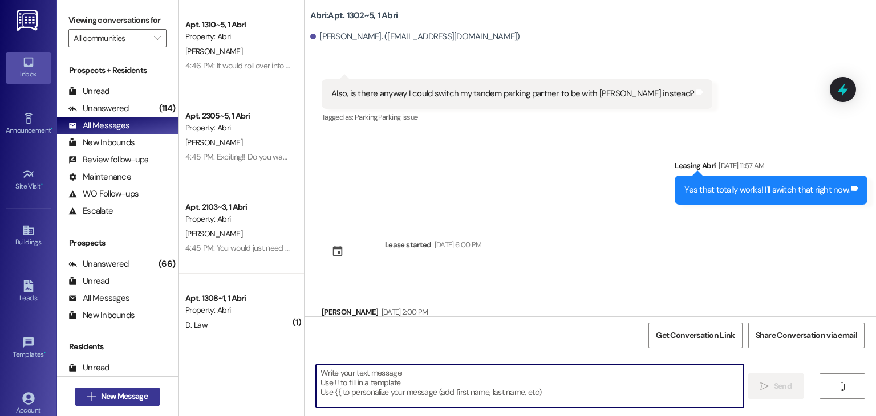
click at [101, 394] on span "New Message" at bounding box center [124, 397] width 47 height 12
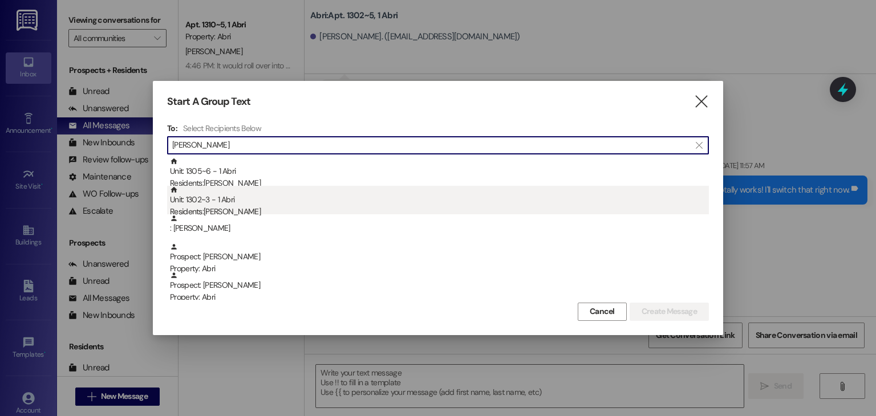
type input "[PERSON_NAME]"
click at [205, 208] on div "Residents: [PERSON_NAME]" at bounding box center [439, 212] width 539 height 12
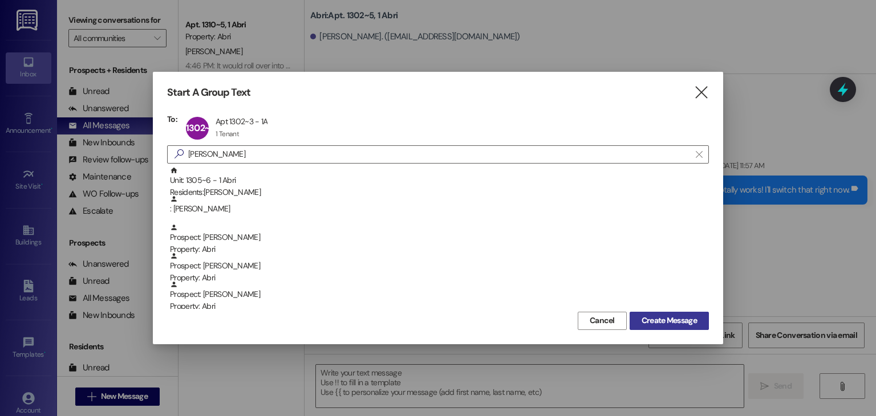
click at [699, 316] on span "Create Message" at bounding box center [669, 321] width 60 height 12
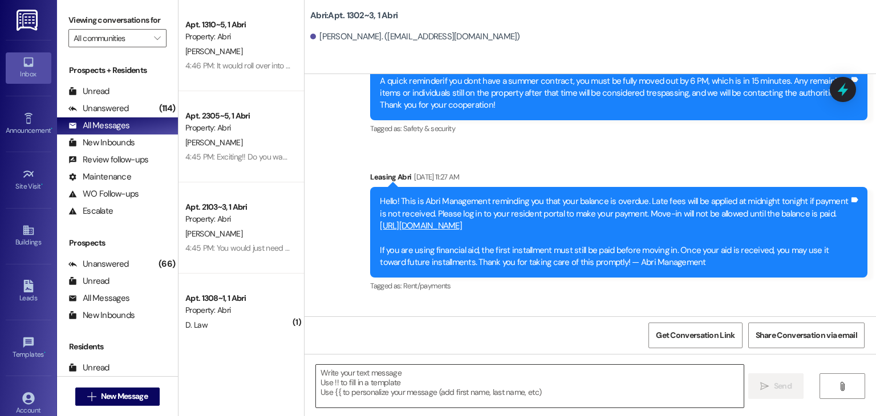
click at [448, 379] on textarea at bounding box center [529, 386] width 427 height 43
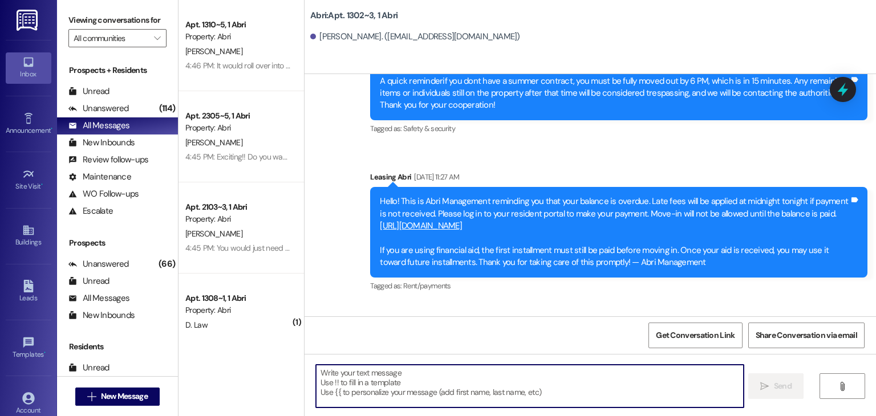
scroll to position [11852, 0]
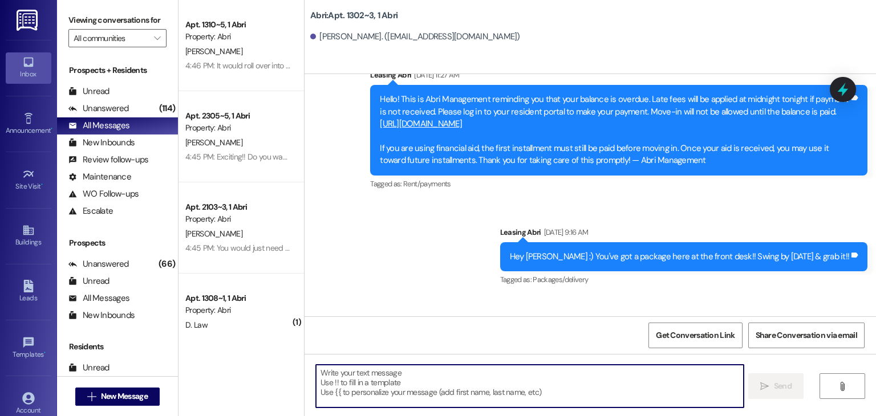
paste textarea "Hey [PERSON_NAME] :) This is Preslee with the Abri Apartments. I just wanted to…"
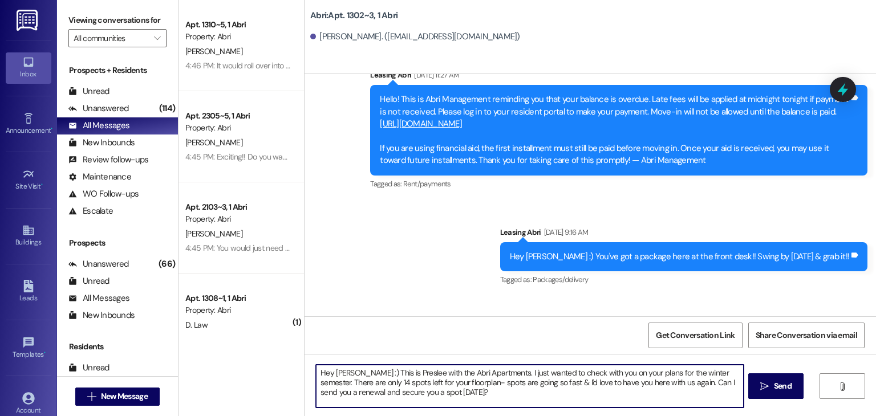
click at [342, 370] on textarea "Hey [PERSON_NAME] :) This is Preslee with the Abri Apartments. I just wanted to…" at bounding box center [529, 386] width 427 height 43
type textarea "Hey [PERSON_NAME] :) This is Preslee with the Abri Apartments. I just wanted to…"
click at [416, 395] on textarea "Hey [PERSON_NAME] :) This is Preslee with the Abri Apartments. I just wanted to…" at bounding box center [529, 386] width 427 height 43
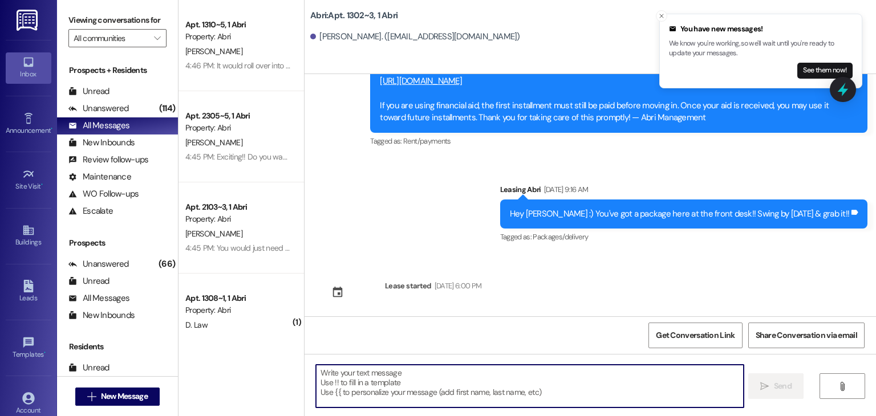
scroll to position [11956, 0]
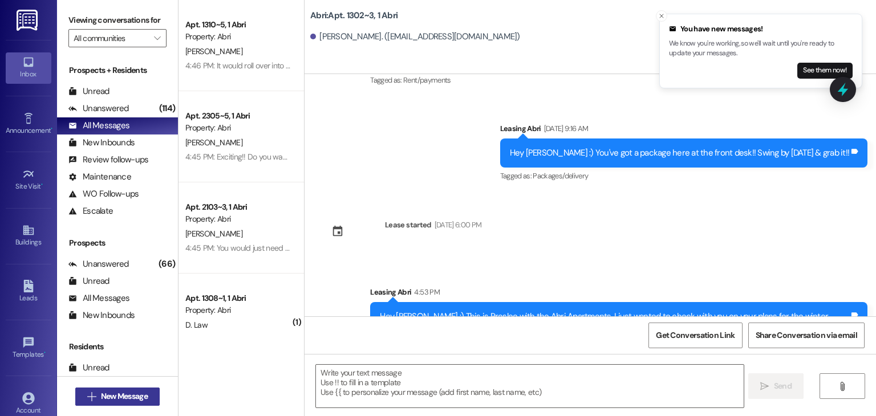
click at [113, 401] on span "New Message" at bounding box center [124, 397] width 47 height 12
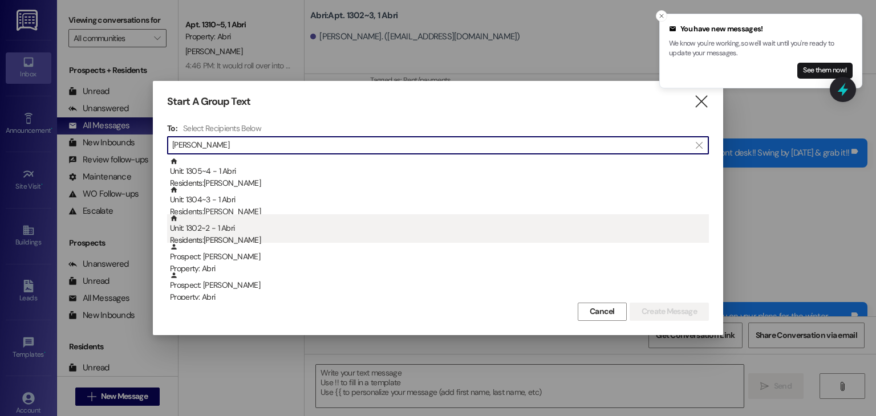
type input "[PERSON_NAME]"
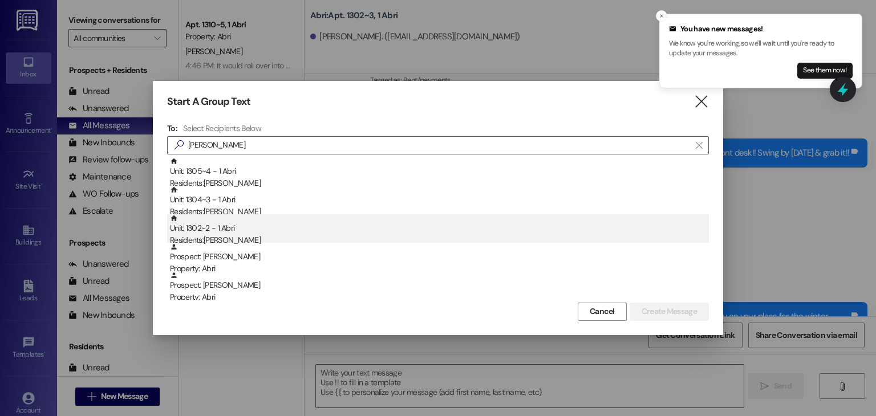
click at [286, 231] on div "Unit: 1302~2 - 1 [DEMOGRAPHIC_DATA] Residents: [PERSON_NAME]" at bounding box center [439, 230] width 539 height 33
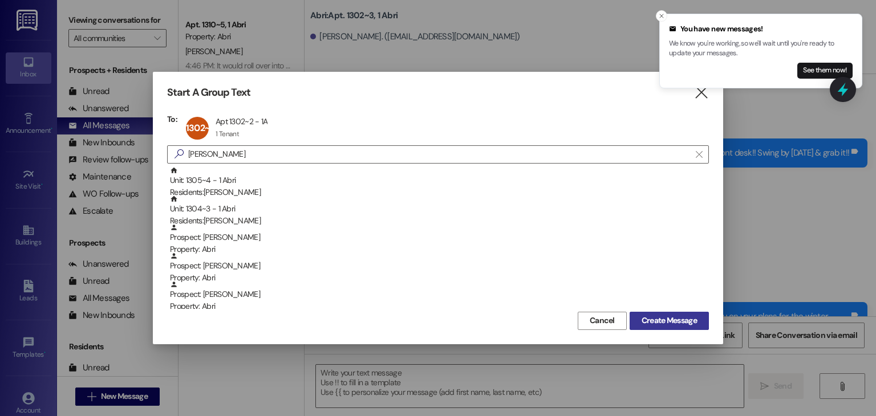
click at [650, 315] on span "Create Message" at bounding box center [669, 321] width 55 height 12
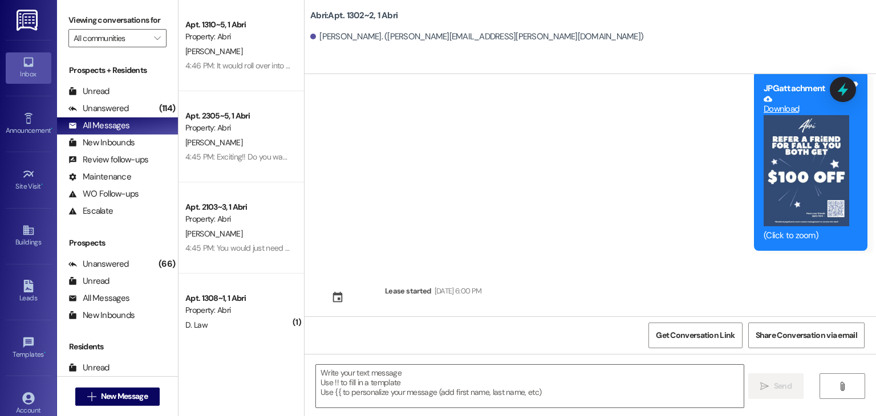
scroll to position [841, 0]
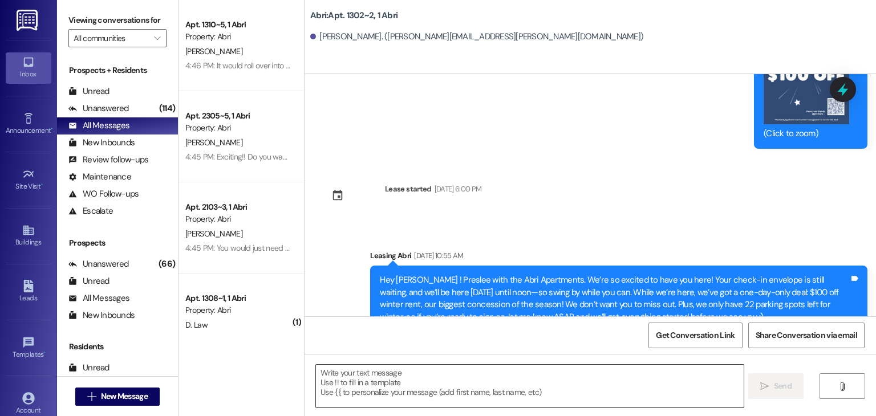
click at [329, 387] on textarea at bounding box center [529, 386] width 427 height 43
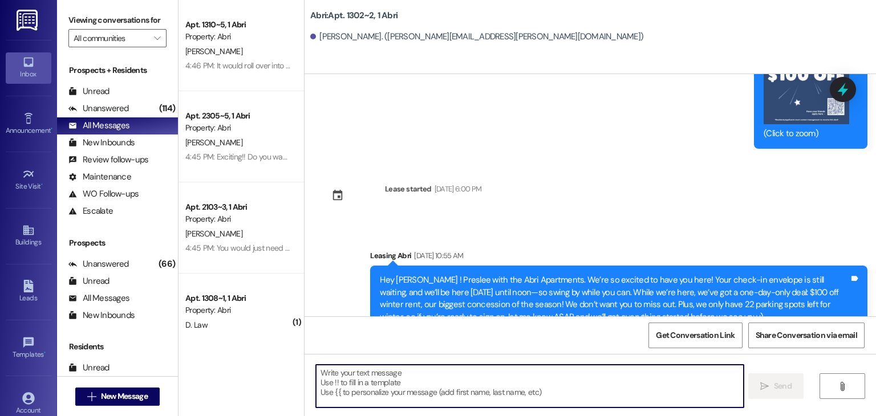
paste textarea "Hey [PERSON_NAME] :) This is Preslee with the Abri Apartments. I just wanted to…"
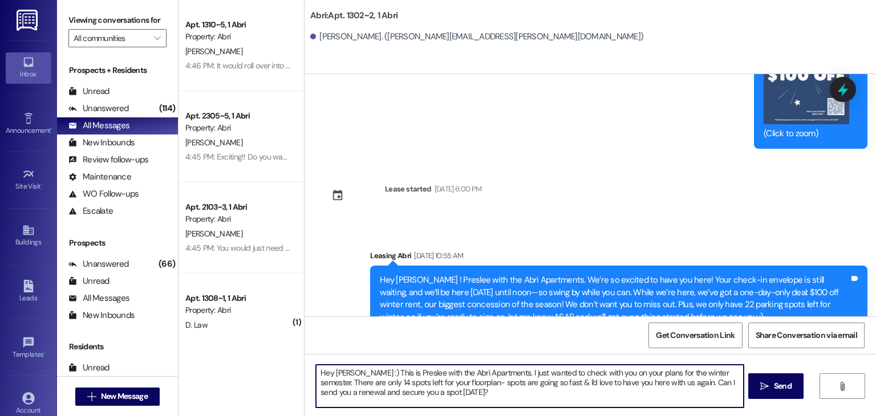
click at [339, 370] on textarea "Hey [PERSON_NAME] :) This is Preslee with the Abri Apartments. I just wanted to…" at bounding box center [529, 386] width 427 height 43
type textarea "Hey [PERSON_NAME] :) This is Preslee with the Abri Apartments. I just wanted to…"
click at [452, 402] on textarea "Hey [PERSON_NAME] :) This is Preslee with the Abri Apartments. I just wanted to…" at bounding box center [529, 386] width 427 height 43
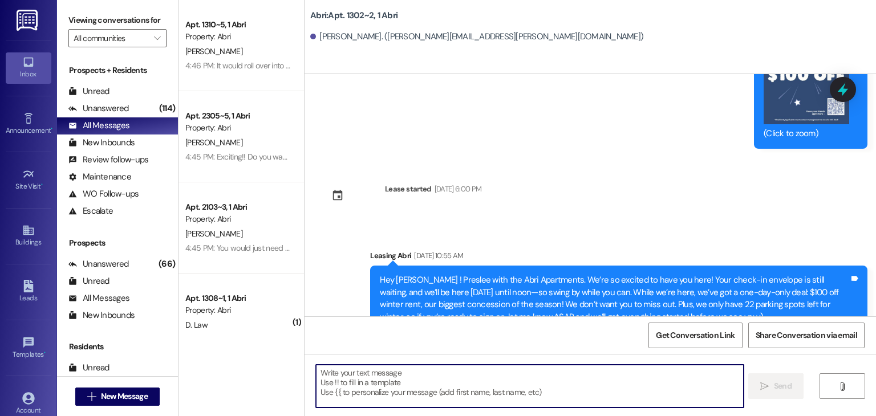
scroll to position [945, 0]
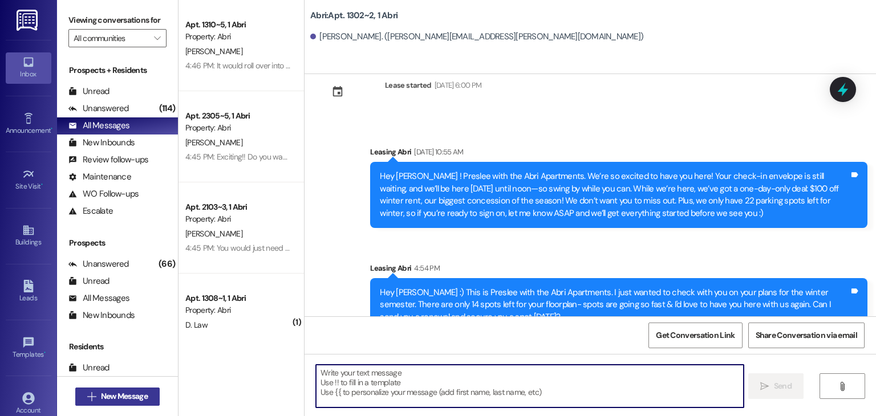
click at [139, 396] on span "New Message" at bounding box center [124, 397] width 47 height 12
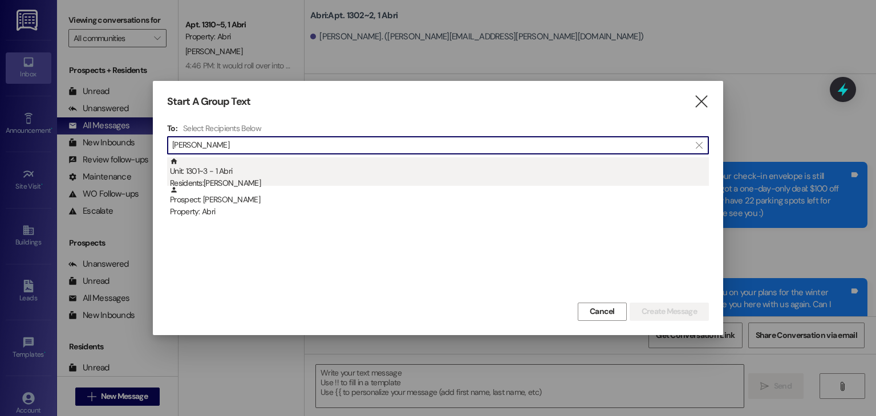
type input "[PERSON_NAME]"
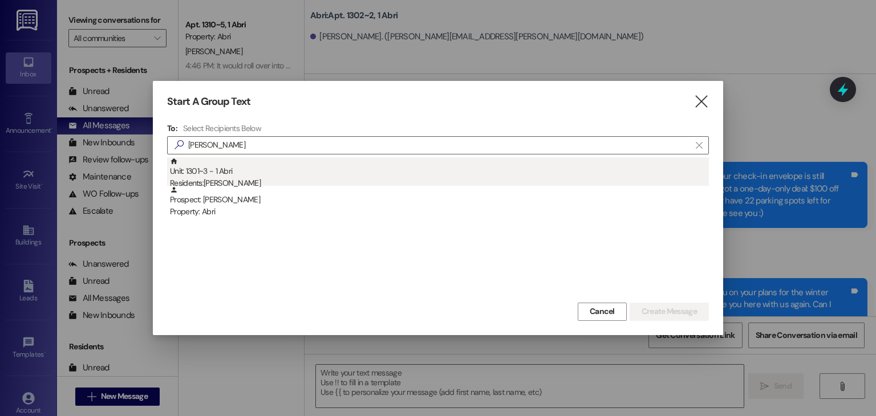
click at [295, 183] on div "Residents: [PERSON_NAME]" at bounding box center [439, 183] width 539 height 12
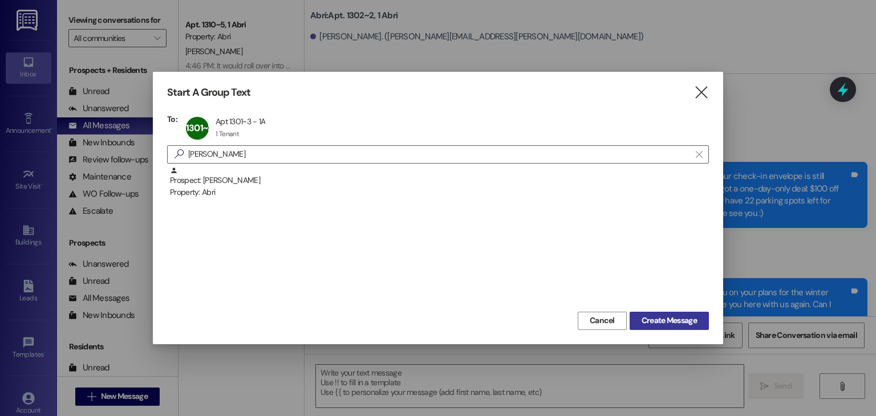
click at [664, 321] on span "Create Message" at bounding box center [669, 321] width 55 height 12
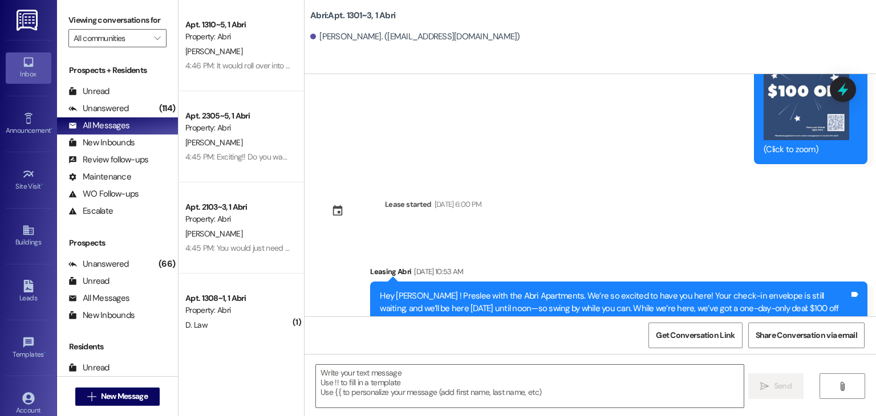
scroll to position [934, 0]
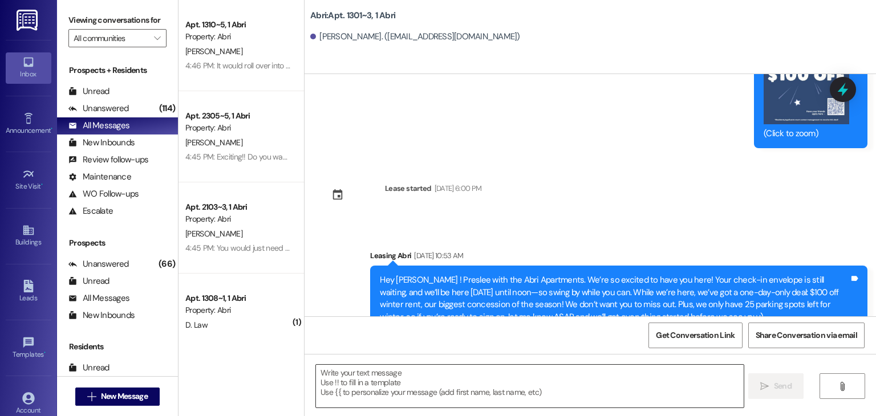
click at [393, 379] on textarea at bounding box center [529, 386] width 427 height 43
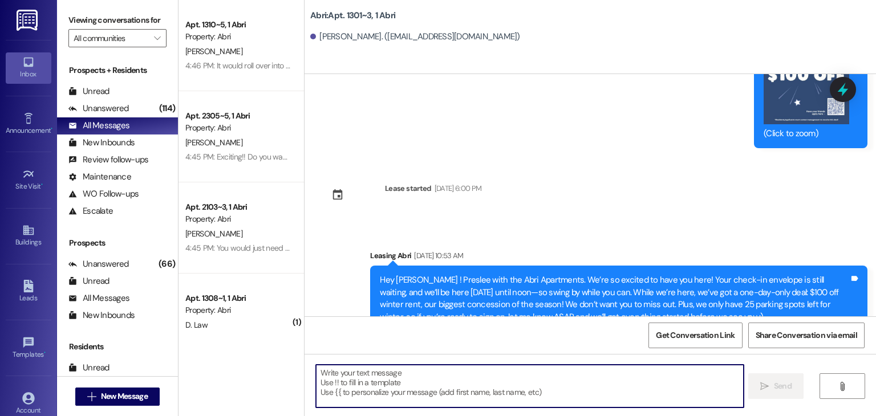
paste textarea "Hey [PERSON_NAME] :) This is Preslee with the Abri Apartments. I just wanted to…"
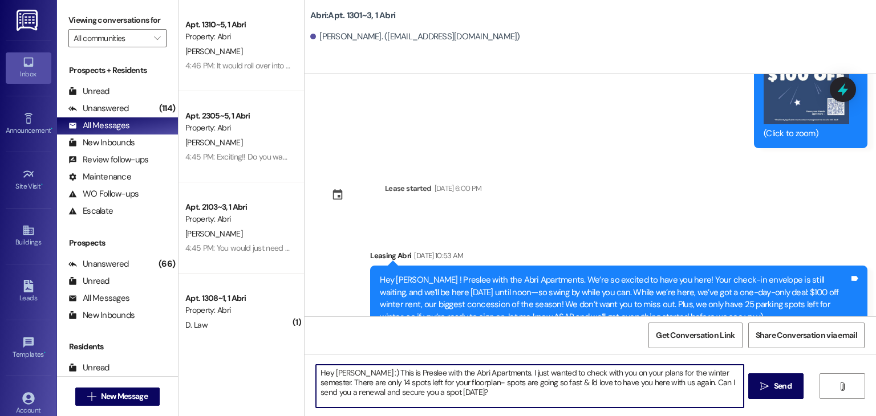
click at [341, 376] on textarea "Hey [PERSON_NAME] :) This is Preslee with the Abri Apartments. I just wanted to…" at bounding box center [529, 386] width 427 height 43
type textarea "Hey [PERSON_NAME] :) This is Preslee with the Abri Apartments. I just wanted to…"
click at [456, 393] on textarea "Hey [PERSON_NAME] :) This is Preslee with the Abri Apartments. I just wanted to…" at bounding box center [529, 386] width 427 height 43
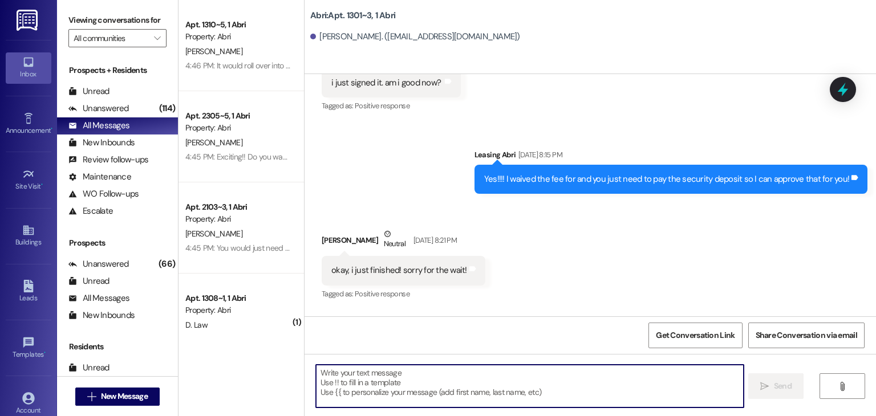
scroll to position [349, 0]
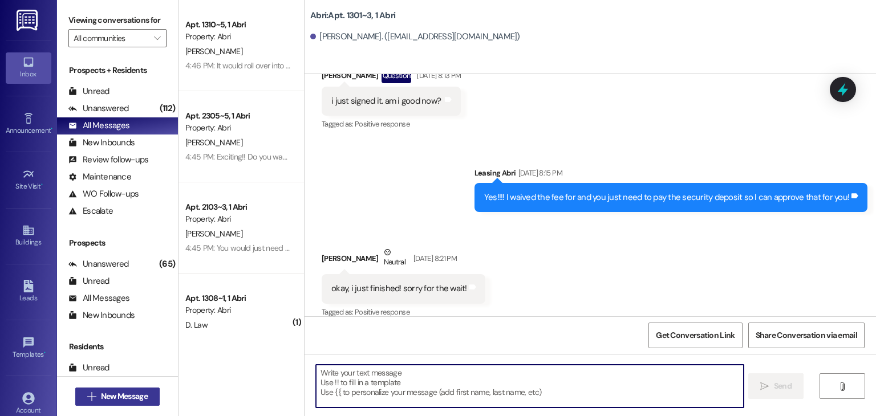
click at [120, 388] on button " New Message" at bounding box center [117, 397] width 84 height 18
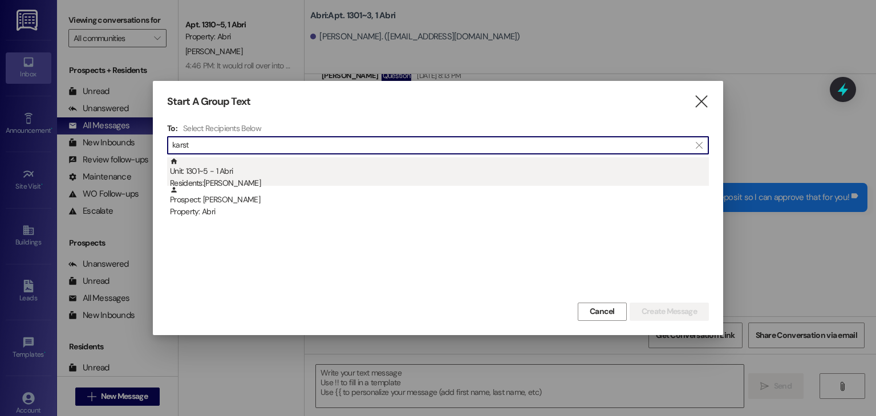
type input "karst"
click at [258, 175] on div "Unit: 1301~5 - 1 [DEMOGRAPHIC_DATA] Residents: [PERSON_NAME]" at bounding box center [439, 173] width 539 height 33
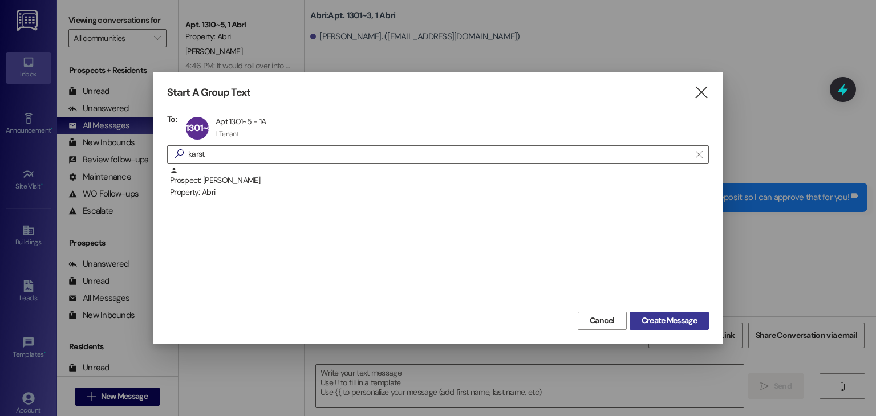
click at [656, 312] on button "Create Message" at bounding box center [669, 321] width 79 height 18
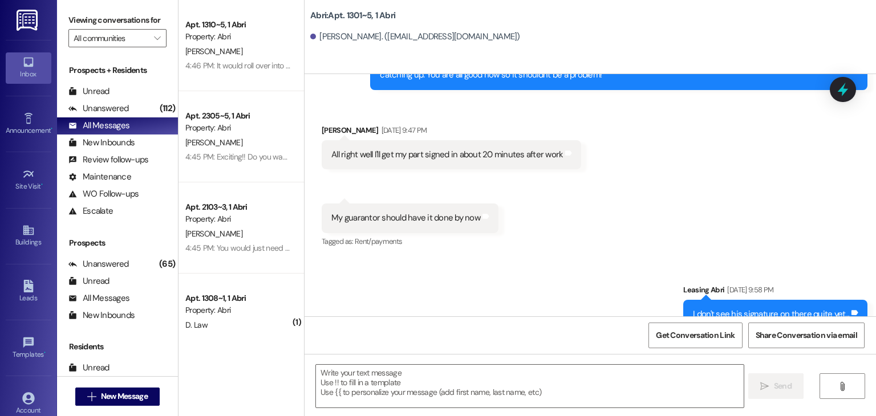
scroll to position [3099, 0]
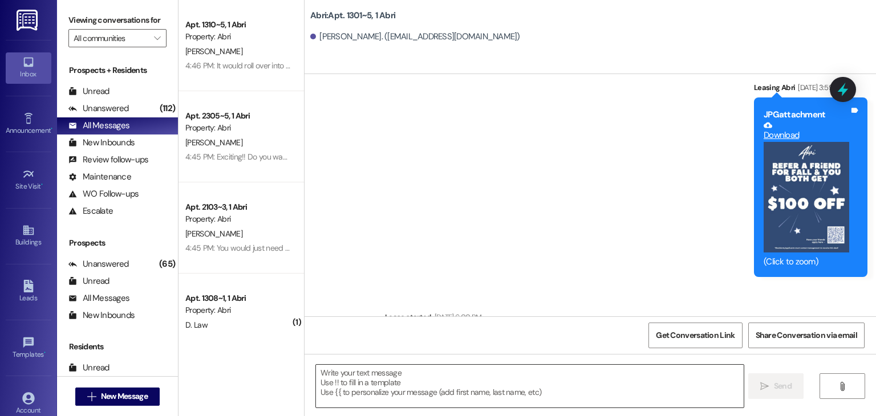
click at [365, 380] on textarea at bounding box center [529, 386] width 427 height 43
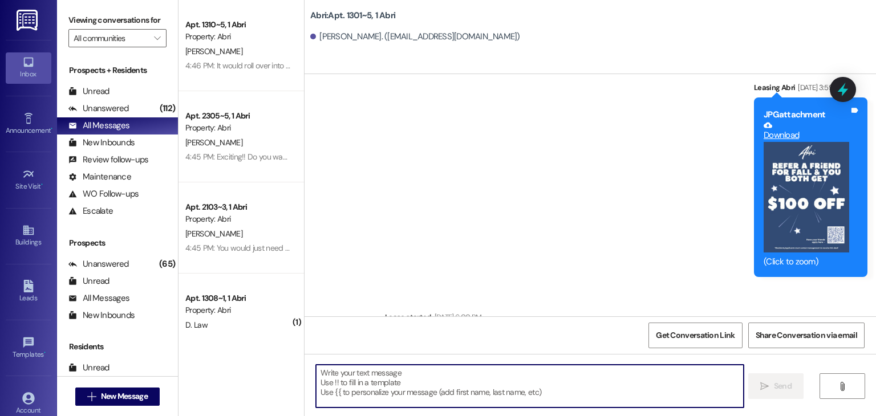
paste textarea "Hey [PERSON_NAME] :) This is Preslee with the Abri Apartments. I just wanted to…"
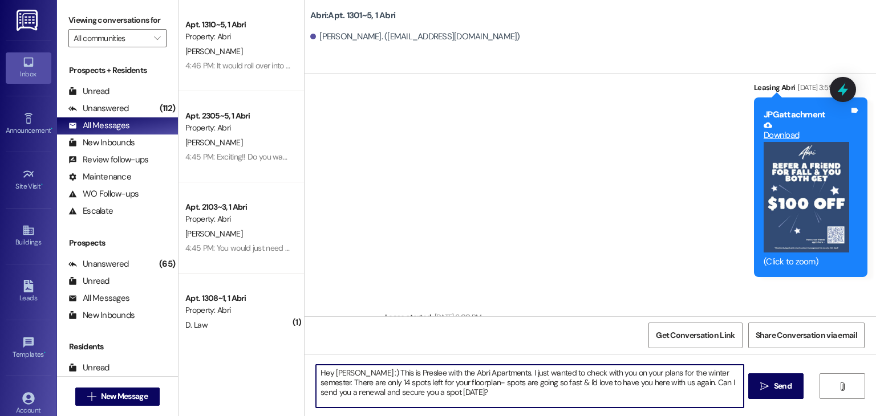
click at [340, 372] on textarea "Hey [PERSON_NAME] :) This is Preslee with the Abri Apartments. I just wanted to…" at bounding box center [529, 386] width 427 height 43
type textarea "Hey [PERSON_NAME] :) This is Preslee with the Abri Apartments. I just wanted to…"
click at [456, 391] on textarea "Hey [PERSON_NAME] :) This is Preslee with the Abri Apartments. I just wanted to…" at bounding box center [529, 386] width 427 height 43
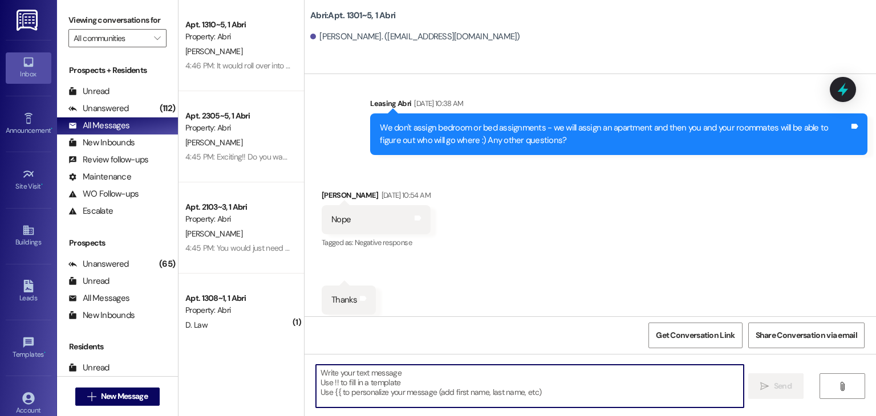
scroll to position [2710, 0]
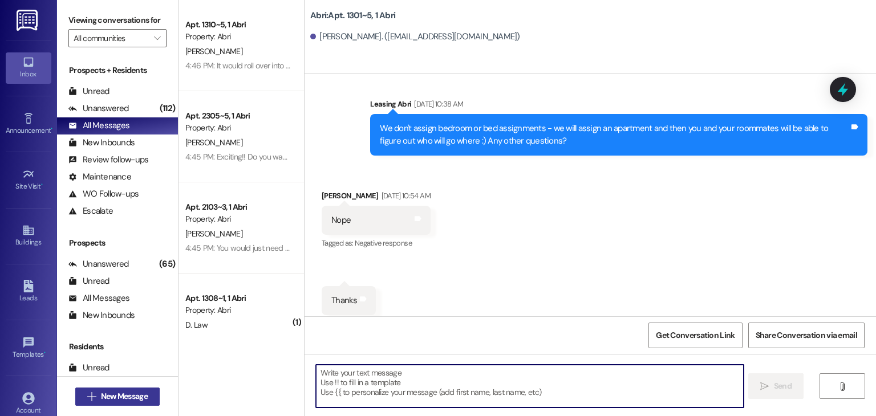
click at [121, 394] on span "New Message" at bounding box center [124, 397] width 47 height 12
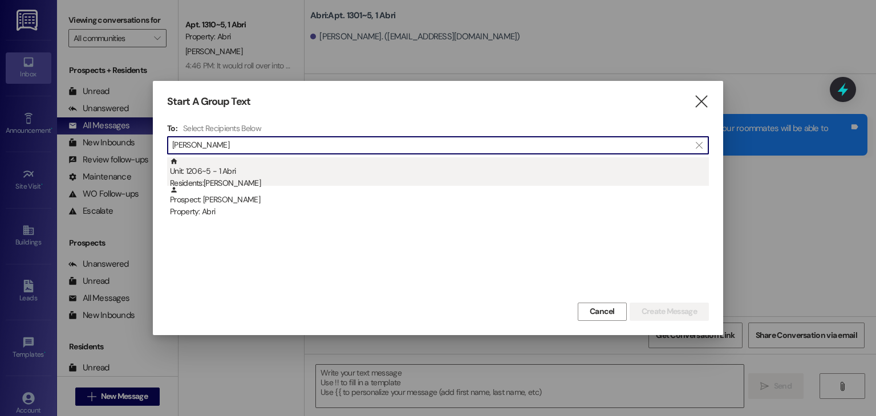
type input "[PERSON_NAME]"
click at [221, 174] on div "Unit: 1206~5 - 1 Abri Residents: [PERSON_NAME]" at bounding box center [439, 173] width 539 height 33
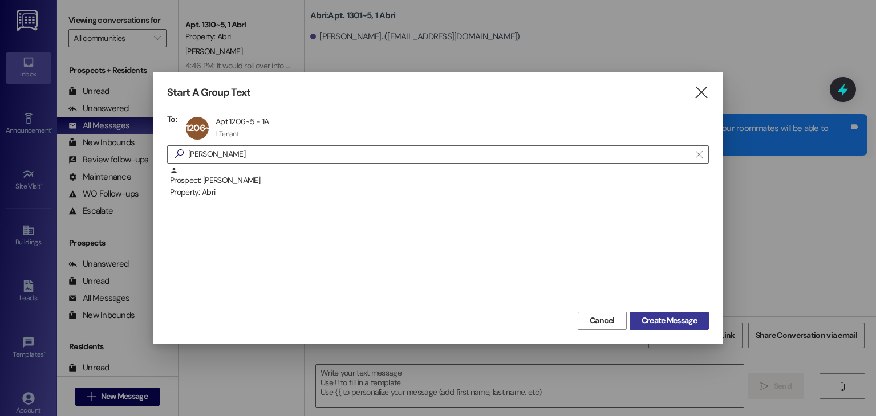
click at [669, 323] on span "Create Message" at bounding box center [669, 321] width 55 height 12
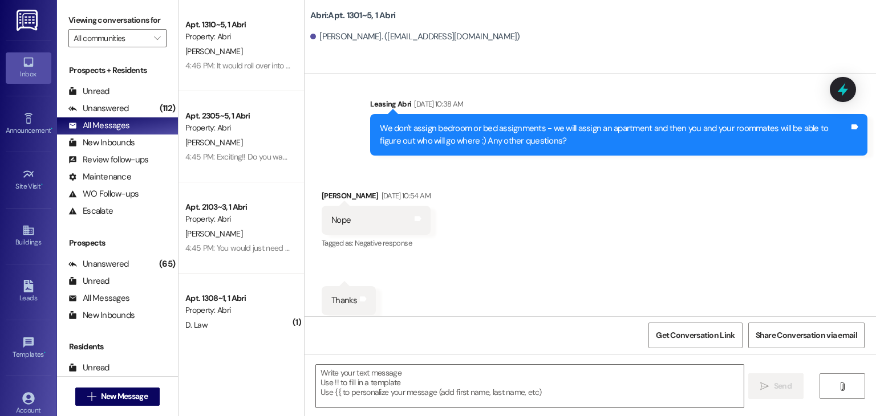
scroll to position [39, 0]
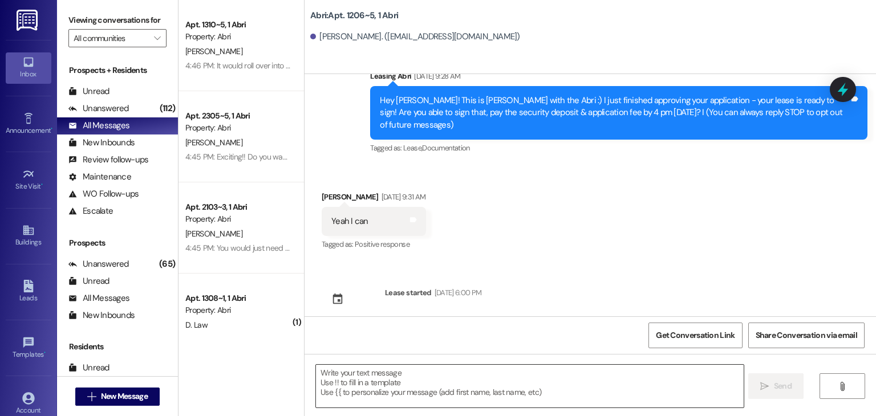
click at [360, 377] on textarea at bounding box center [529, 386] width 427 height 43
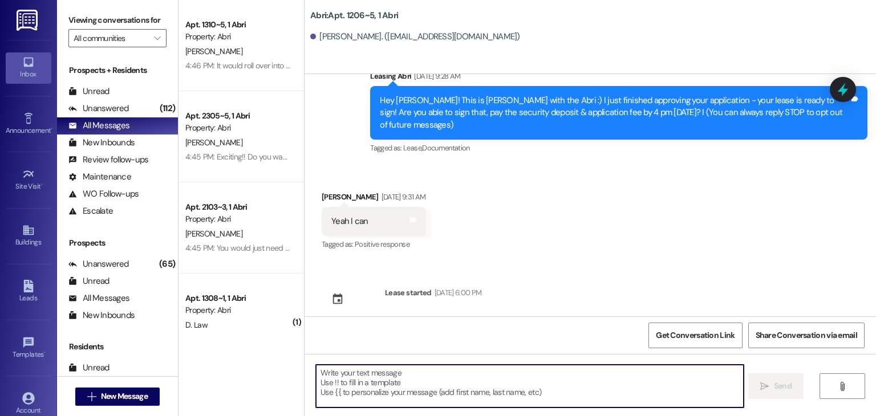
paste textarea "Hey [PERSON_NAME] :) This is Preslee with the Abri Apartments. I just wanted to…"
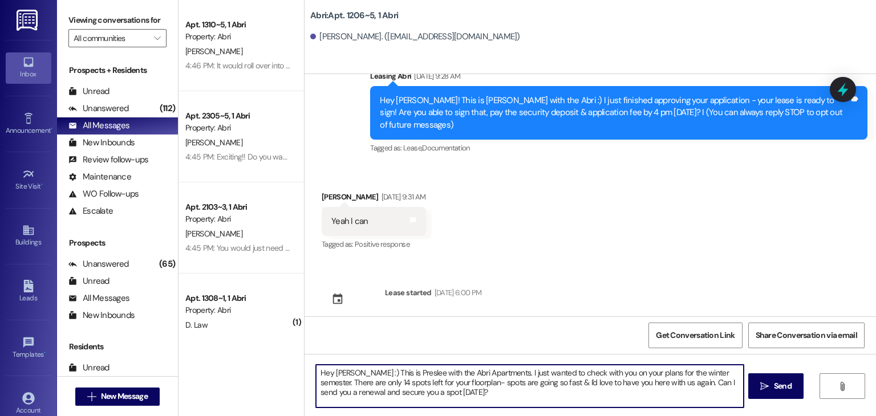
click at [342, 374] on textarea "Hey [PERSON_NAME] :) This is Preslee with the Abri Apartments. I just wanted to…" at bounding box center [529, 386] width 427 height 43
click at [444, 400] on textarea "Hey [PERSON_NAME] :) This is Preslee with the Abri Apartments. I just wanted to…" at bounding box center [529, 386] width 427 height 43
click at [370, 378] on textarea "Hey [PERSON_NAME] :) This is Preslee with the Abri Apartments. I just wanted to…" at bounding box center [529, 386] width 427 height 43
type textarea "Hey [PERSON_NAME] :) This is Preslee with the Abri Apartments. I just wanted to…"
click at [454, 392] on textarea "Hey [PERSON_NAME] :) This is Preslee with the Abri Apartments. I just wanted to…" at bounding box center [529, 386] width 427 height 43
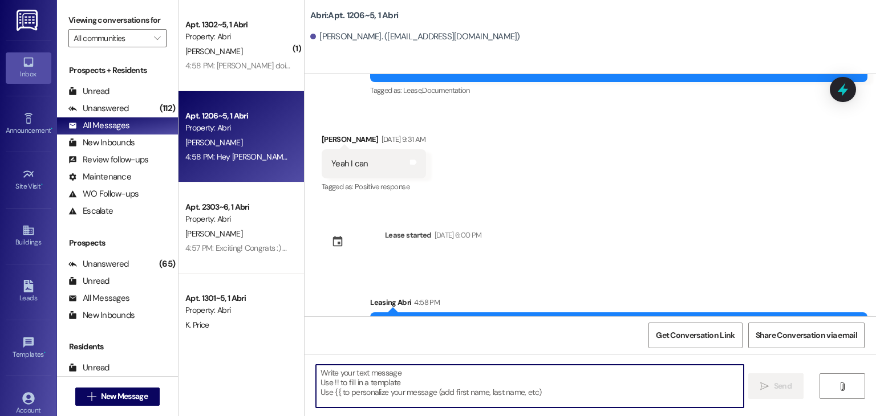
scroll to position [143, 0]
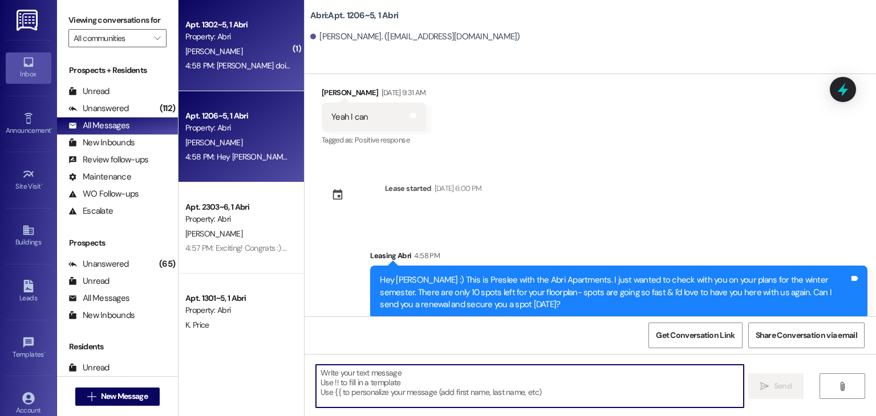
click at [244, 31] on div "Property: Abri" at bounding box center [238, 37] width 106 height 12
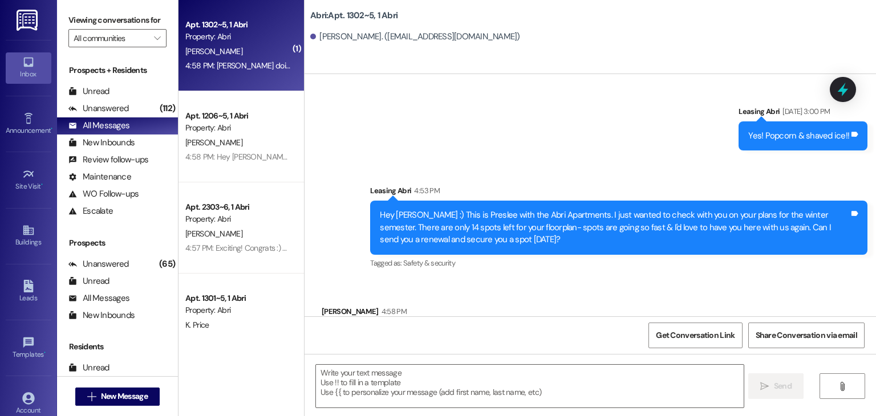
scroll to position [17747, 0]
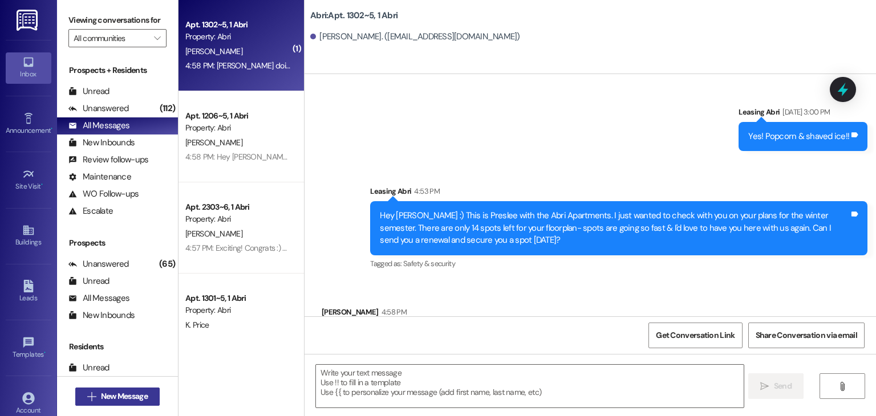
click at [121, 398] on span "New Message" at bounding box center [124, 397] width 47 height 12
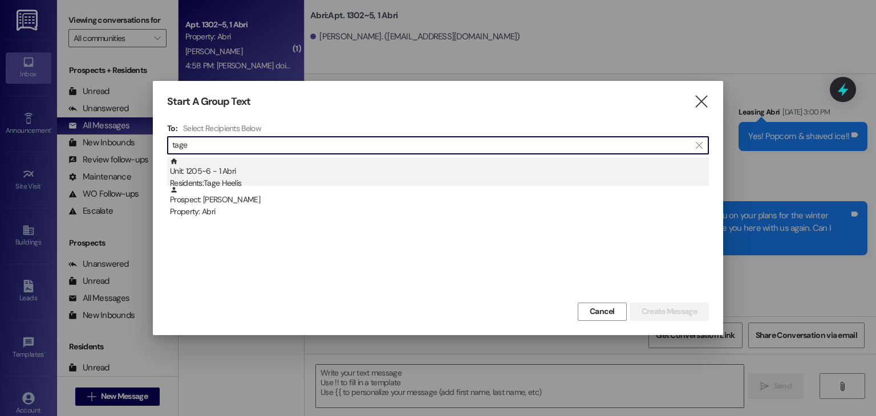
type input "tage"
click at [224, 172] on div "Unit: 1205~6 - 1 [DEMOGRAPHIC_DATA] Residents: [PERSON_NAME]" at bounding box center [439, 173] width 539 height 33
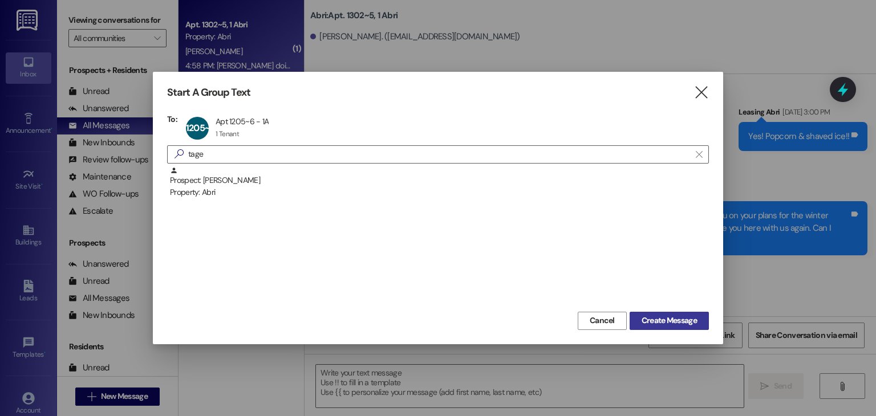
click at [653, 327] on button "Create Message" at bounding box center [669, 321] width 79 height 18
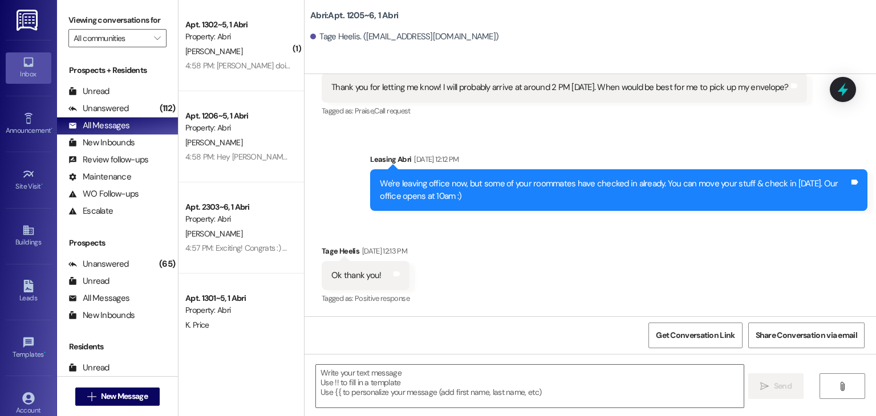
scroll to position [2163, 0]
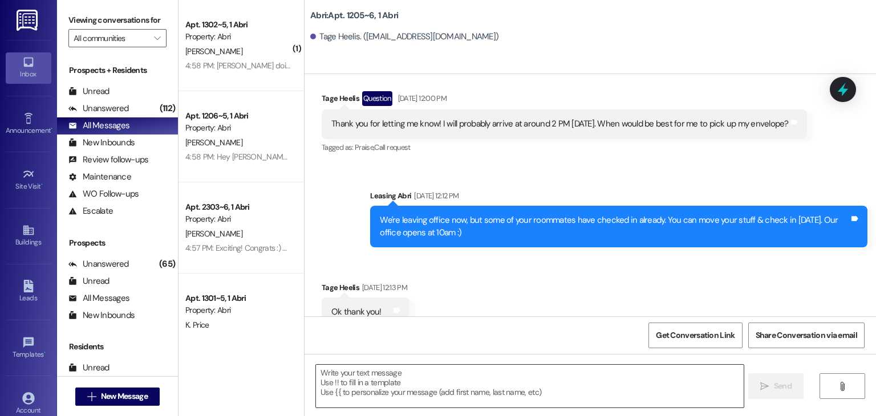
click at [387, 379] on textarea at bounding box center [529, 386] width 427 height 43
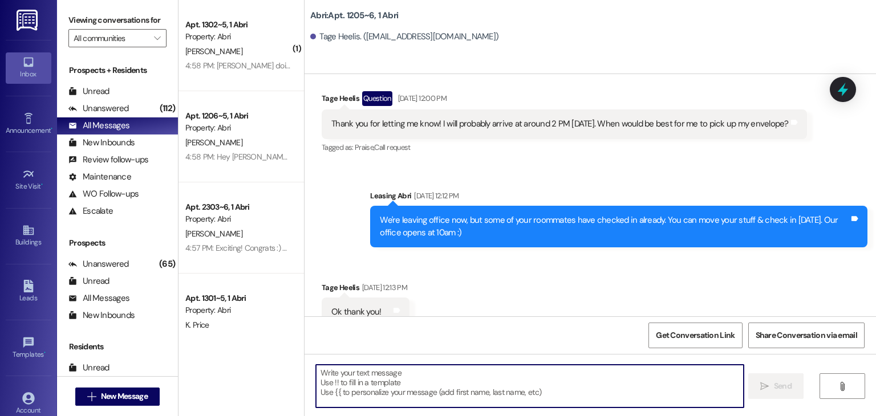
paste textarea "Hey [PERSON_NAME] :) This is Preslee with the Abri Apartments. I just wanted to…"
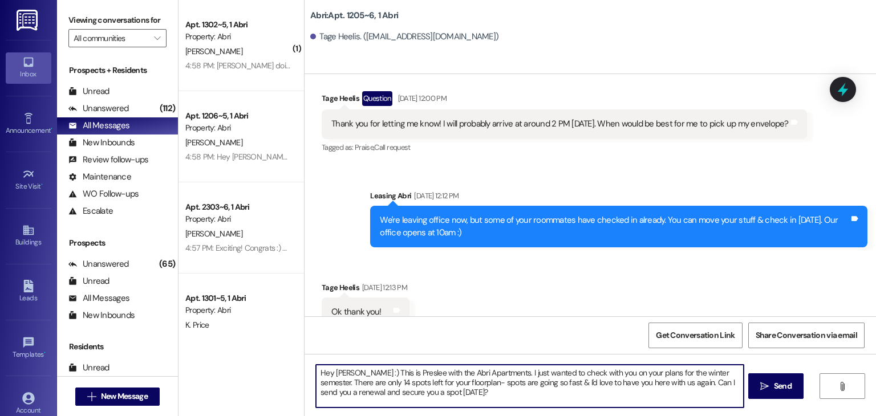
click at [348, 377] on textarea "Hey [PERSON_NAME] :) This is Preslee with the Abri Apartments. I just wanted to…" at bounding box center [529, 386] width 427 height 43
click at [349, 386] on textarea "Hey [PERSON_NAME] :) This is Preslee with the Abri Apartments. I just wanted to…" at bounding box center [529, 386] width 427 height 43
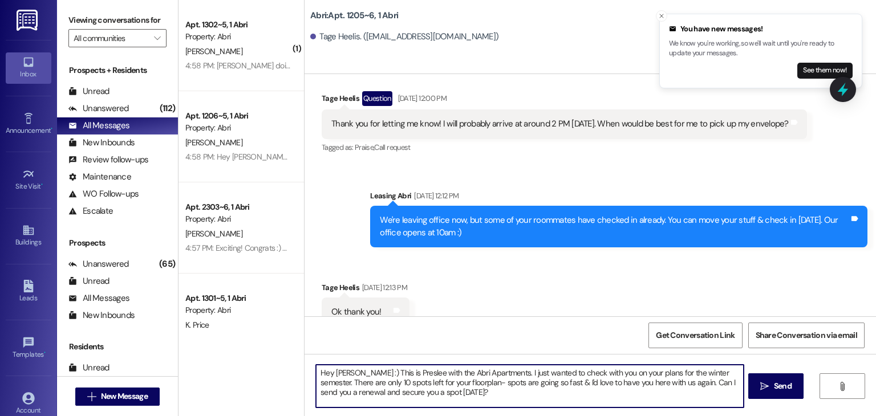
click at [338, 370] on textarea "Hey [PERSON_NAME] :) This is Preslee with the Abri Apartments. I just wanted to…" at bounding box center [529, 386] width 427 height 43
type textarea "Hey Tage :) This is Preslee with the Abri Apartments. I just wanted to check wi…"
click at [432, 395] on textarea "Hey Tage :) This is Preslee with the Abri Apartments. I just wanted to check wi…" at bounding box center [529, 386] width 427 height 43
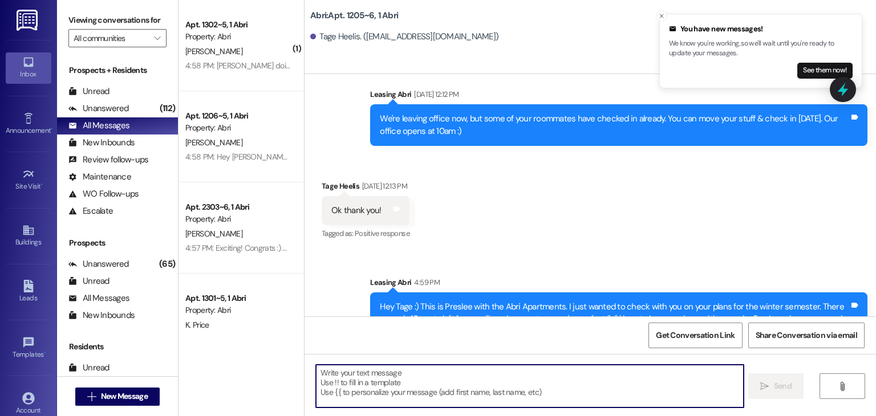
scroll to position [2267, 0]
